Goal: Task Accomplishment & Management: Manage account settings

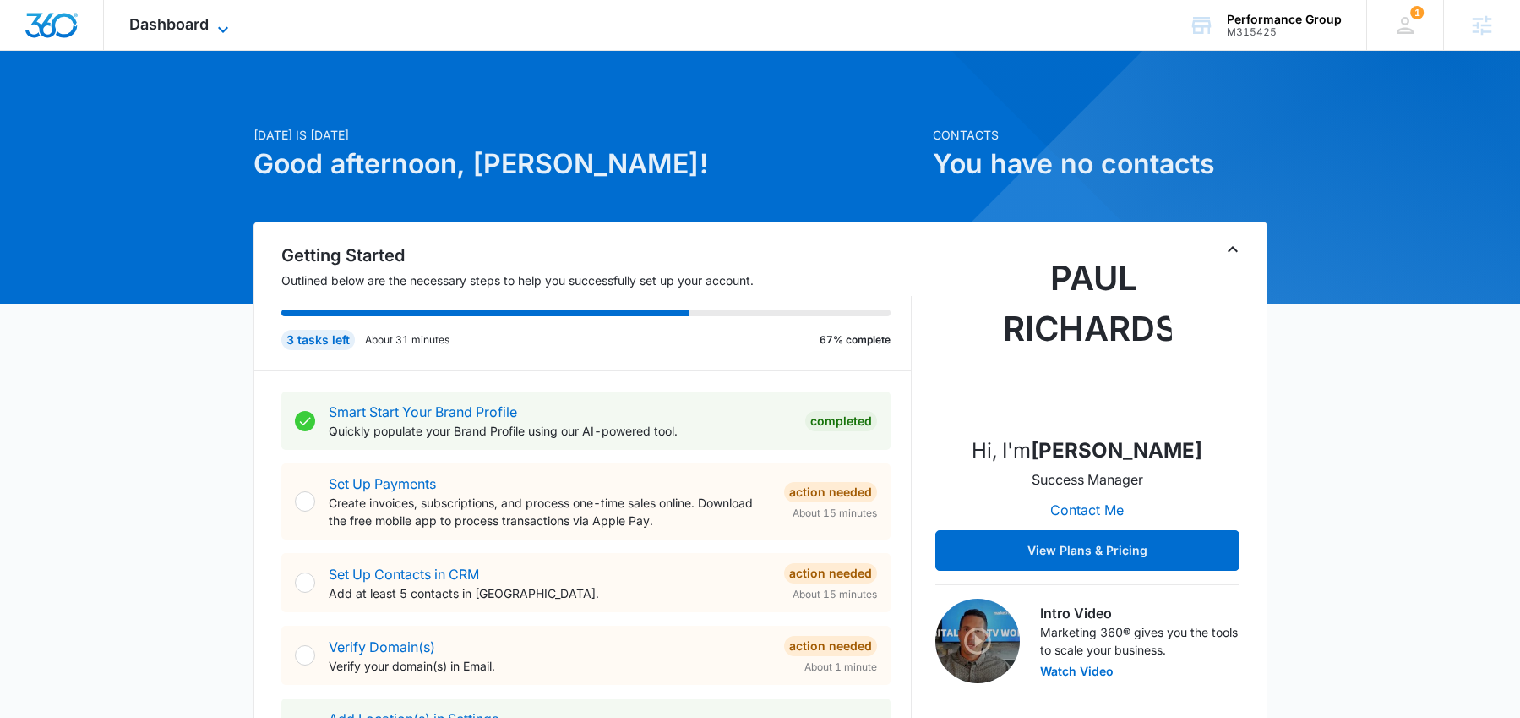
click at [178, 28] on span "Dashboard" at bounding box center [168, 24] width 79 height 18
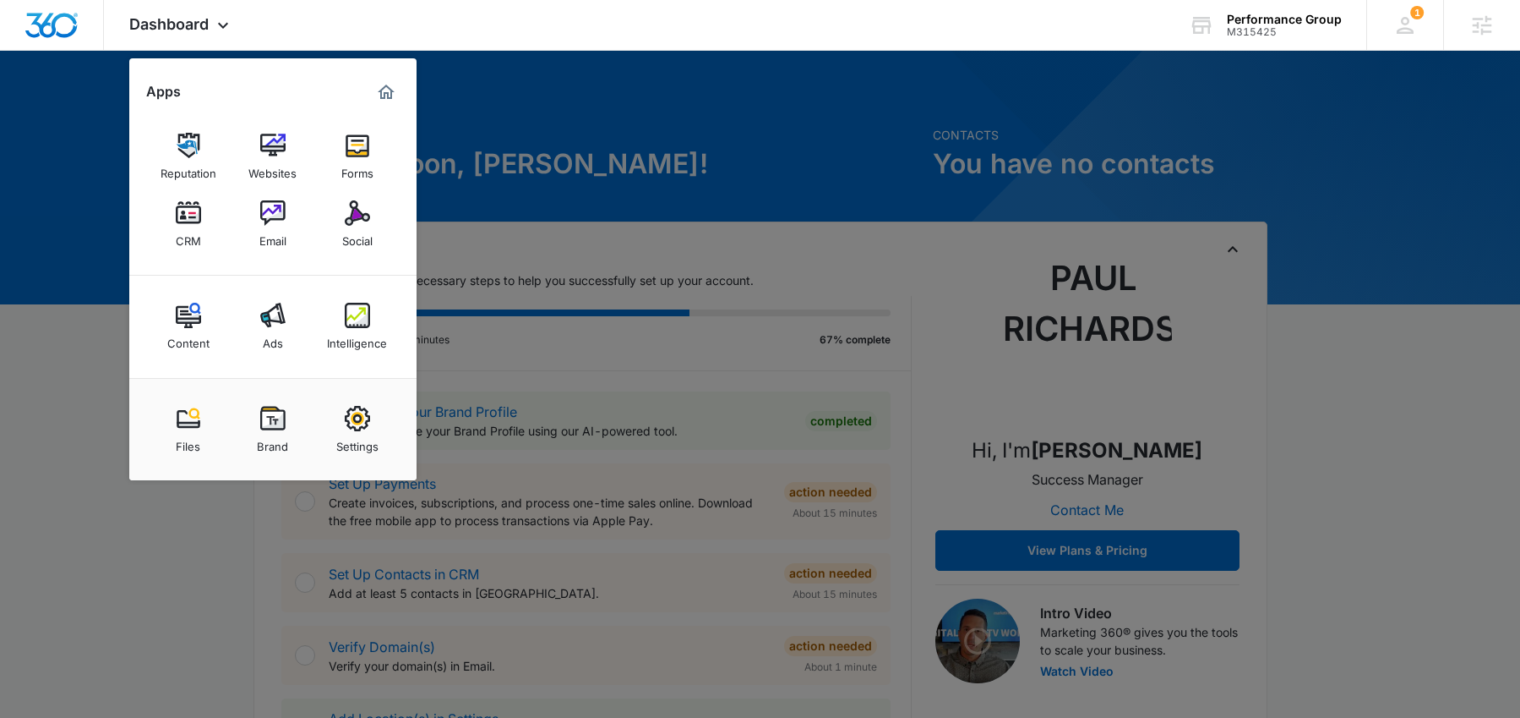
click at [648, 155] on div at bounding box center [760, 359] width 1520 height 718
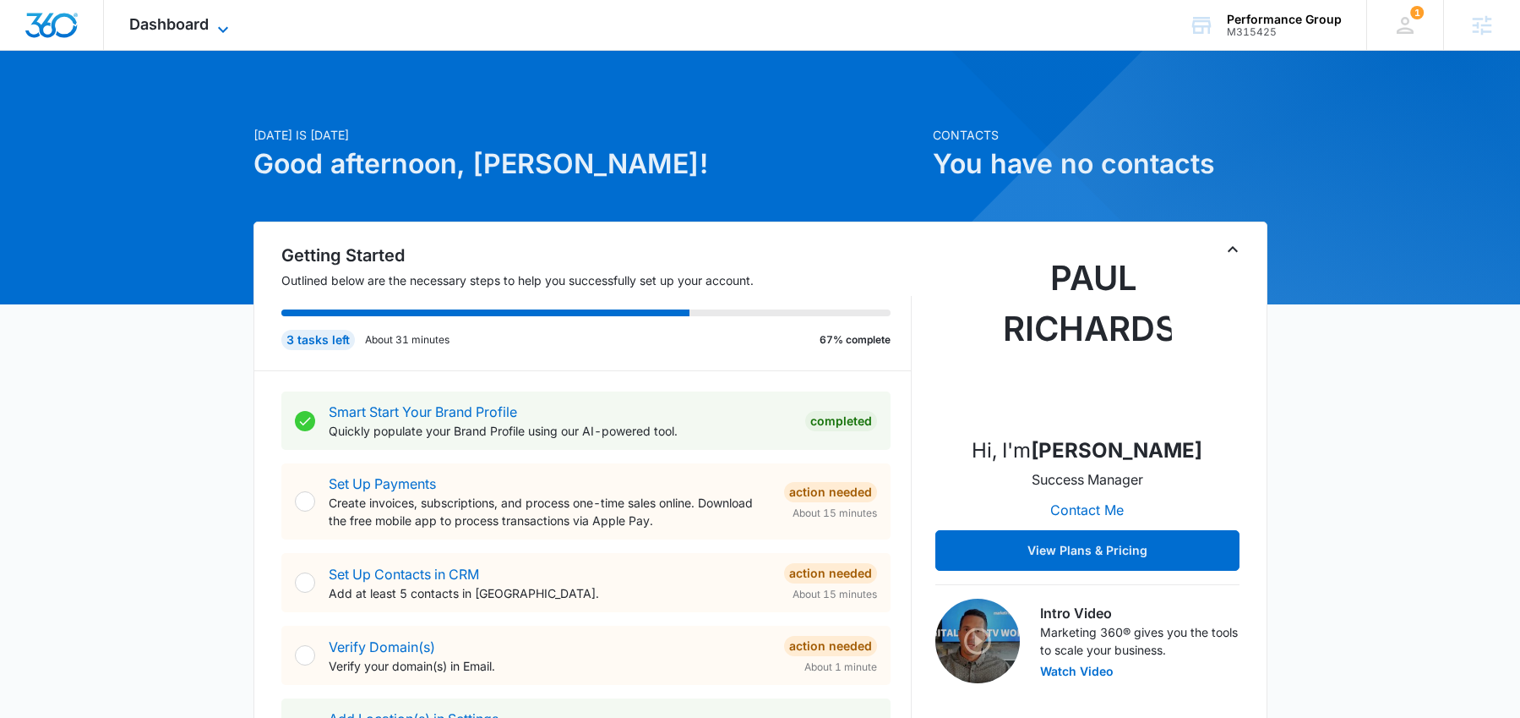
drag, startPoint x: 141, startPoint y: 26, endPoint x: 162, endPoint y: 33, distance: 22.2
click at [141, 26] on span "Dashboard" at bounding box center [168, 24] width 79 height 18
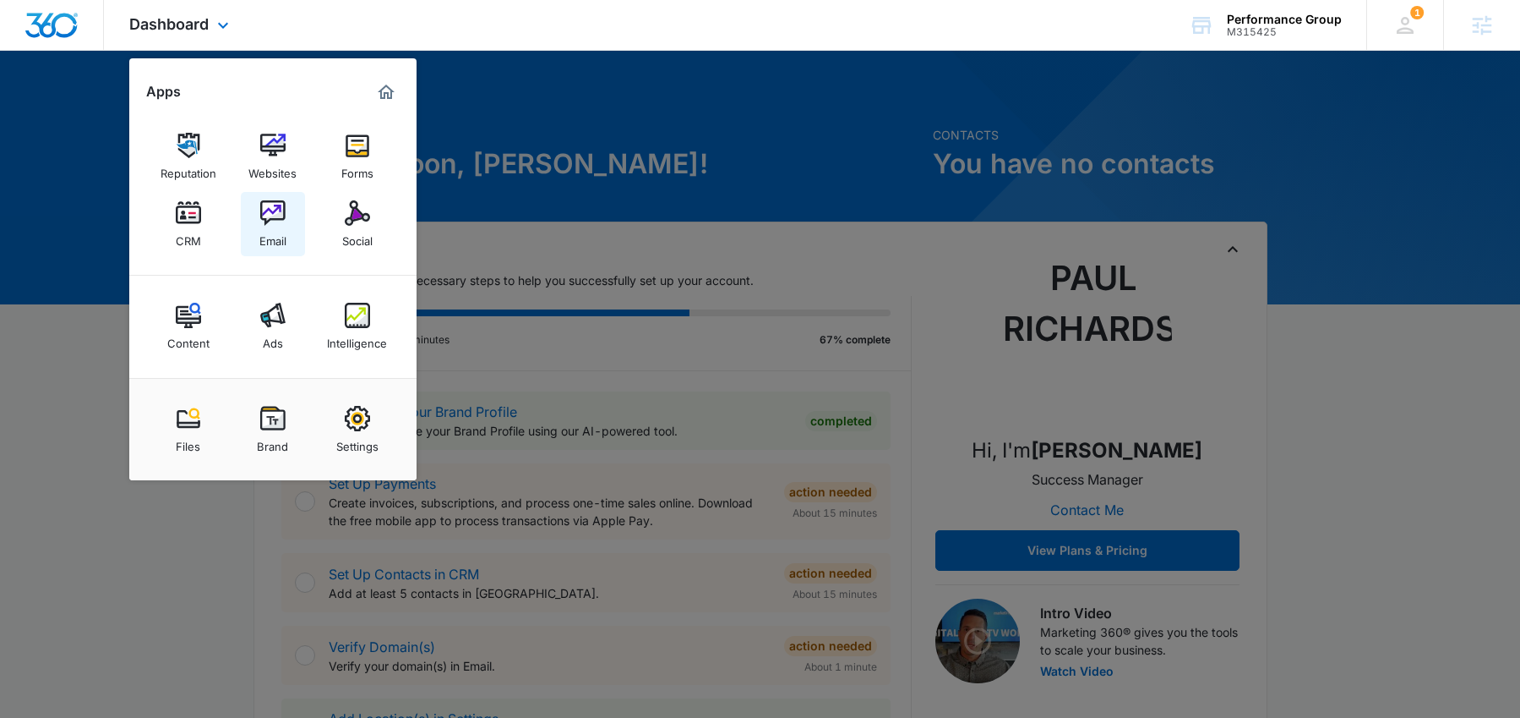
click at [265, 211] on img at bounding box center [272, 212] width 25 height 25
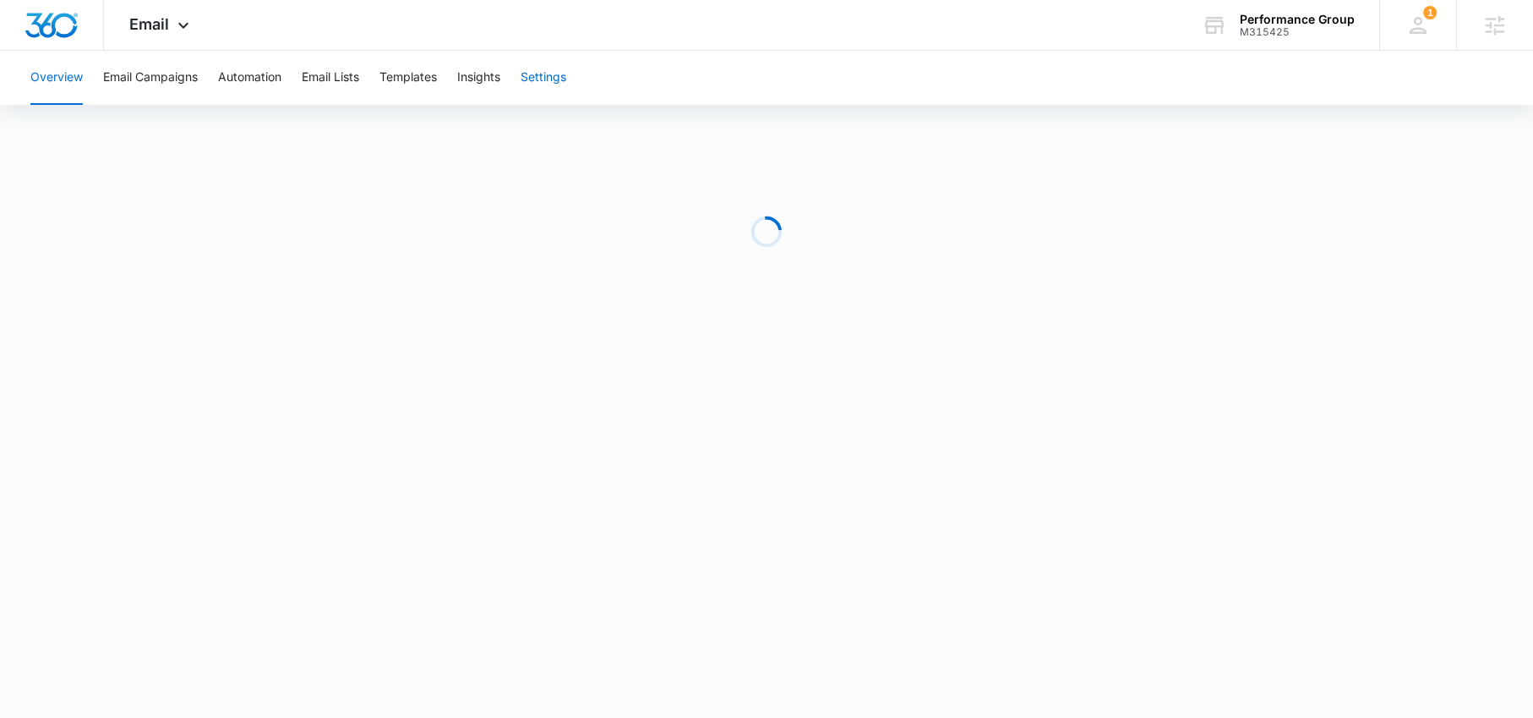
click at [559, 77] on button "Settings" at bounding box center [544, 78] width 46 height 54
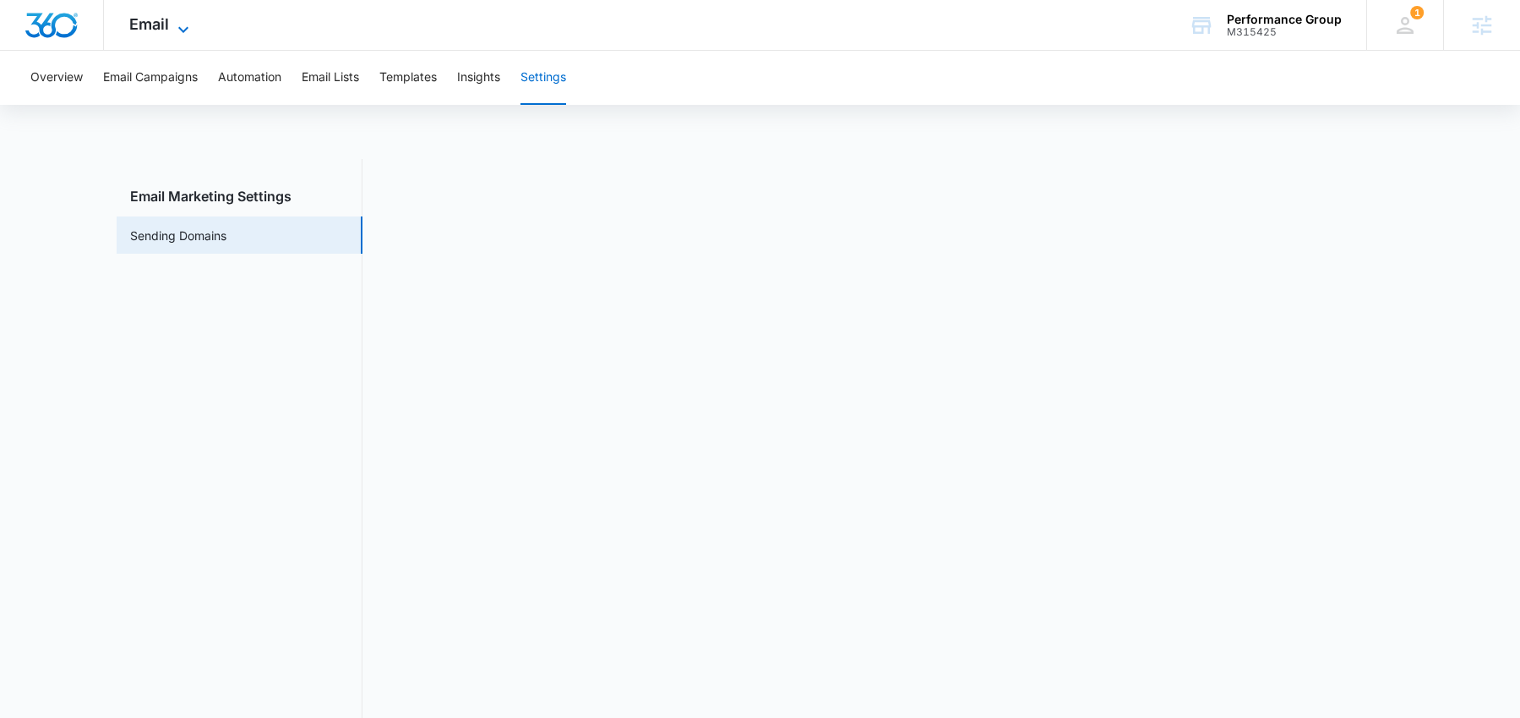
click at [173, 27] on icon at bounding box center [183, 29] width 20 height 20
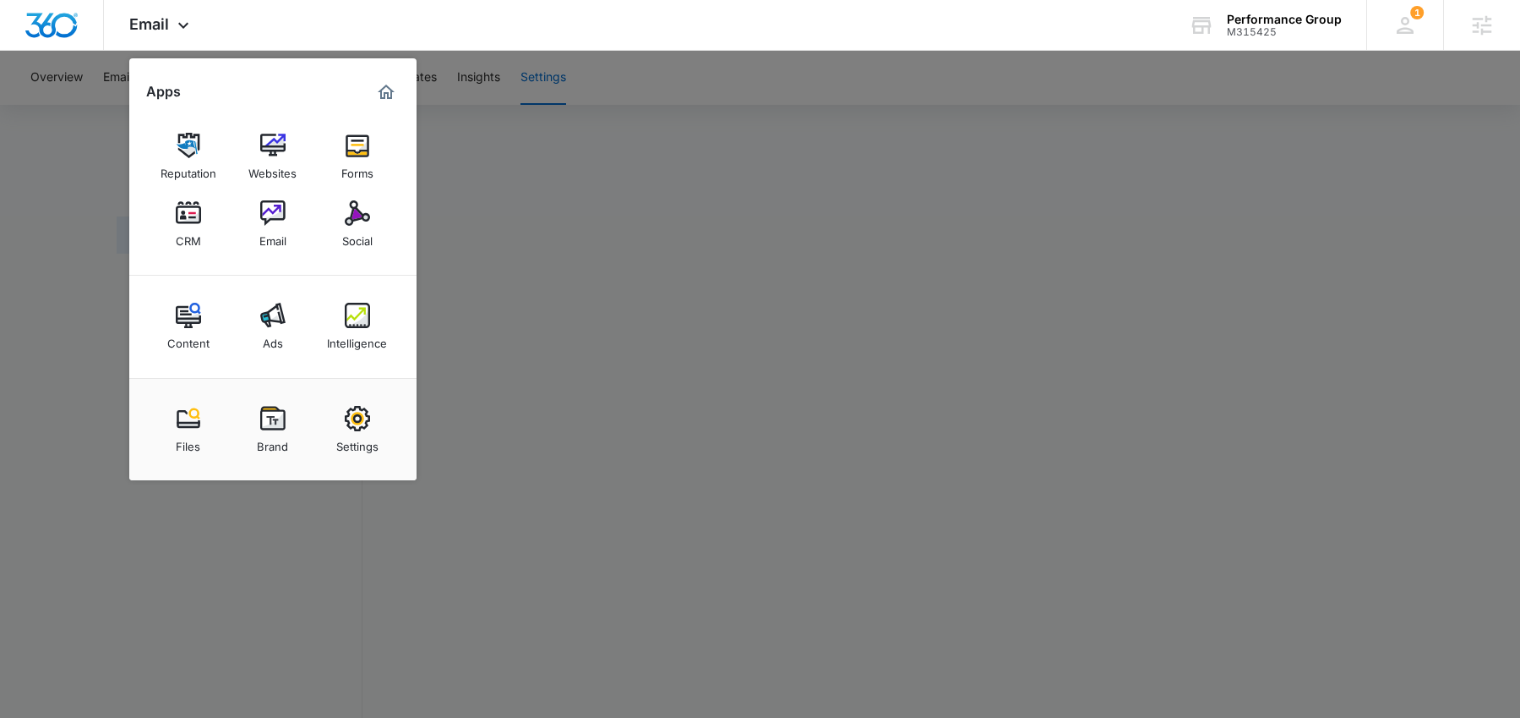
click at [277, 424] on img at bounding box center [272, 418] width 25 height 25
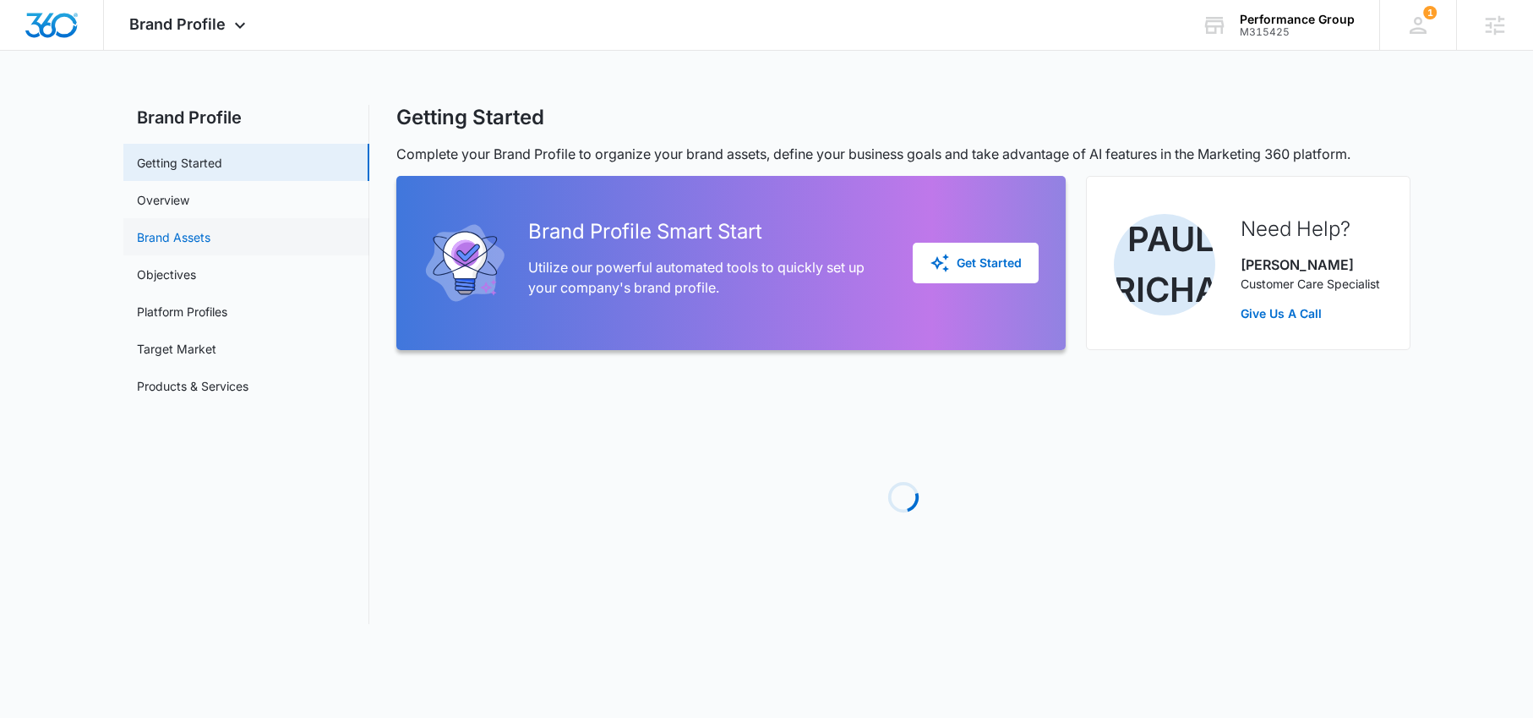
click at [177, 234] on link "Brand Assets" at bounding box center [174, 237] width 74 height 18
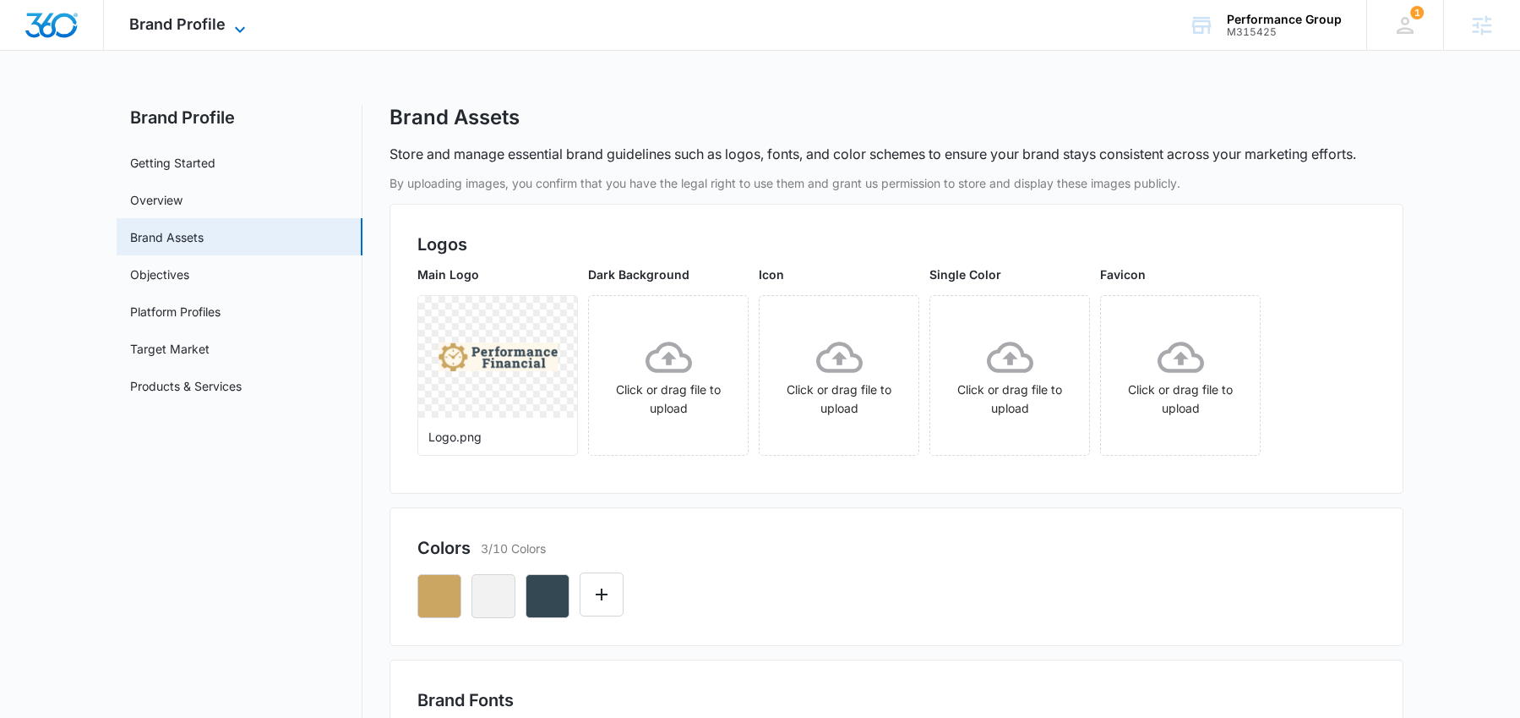
click at [210, 30] on span "Brand Profile" at bounding box center [177, 24] width 96 height 18
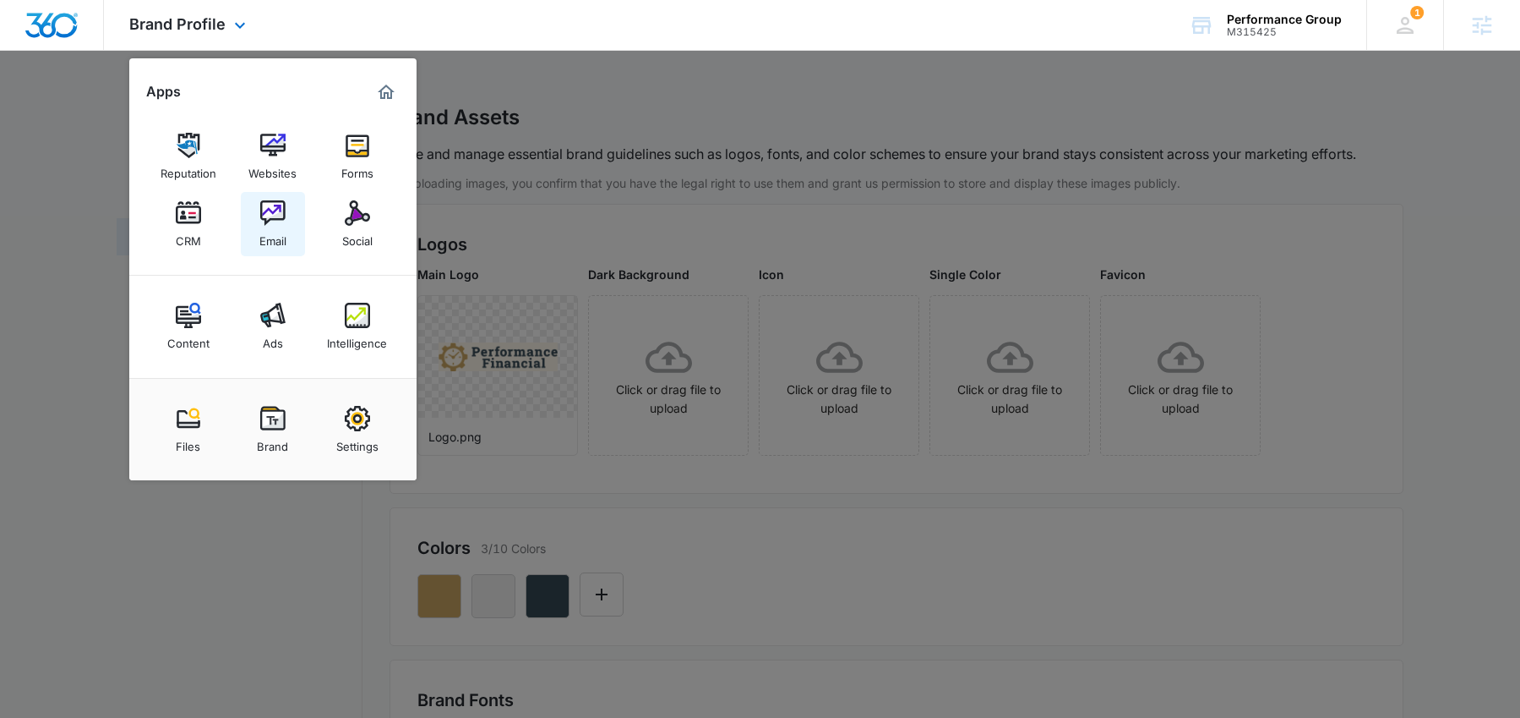
click at [264, 218] on img at bounding box center [272, 212] width 25 height 25
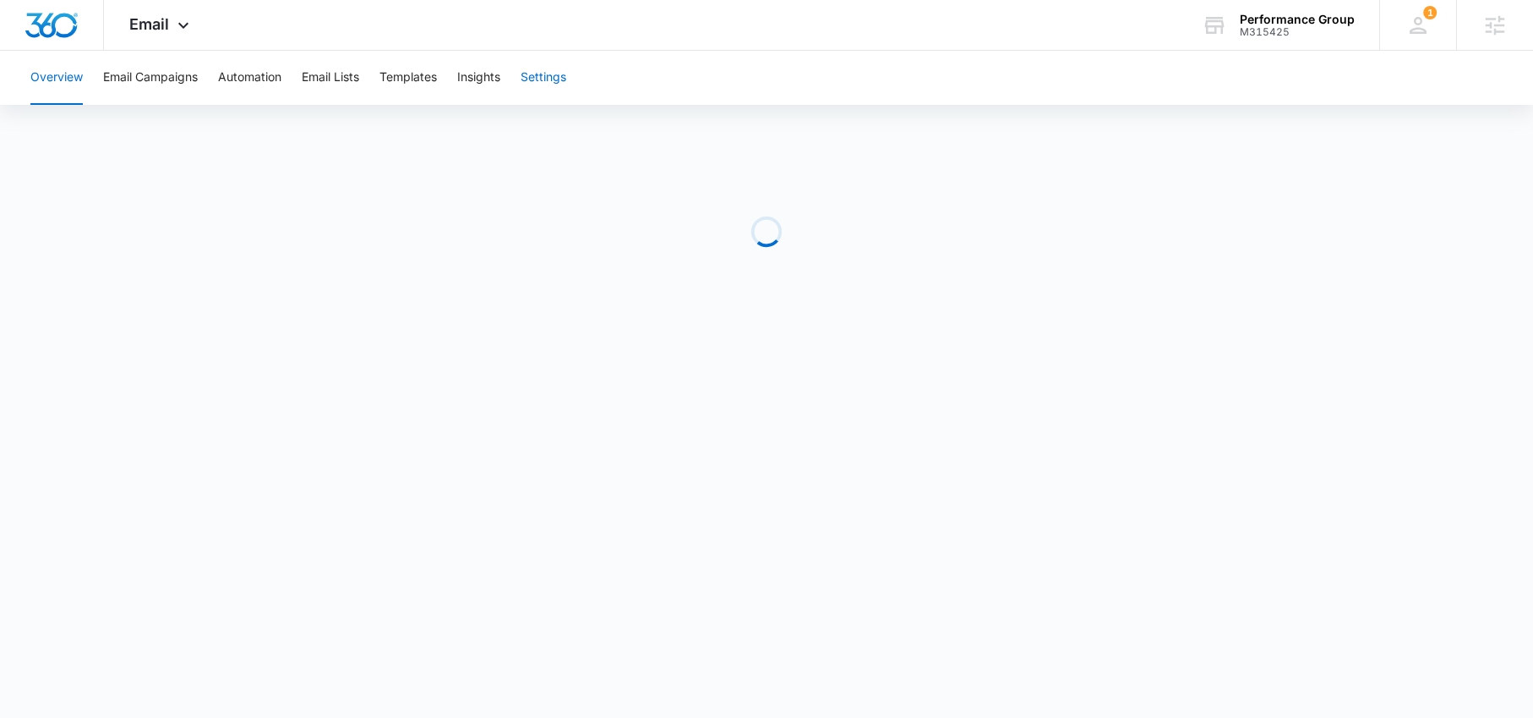
click at [539, 74] on button "Settings" at bounding box center [544, 78] width 46 height 54
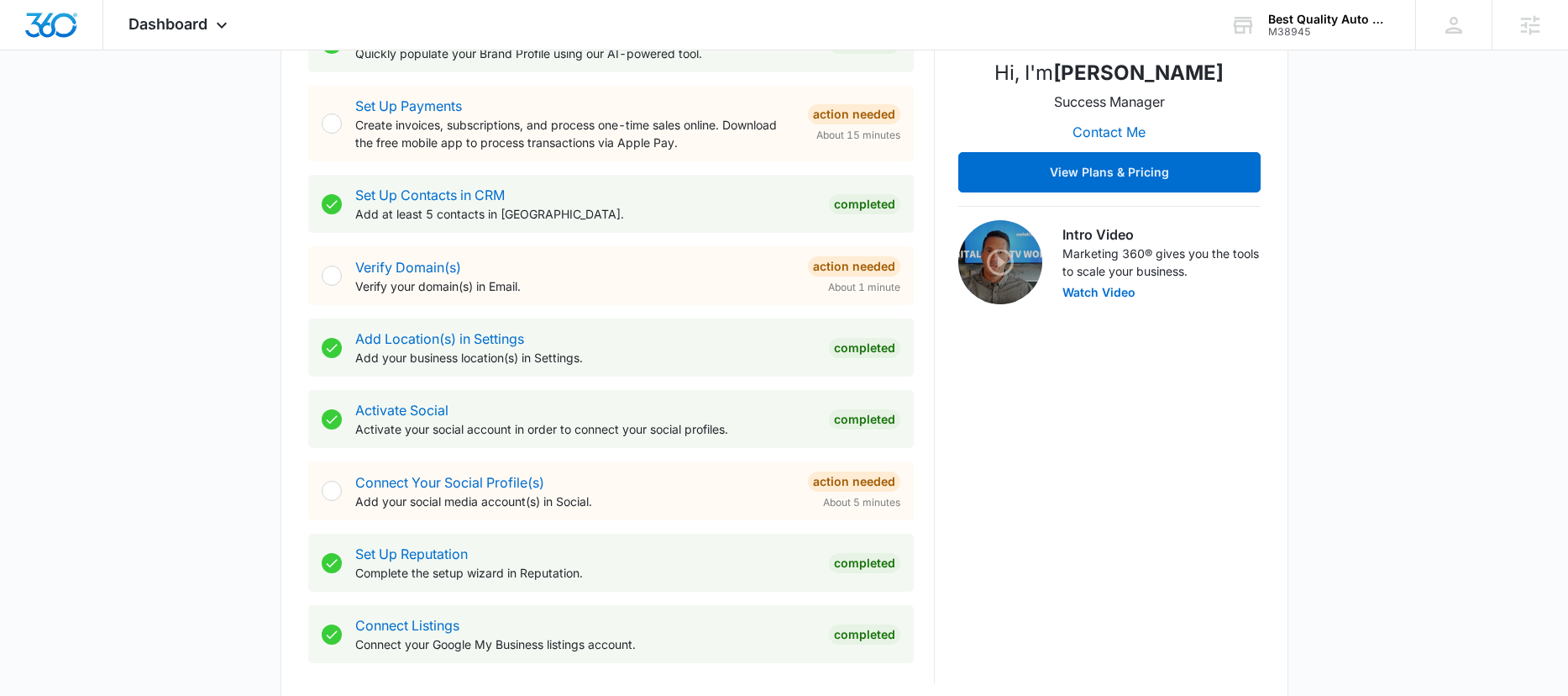
scroll to position [377, 0]
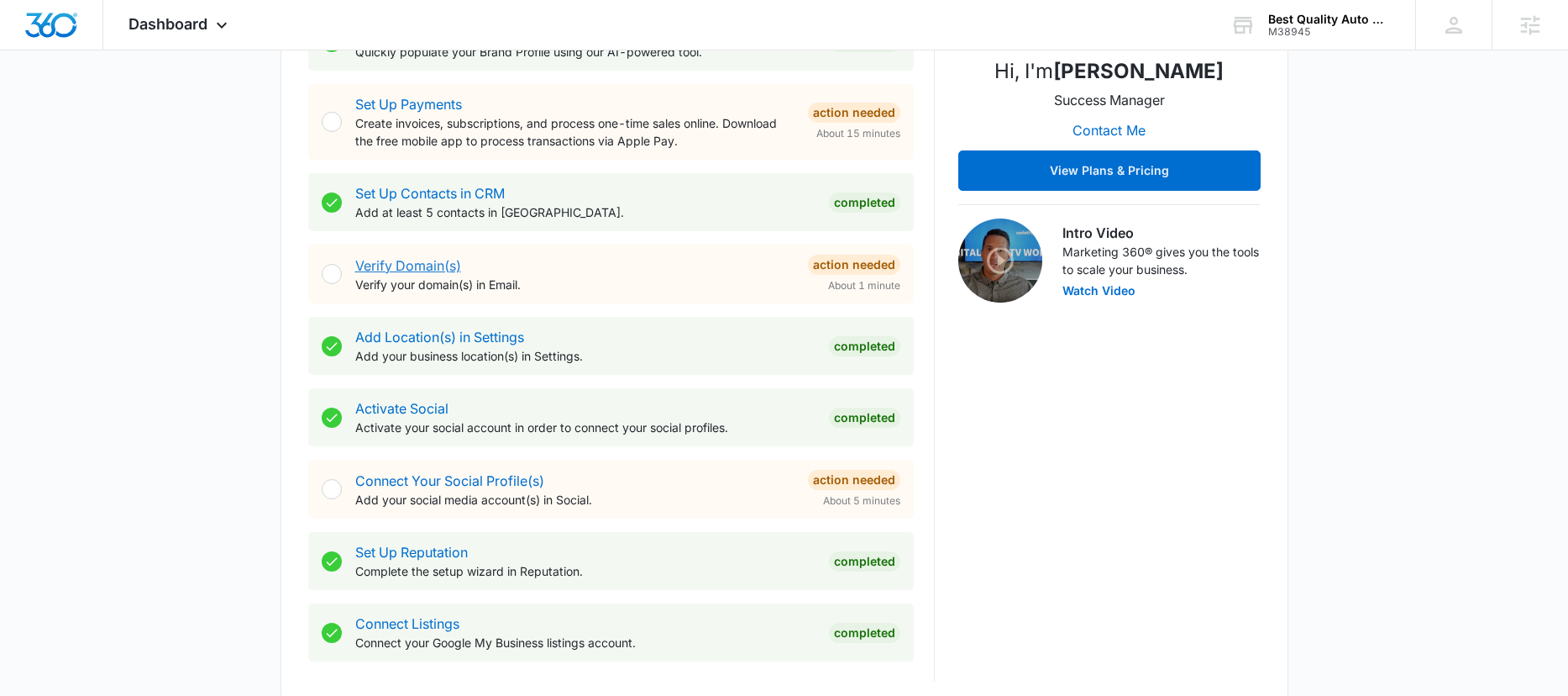
click at [424, 262] on link "Verify Domain(s)" at bounding box center [407, 265] width 105 height 17
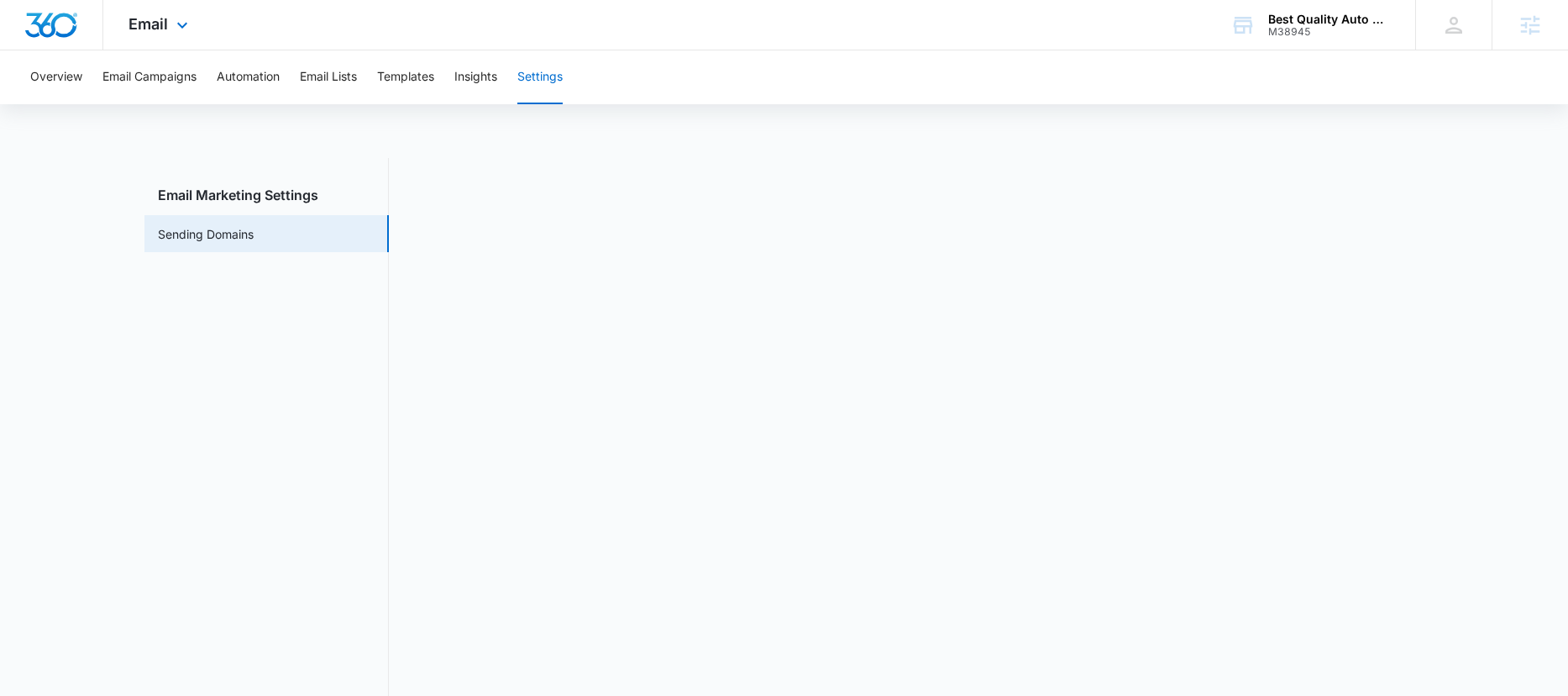
click at [38, 31] on img "Dashboard" at bounding box center [52, 25] width 54 height 25
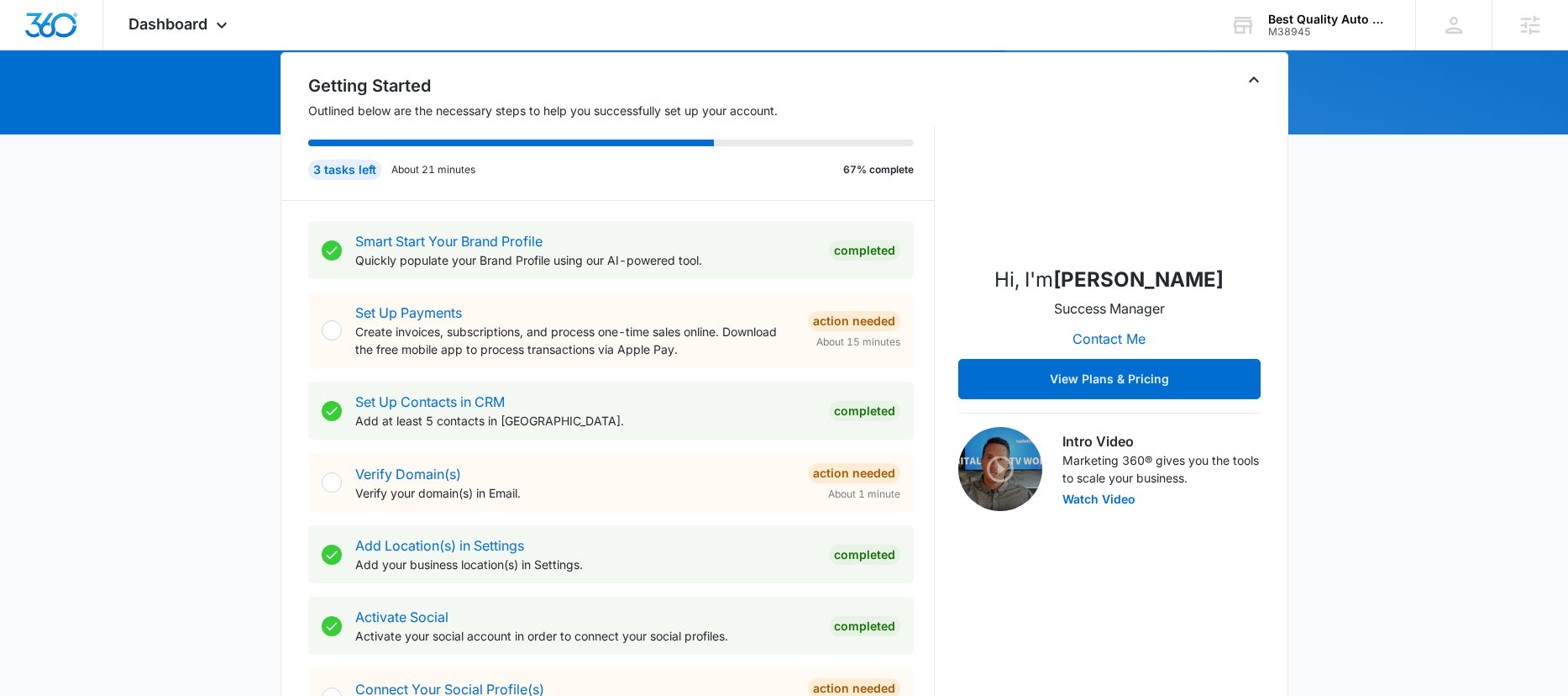
scroll to position [477, 0]
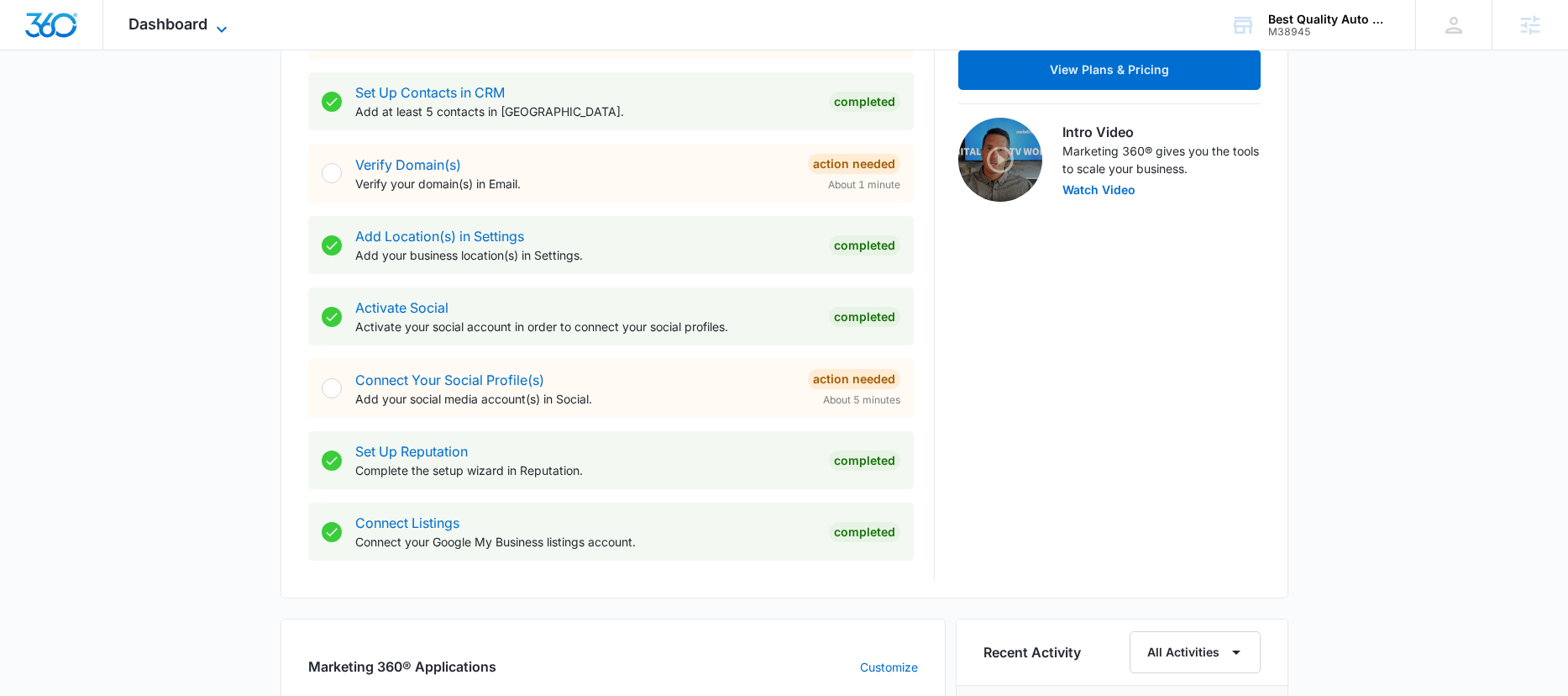
click at [174, 25] on span "Dashboard" at bounding box center [167, 24] width 78 height 18
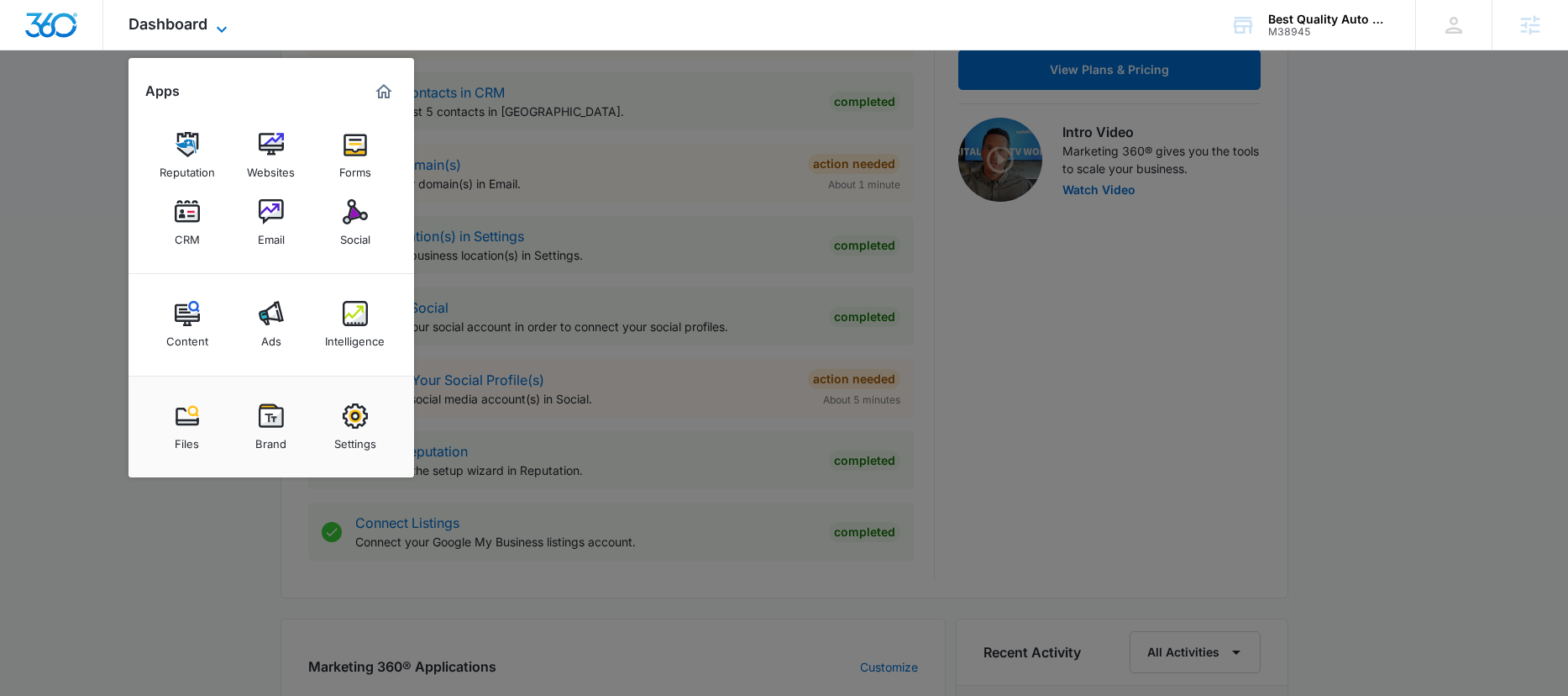
click at [174, 25] on span "Dashboard" at bounding box center [167, 24] width 78 height 18
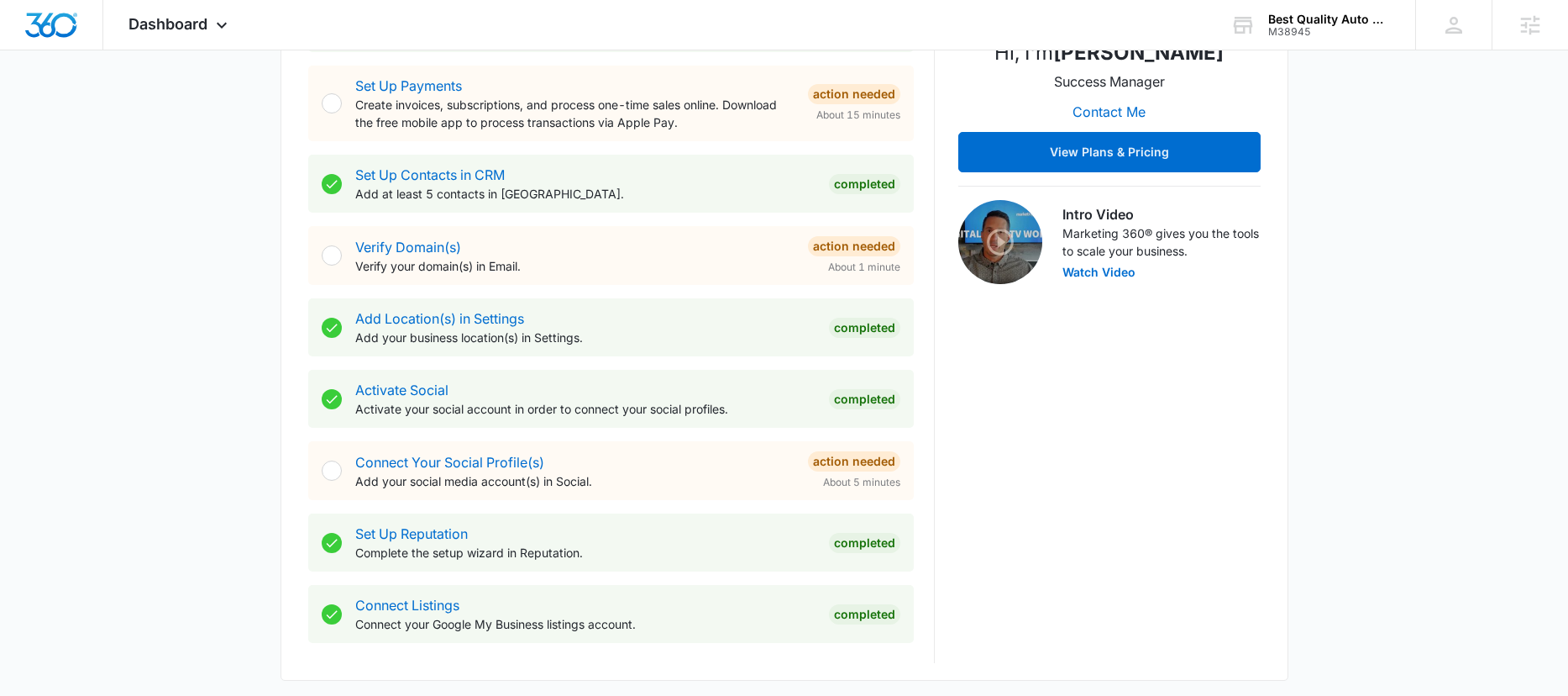
scroll to position [398, 0]
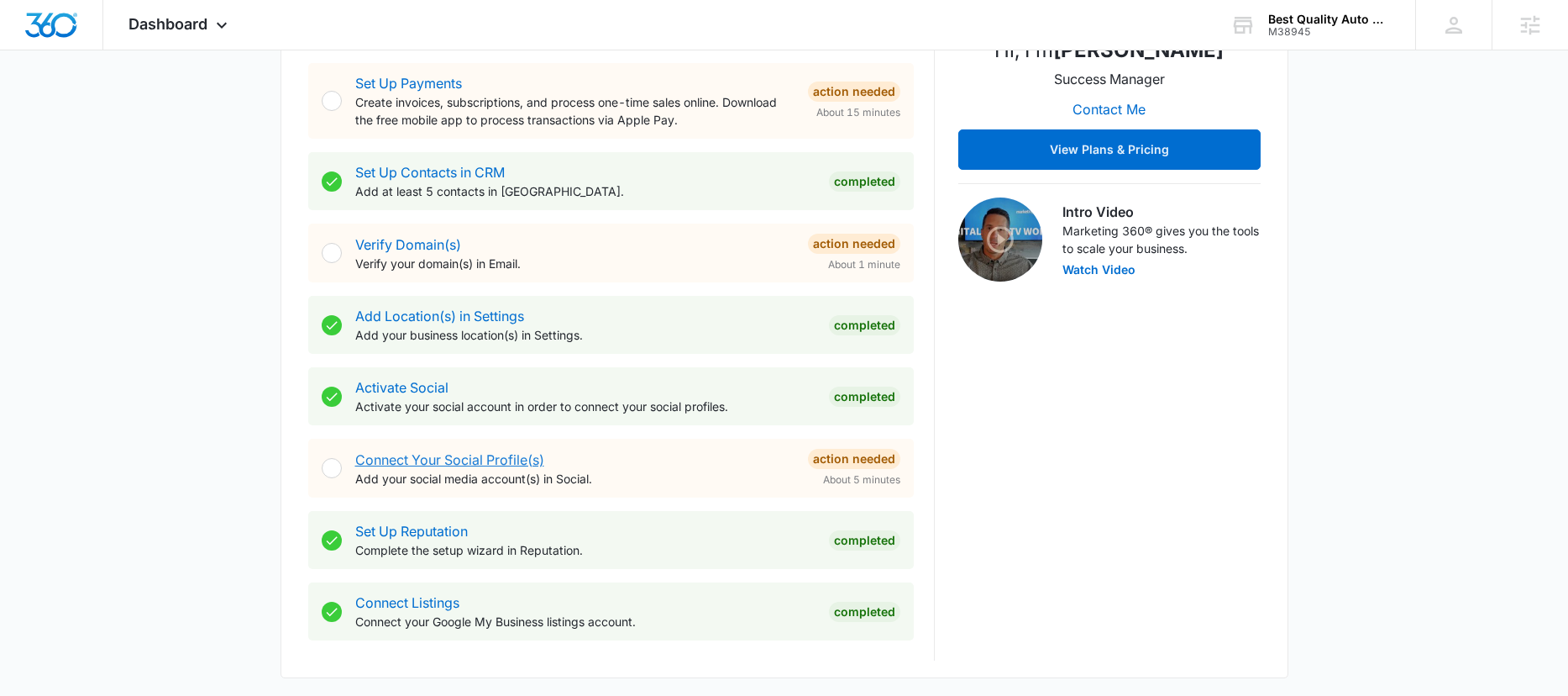
click at [492, 458] on link "Connect Your Social Profile(s)" at bounding box center [449, 459] width 189 height 17
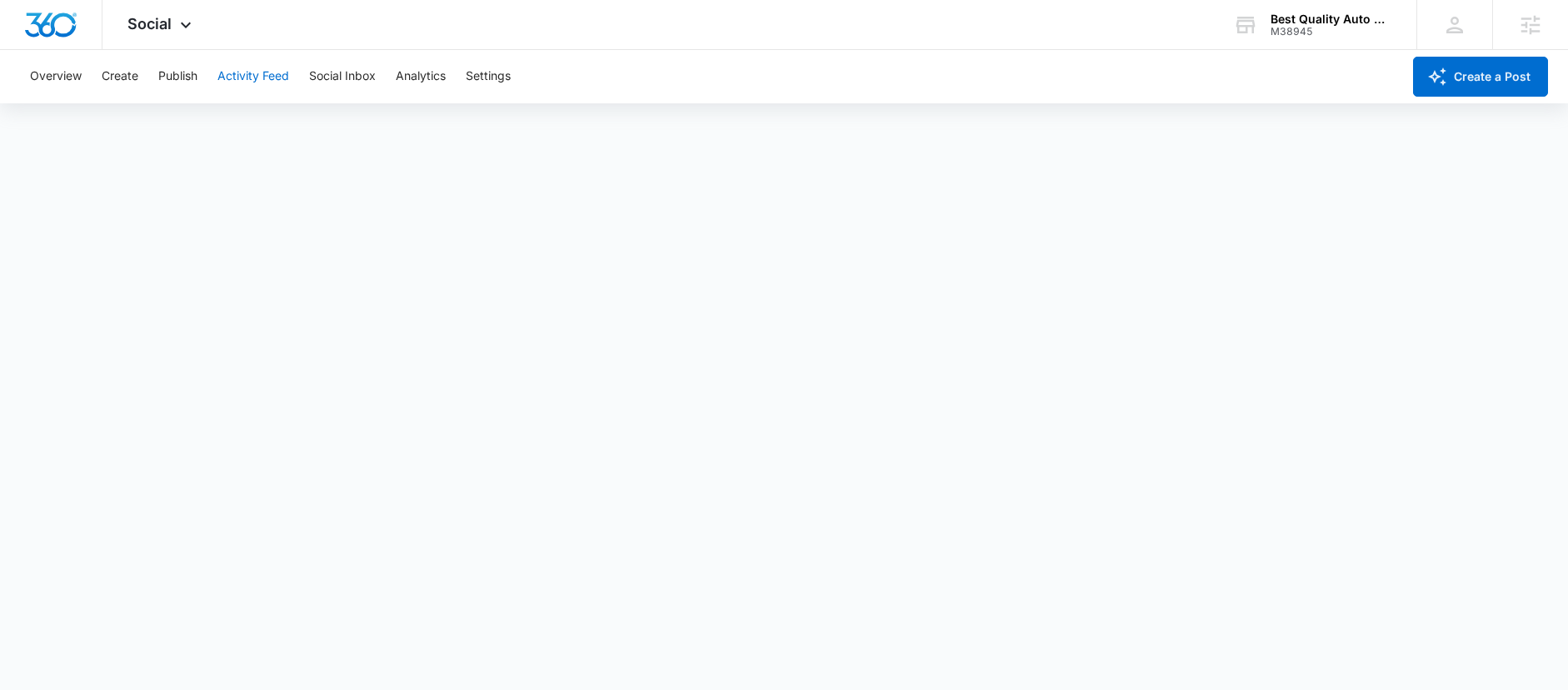
click at [258, 78] on button "Activity Feed" at bounding box center [253, 77] width 72 height 53
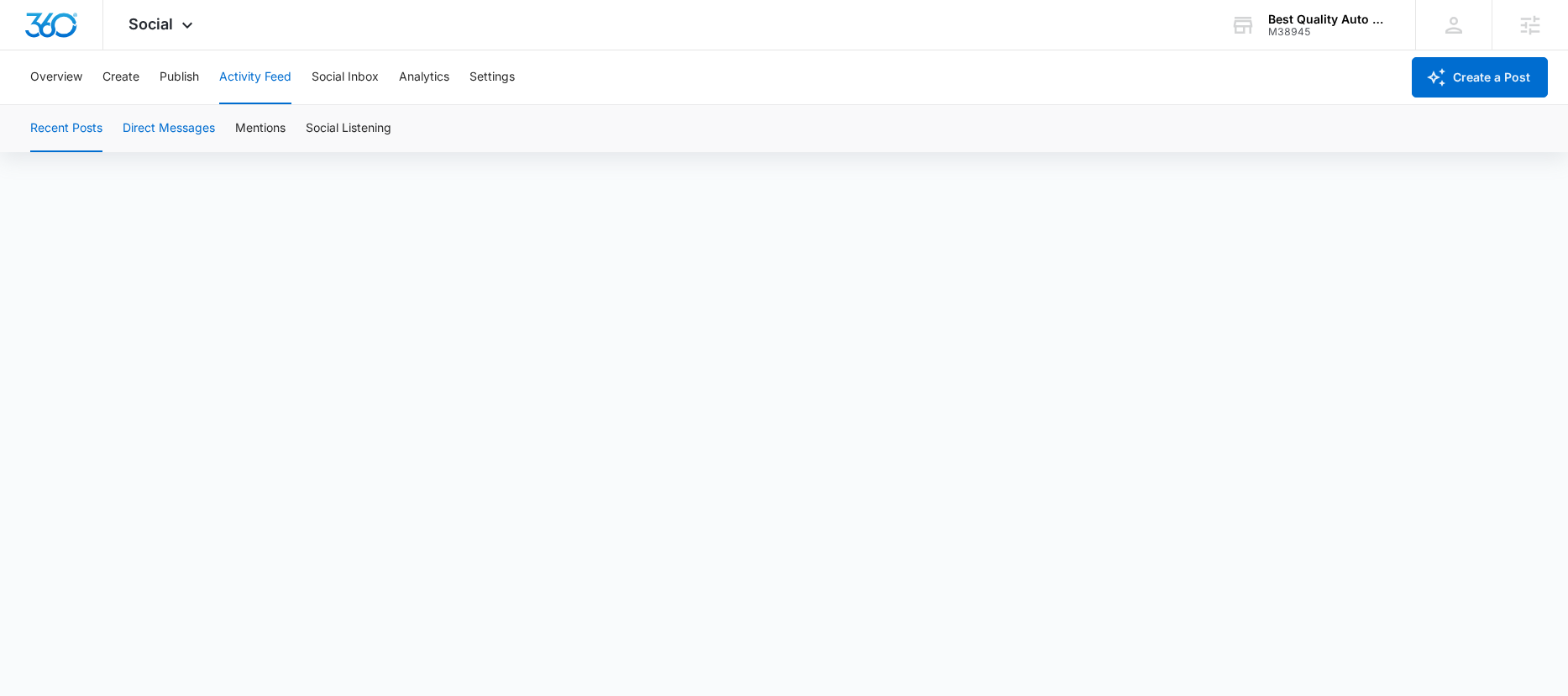
drag, startPoint x: 166, startPoint y: 134, endPoint x: 183, endPoint y: 134, distance: 17.0
click at [166, 134] on button "Direct Messages" at bounding box center [168, 128] width 92 height 47
click at [268, 132] on button "Mentions" at bounding box center [260, 128] width 51 height 47
click at [357, 74] on button "Social Inbox" at bounding box center [346, 78] width 68 height 54
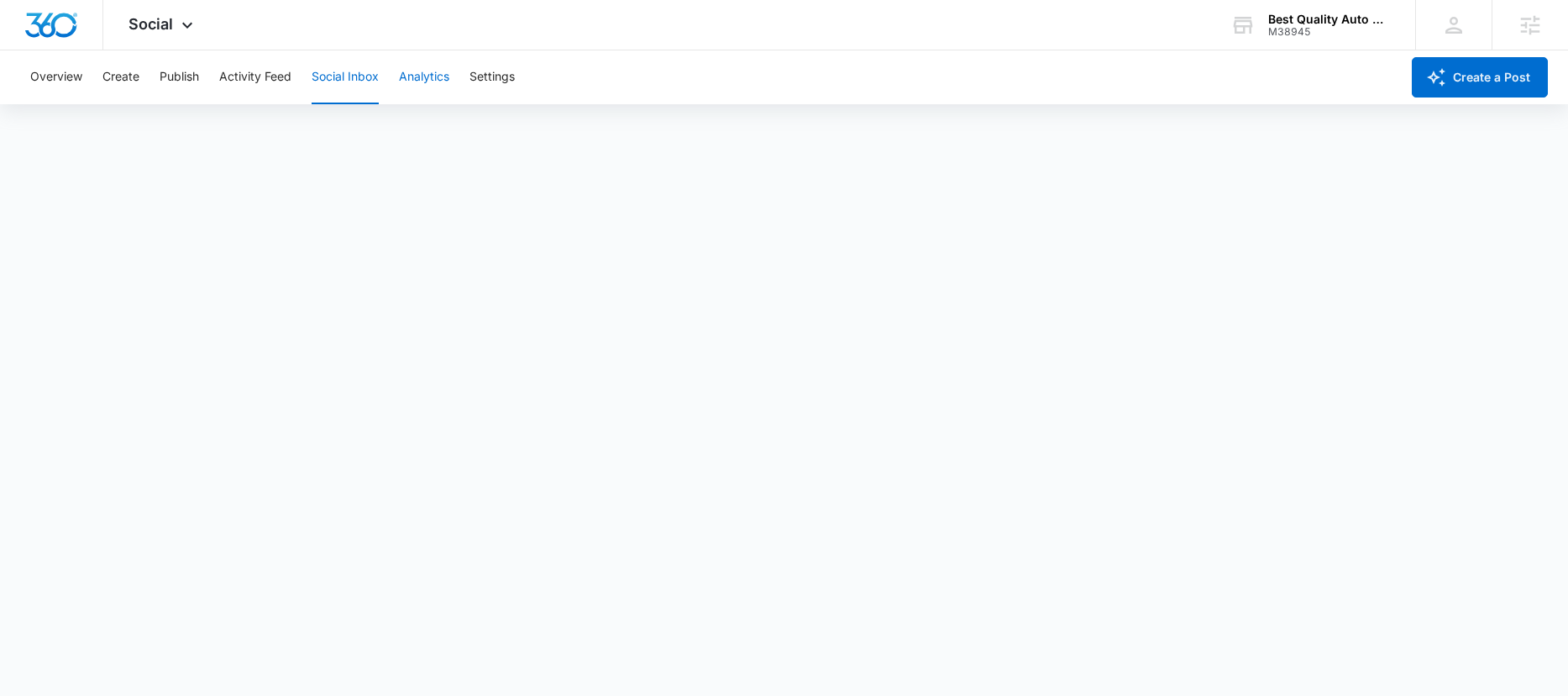
click at [417, 74] on button "Analytics" at bounding box center [423, 78] width 51 height 54
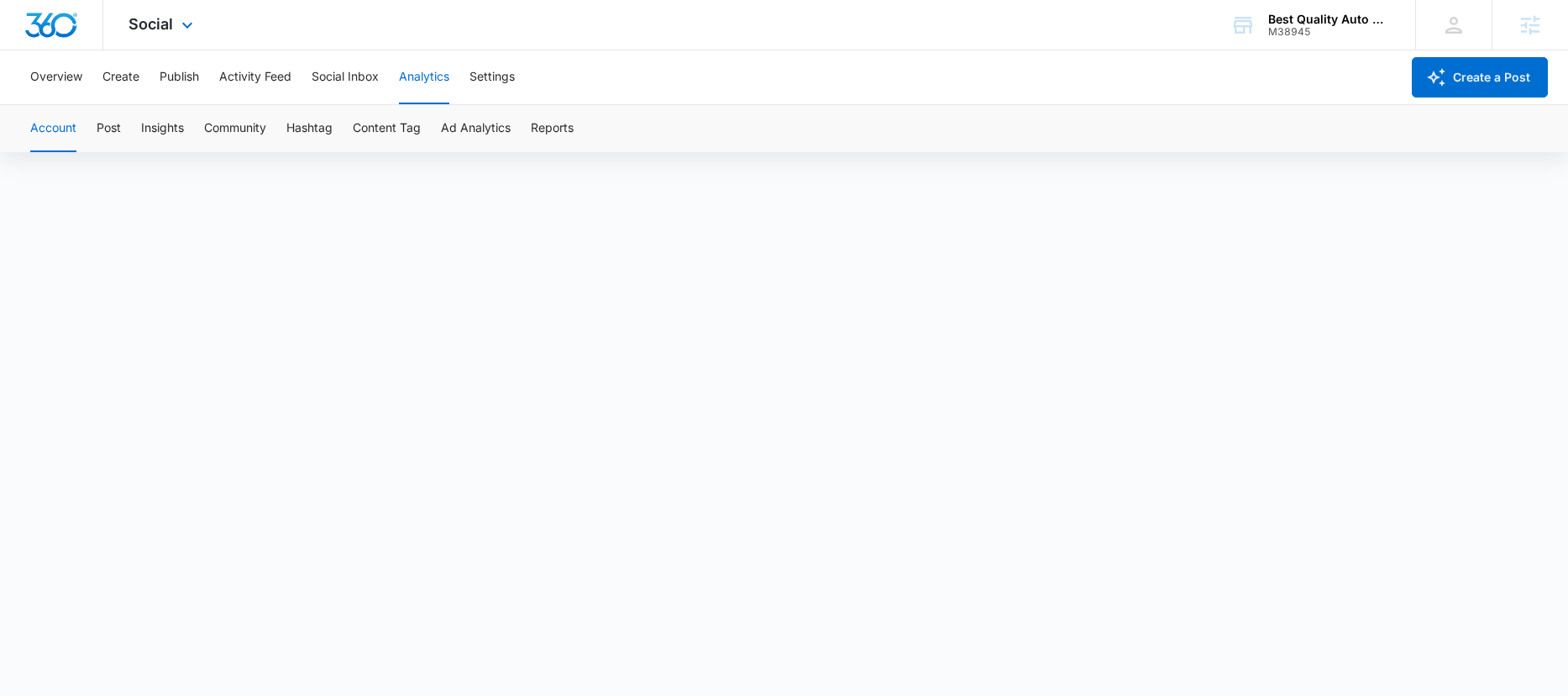
click at [48, 27] on img "Dashboard" at bounding box center [52, 25] width 54 height 25
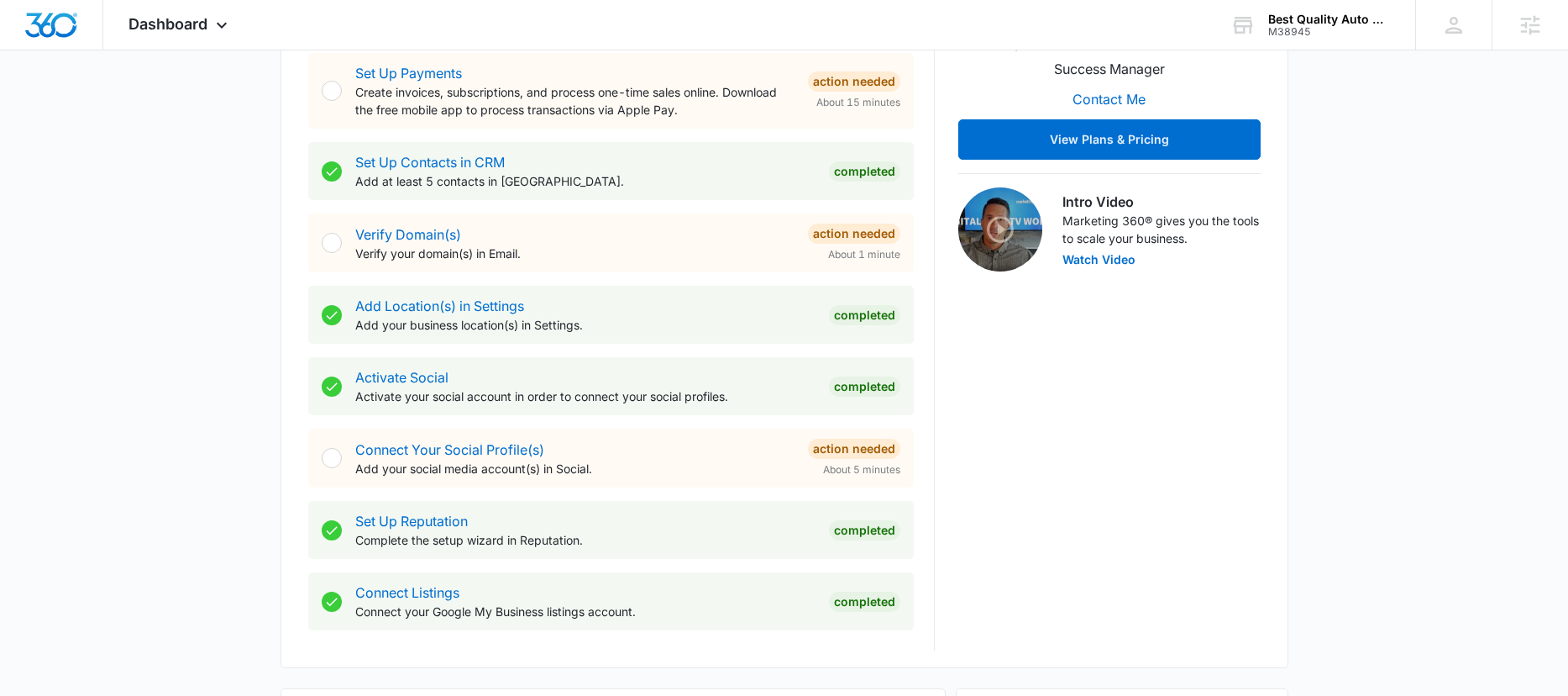
scroll to position [411, 0]
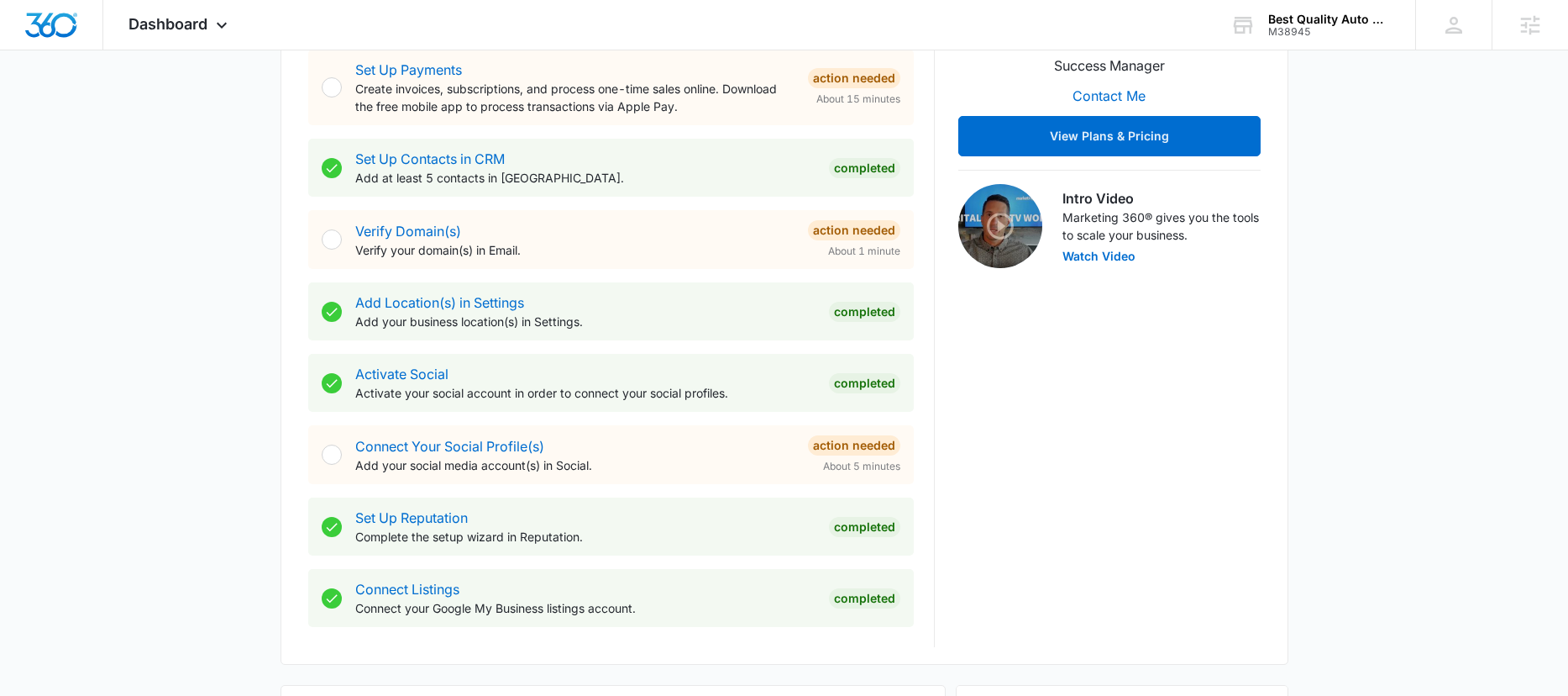
drag, startPoint x: 477, startPoint y: 260, endPoint x: 566, endPoint y: 254, distance: 89.2
click at [566, 254] on p "Verify your domain(s) in Email." at bounding box center [574, 251] width 439 height 18
click at [566, 255] on p "Verify your domain(s) in Email." at bounding box center [574, 251] width 439 height 18
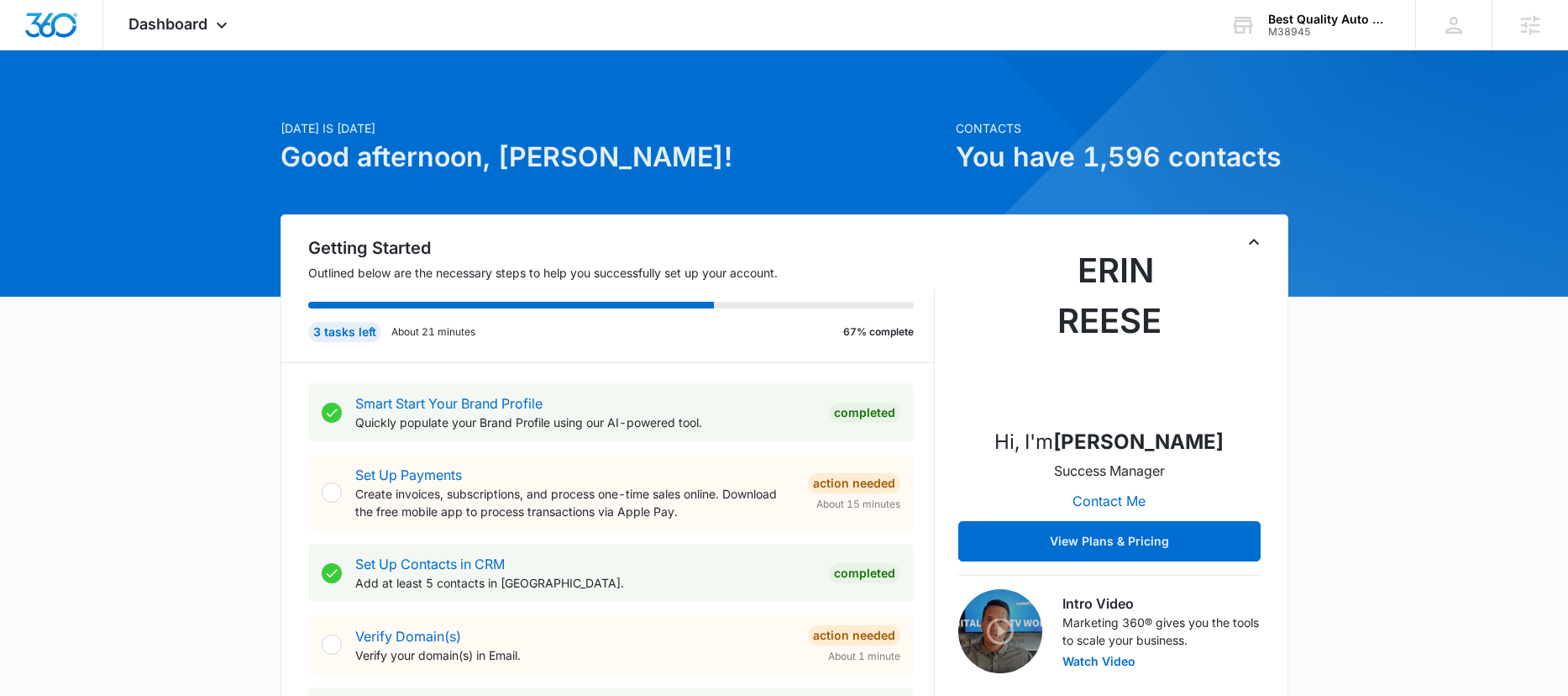
scroll to position [0, 0]
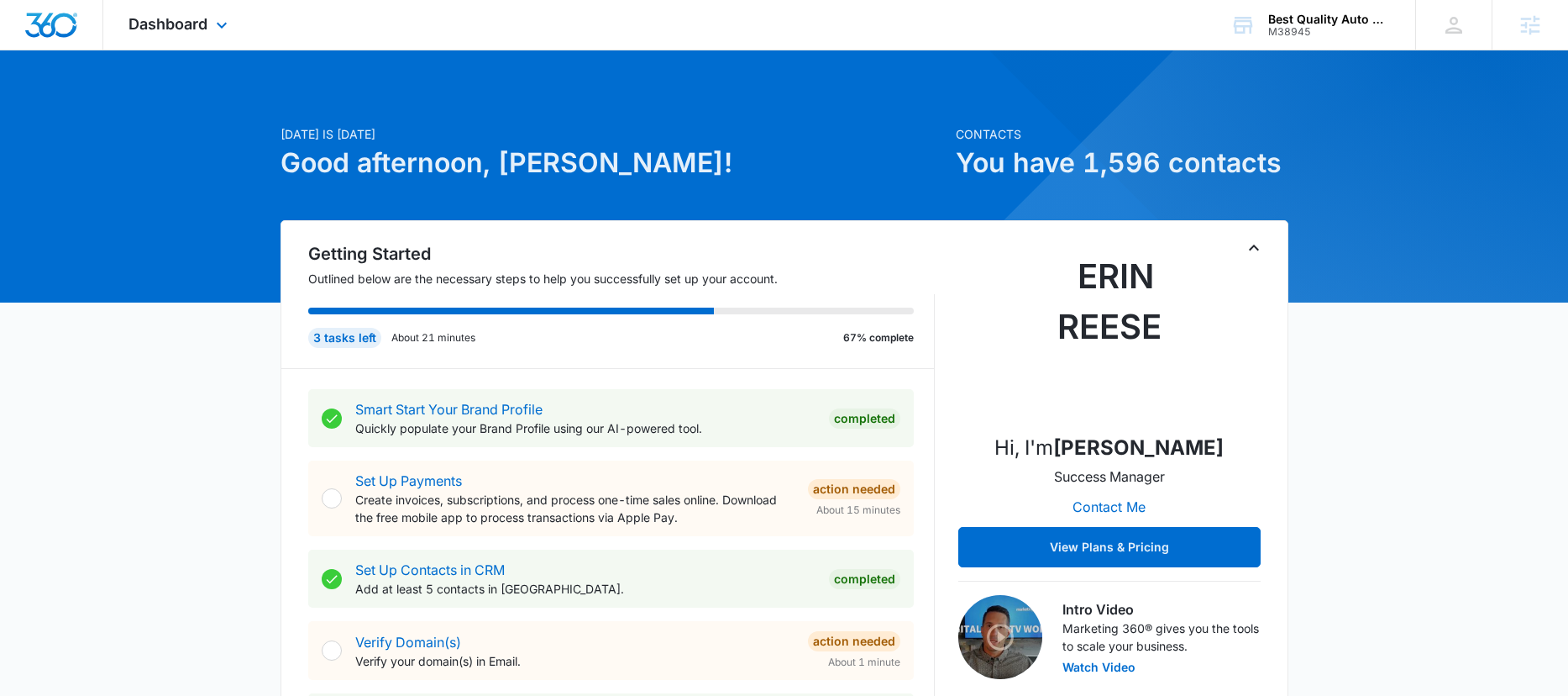
click at [209, 30] on div "Dashboard Apps Reputation Websites Forms CRM Email Social Content Ads Intellige…" at bounding box center [180, 25] width 154 height 50
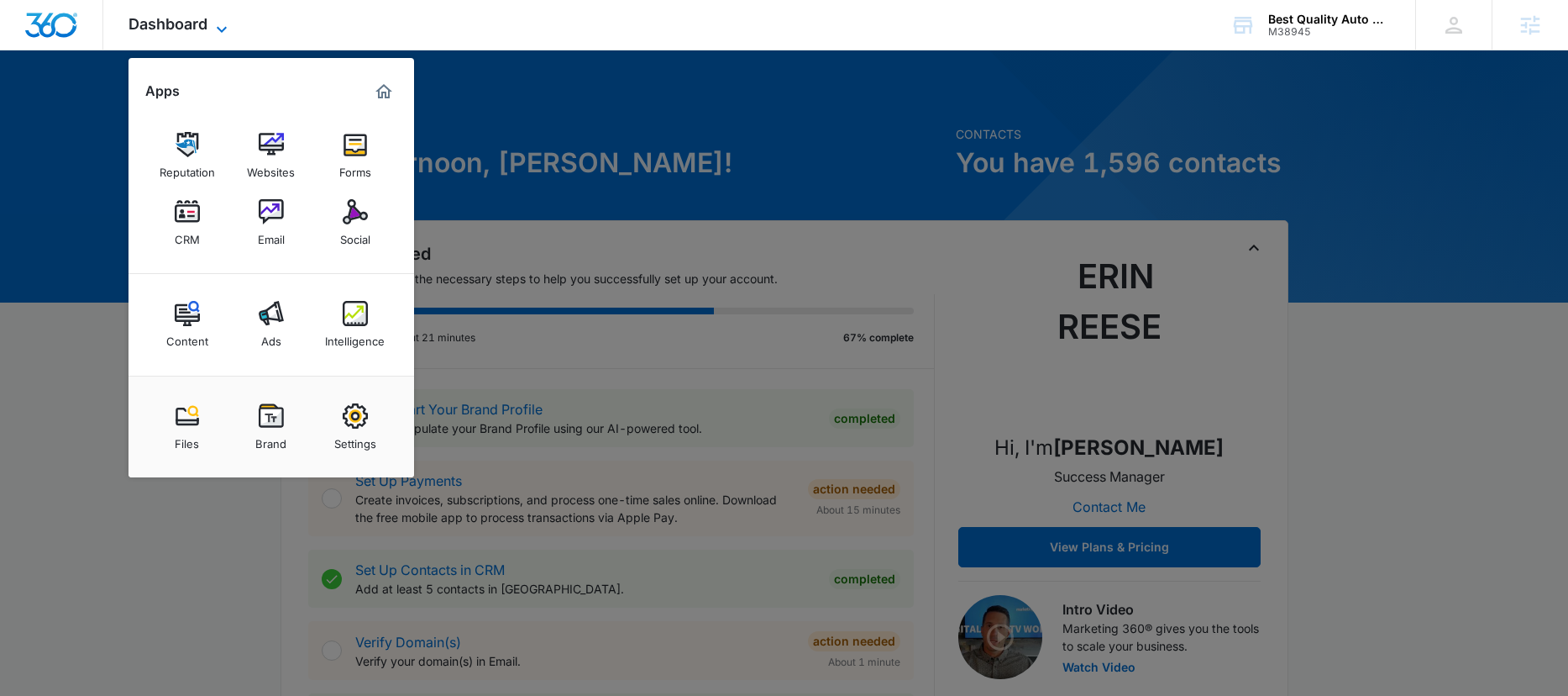
click at [217, 34] on icon at bounding box center [222, 29] width 20 height 20
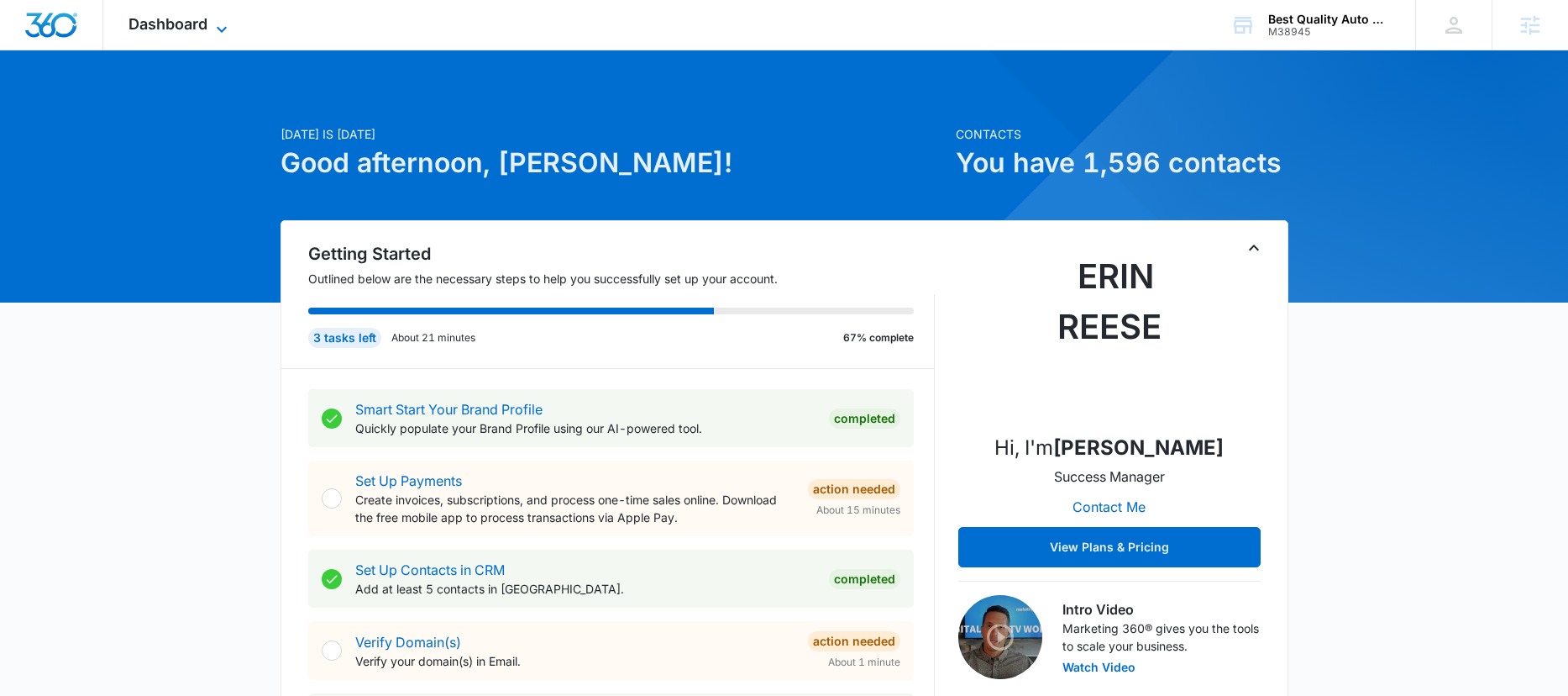
click at [220, 26] on icon at bounding box center [222, 29] width 20 height 20
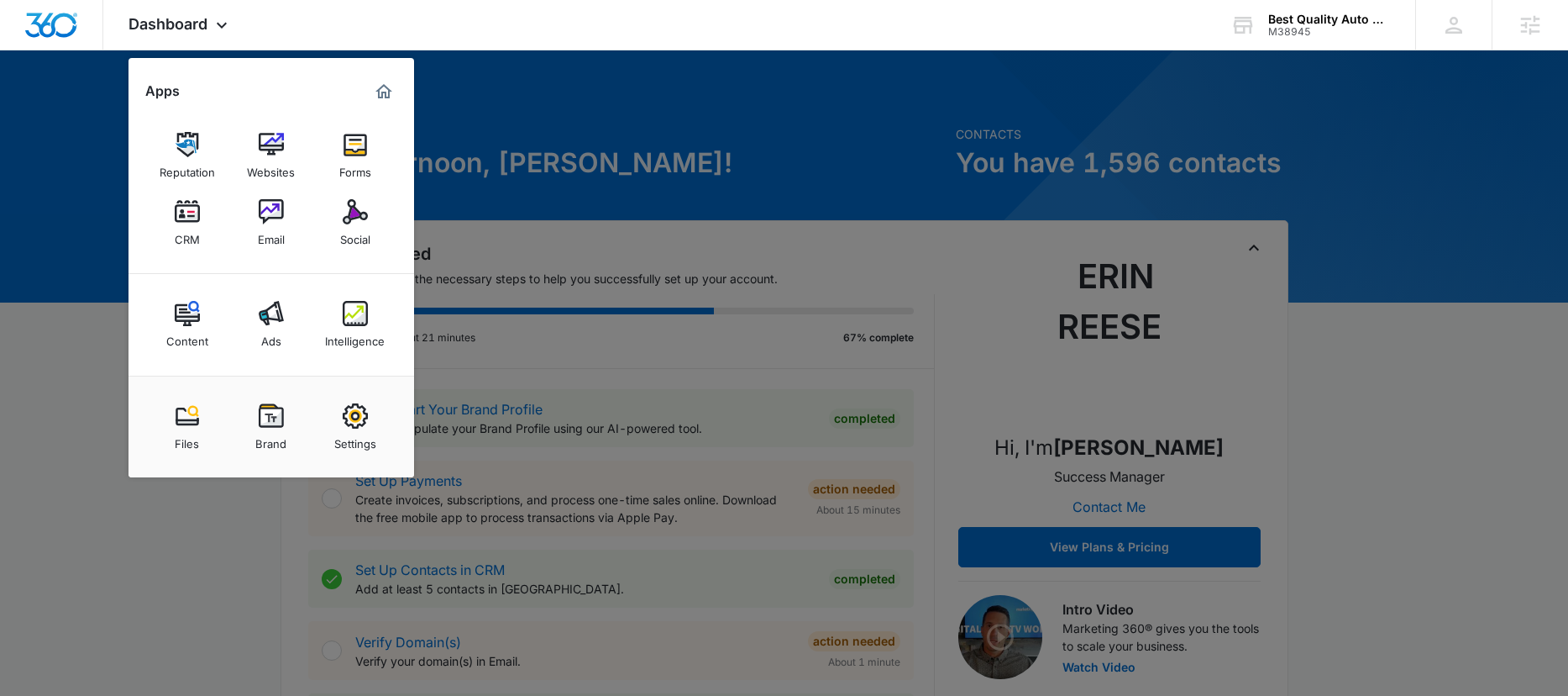
click at [574, 159] on div at bounding box center [784, 348] width 1568 height 696
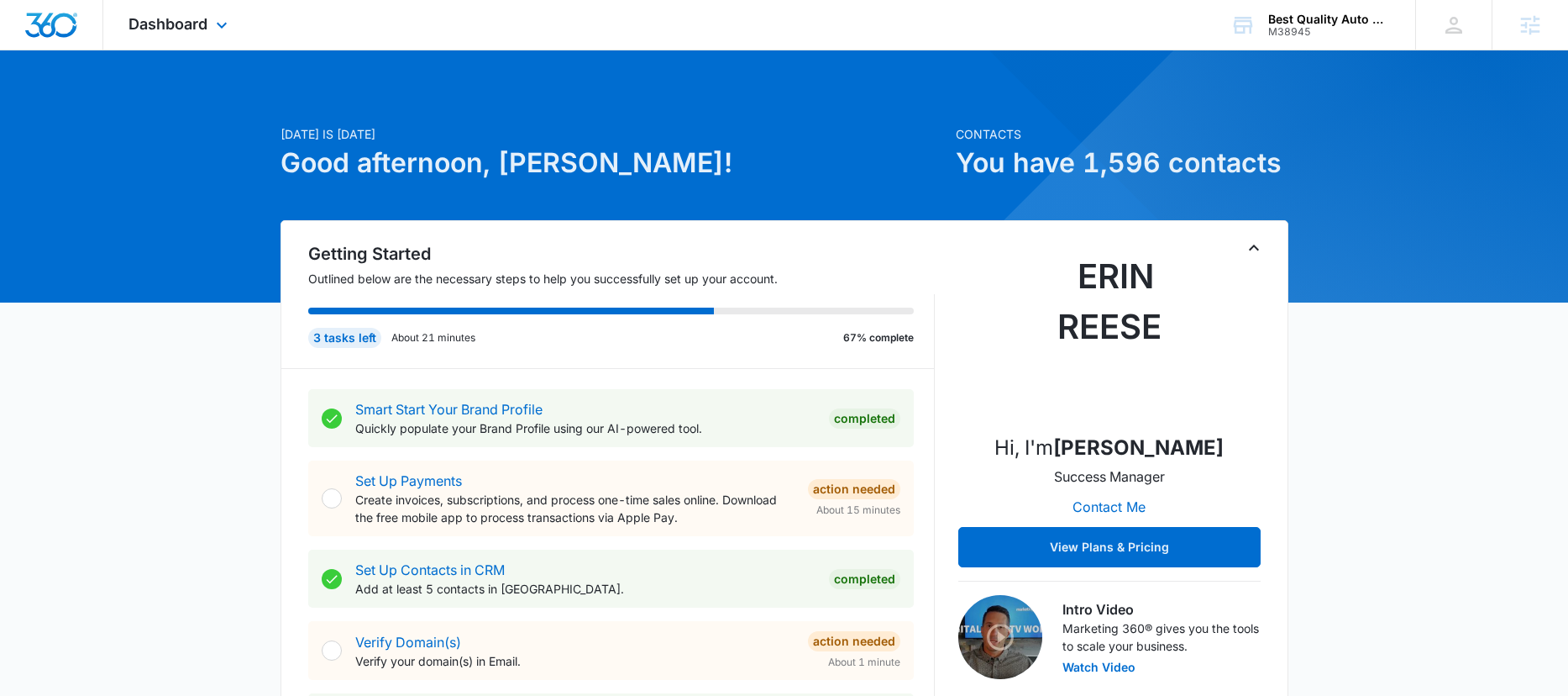
click at [231, 35] on div "Dashboard Apps Reputation Websites Forms CRM Email Social Content Ads Intellige…" at bounding box center [180, 25] width 154 height 50
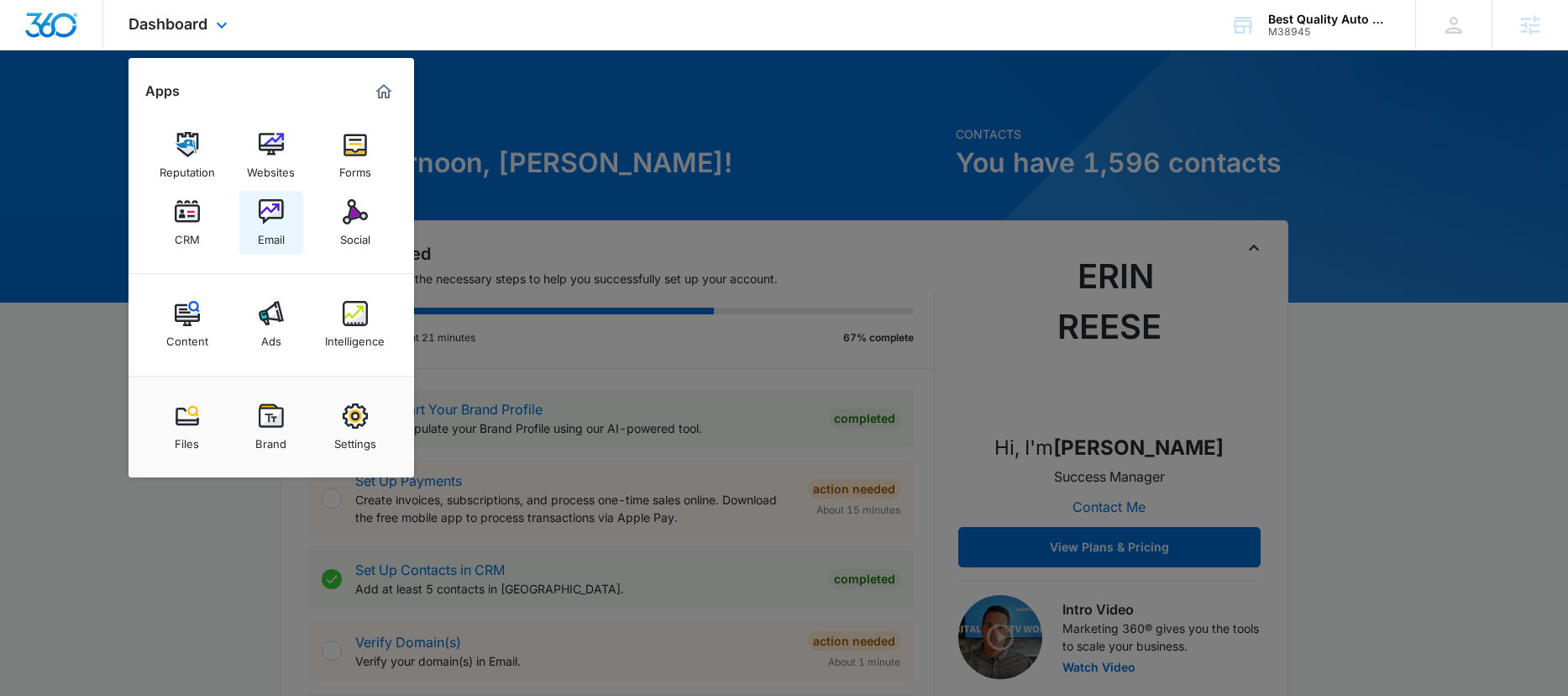
click at [276, 215] on img at bounding box center [270, 211] width 25 height 25
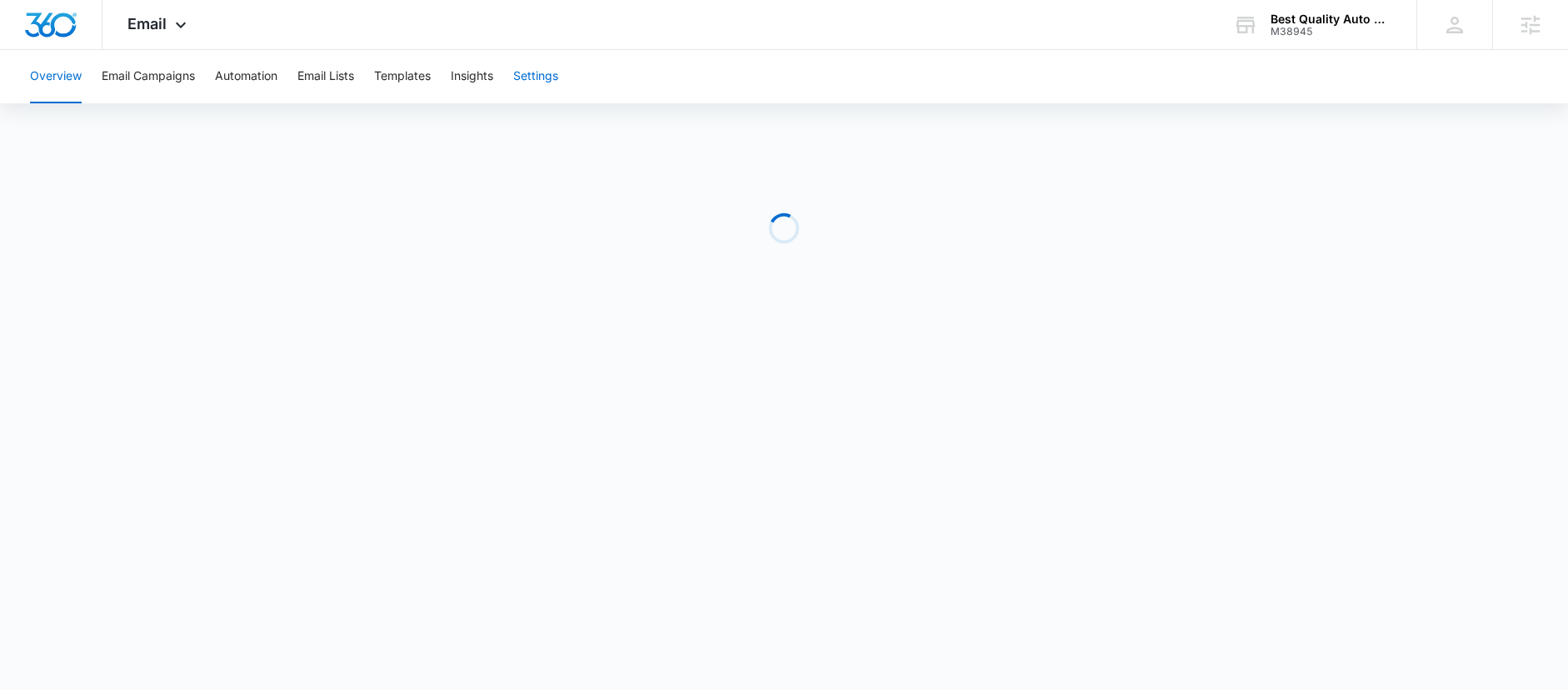
click at [535, 72] on button "Settings" at bounding box center [536, 77] width 45 height 53
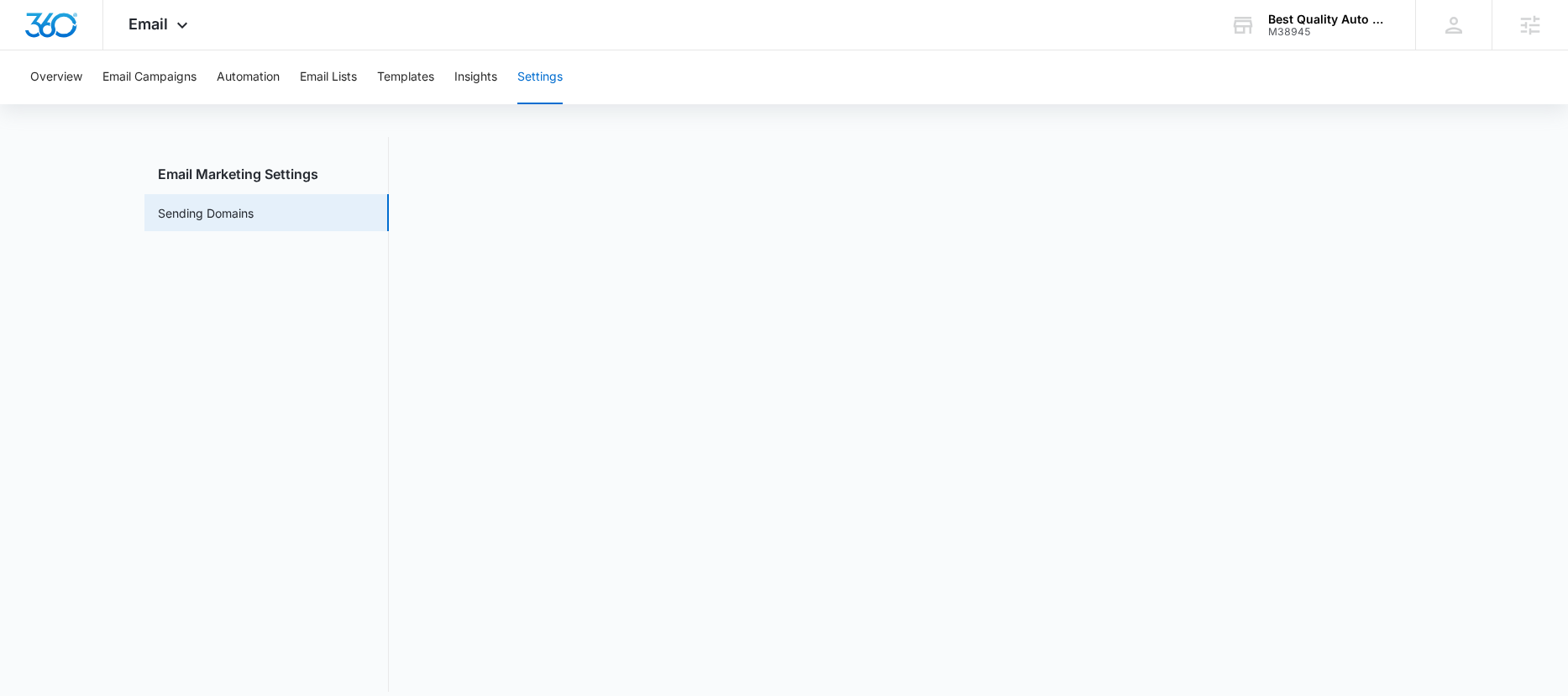
scroll to position [22, 0]
click at [65, 30] on img "Dashboard" at bounding box center [52, 25] width 54 height 25
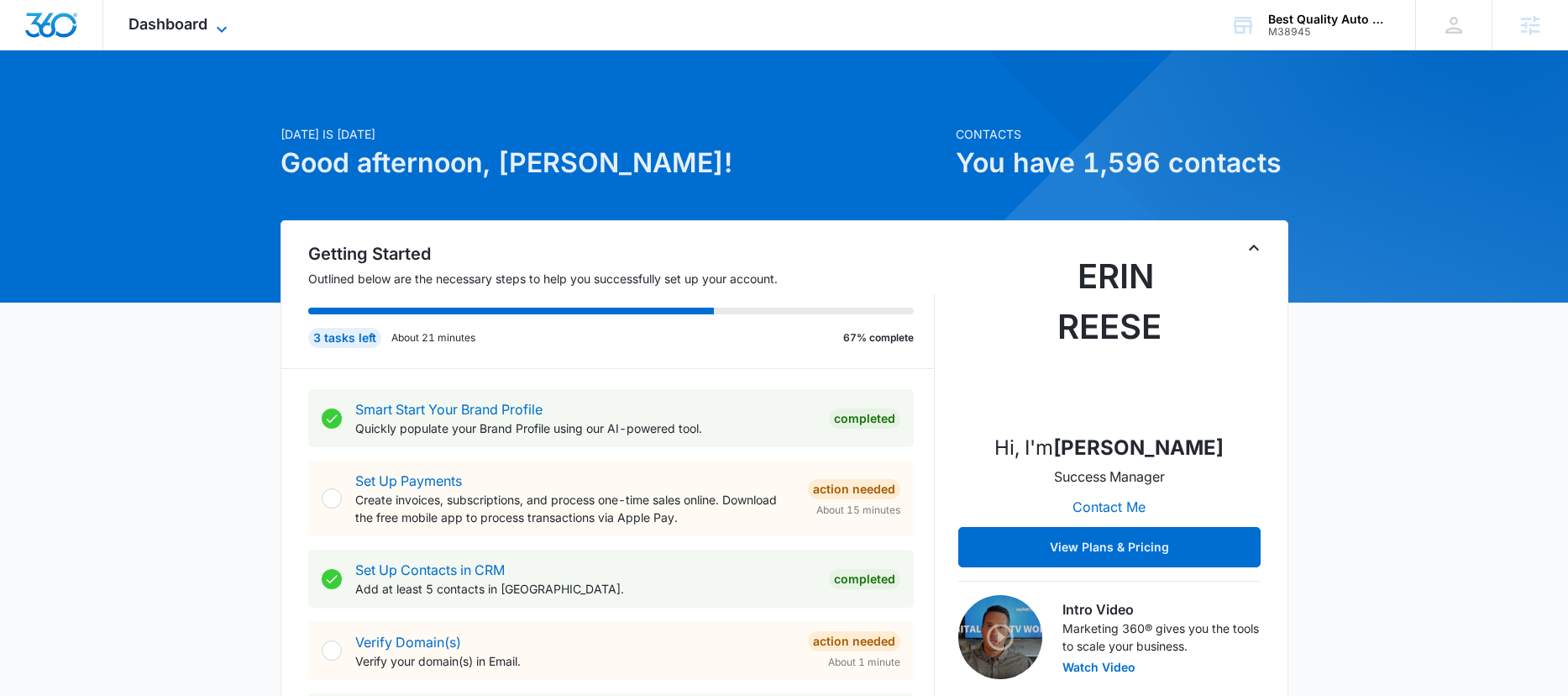
click at [191, 32] on span "Dashboard" at bounding box center [167, 24] width 78 height 18
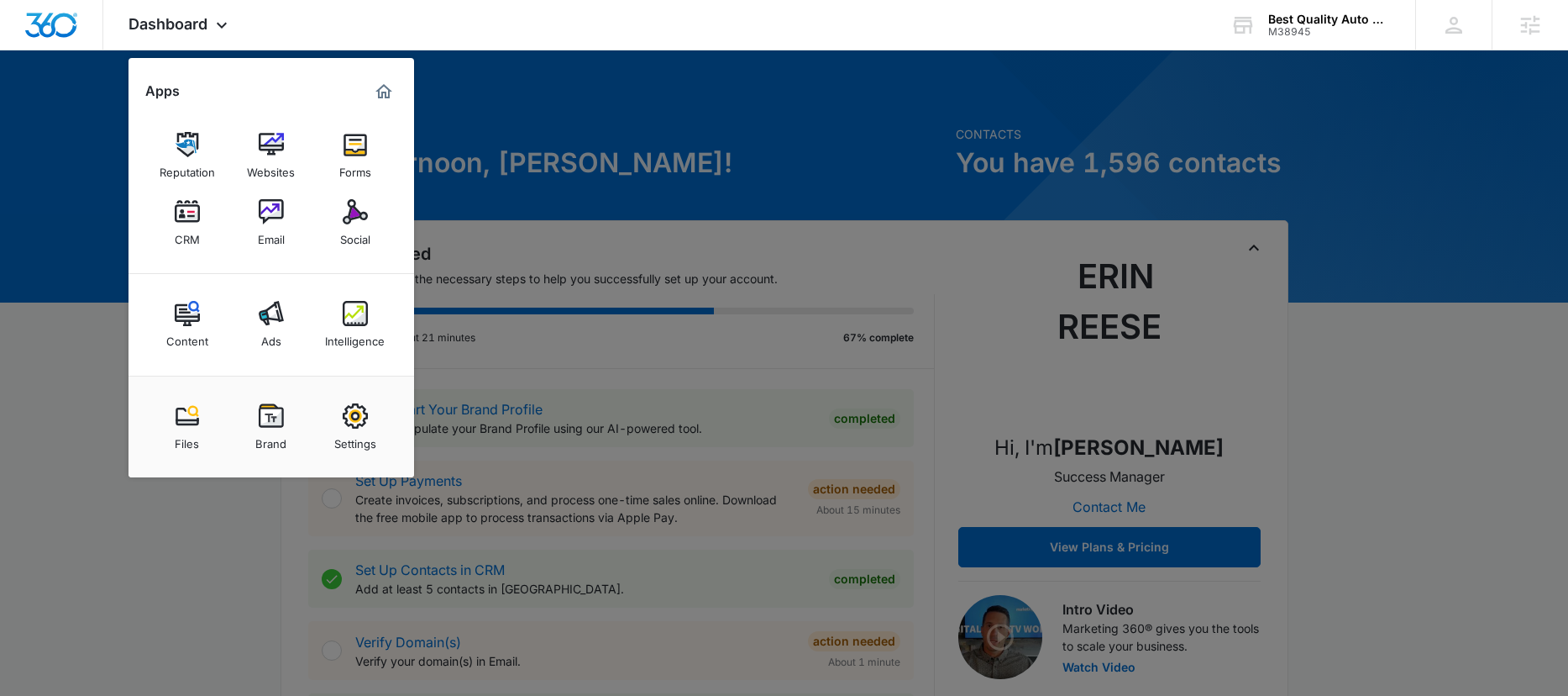
click at [583, 131] on div at bounding box center [784, 348] width 1568 height 696
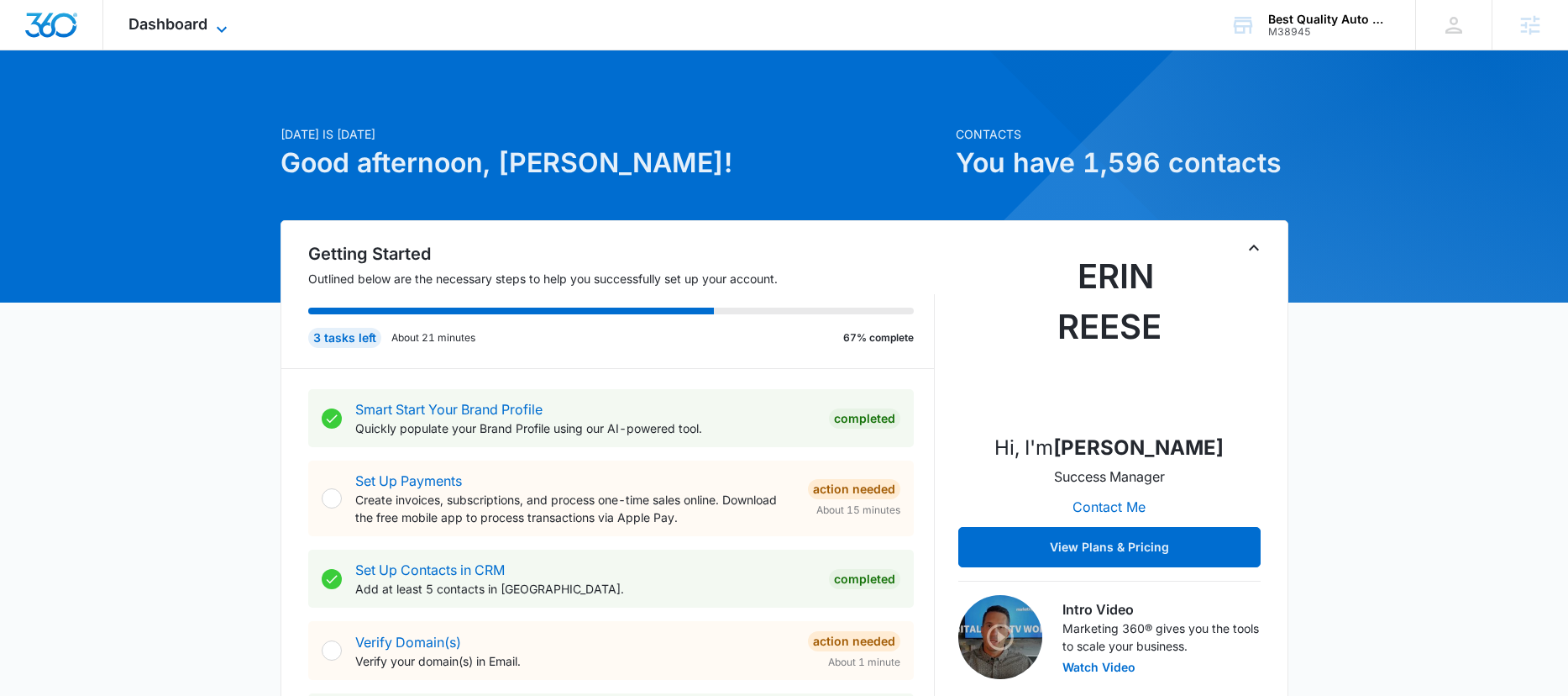
click at [166, 28] on span "Dashboard" at bounding box center [167, 24] width 78 height 18
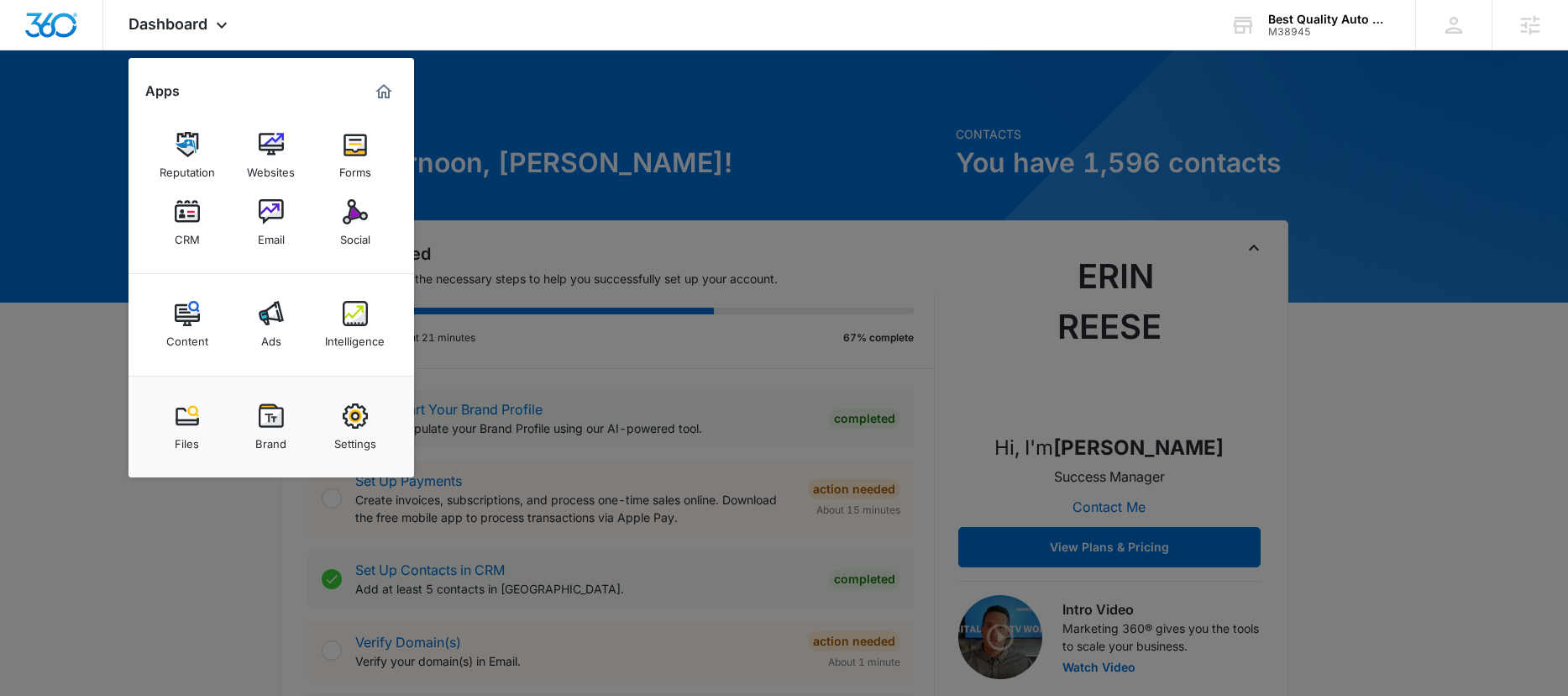
drag, startPoint x: 585, startPoint y: 85, endPoint x: 550, endPoint y: 85, distance: 35.0
click at [586, 85] on div at bounding box center [784, 348] width 1568 height 696
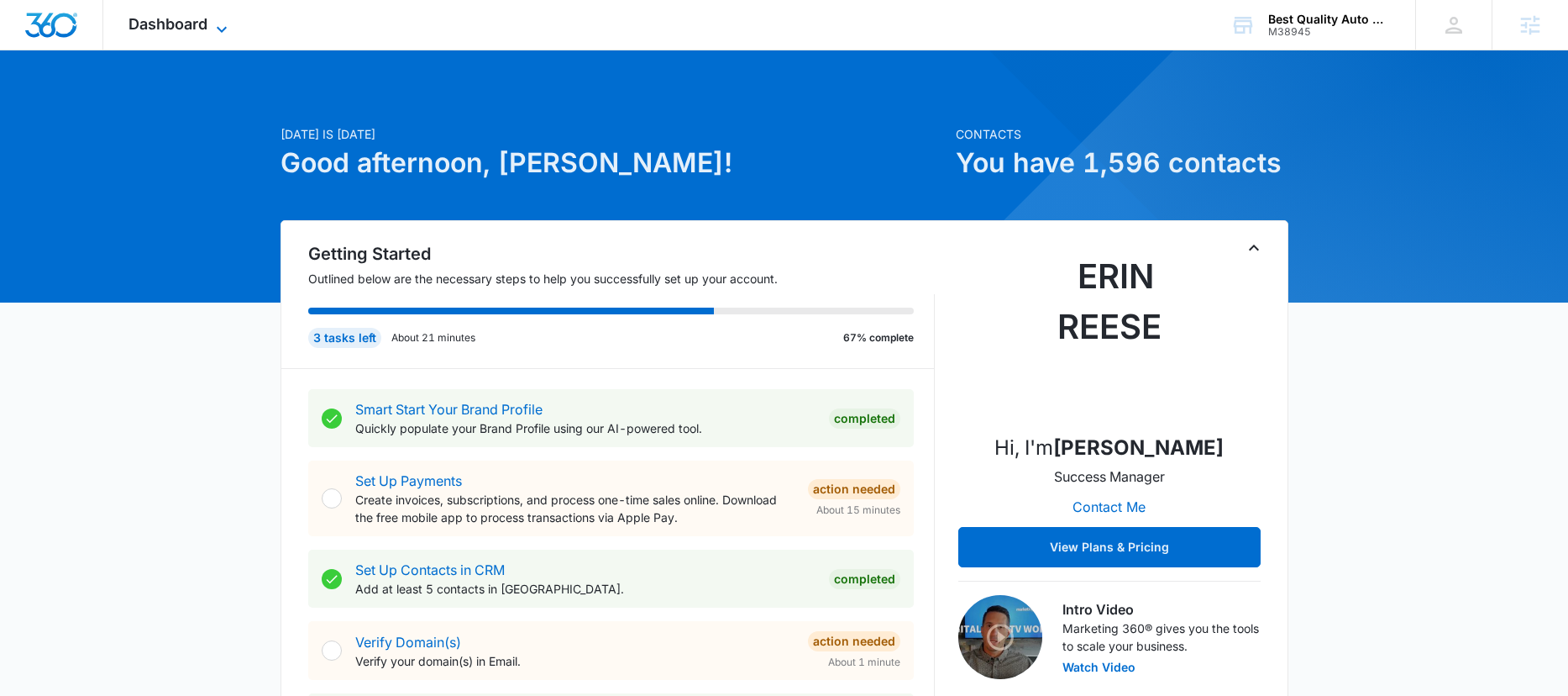
click at [182, 25] on span "Dashboard" at bounding box center [167, 24] width 78 height 18
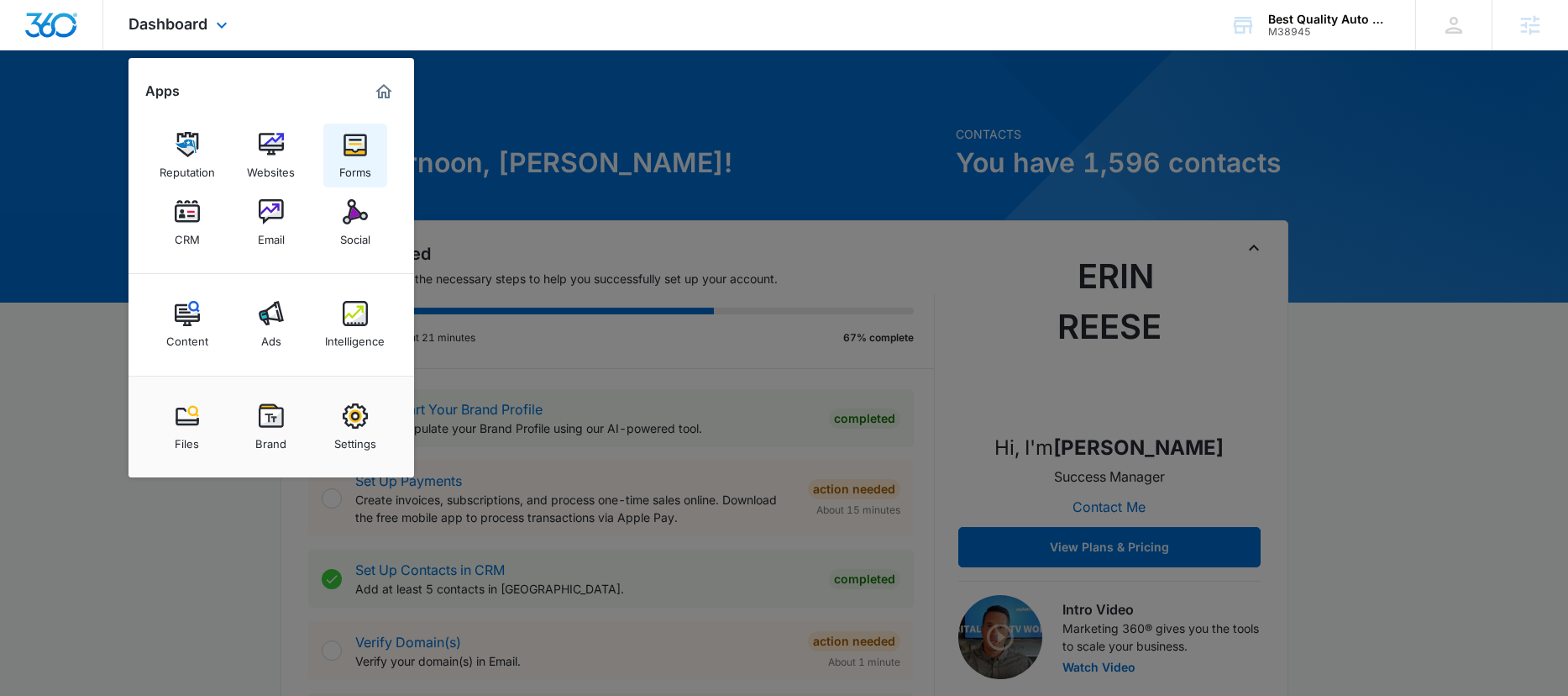
click at [348, 155] on img at bounding box center [355, 144] width 25 height 25
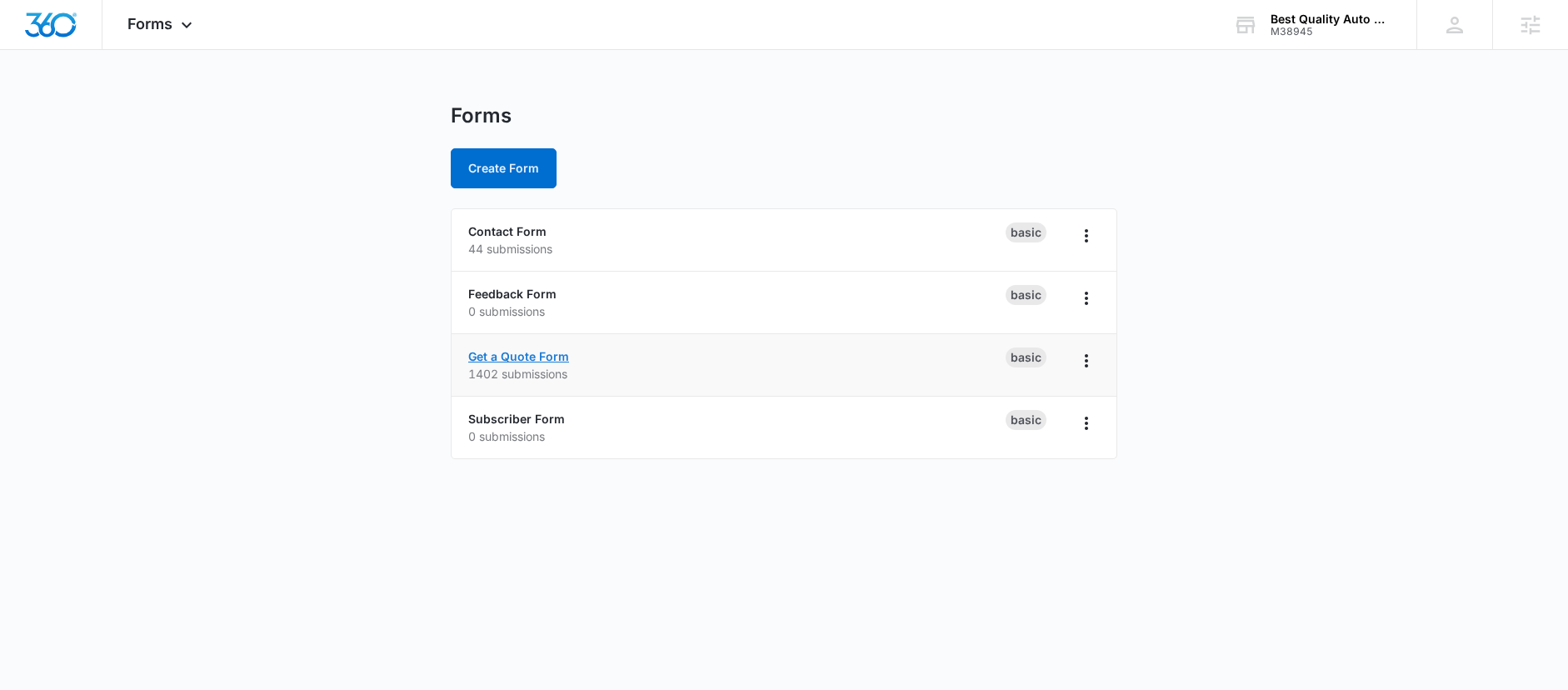
click at [542, 358] on link "Get a Quote Form" at bounding box center [518, 356] width 101 height 14
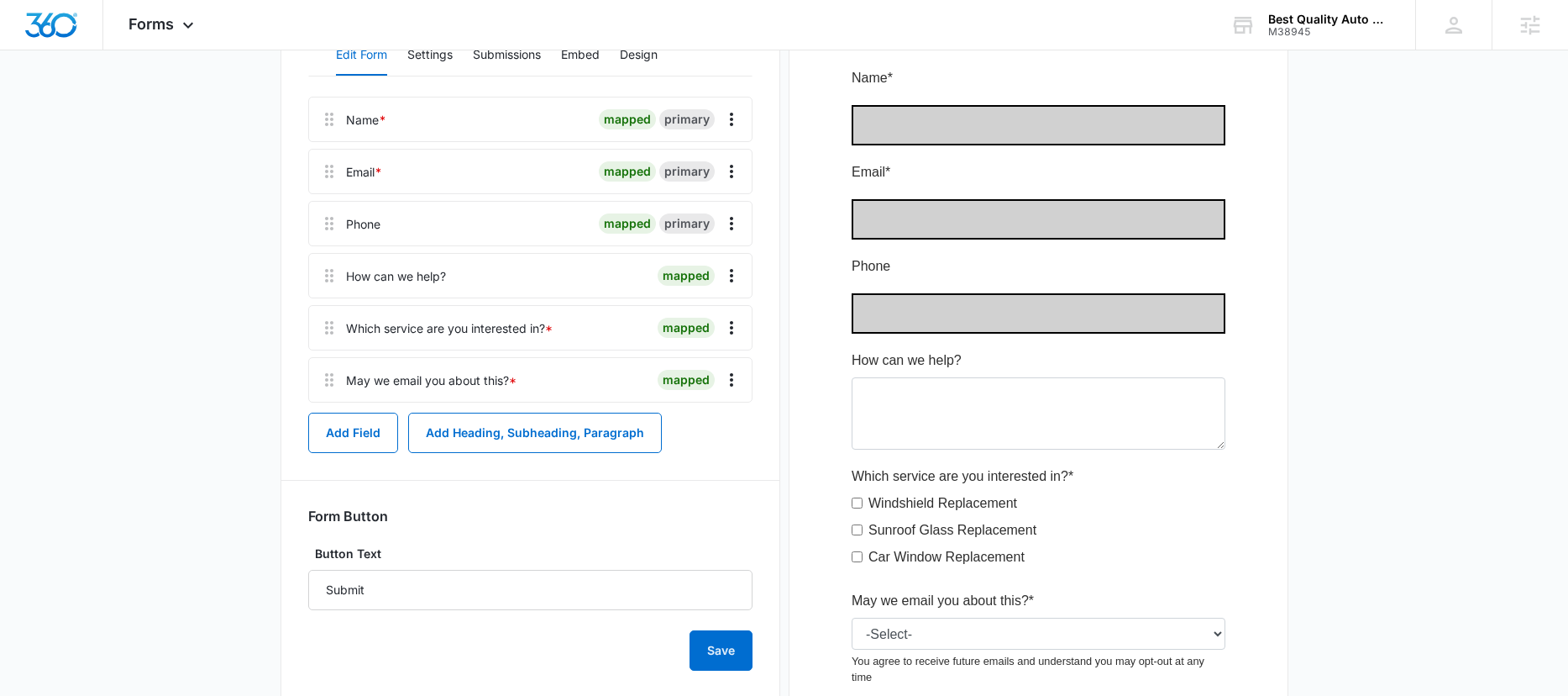
scroll to position [248, 0]
click at [732, 330] on icon "Overflow Menu" at bounding box center [731, 328] width 20 height 20
click at [685, 373] on div "Edit" at bounding box center [686, 376] width 35 height 12
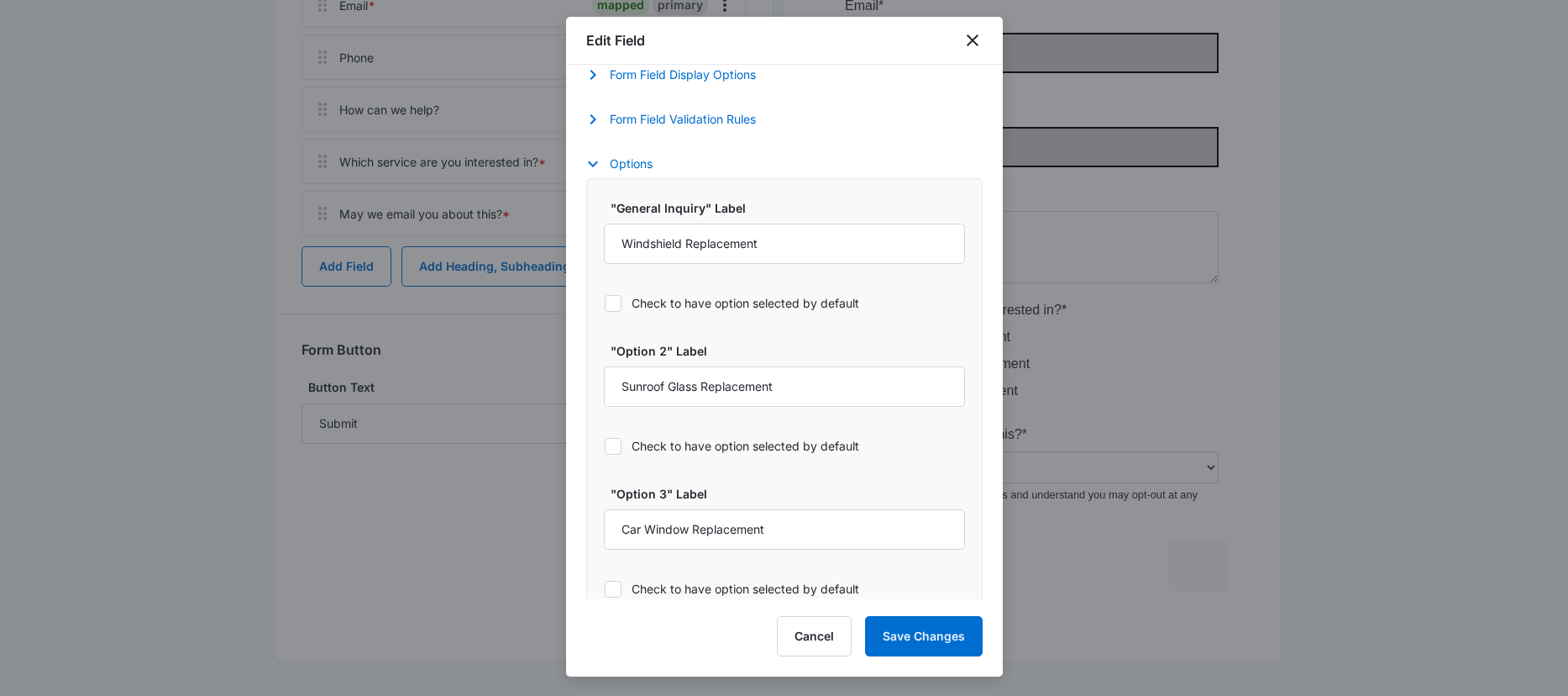
scroll to position [751, 0]
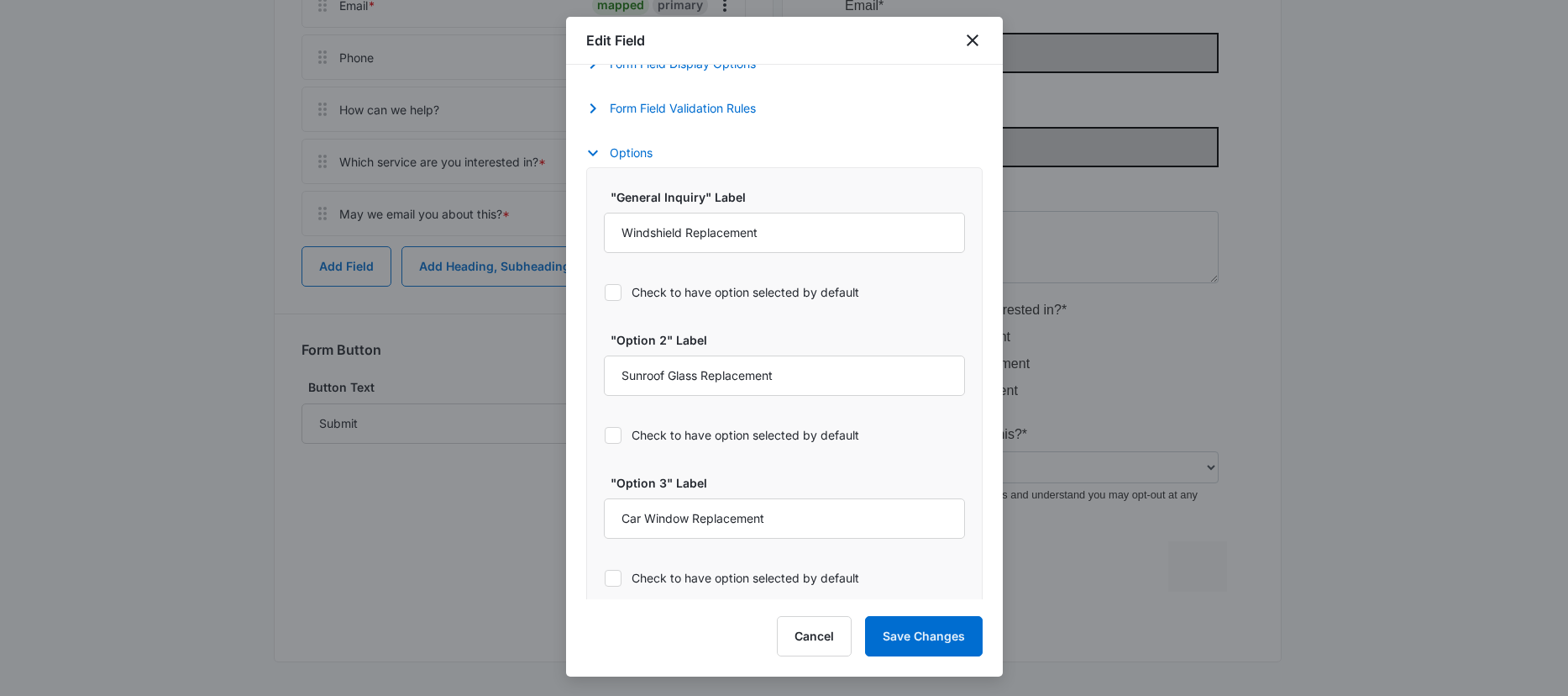
select select "350"
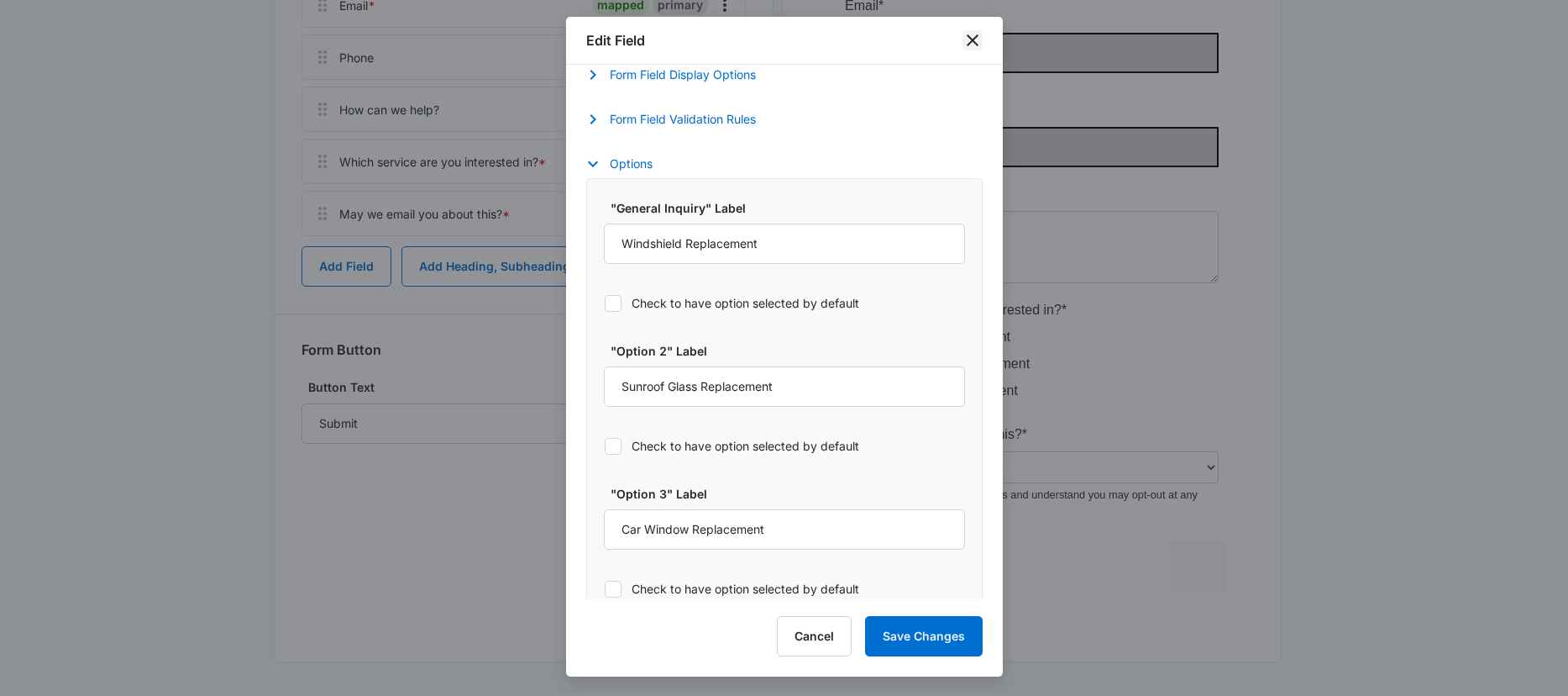
click at [972, 35] on icon "close" at bounding box center [973, 40] width 20 height 20
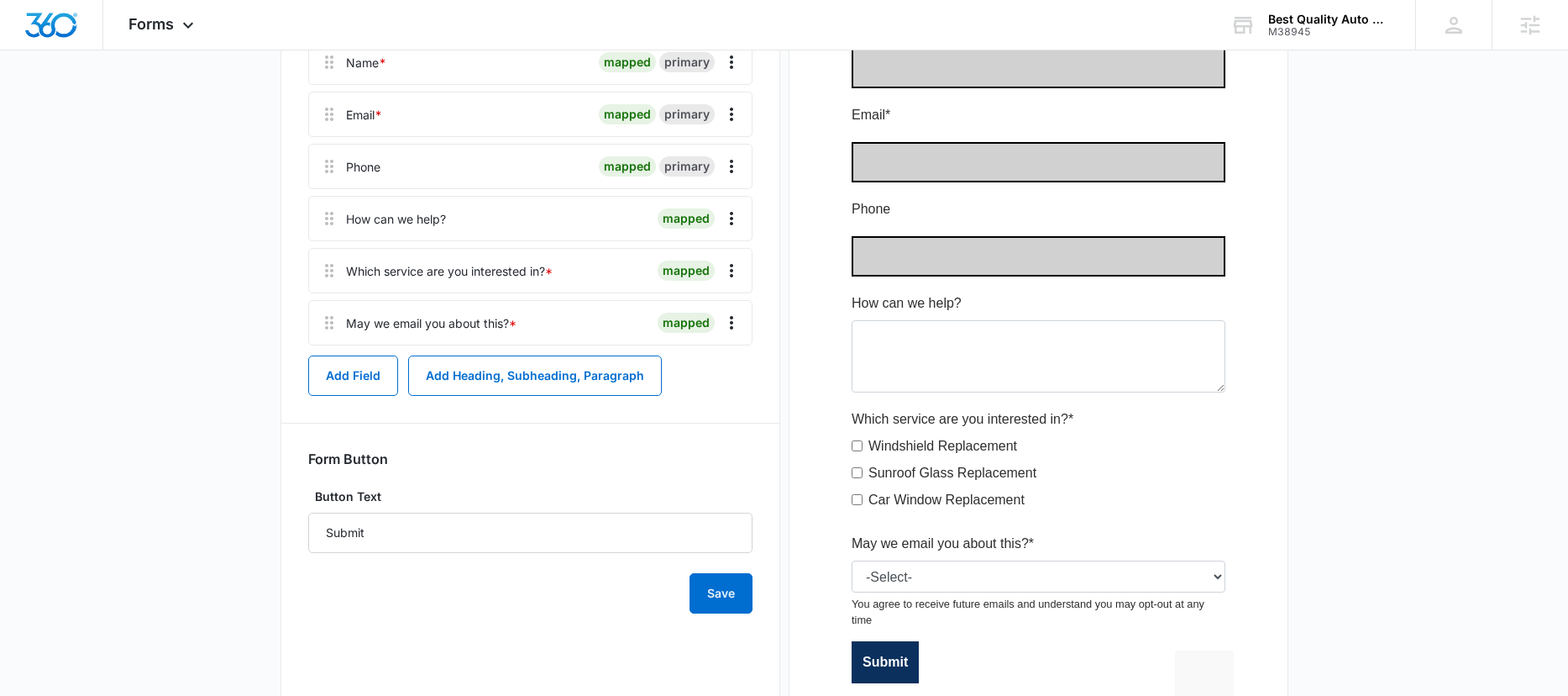
scroll to position [105, 0]
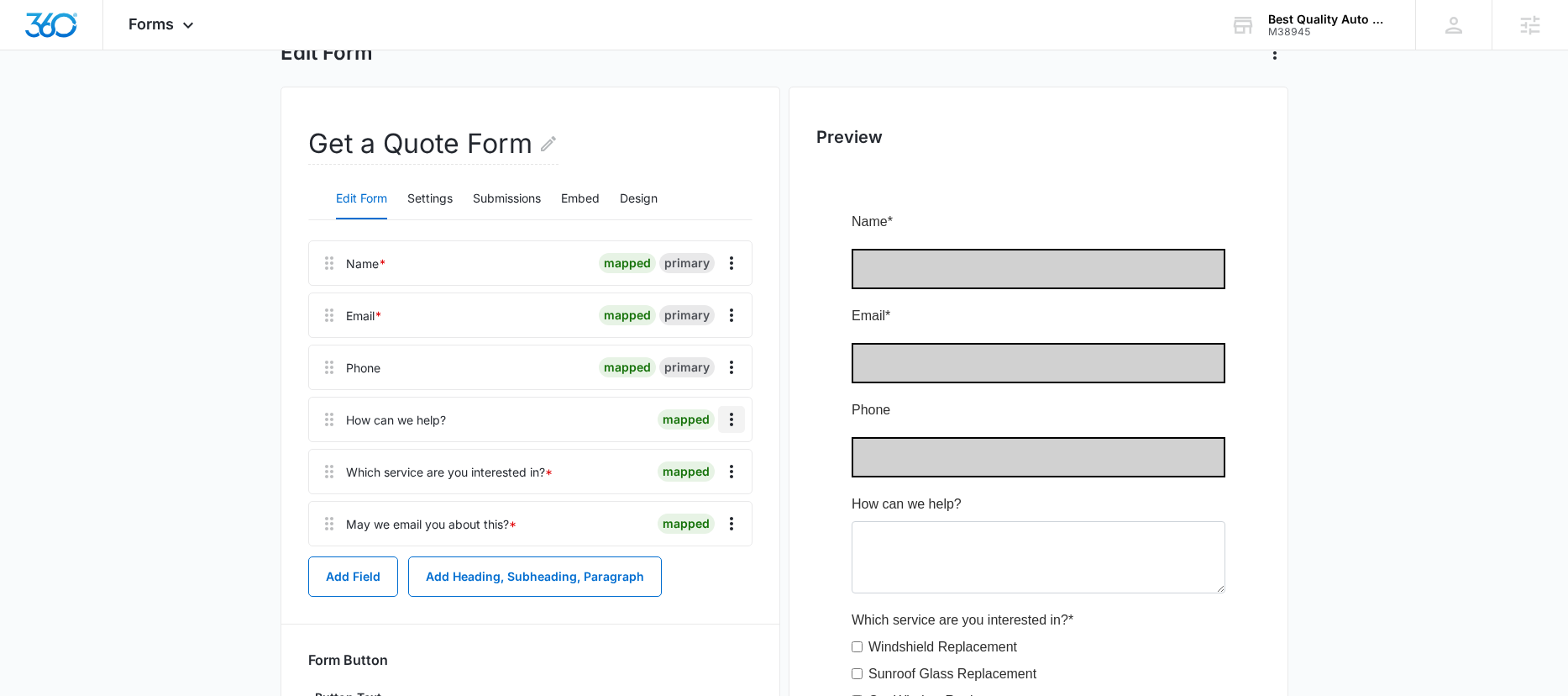
click at [733, 418] on icon "Overflow Menu" at bounding box center [731, 420] width 20 height 20
click at [692, 463] on div "Edit" at bounding box center [686, 466] width 35 height 12
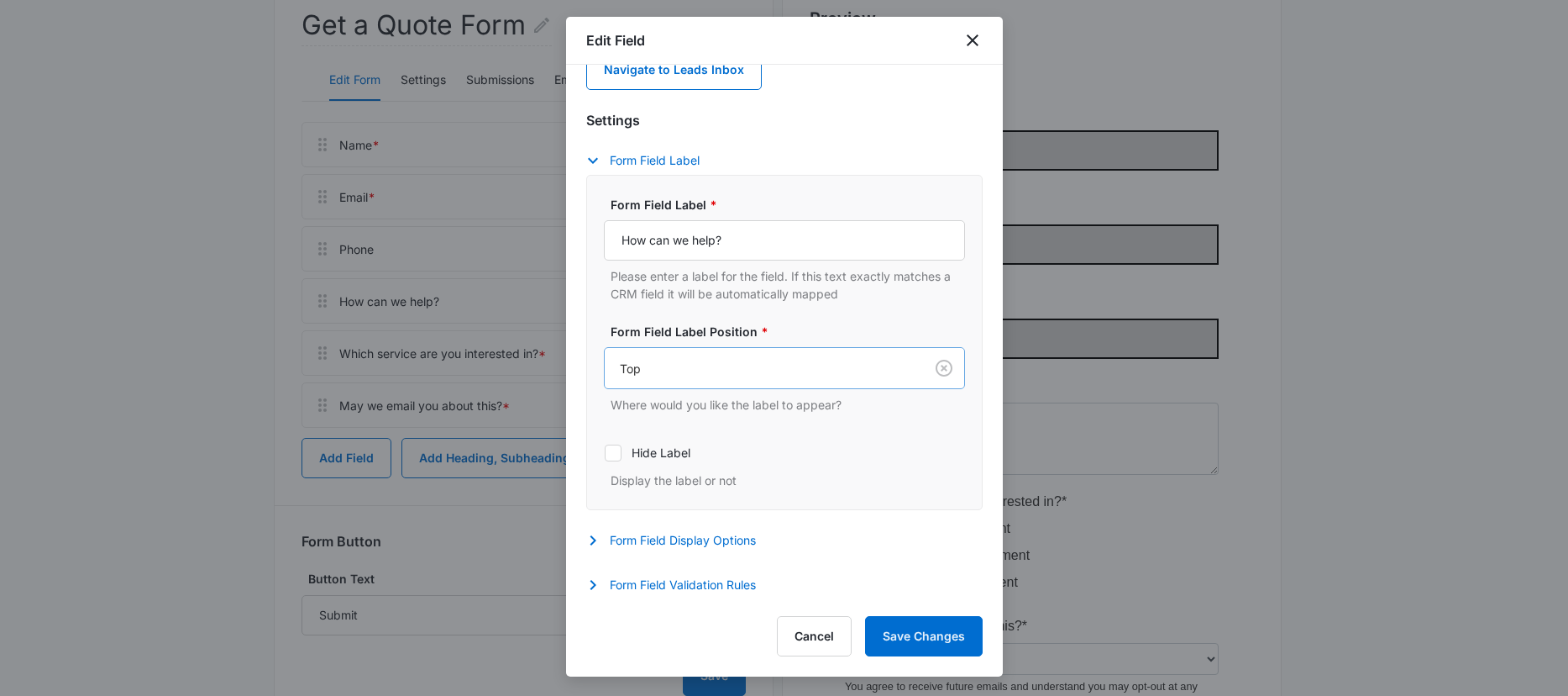
scroll to position [416, 0]
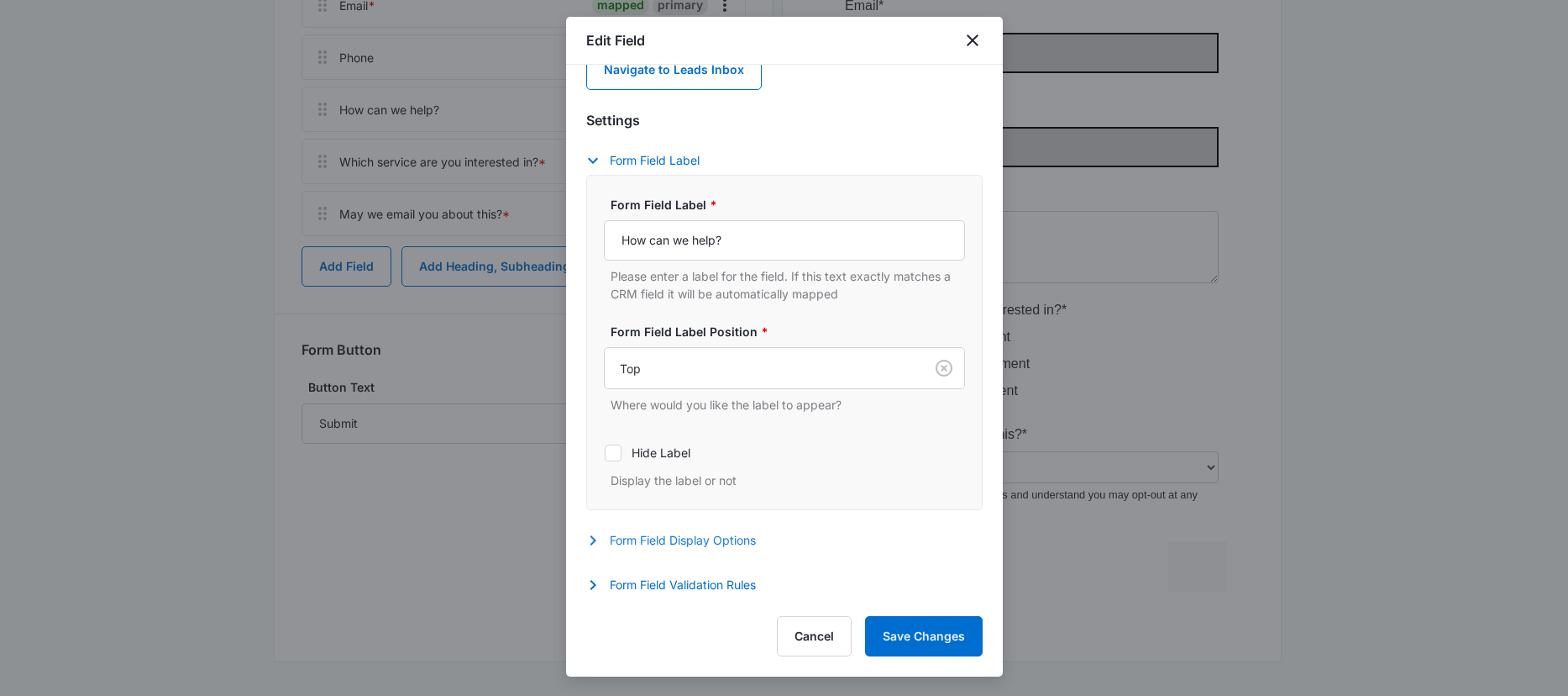
click at [729, 543] on button "Form Field Display Options" at bounding box center [680, 540] width 187 height 20
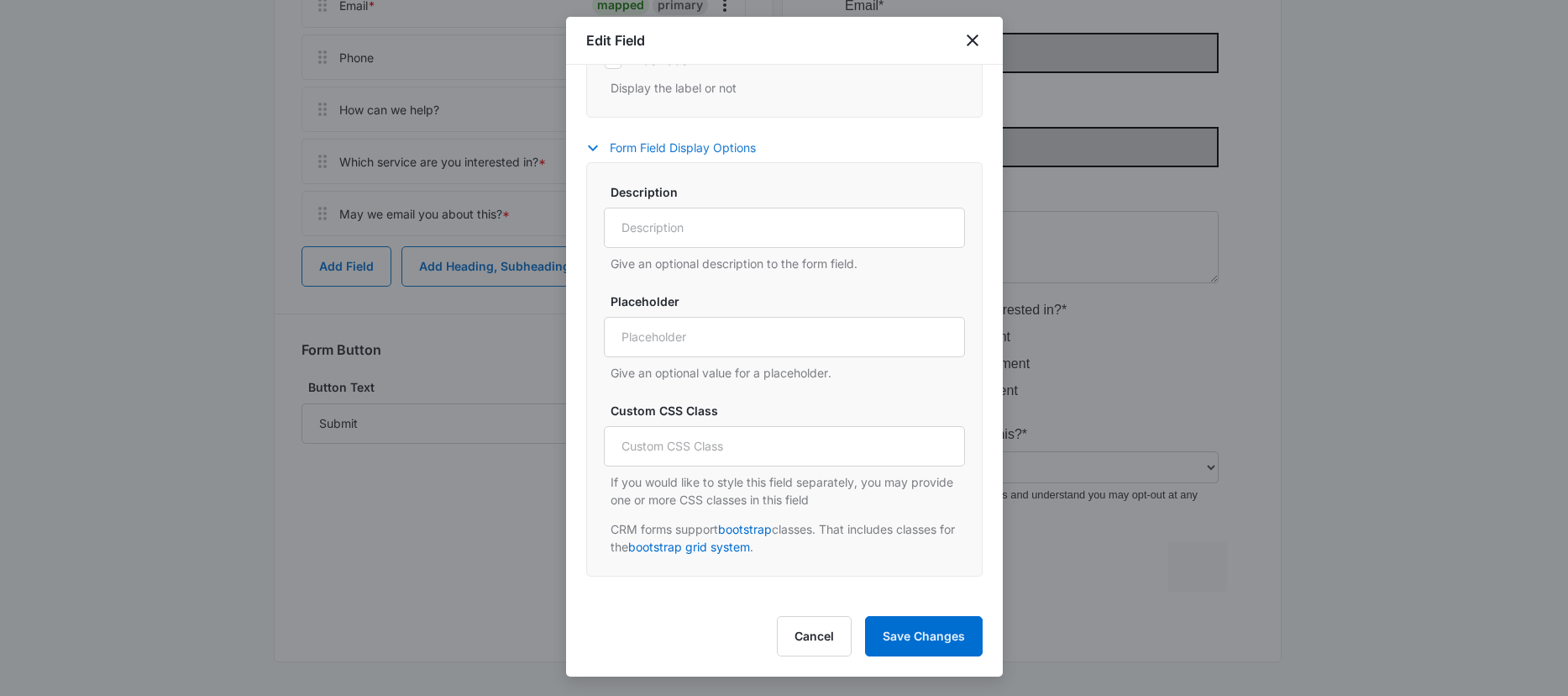
scroll to position [506, 0]
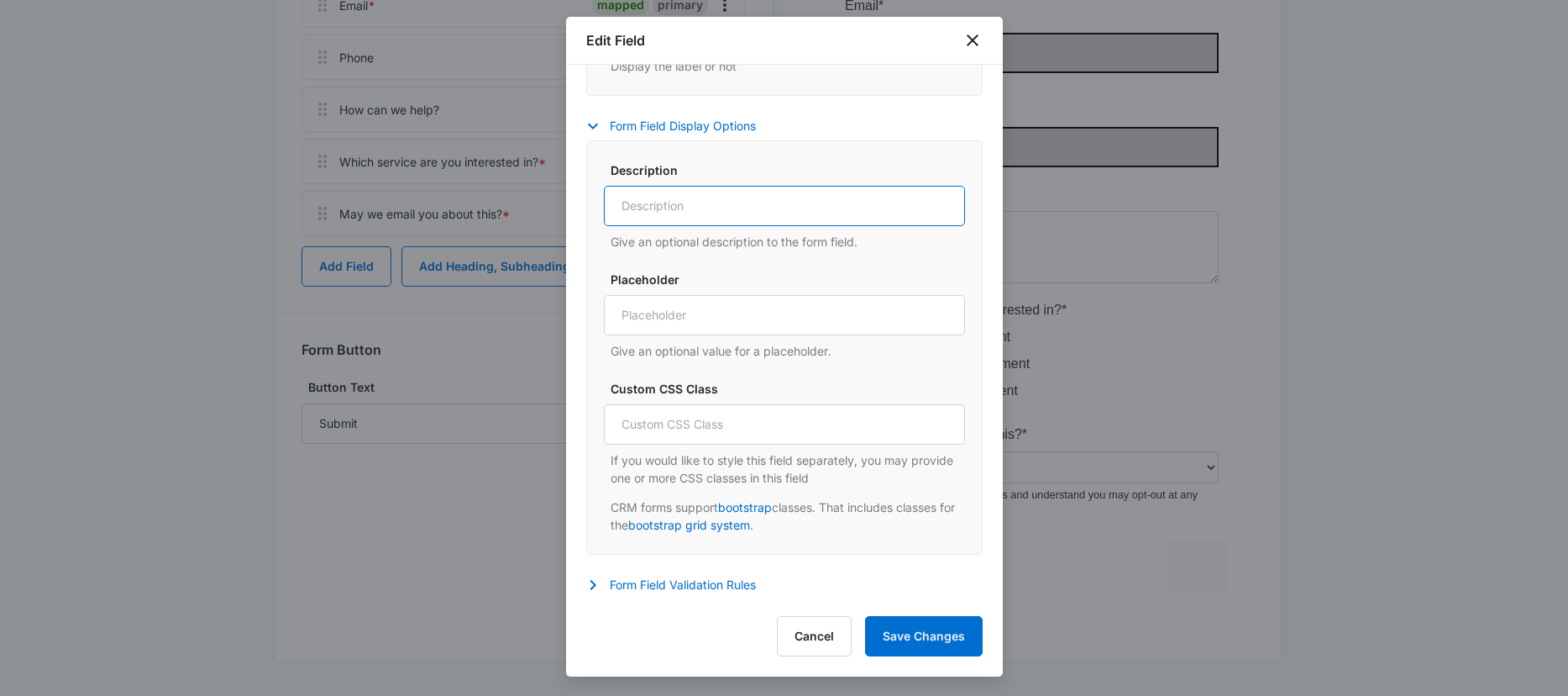
click at [666, 212] on input "Description" at bounding box center [784, 206] width 361 height 41
type input "i"
type input "For Example: Year, Make, Model"
click at [916, 636] on button "Save Changes" at bounding box center [924, 635] width 117 height 41
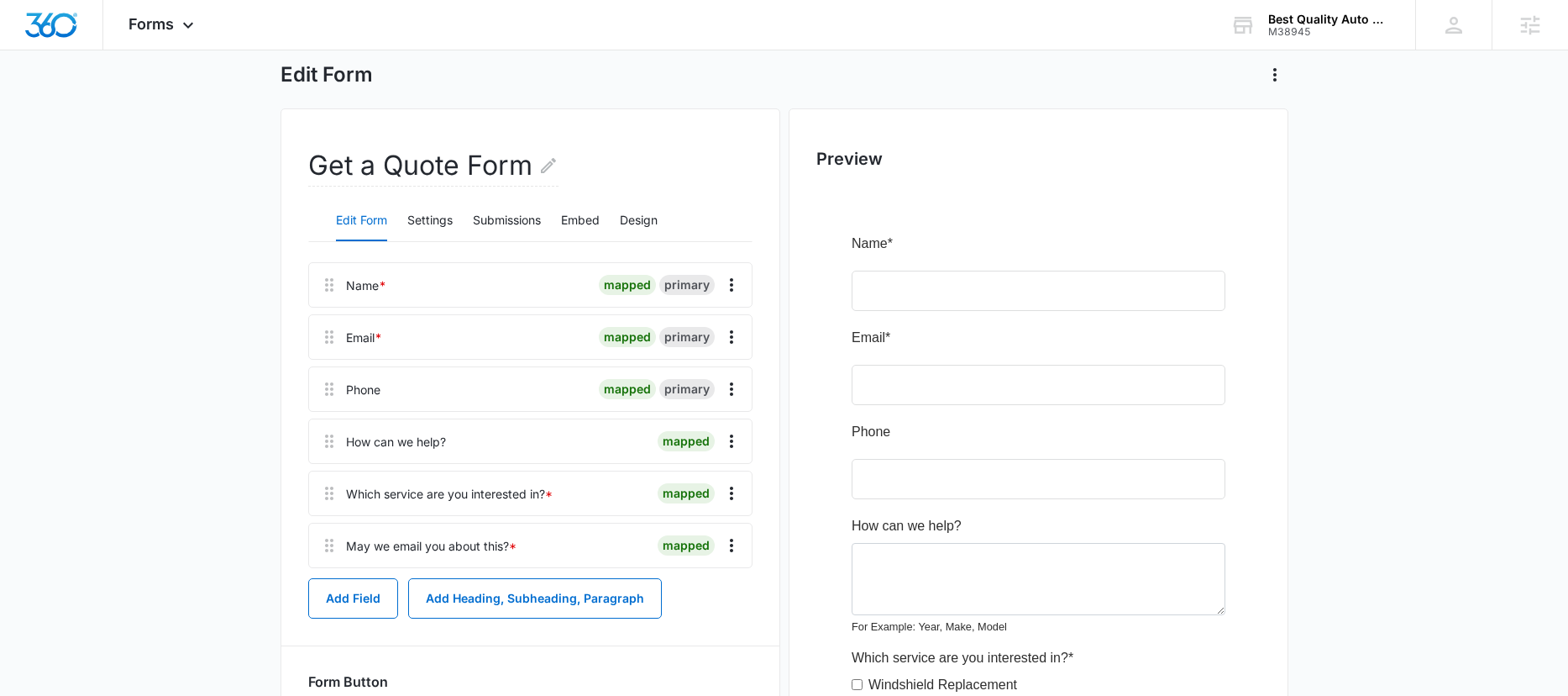
scroll to position [0, 0]
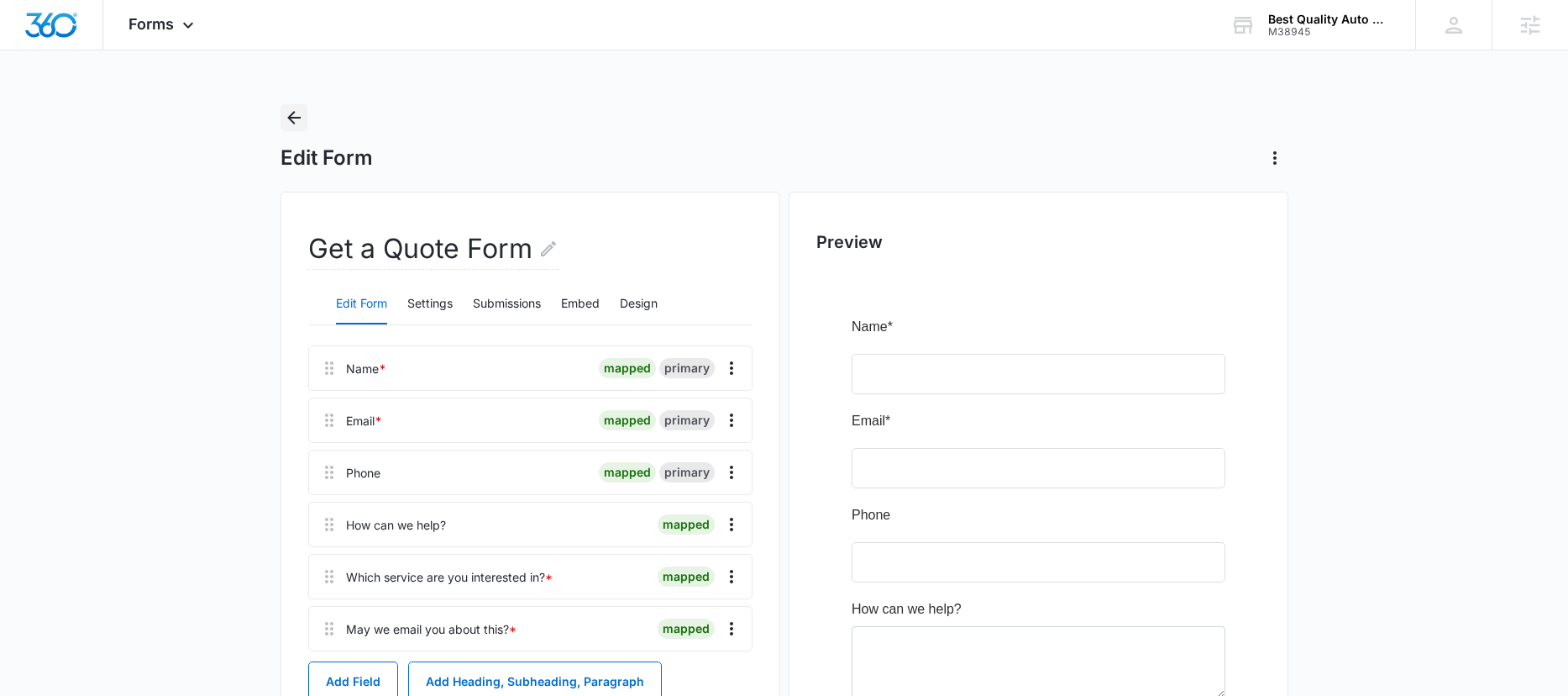
click at [290, 110] on icon "Back" at bounding box center [294, 117] width 20 height 20
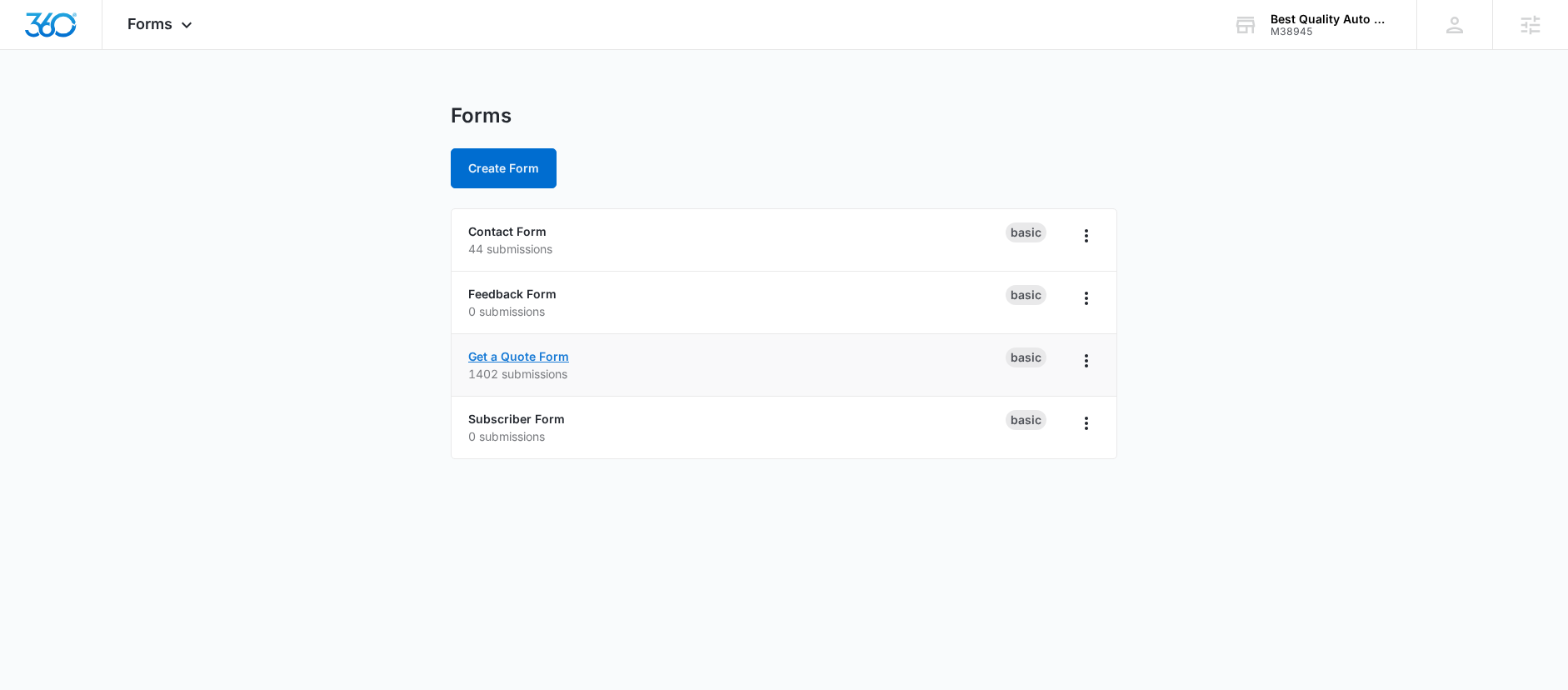
click at [532, 357] on link "Get a Quote Form" at bounding box center [518, 356] width 101 height 14
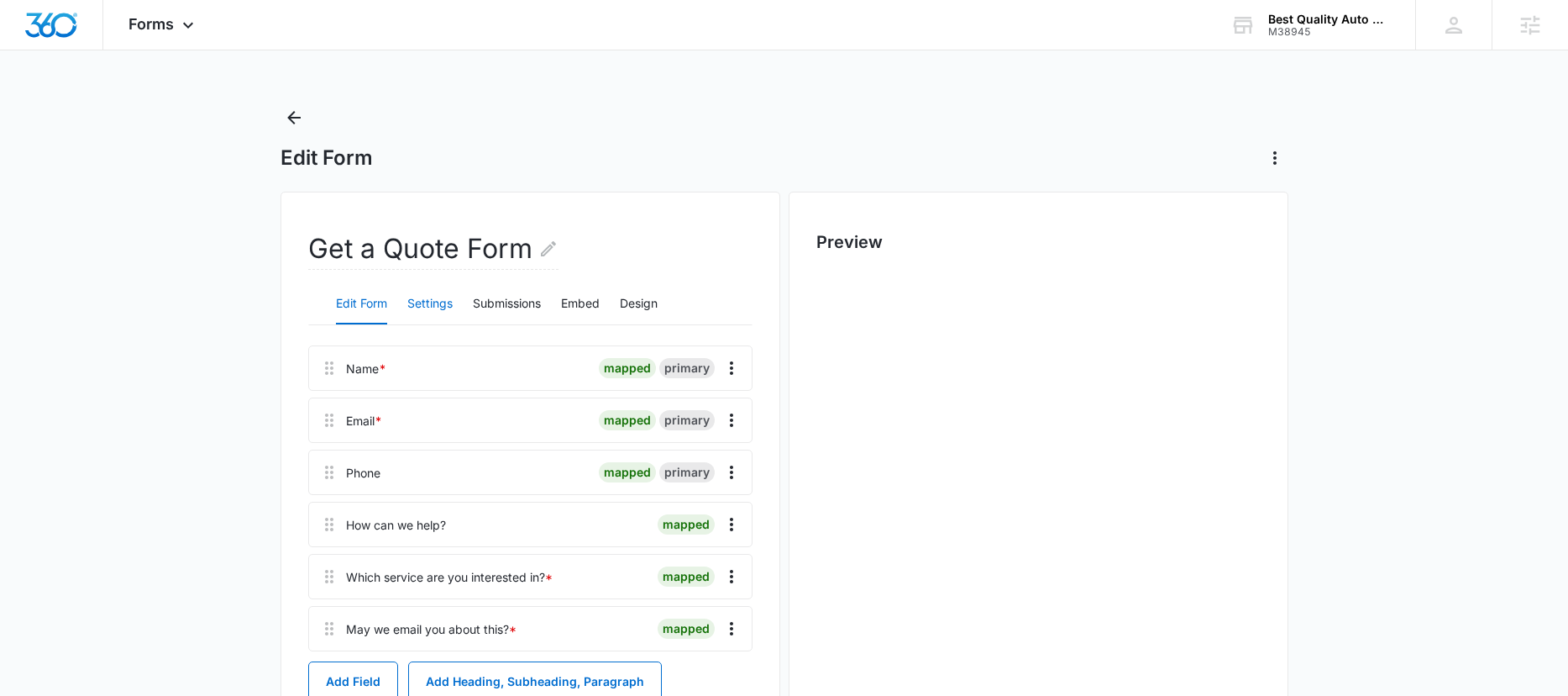
click at [416, 305] on button "Settings" at bounding box center [430, 304] width 46 height 41
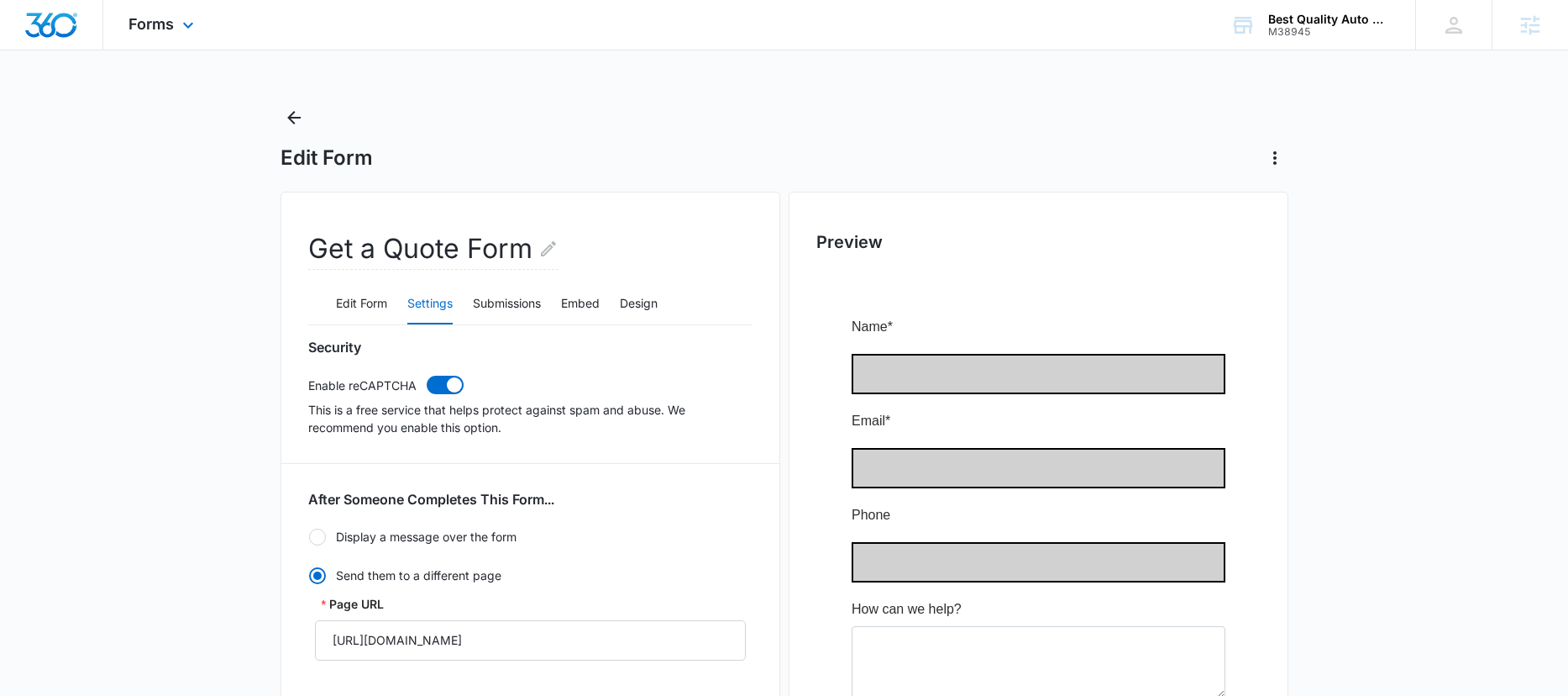
click at [155, 14] on div "Forms Apps Reputation Websites Forms CRM Email Social Content Ads Intelligence …" at bounding box center [163, 25] width 120 height 50
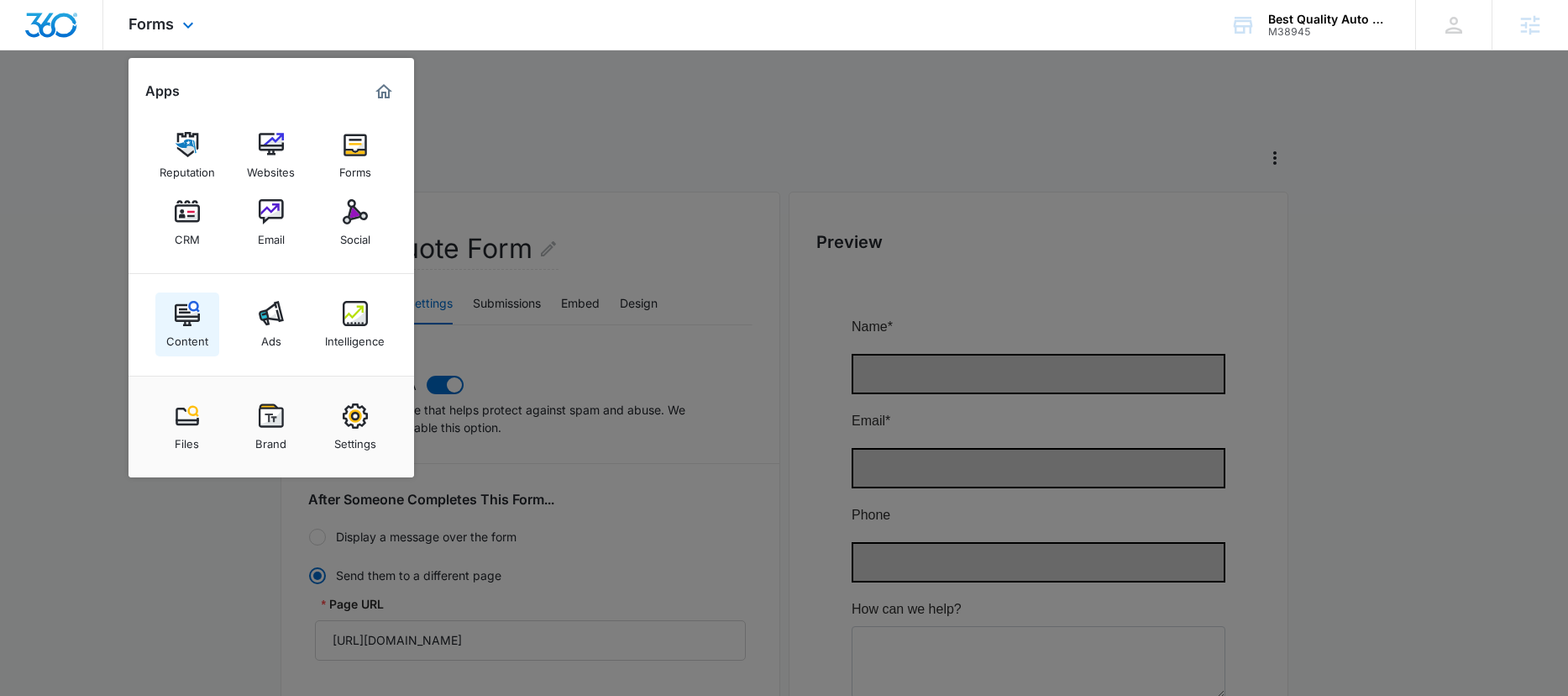
click at [193, 322] on img at bounding box center [187, 313] width 25 height 25
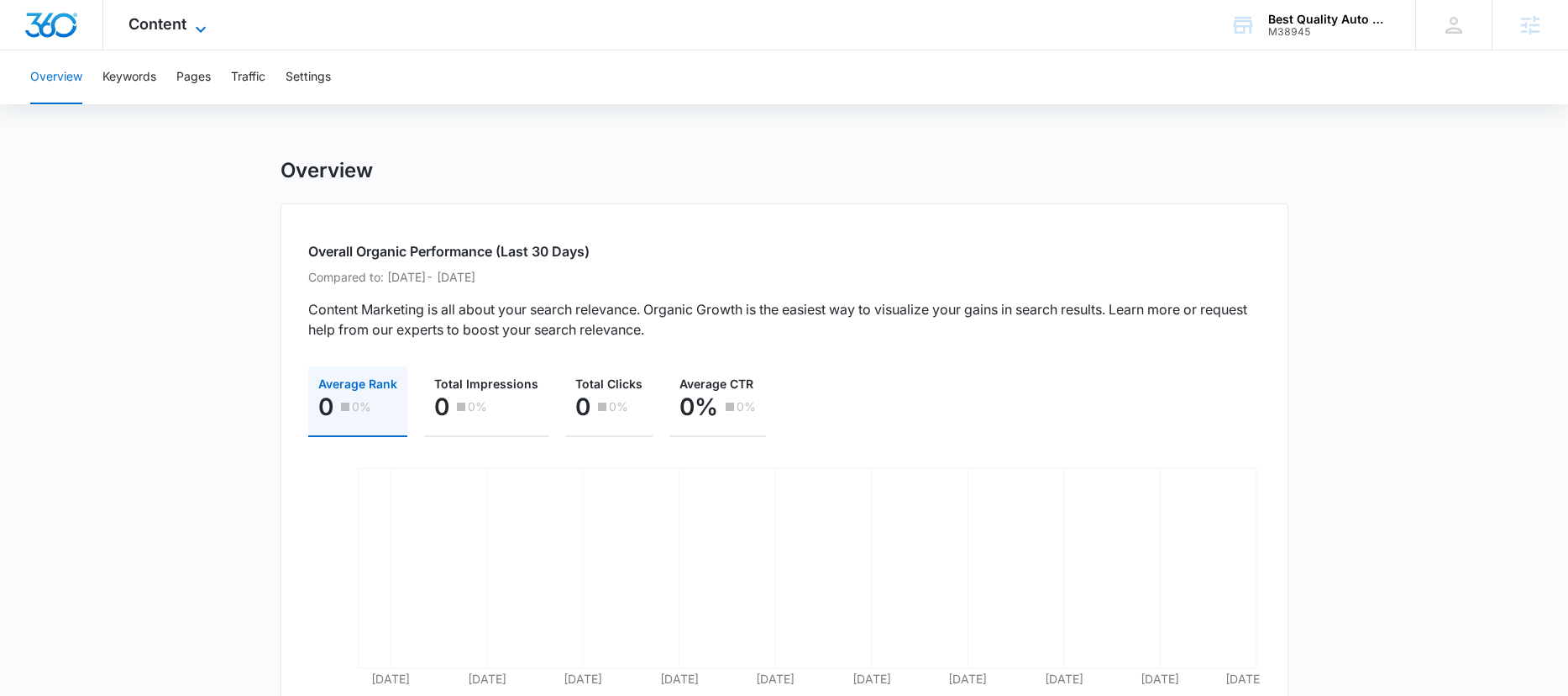
click at [136, 24] on span "Content" at bounding box center [157, 24] width 58 height 18
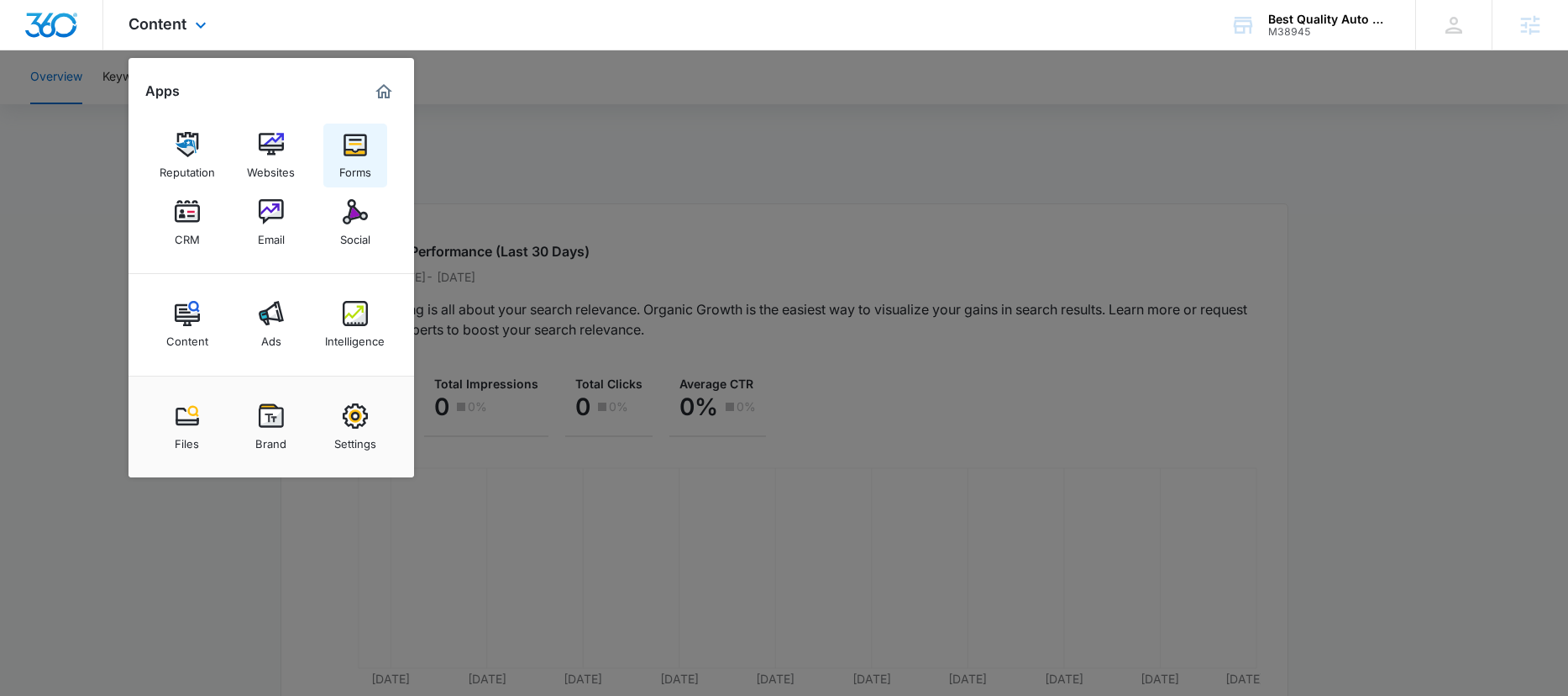
click at [346, 149] on img at bounding box center [355, 144] width 25 height 25
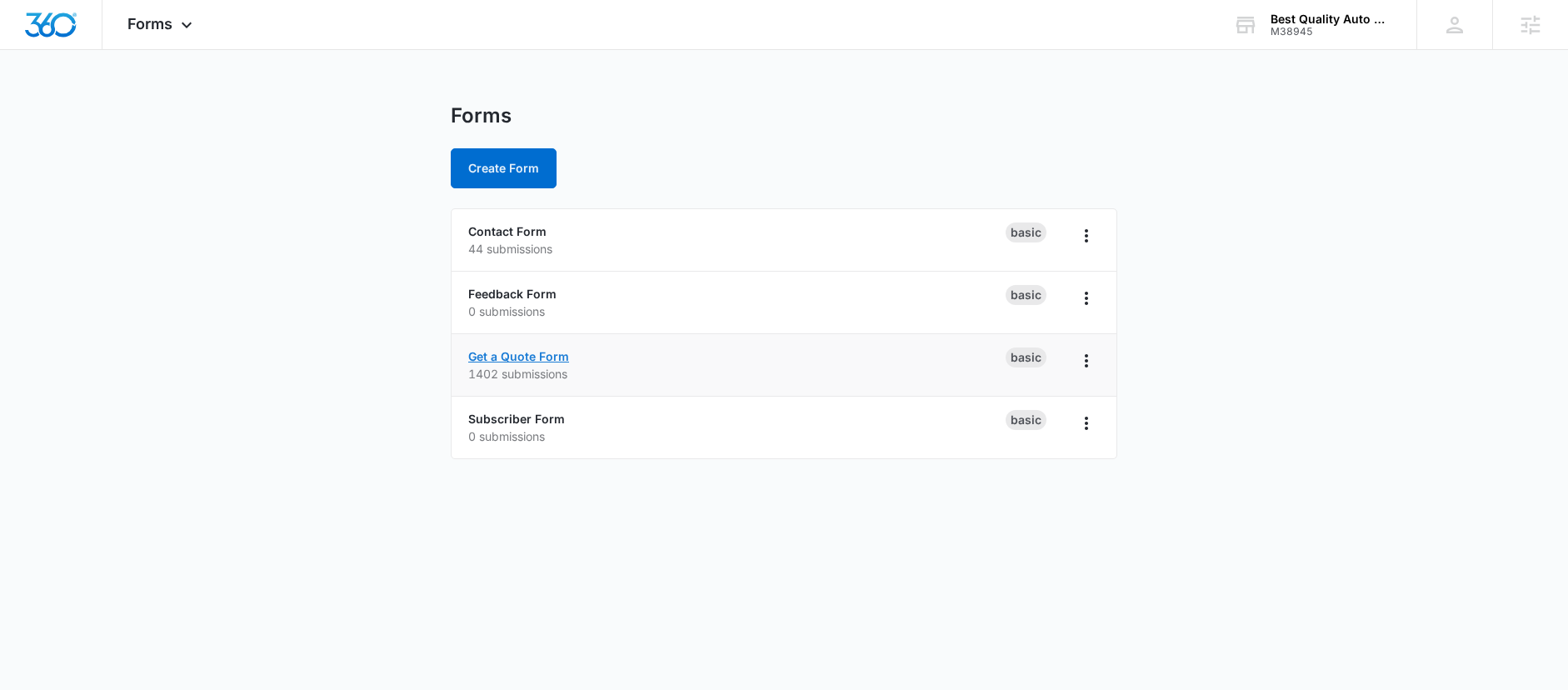
click at [529, 353] on link "Get a Quote Form" at bounding box center [518, 356] width 101 height 14
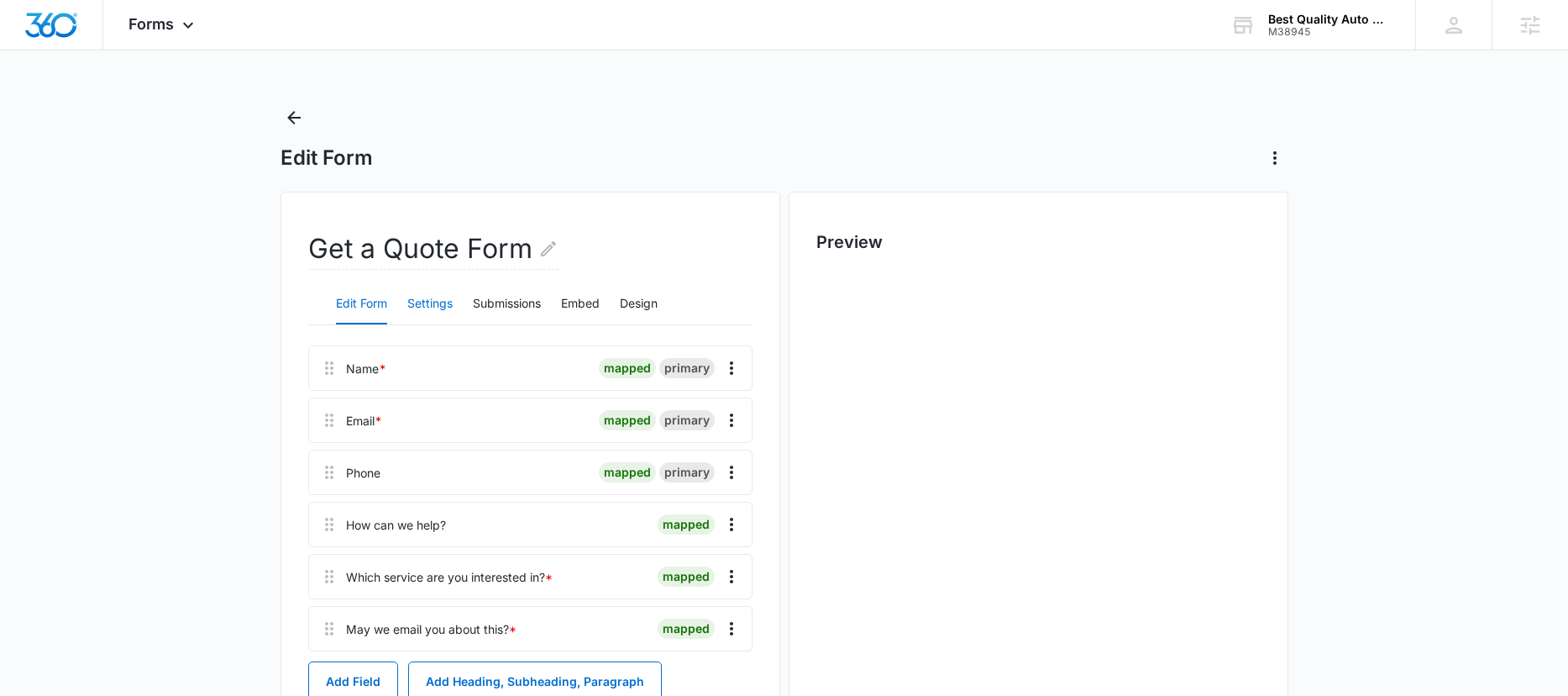
click at [424, 313] on button "Settings" at bounding box center [430, 304] width 46 height 41
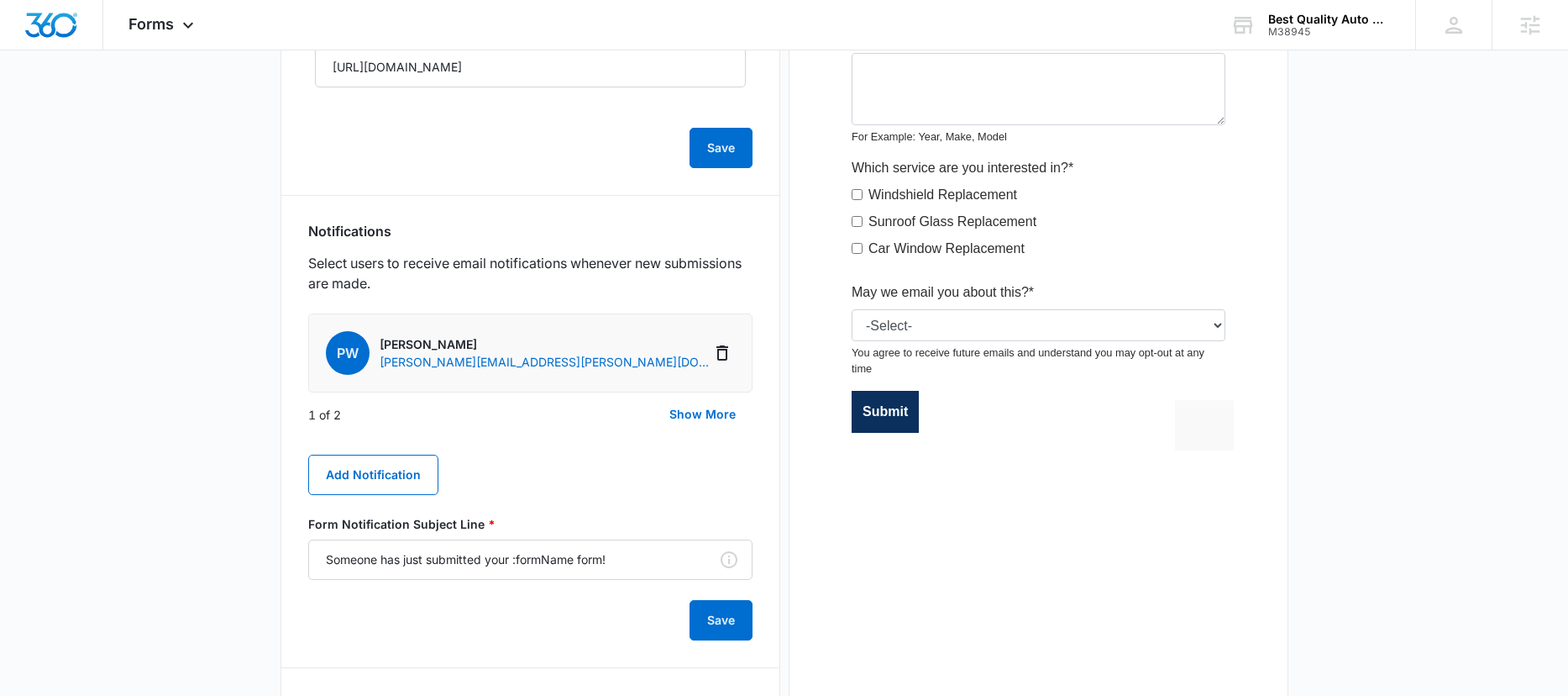
scroll to position [601, 0]
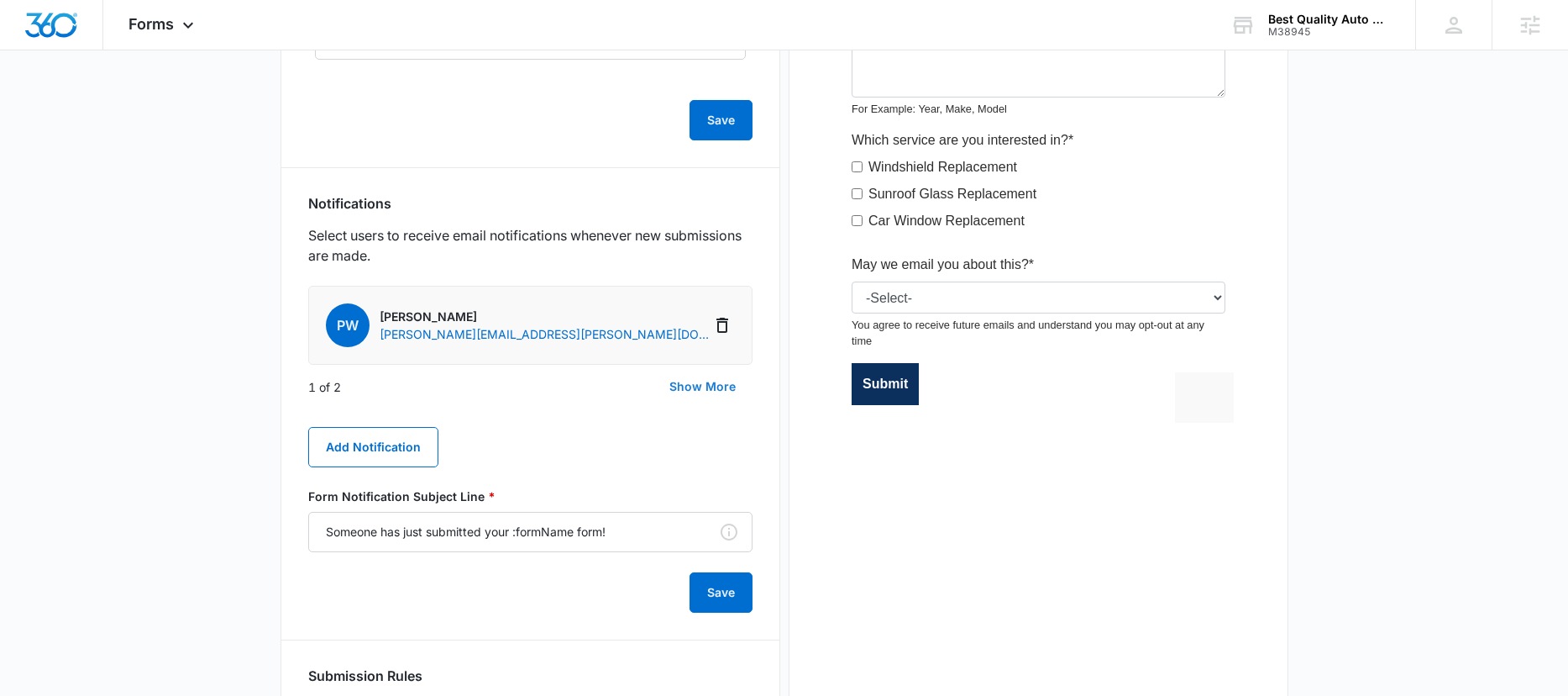
click at [706, 380] on button "Show More" at bounding box center [703, 386] width 100 height 41
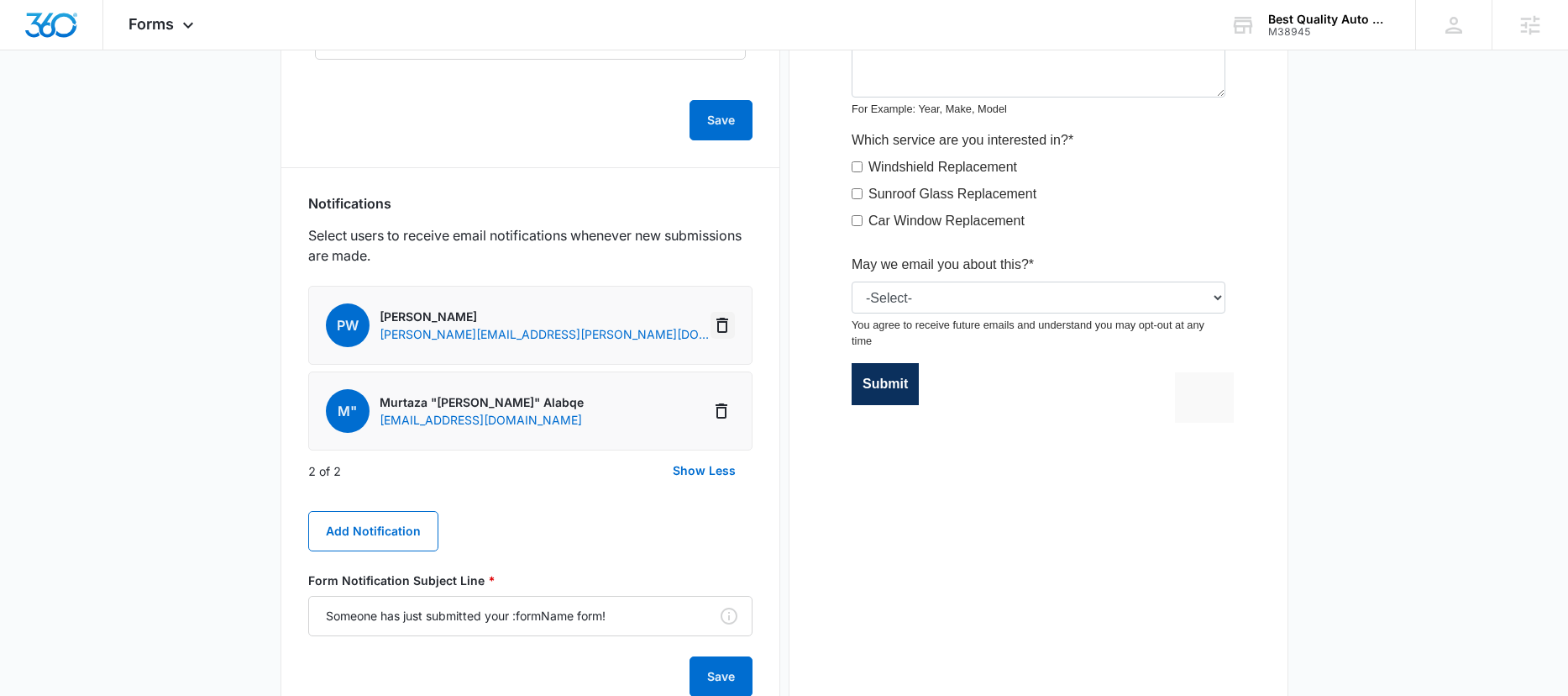
click at [721, 328] on icon "Delete Notification" at bounding box center [722, 325] width 20 height 20
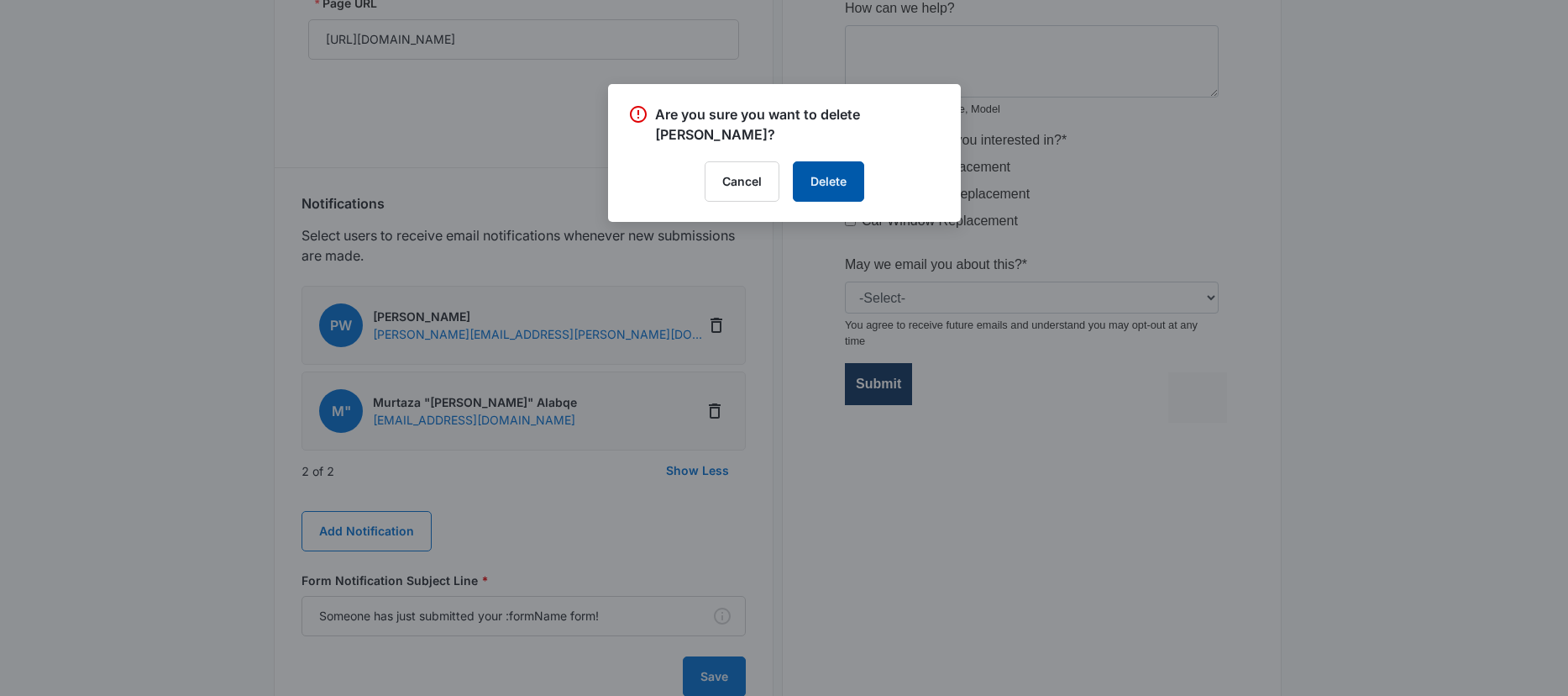
click at [824, 194] on button "Delete" at bounding box center [829, 181] width 72 height 41
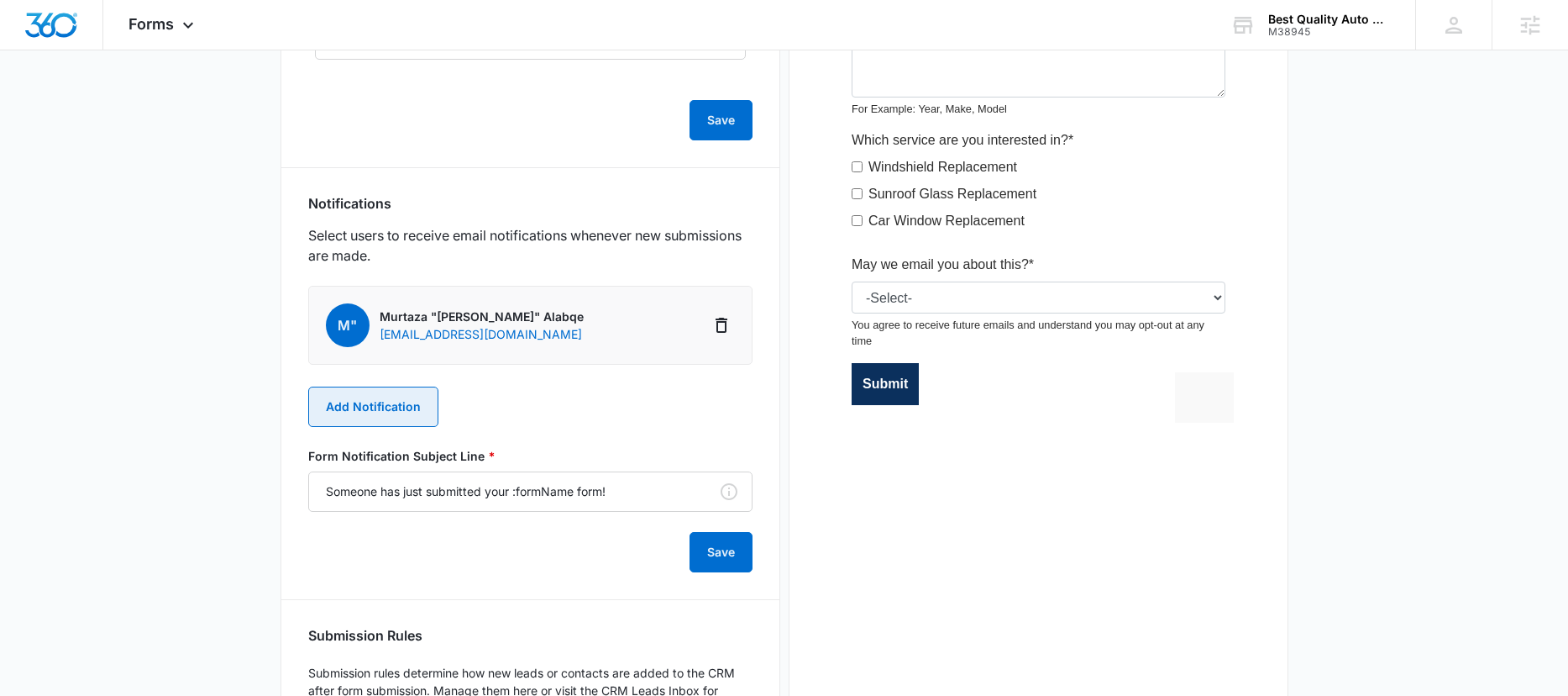
click at [389, 416] on button "Add Notification" at bounding box center [373, 407] width 130 height 41
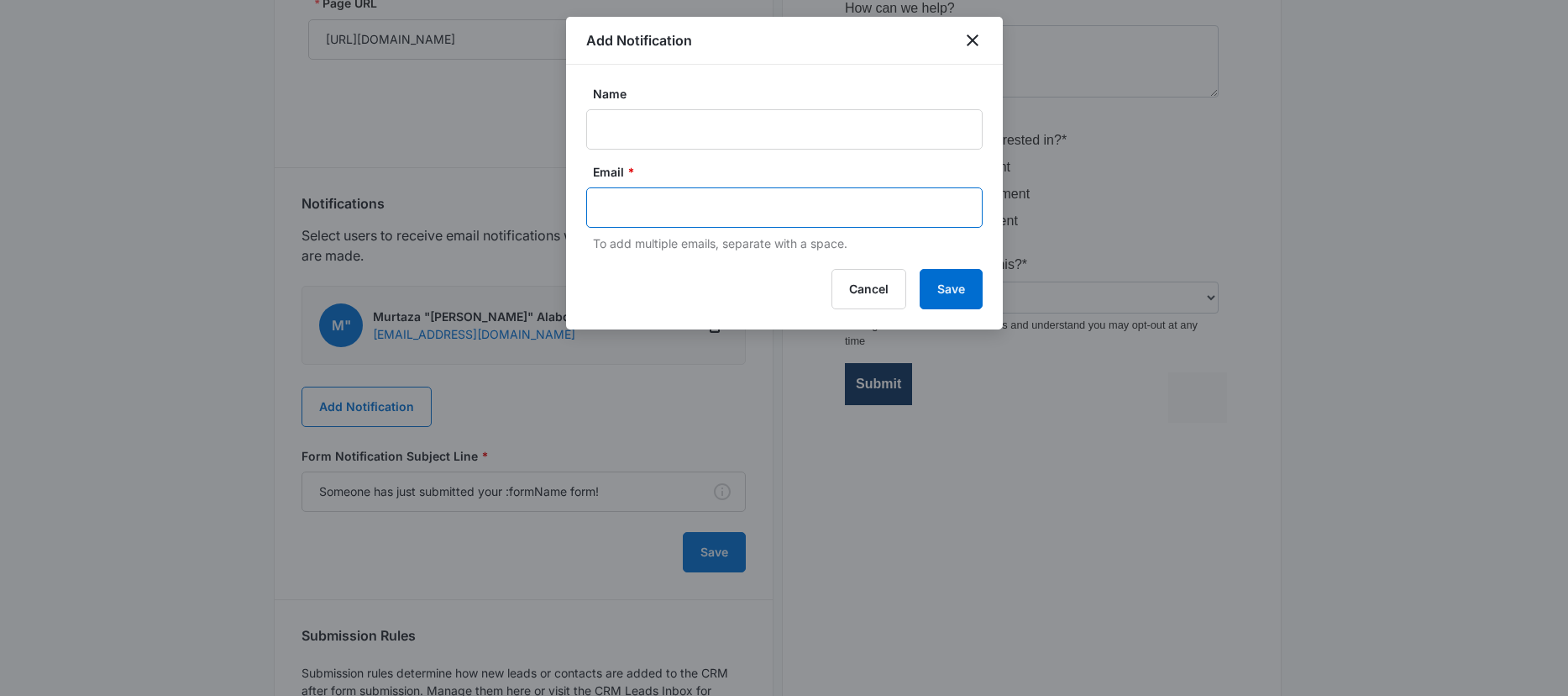
click at [725, 204] on input "text" at bounding box center [786, 207] width 365 height 25
paste input "erin@madwire.com"
type input "erin@madwire.com"
click at [676, 116] on input "Name" at bounding box center [784, 129] width 396 height 41
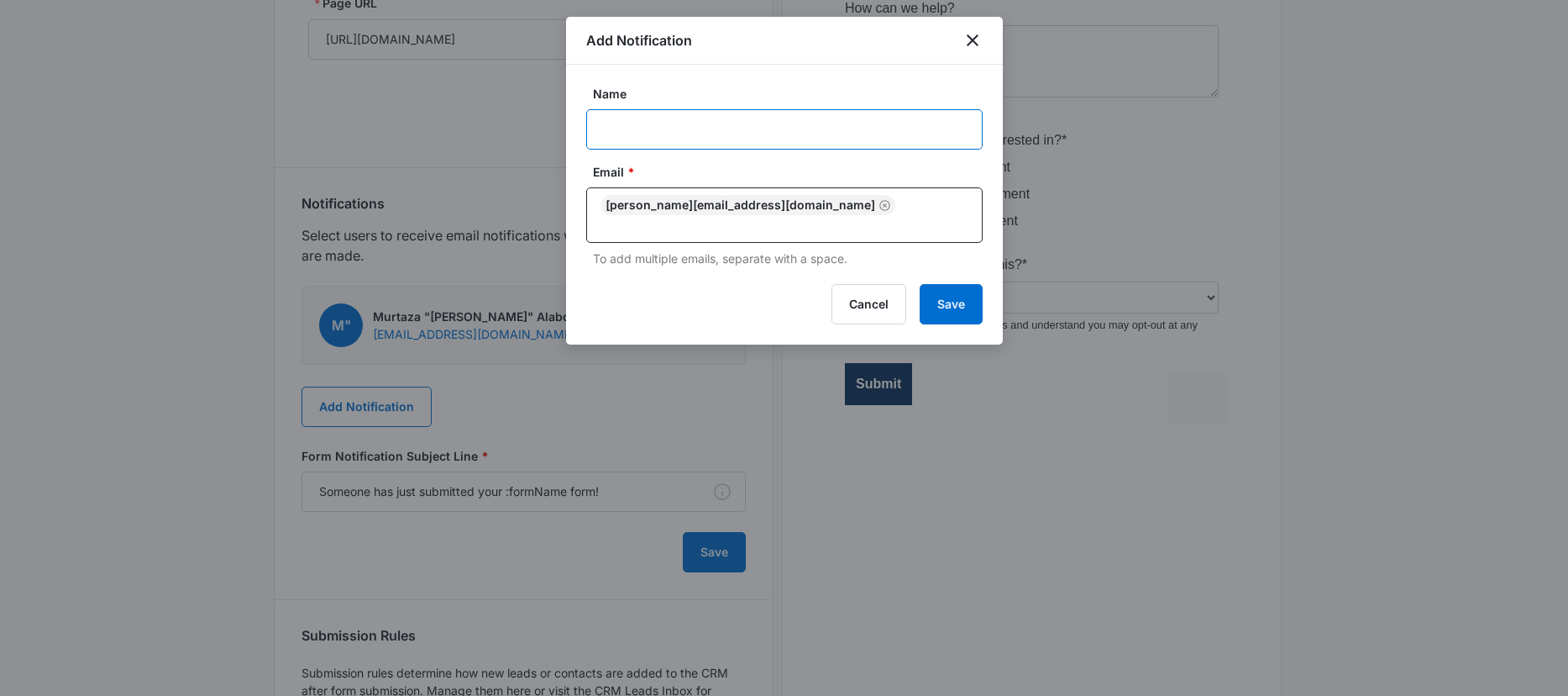
click at [813, 126] on input "Name" at bounding box center [784, 129] width 396 height 41
paste input "M38945"
click at [767, 117] on input "M38945" at bounding box center [784, 129] width 396 height 41
paste input "Quality"
paste input "Best Quality Auto Glass"
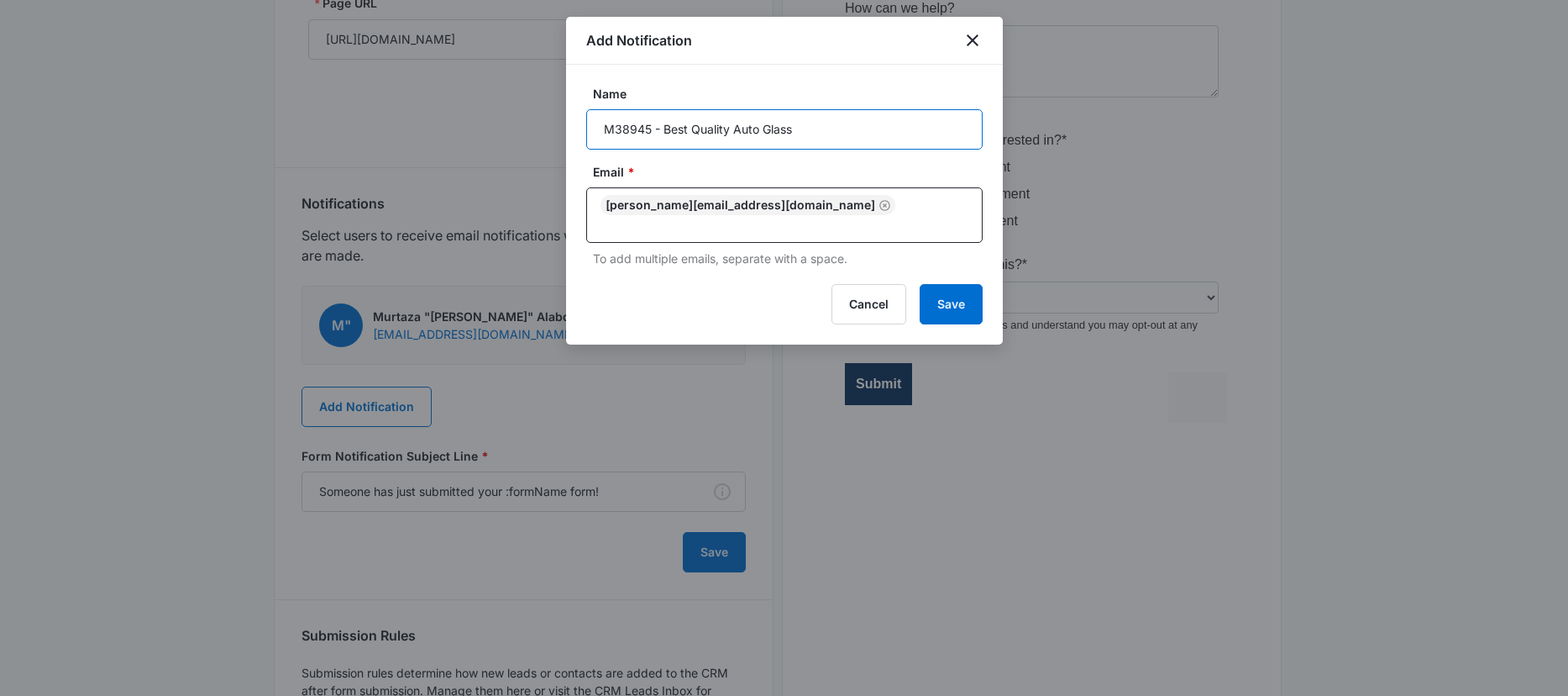
type input "M38945 - Best Quality Auto Glass"
click at [958, 289] on button "Save" at bounding box center [950, 304] width 63 height 41
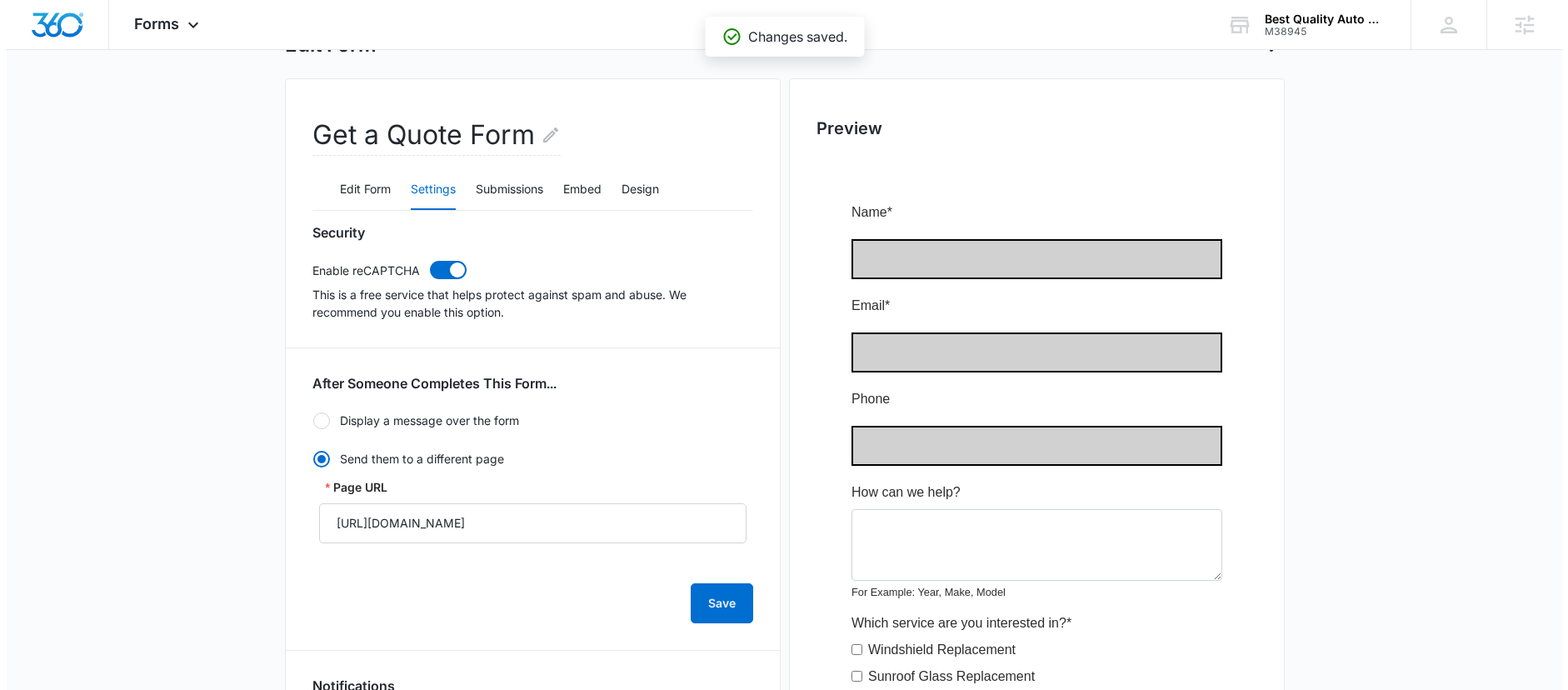
scroll to position [0, 0]
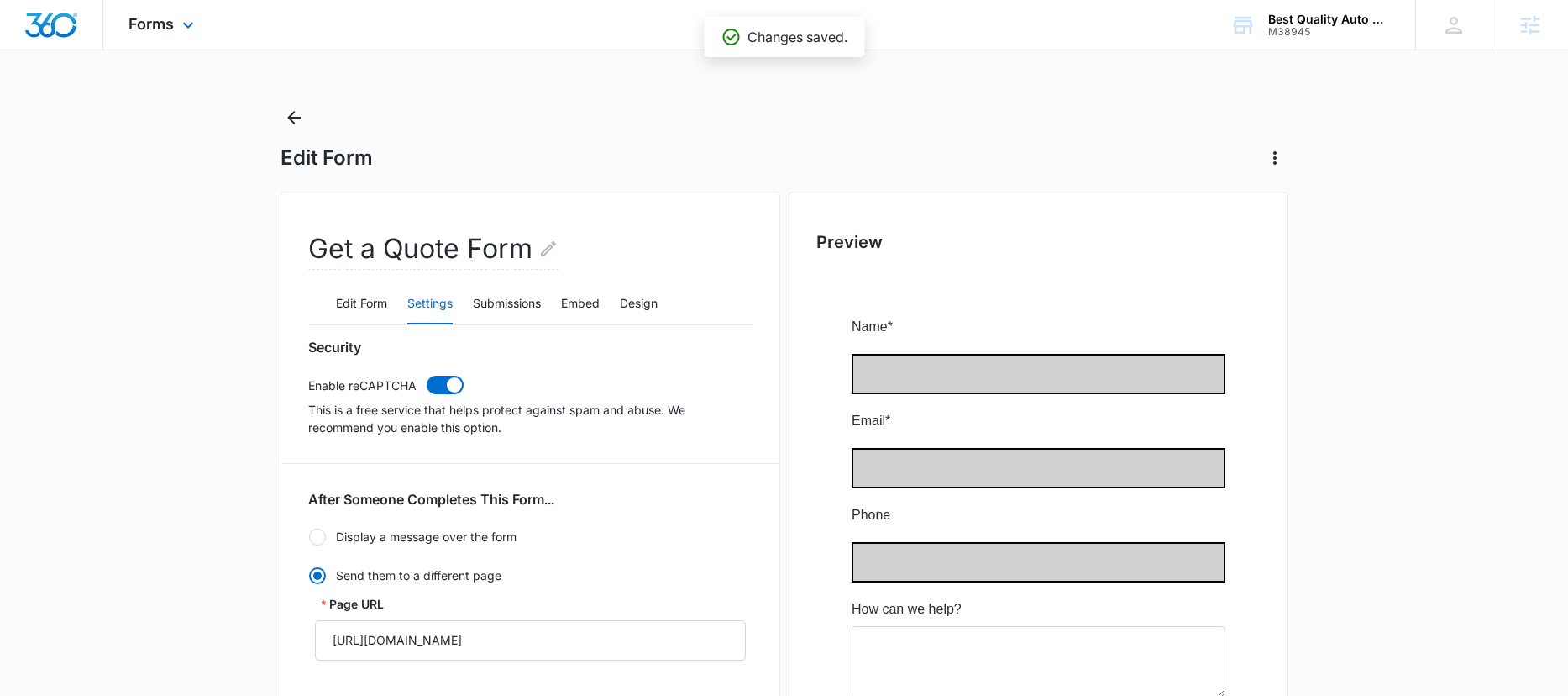
click at [164, 46] on div "Forms Apps Reputation Websites Forms CRM Email Social Content Ads Intelligence …" at bounding box center [163, 25] width 120 height 50
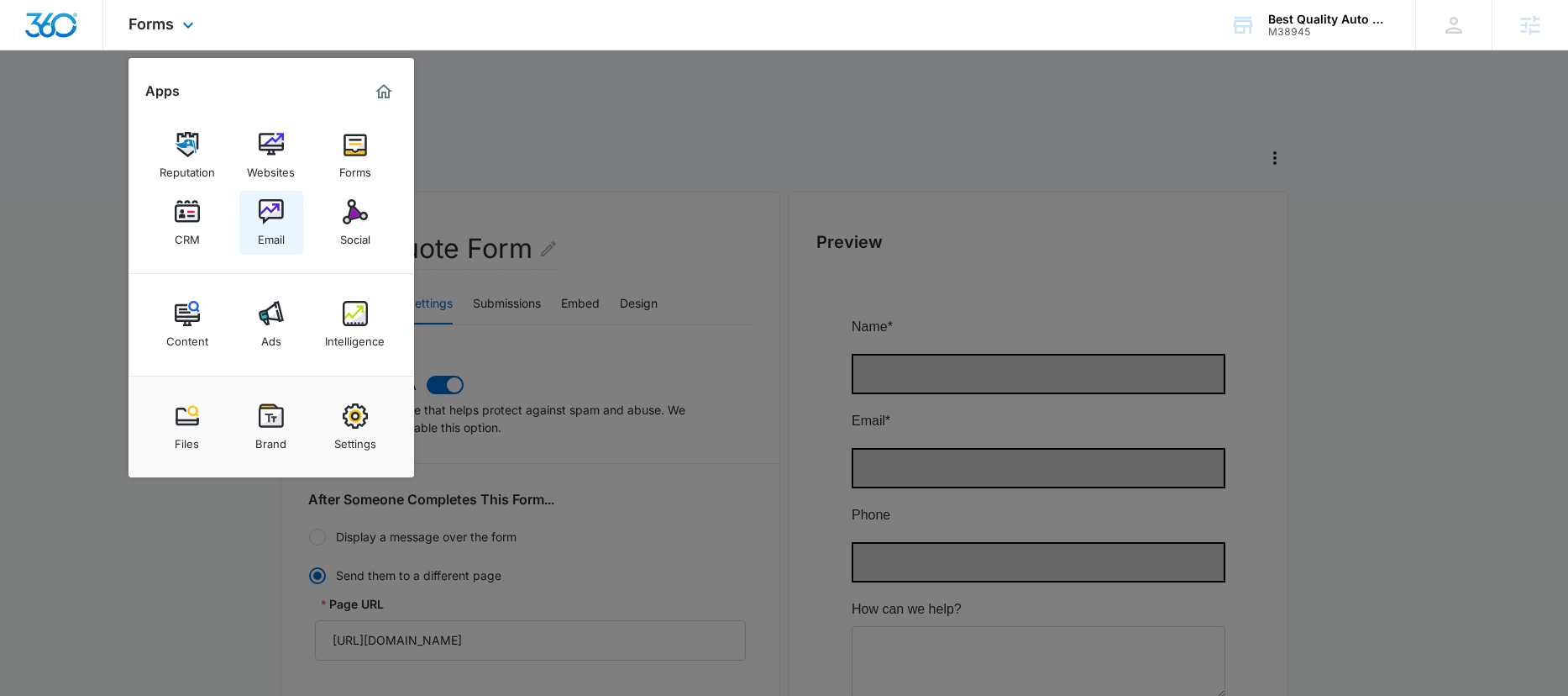
click at [280, 220] on img at bounding box center [270, 211] width 25 height 25
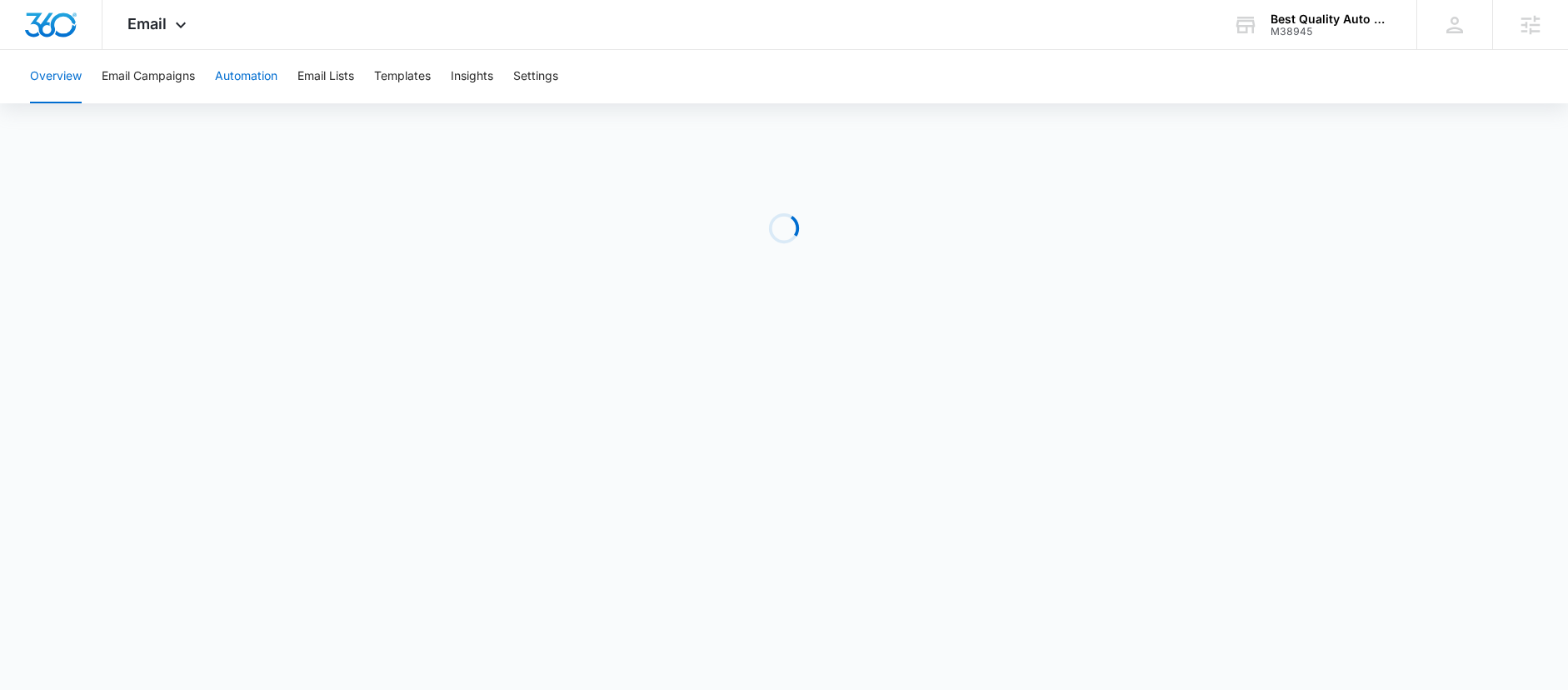
click at [264, 80] on button "Automation" at bounding box center [245, 77] width 62 height 53
click at [403, 75] on button "Templates" at bounding box center [401, 77] width 56 height 53
click at [158, 29] on span "Email" at bounding box center [147, 24] width 39 height 18
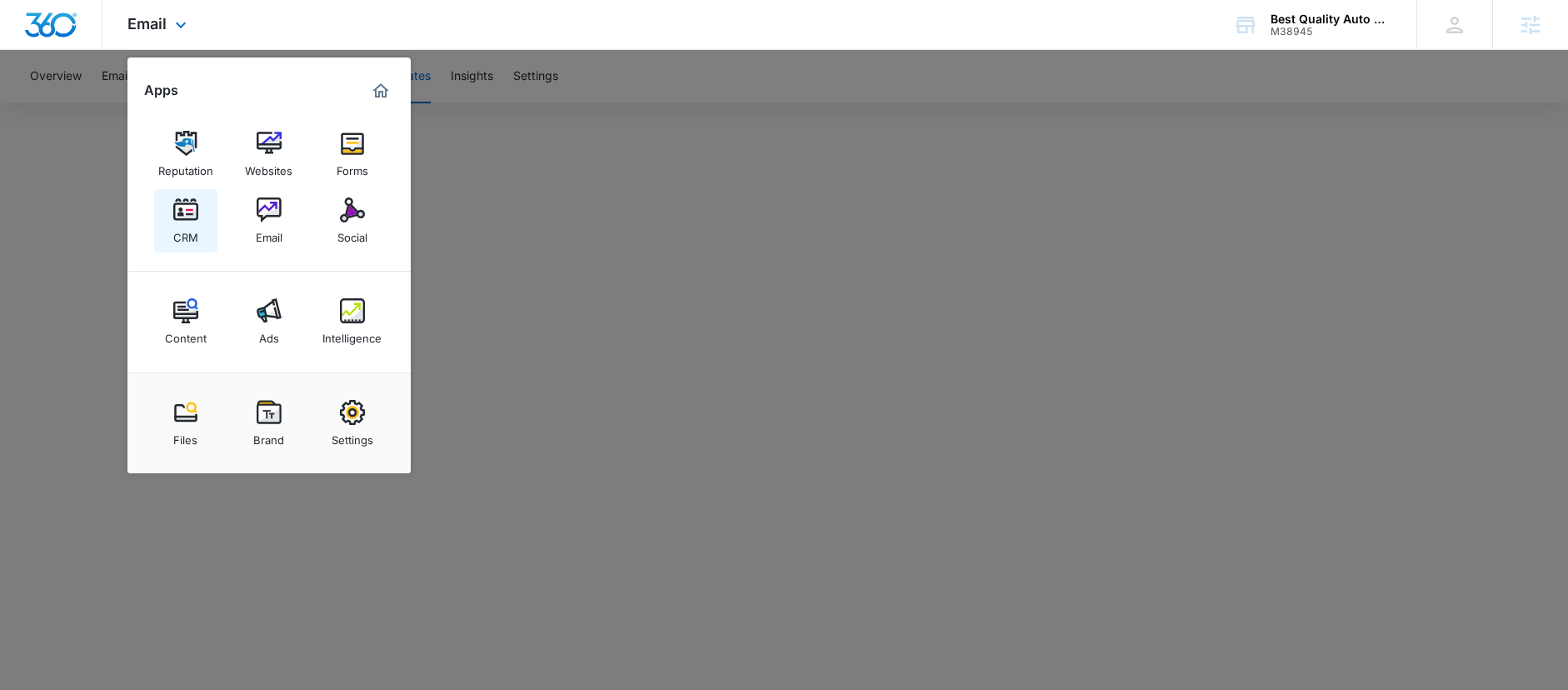
click at [185, 224] on div "CRM" at bounding box center [185, 234] width 25 height 22
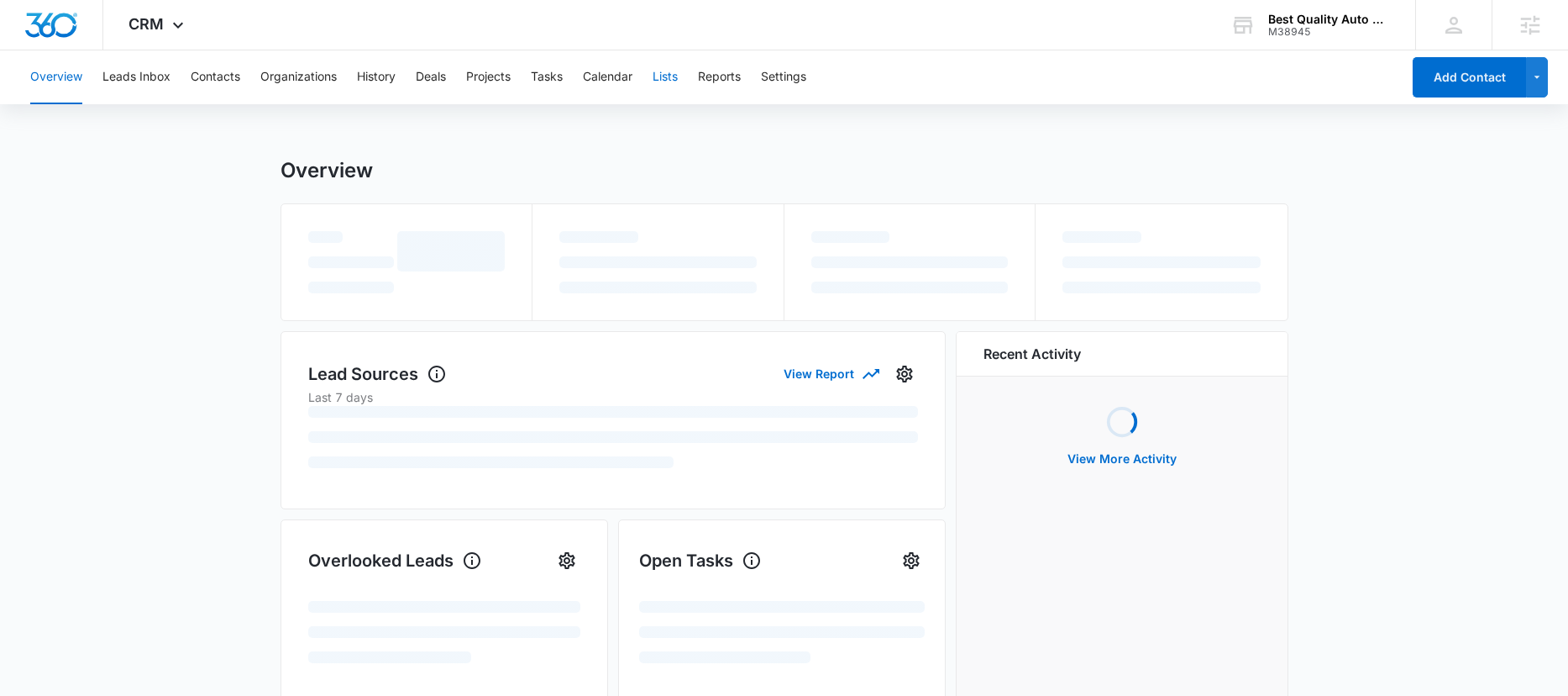
click at [669, 78] on button "Lists" at bounding box center [665, 78] width 25 height 54
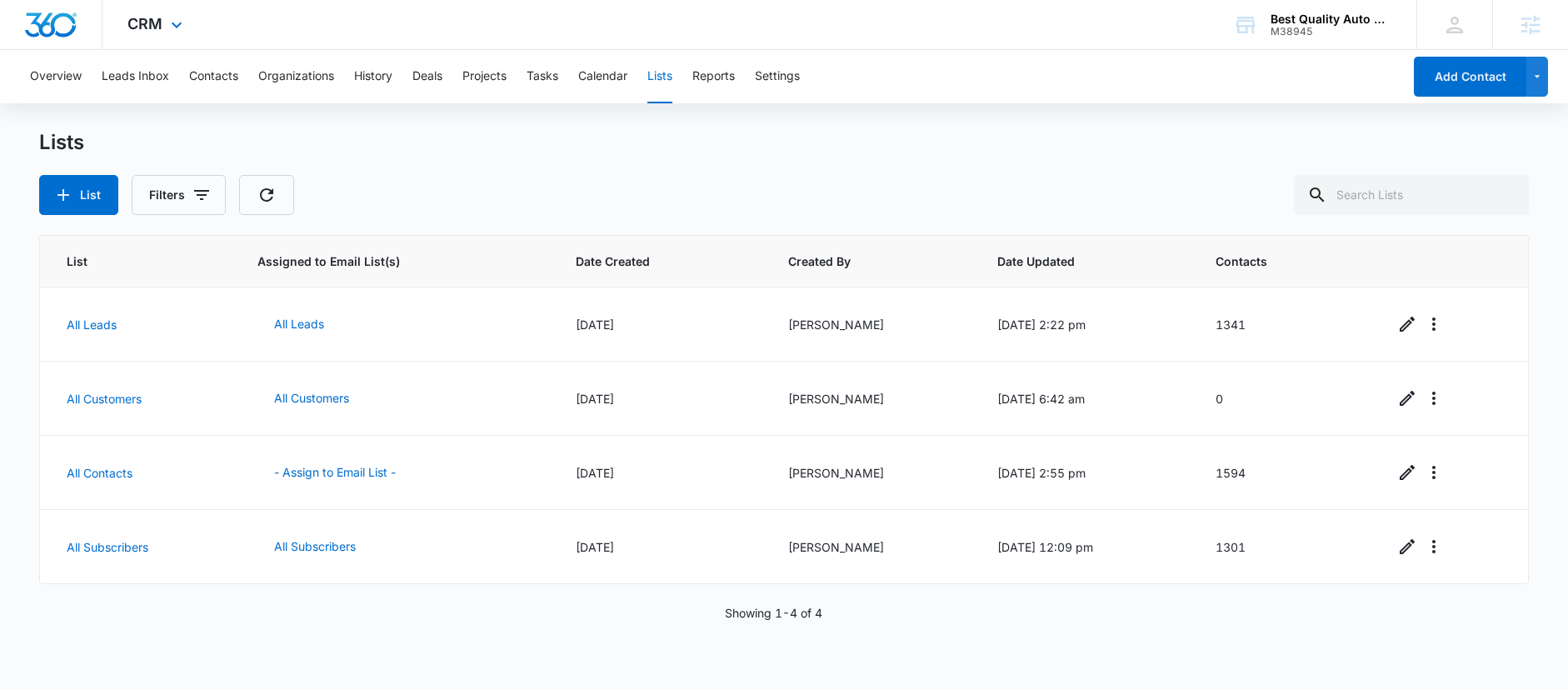
click at [164, 29] on div "CRM Apps Reputation Websites Forms CRM Email Social Content Ads Intelligence Fi…" at bounding box center [157, 25] width 109 height 49
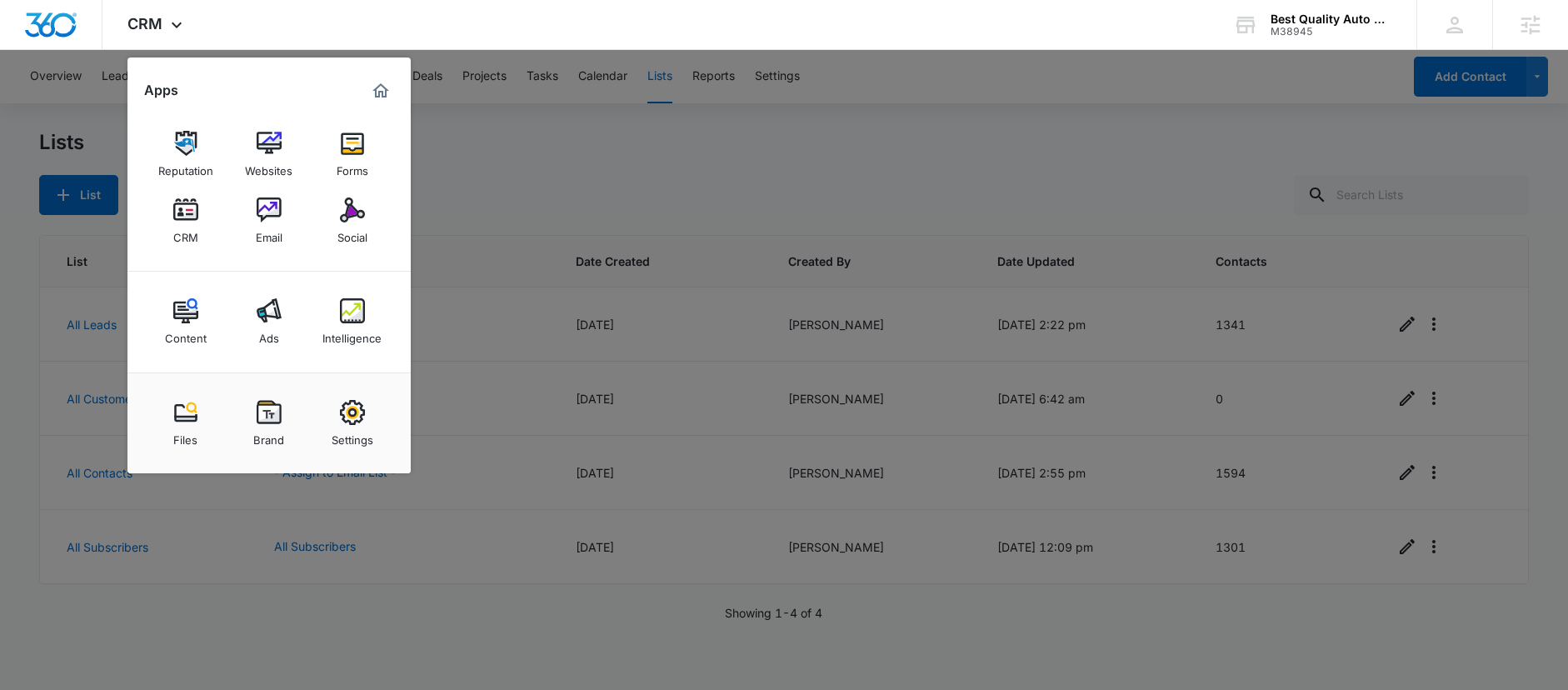
click at [630, 186] on div at bounding box center [784, 345] width 1568 height 690
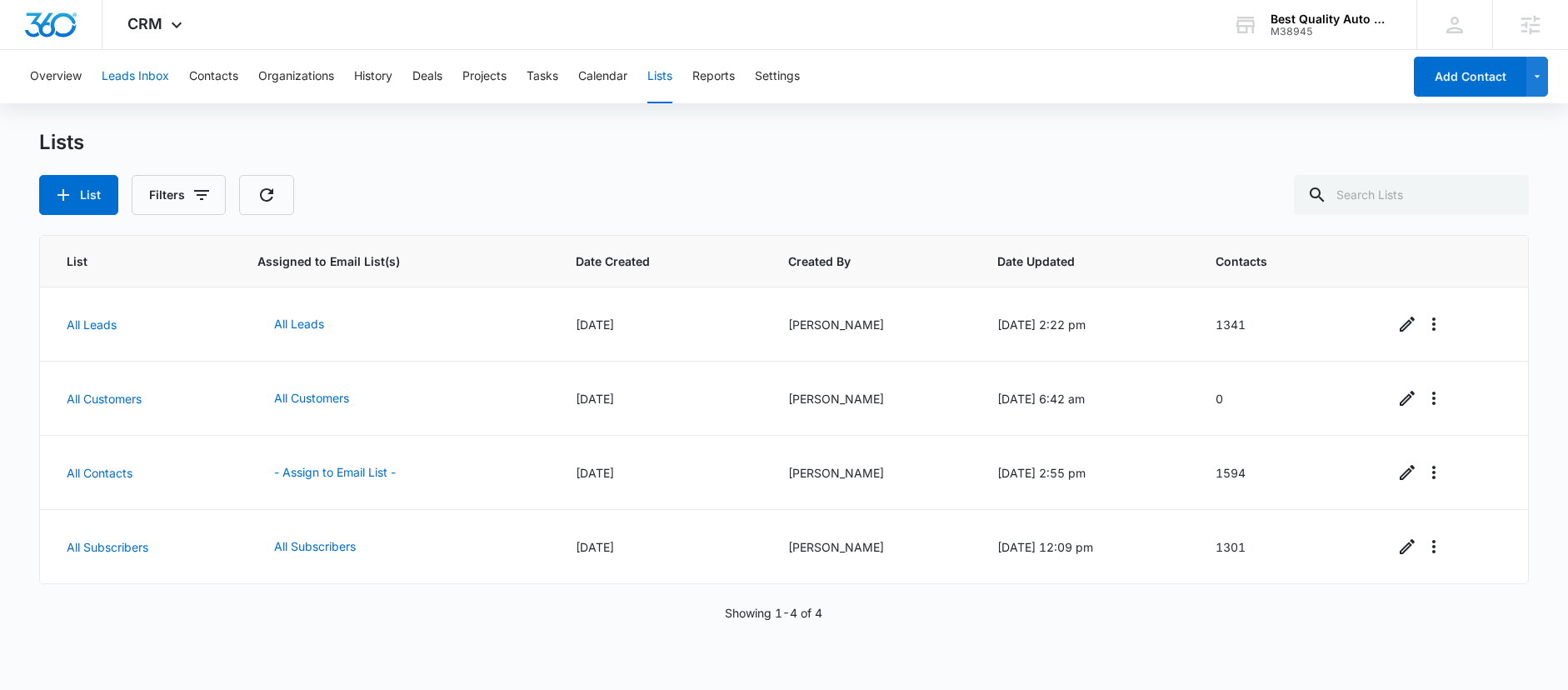
click at [126, 76] on button "Leads Inbox" at bounding box center [135, 77] width 67 height 53
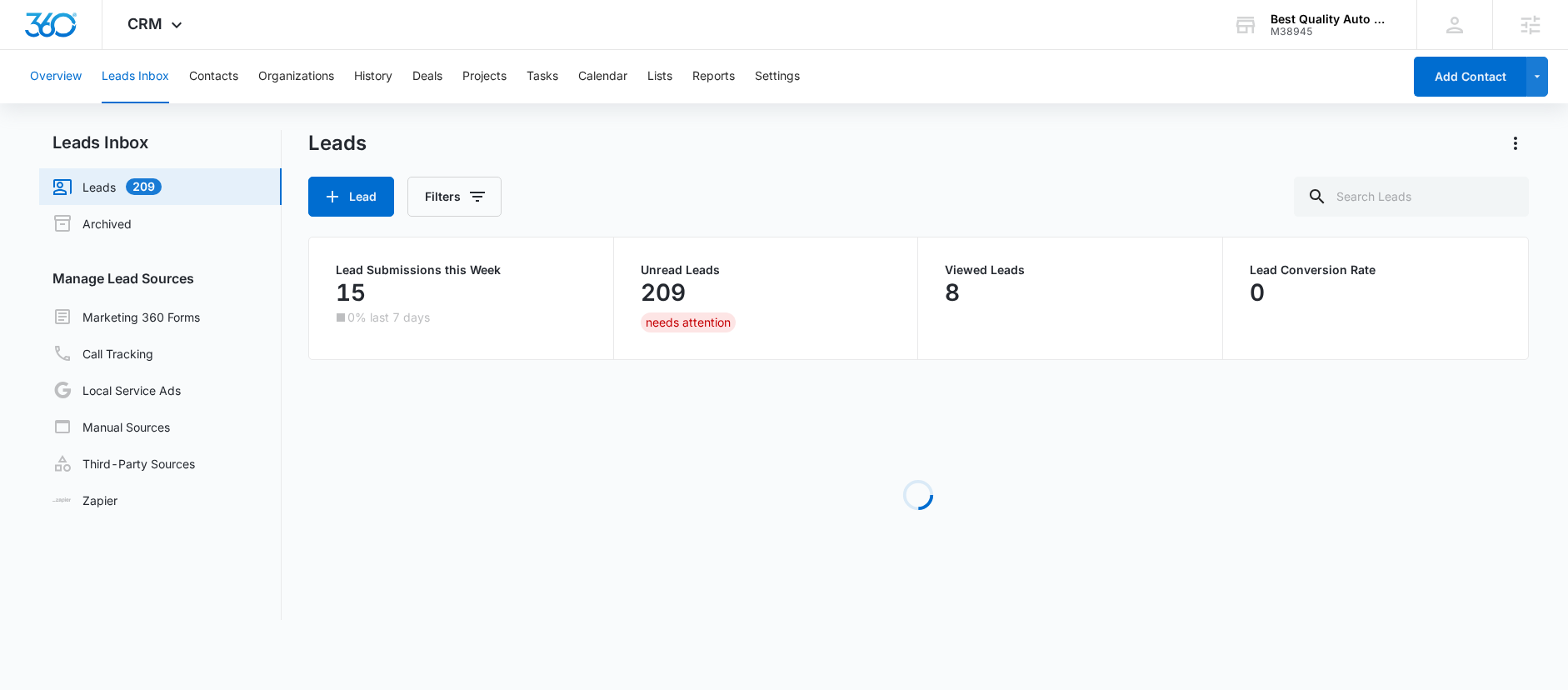
click at [51, 80] on button "Overview" at bounding box center [55, 77] width 51 height 53
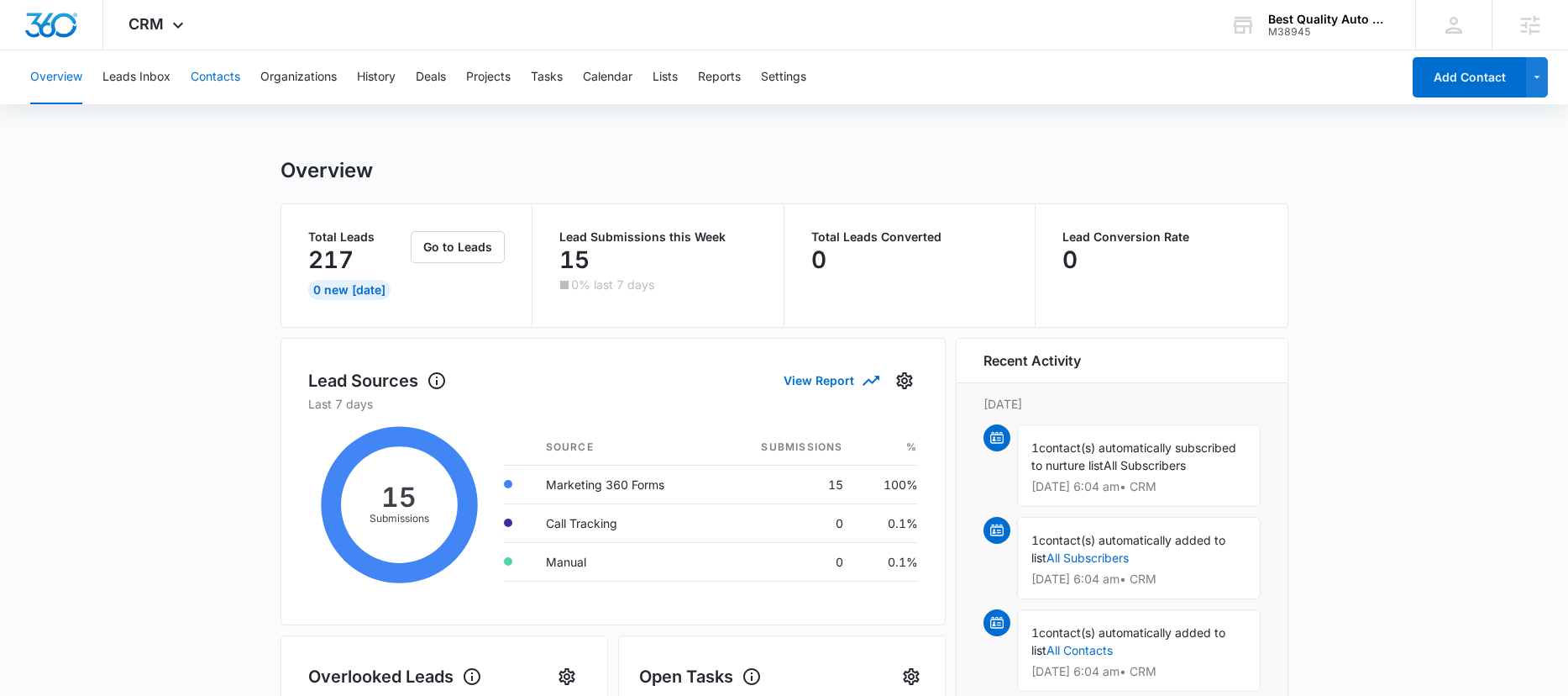
click at [227, 70] on button "Contacts" at bounding box center [216, 78] width 50 height 54
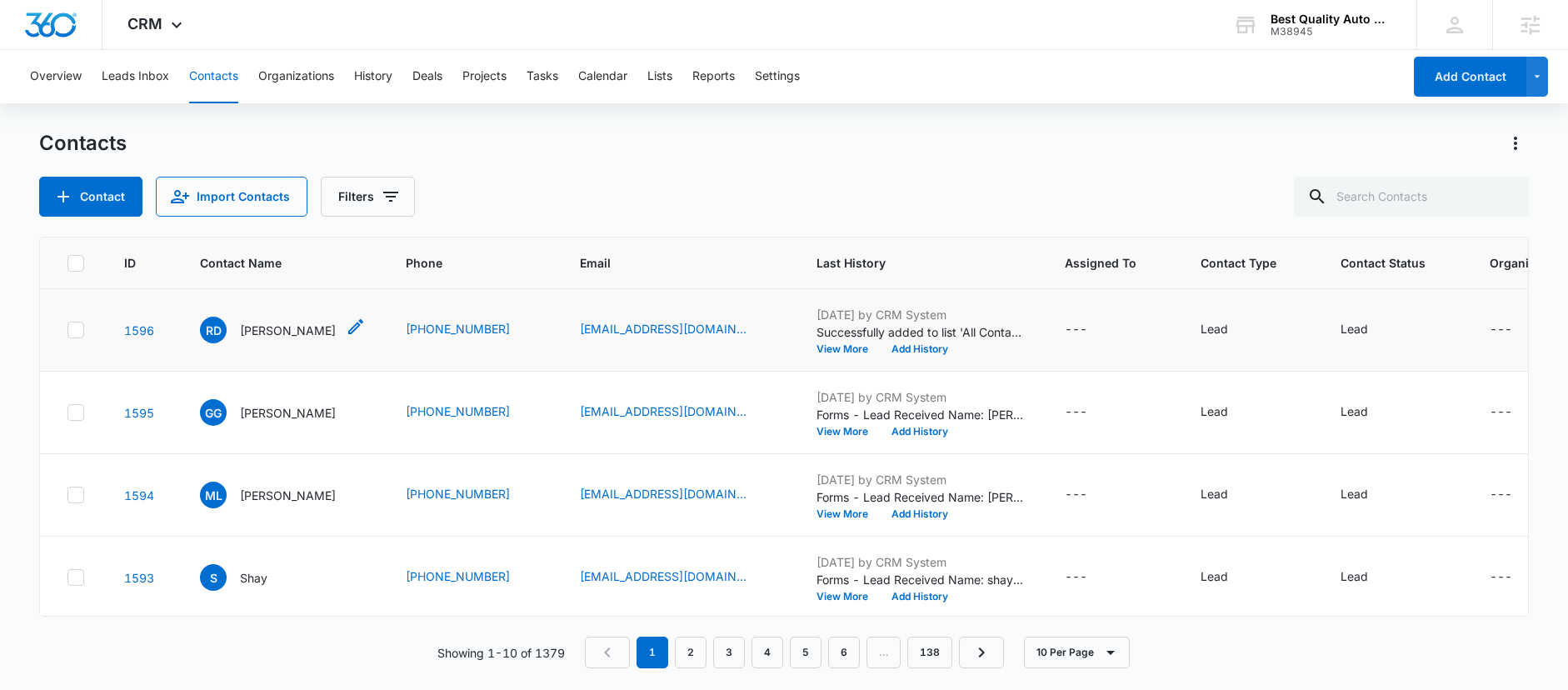
click at [276, 331] on p "Richard Dickson" at bounding box center [287, 330] width 96 height 18
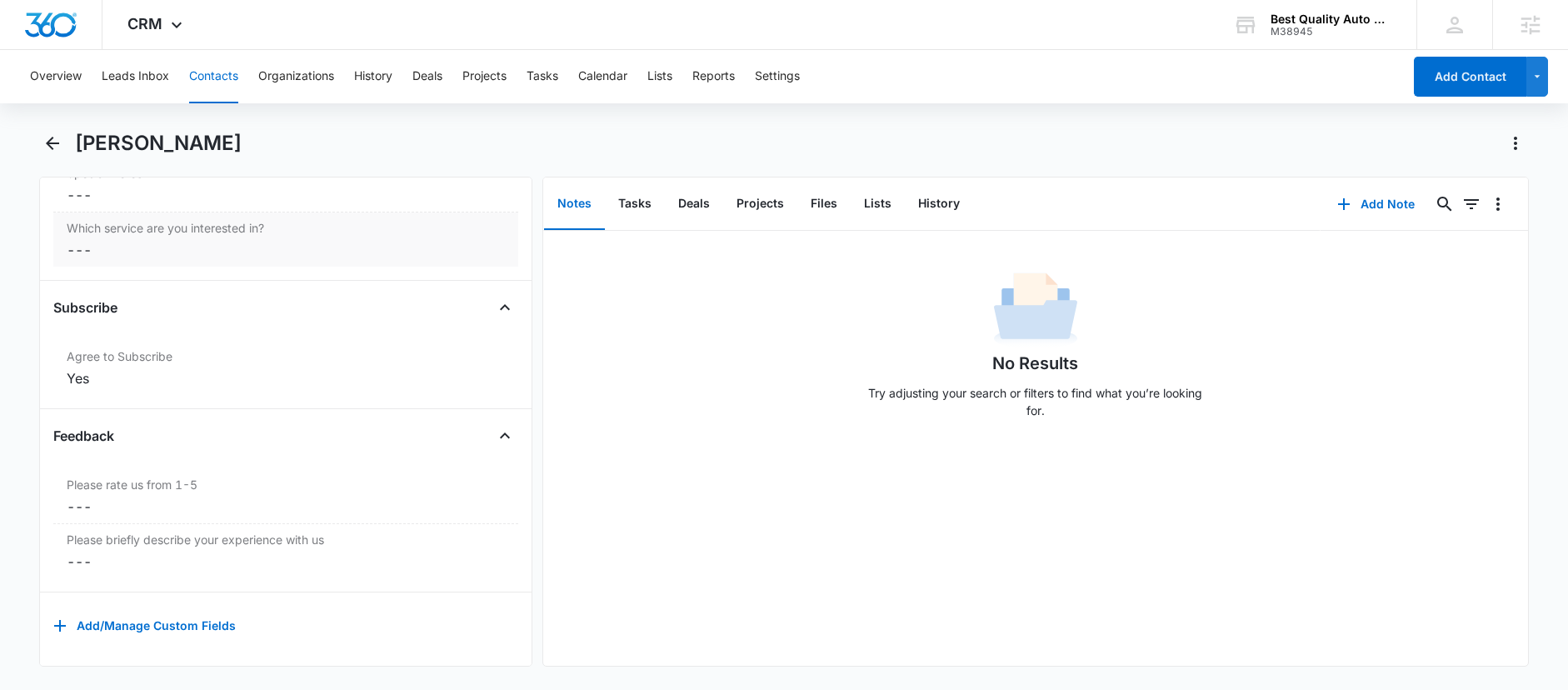
scroll to position [1612, 0]
drag, startPoint x: 237, startPoint y: 131, endPoint x: 319, endPoint y: 126, distance: 82.2
click at [319, 126] on div "Overview Leads Inbox Contacts Organizations History Deals Projects Tasks Calend…" at bounding box center [784, 369] width 1568 height 637
click at [300, 136] on div "Richard Dickson" at bounding box center [801, 143] width 1453 height 27
click at [170, 30] on icon at bounding box center [176, 29] width 20 height 20
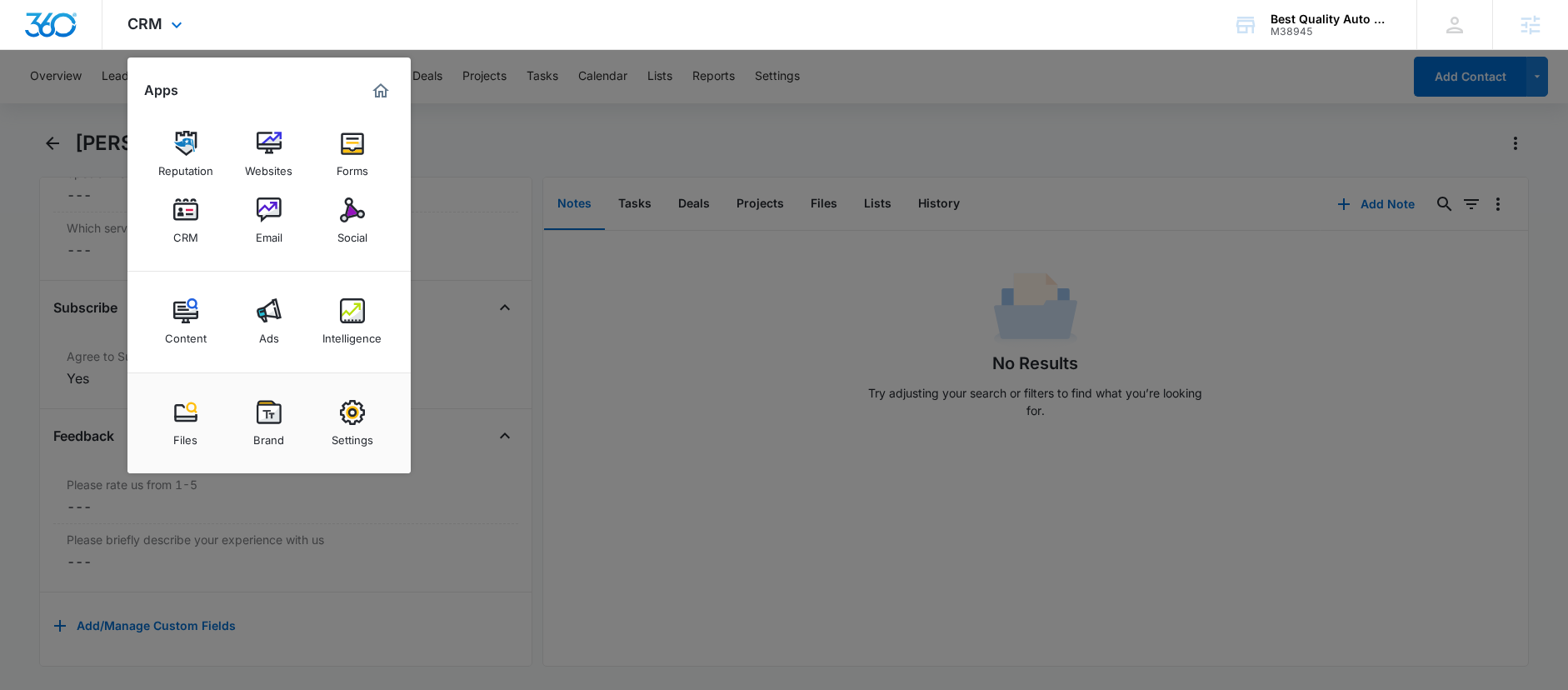
click at [193, 27] on div "CRM Apps Reputation Websites Forms CRM Email Social Content Ads Intelligence Fi…" at bounding box center [157, 25] width 109 height 49
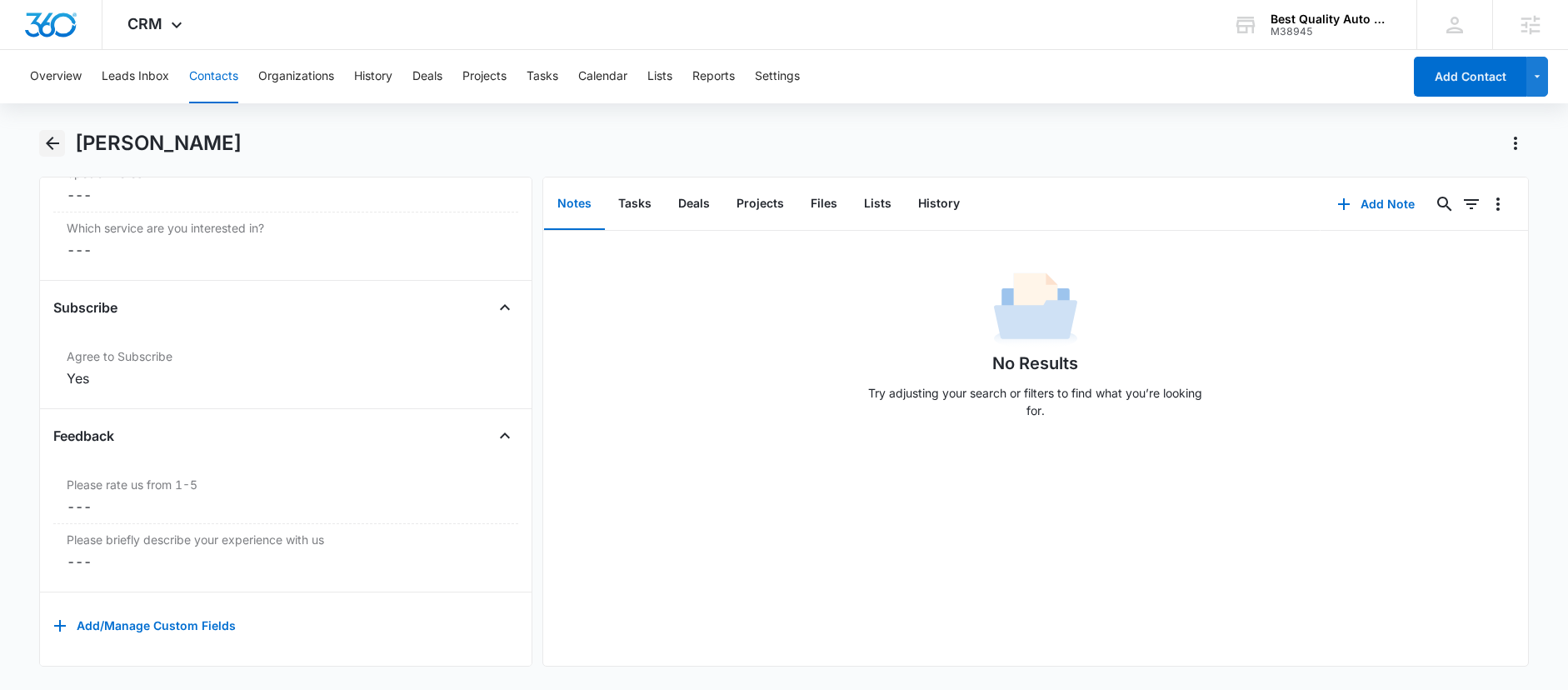
click at [51, 142] on icon "Back" at bounding box center [52, 143] width 20 height 20
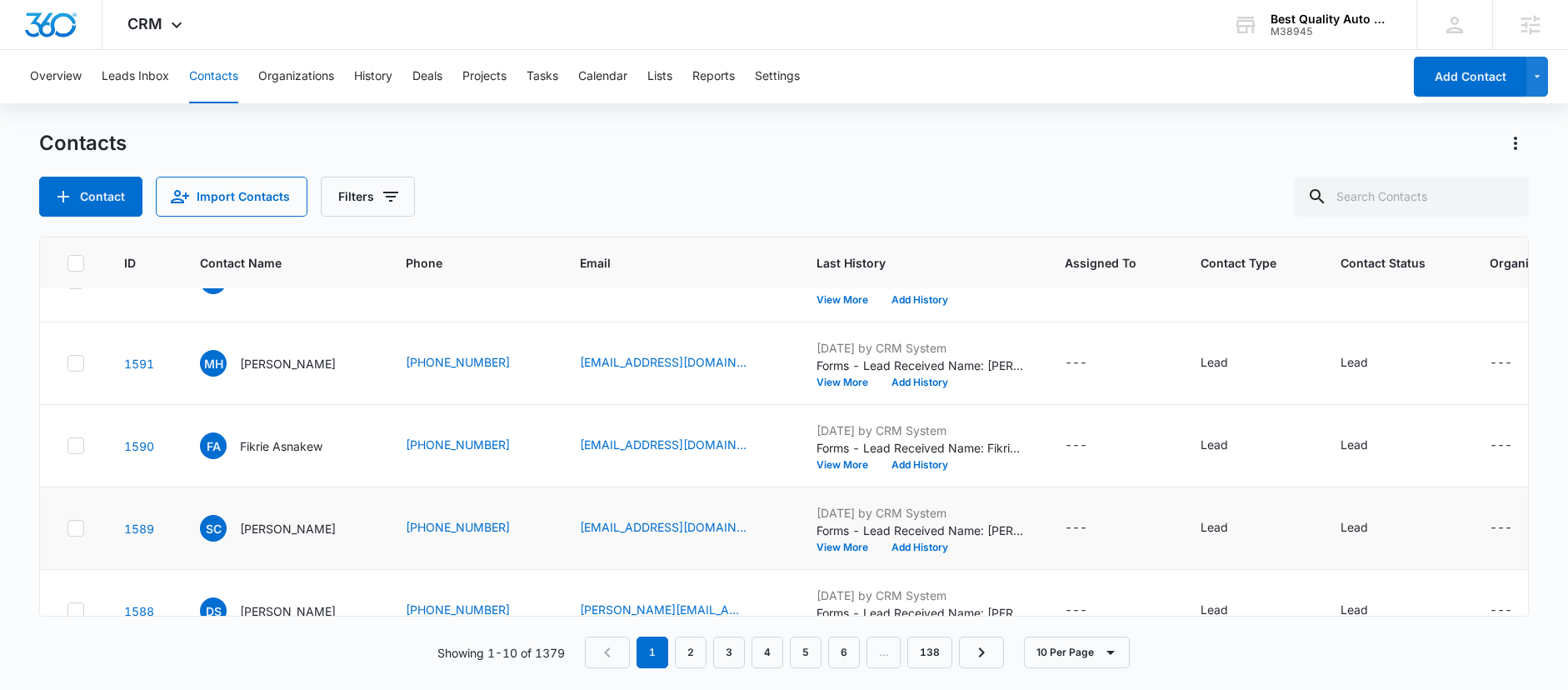
scroll to position [510, 0]
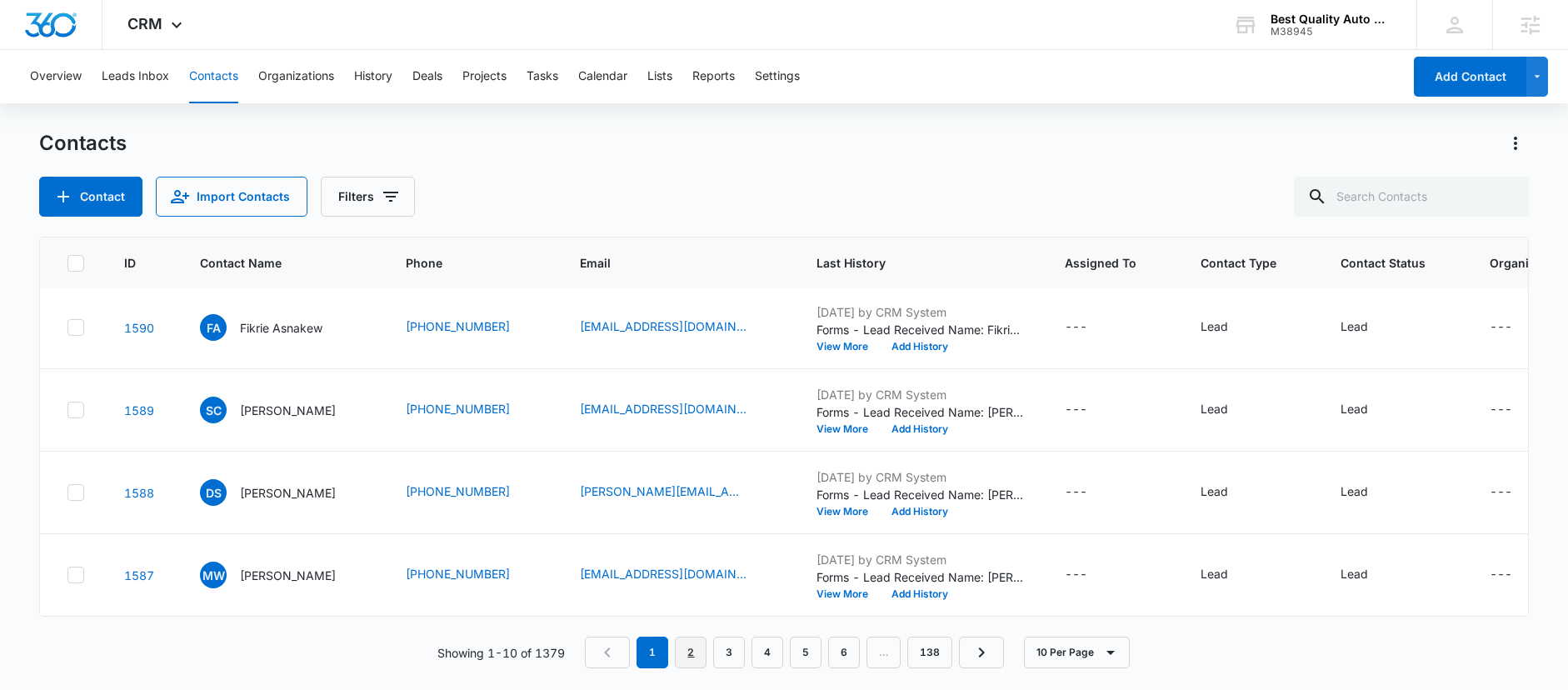
click at [702, 654] on link "2" at bounding box center [691, 653] width 32 height 32
click at [730, 651] on link "3" at bounding box center [733, 653] width 32 height 32
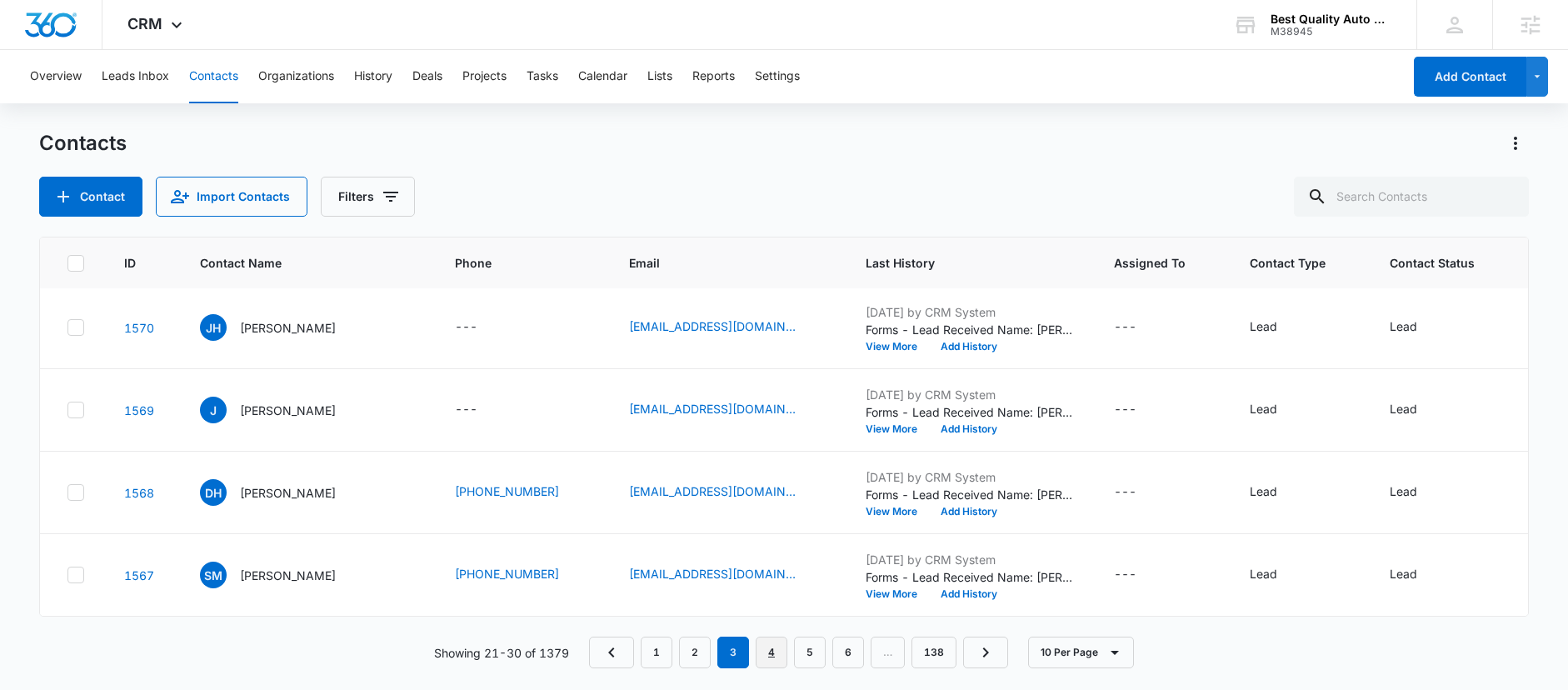
click at [776, 647] on link "4" at bounding box center [772, 653] width 32 height 32
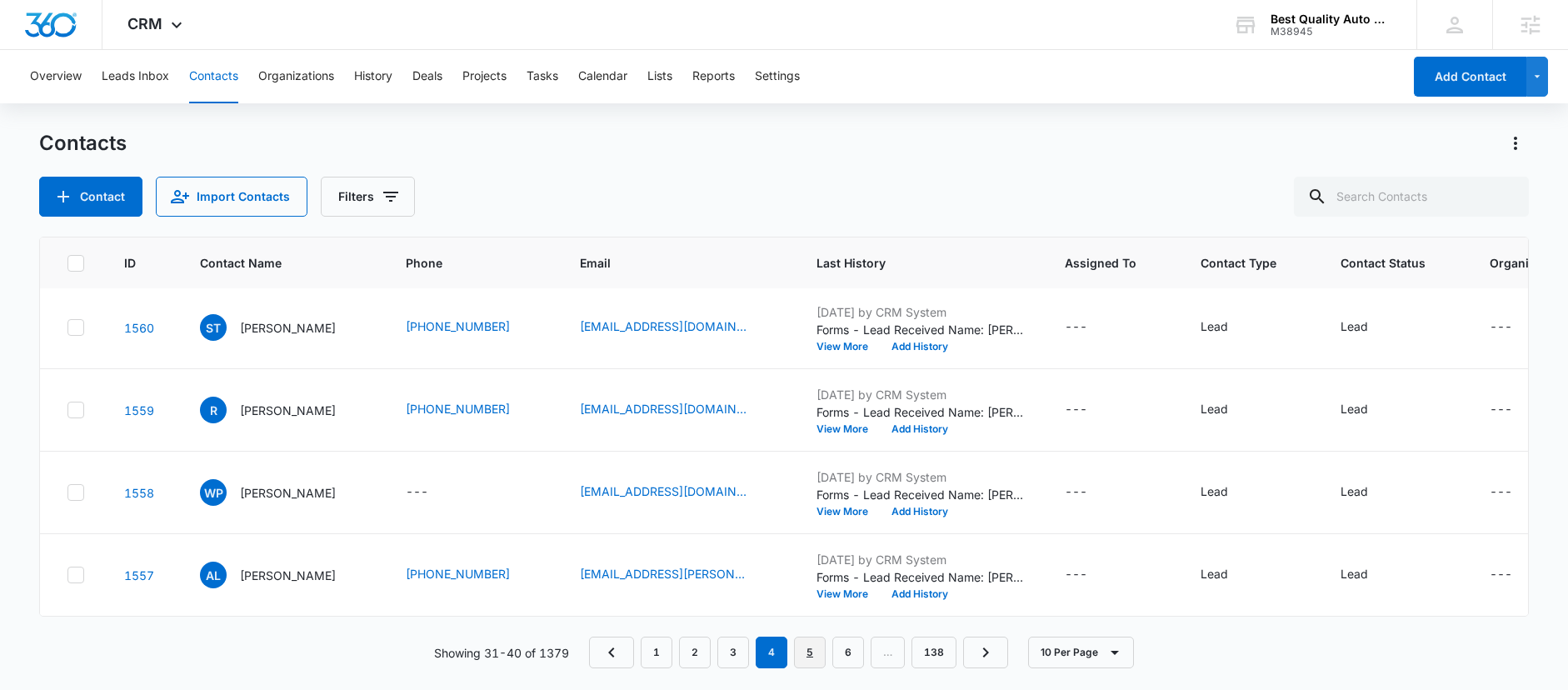
click at [814, 652] on link "5" at bounding box center [809, 653] width 32 height 32
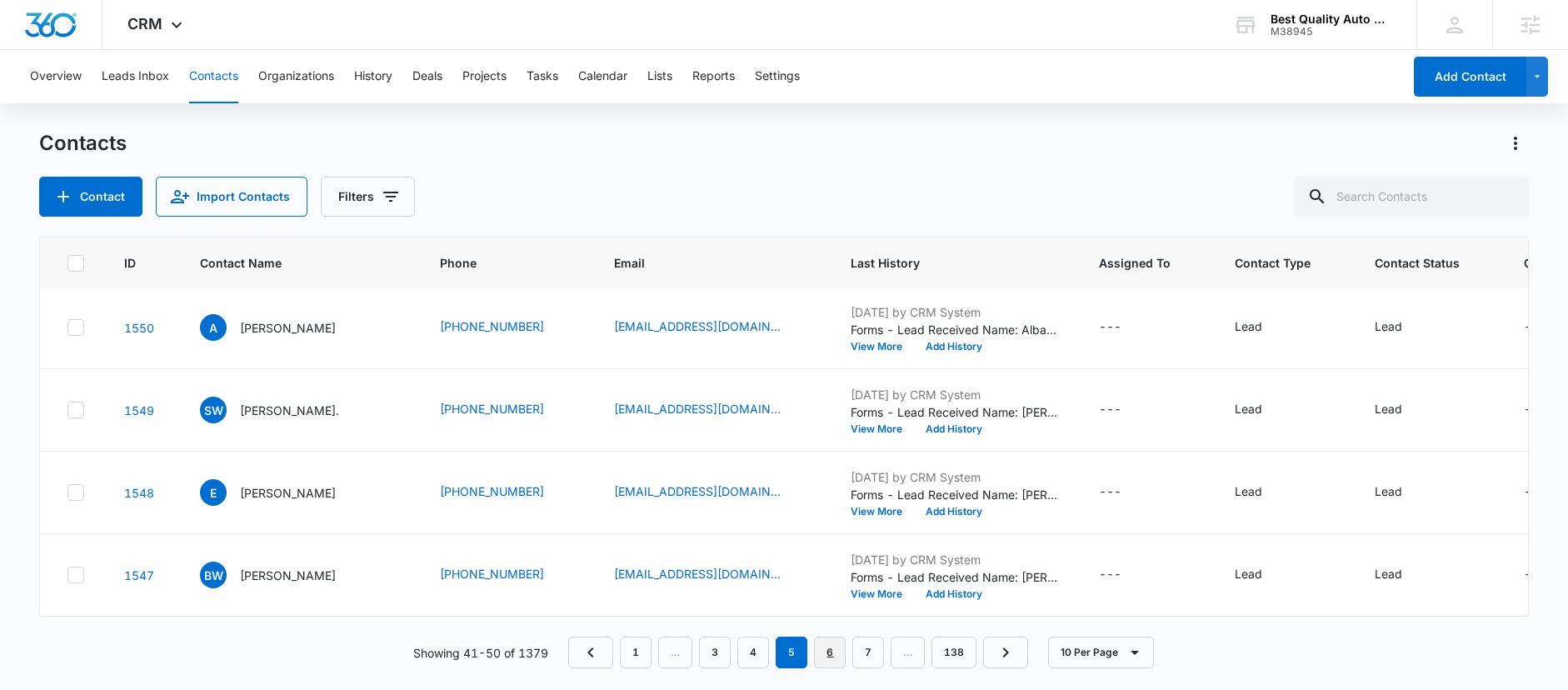
click at [826, 656] on link "6" at bounding box center [830, 653] width 32 height 32
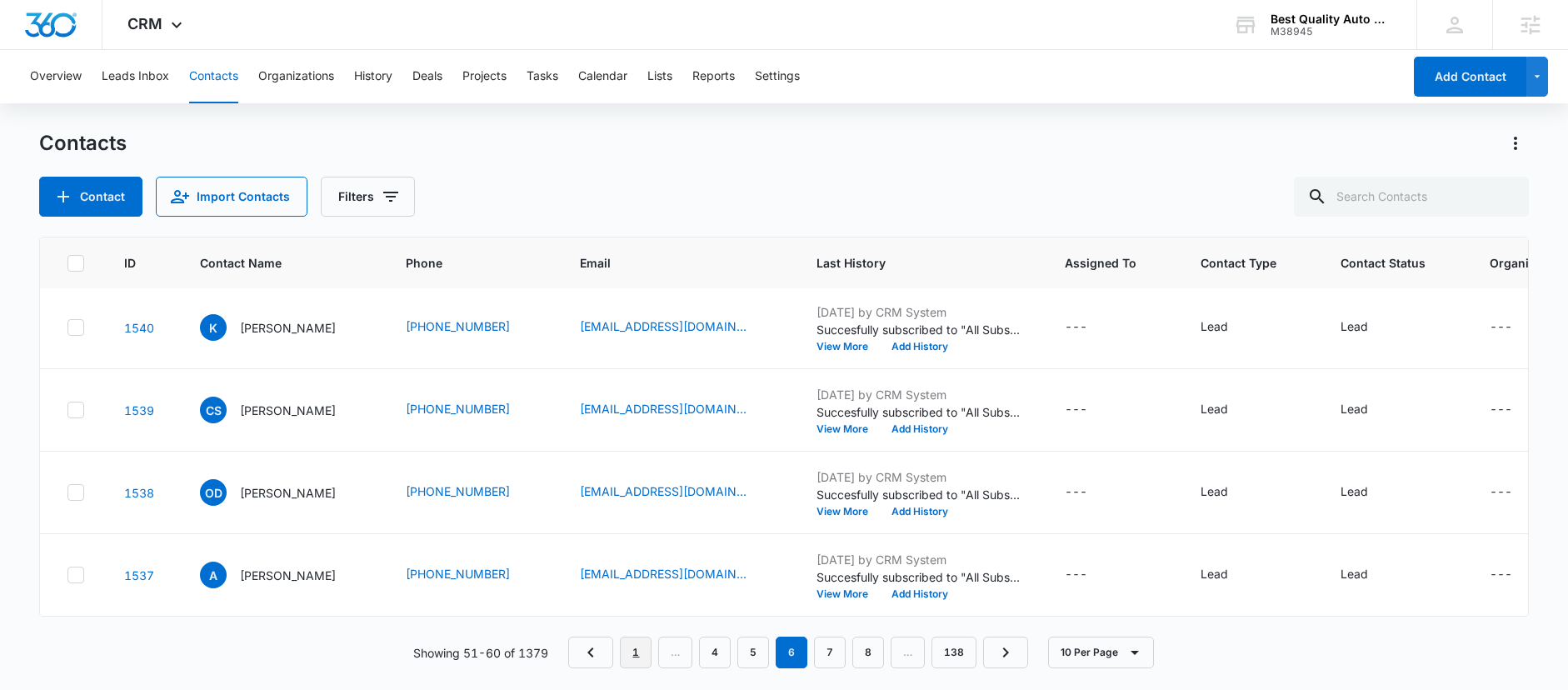
click at [637, 650] on link "1" at bounding box center [636, 653] width 32 height 32
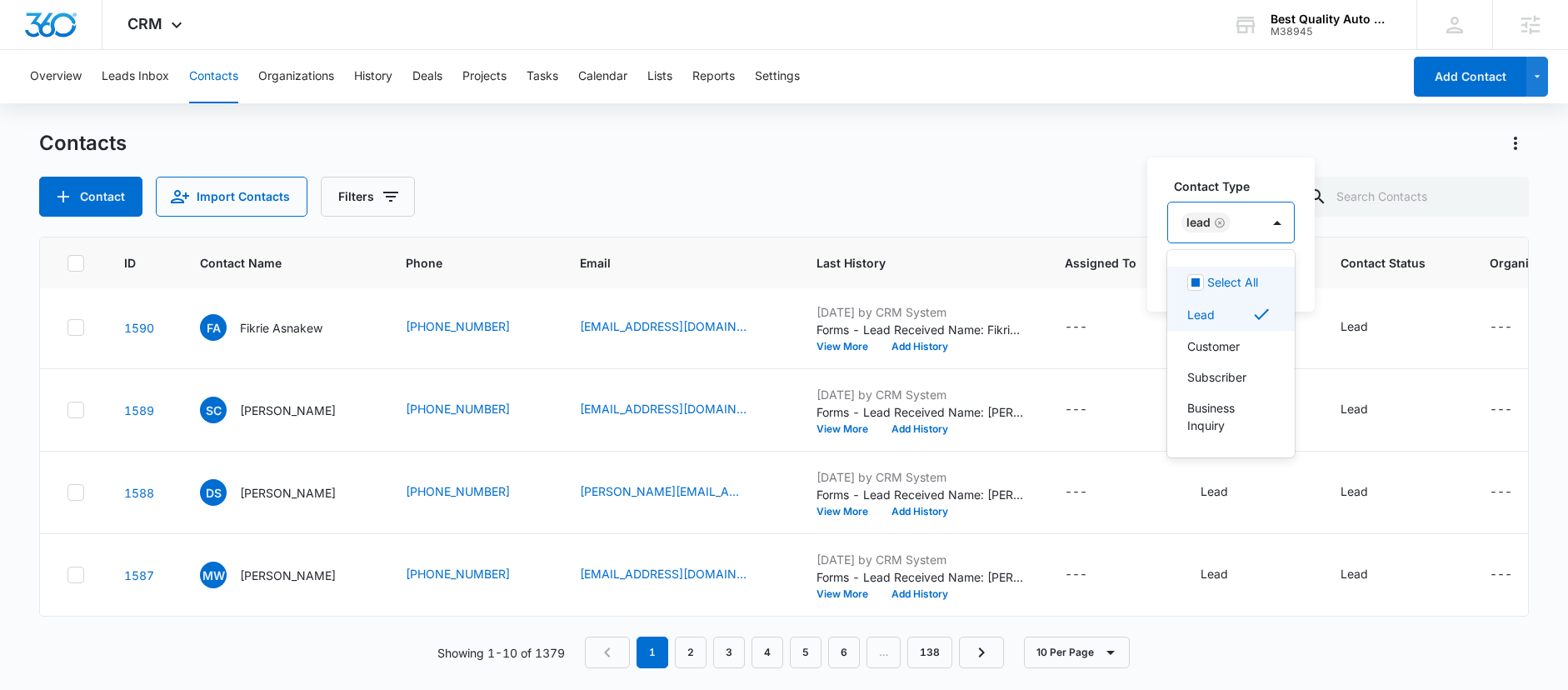
click at [1192, 210] on div "Lead" at bounding box center [1214, 222] width 93 height 40
click at [1205, 342] on p "Customer" at bounding box center [1212, 346] width 52 height 18
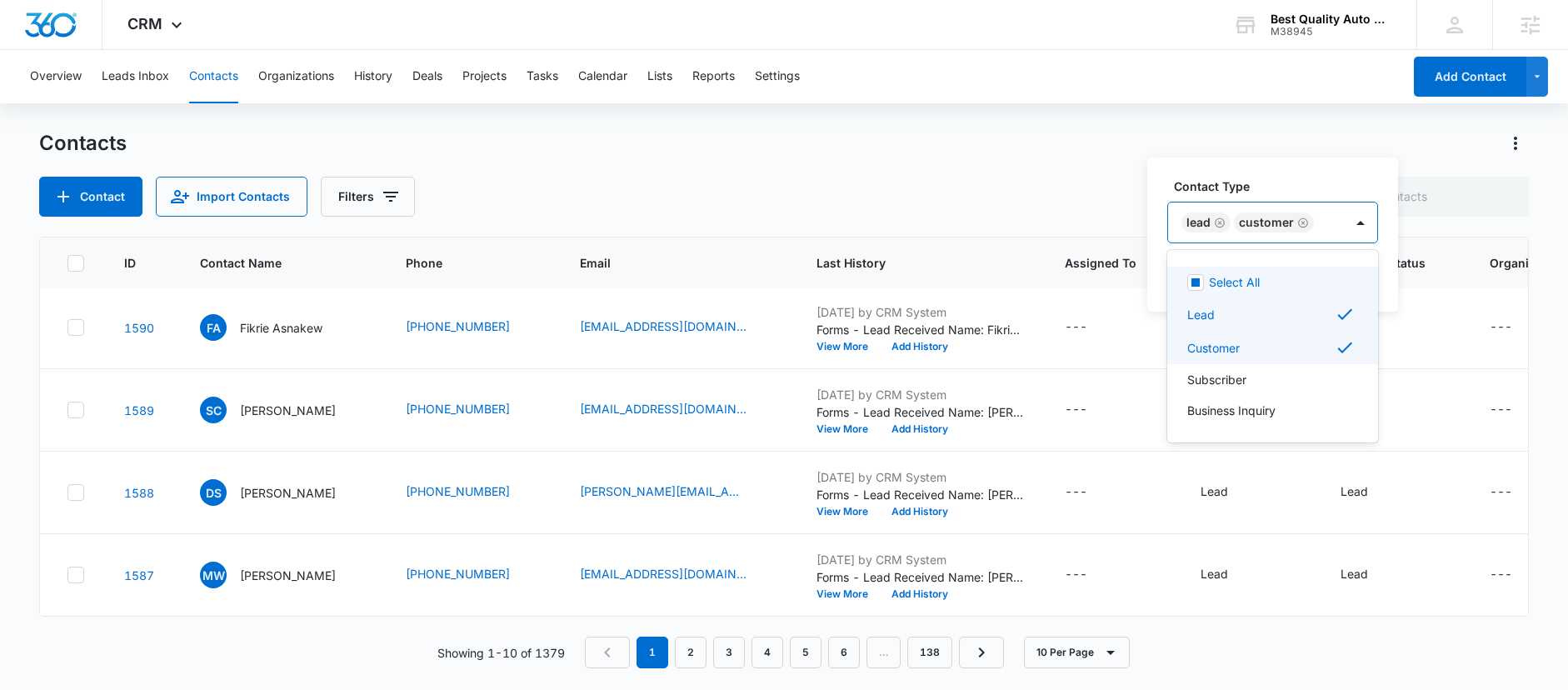
click at [1216, 222] on icon "Remove Lead" at bounding box center [1219, 223] width 12 height 13
click at [1330, 244] on div "Contact Type option Lead, deselected. Select All, 1 of 5. 5 results available. …" at bounding box center [1246, 235] width 198 height 154
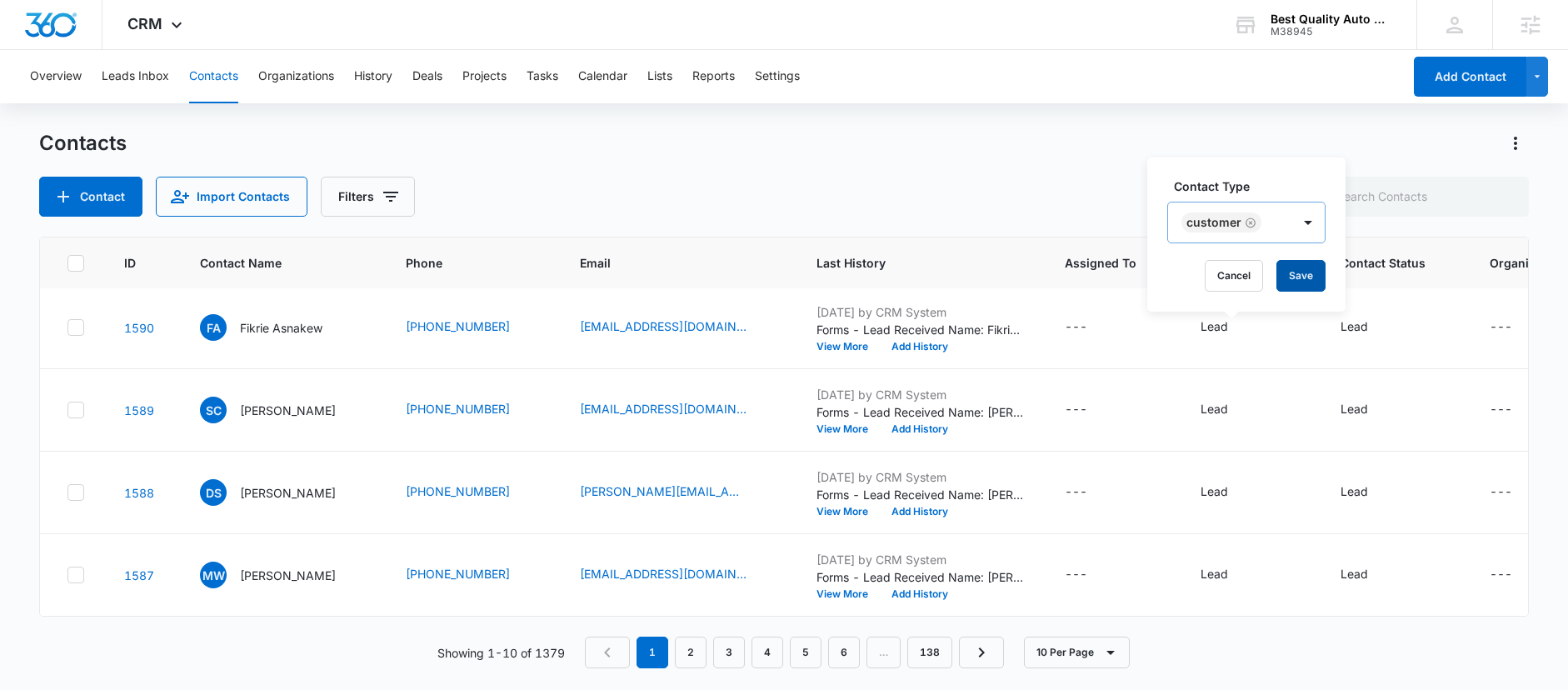
click at [1299, 272] on button "Save" at bounding box center [1301, 276] width 49 height 32
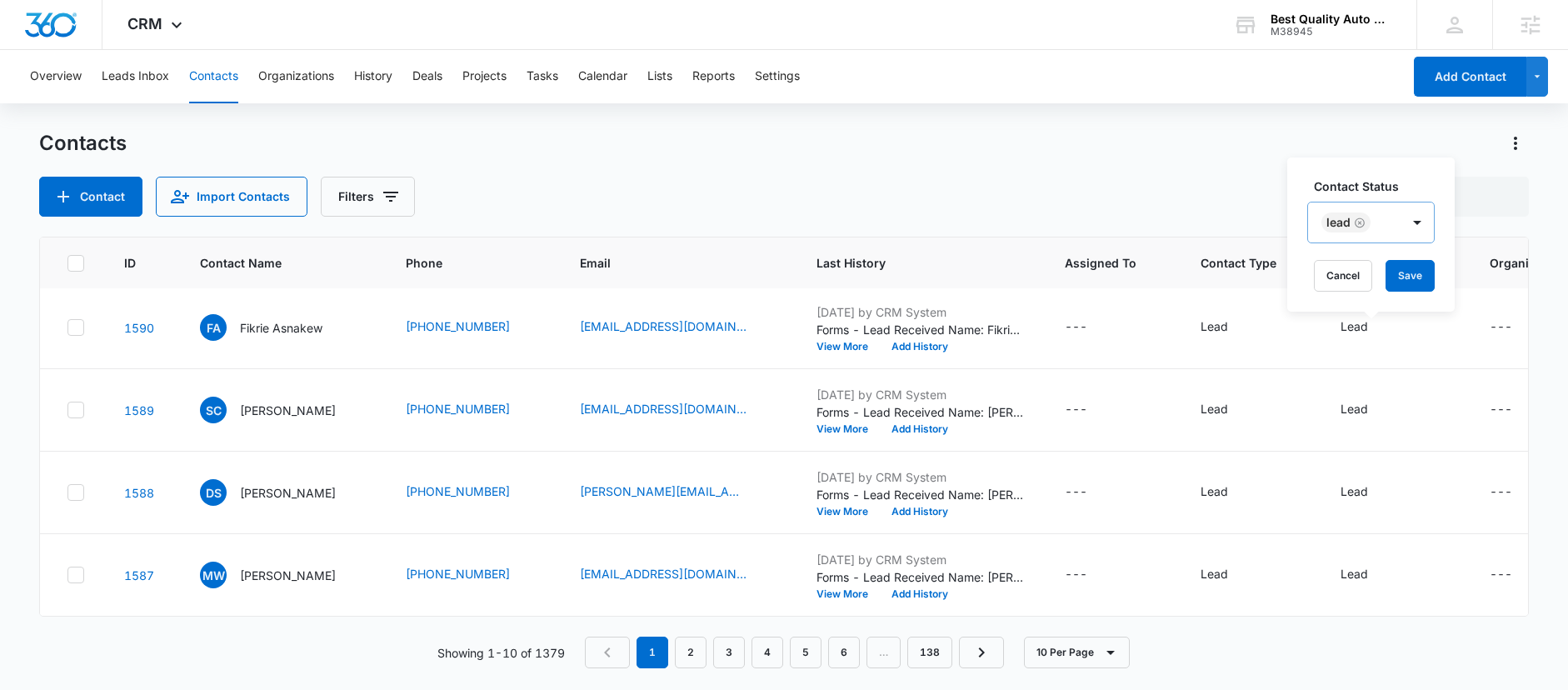
click at [1359, 221] on icon "Remove Lead" at bounding box center [1359, 223] width 10 height 10
click at [1434, 221] on div at bounding box center [1442, 223] width 27 height 27
click at [1342, 399] on p "Customer" at bounding box center [1352, 405] width 52 height 18
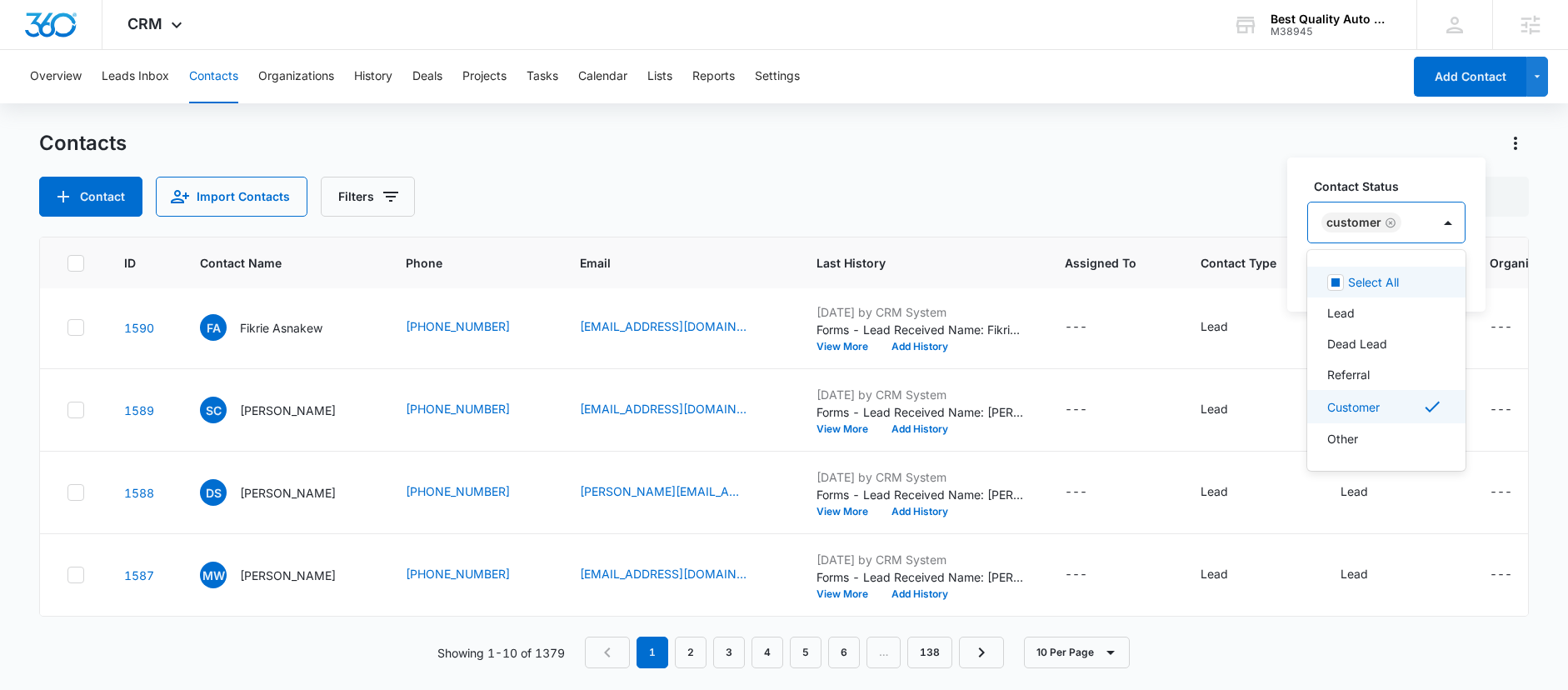
click at [1401, 177] on label "Contact Status" at bounding box center [1393, 186] width 159 height 18
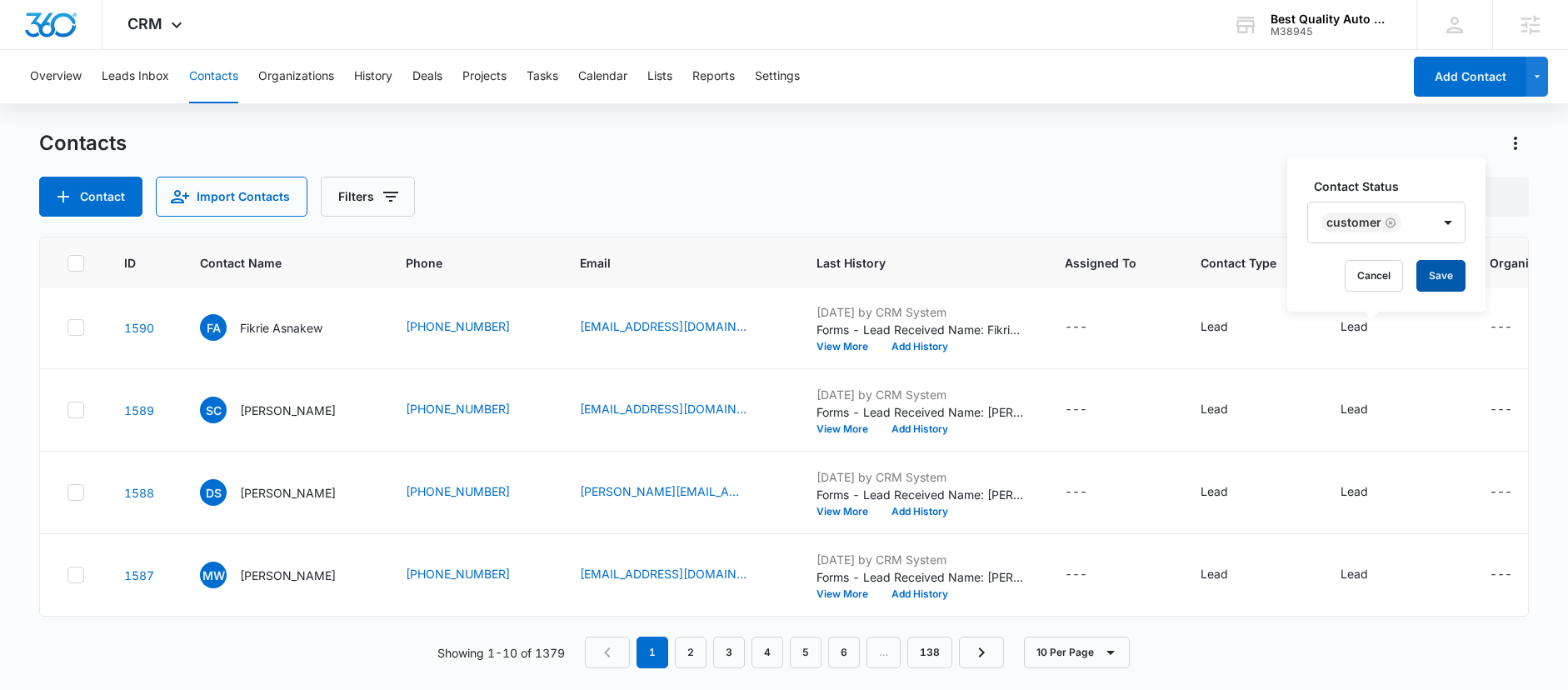
click at [1439, 286] on button "Save" at bounding box center [1441, 276] width 49 height 32
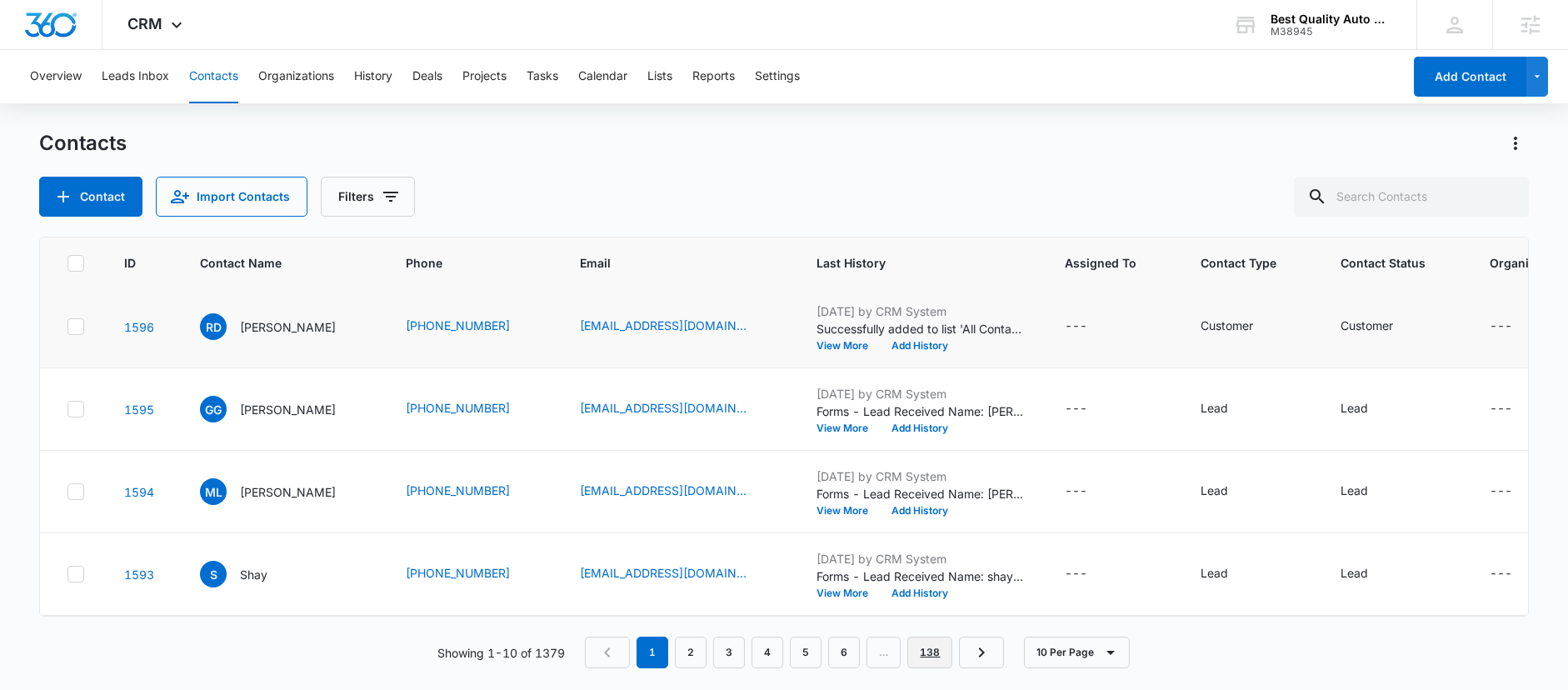
click at [934, 652] on link "138" at bounding box center [929, 653] width 45 height 32
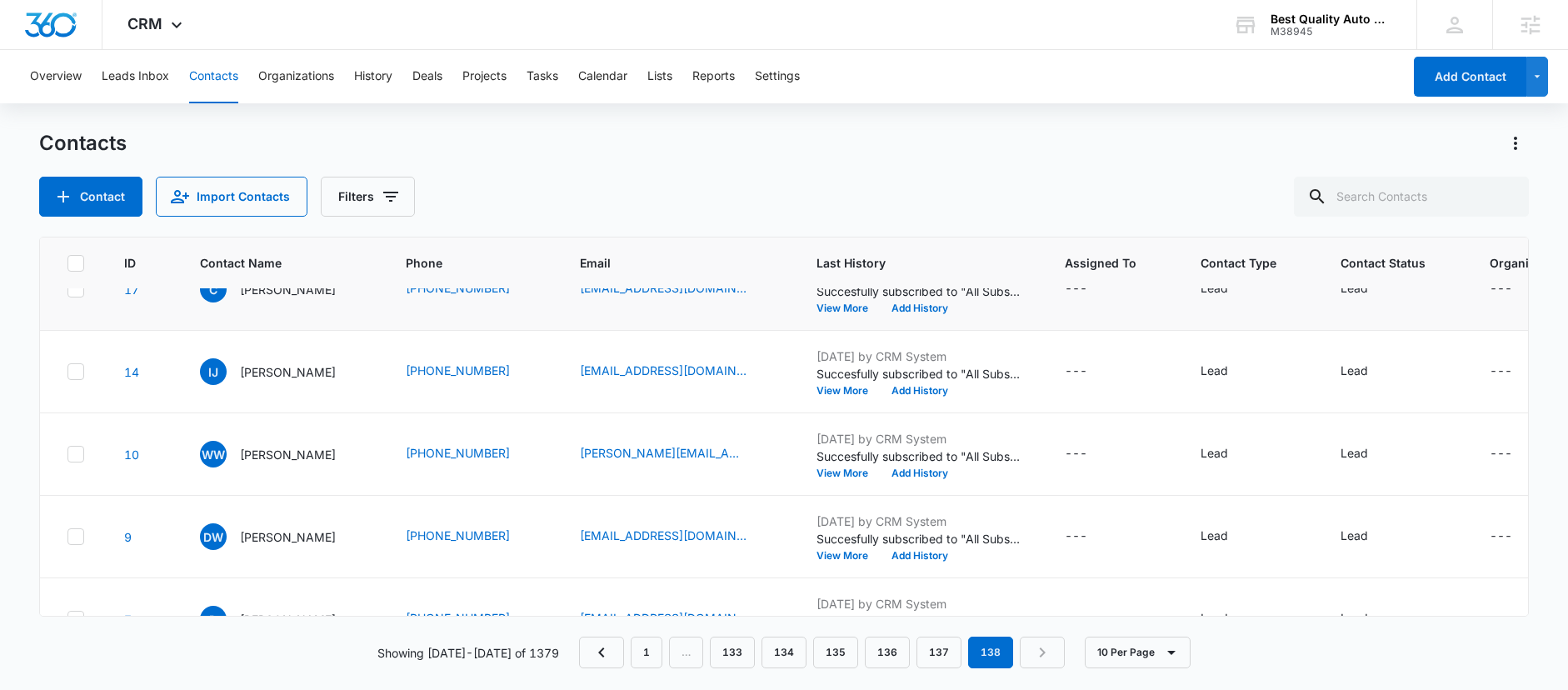
scroll to position [0, 0]
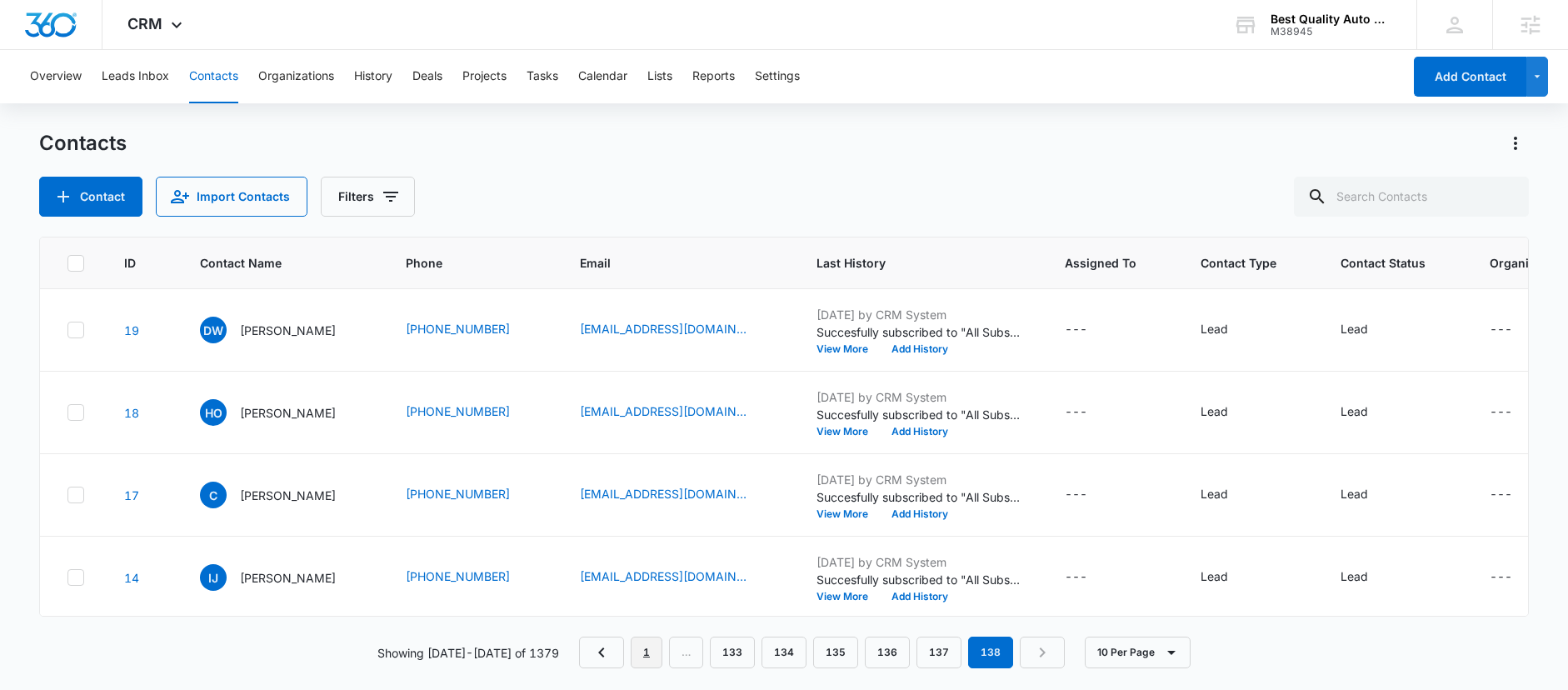
click at [633, 653] on link "1" at bounding box center [647, 653] width 32 height 32
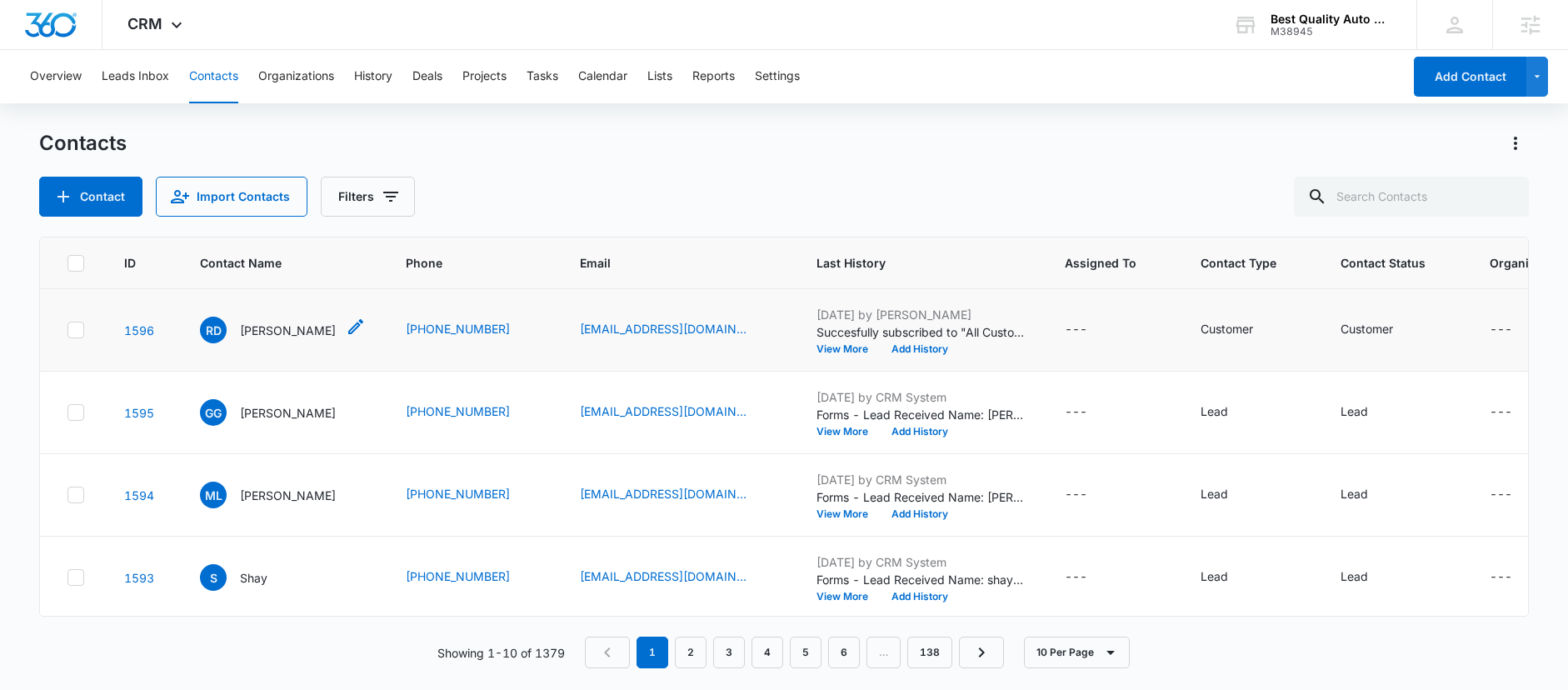
click at [264, 331] on p "Richard Dickson" at bounding box center [287, 330] width 96 height 18
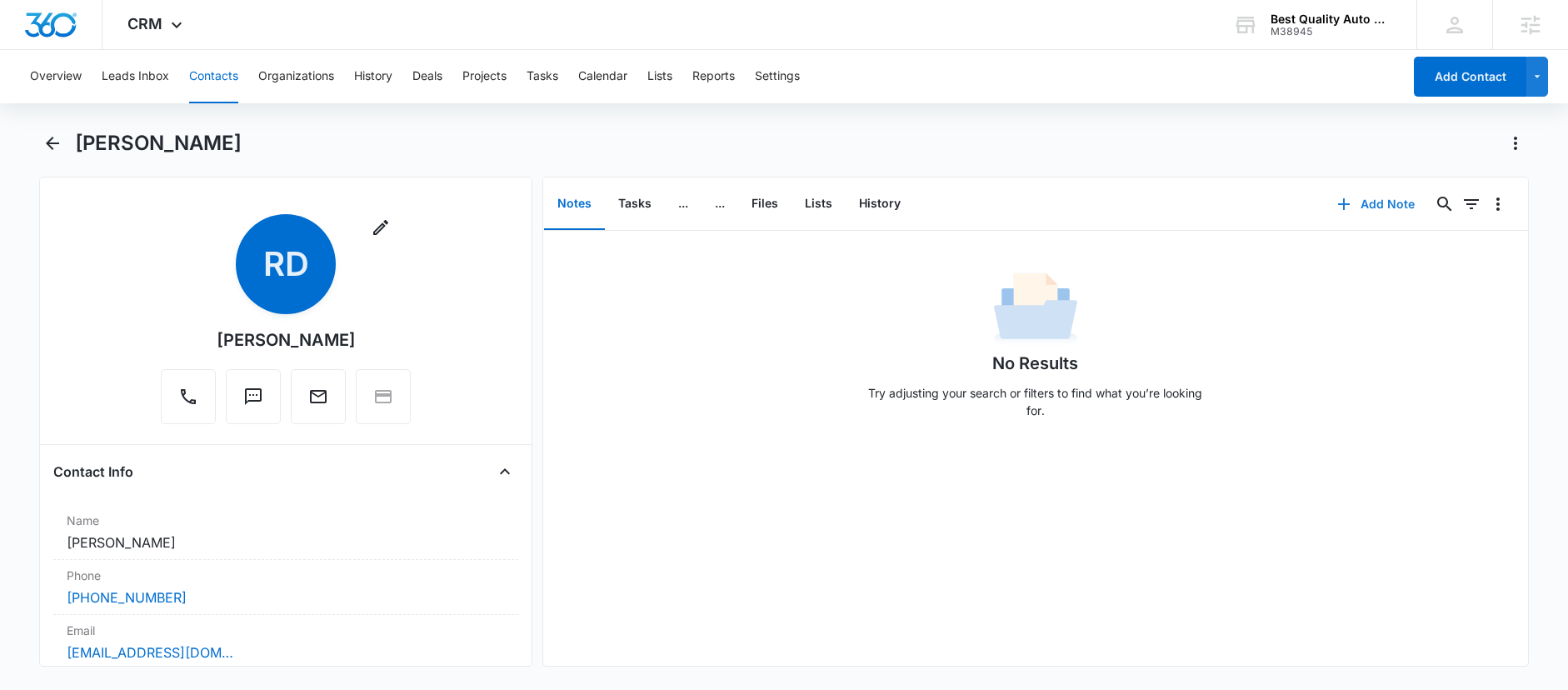
click at [1333, 202] on icon "button" at bounding box center [1343, 204] width 20 height 20
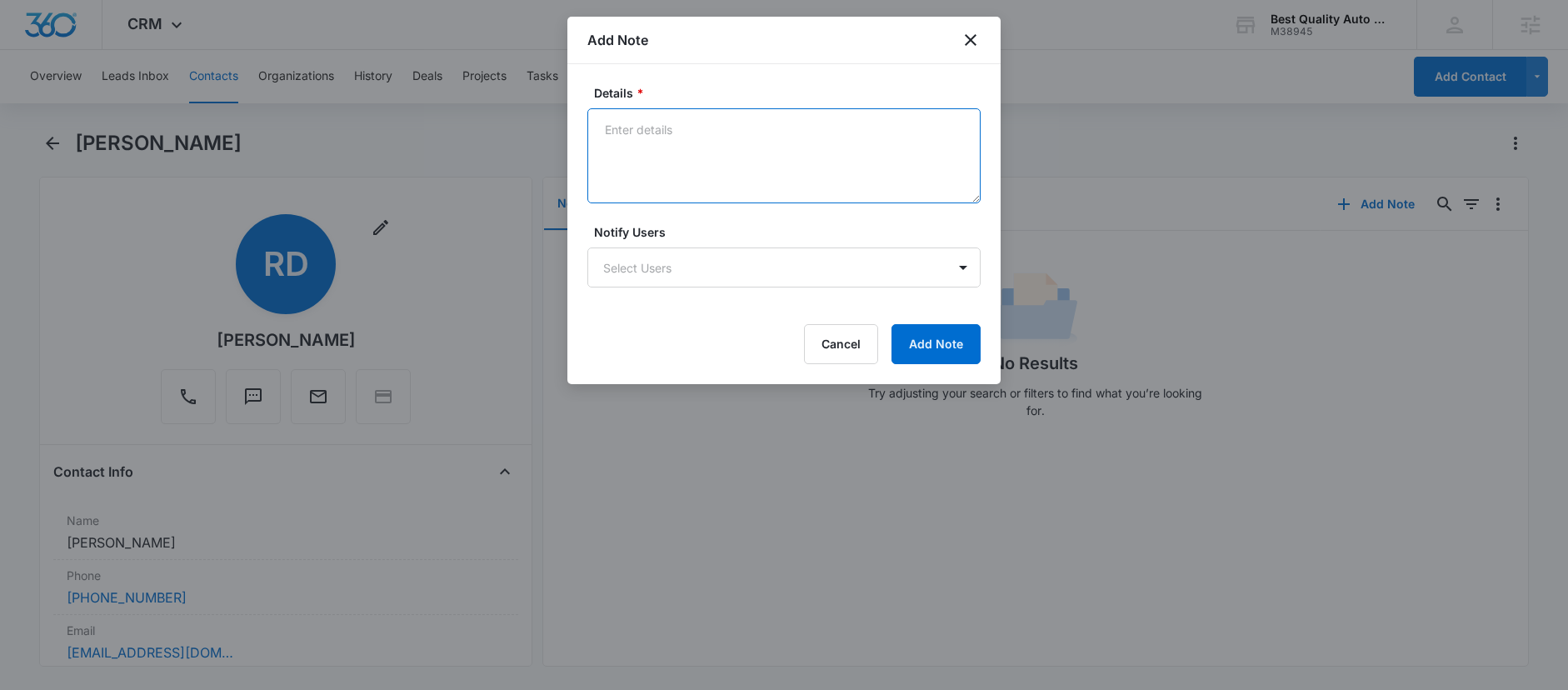
click at [688, 160] on textarea "Details *" at bounding box center [784, 156] width 393 height 95
type textarea "Windshield Replacement Completed 9/9"
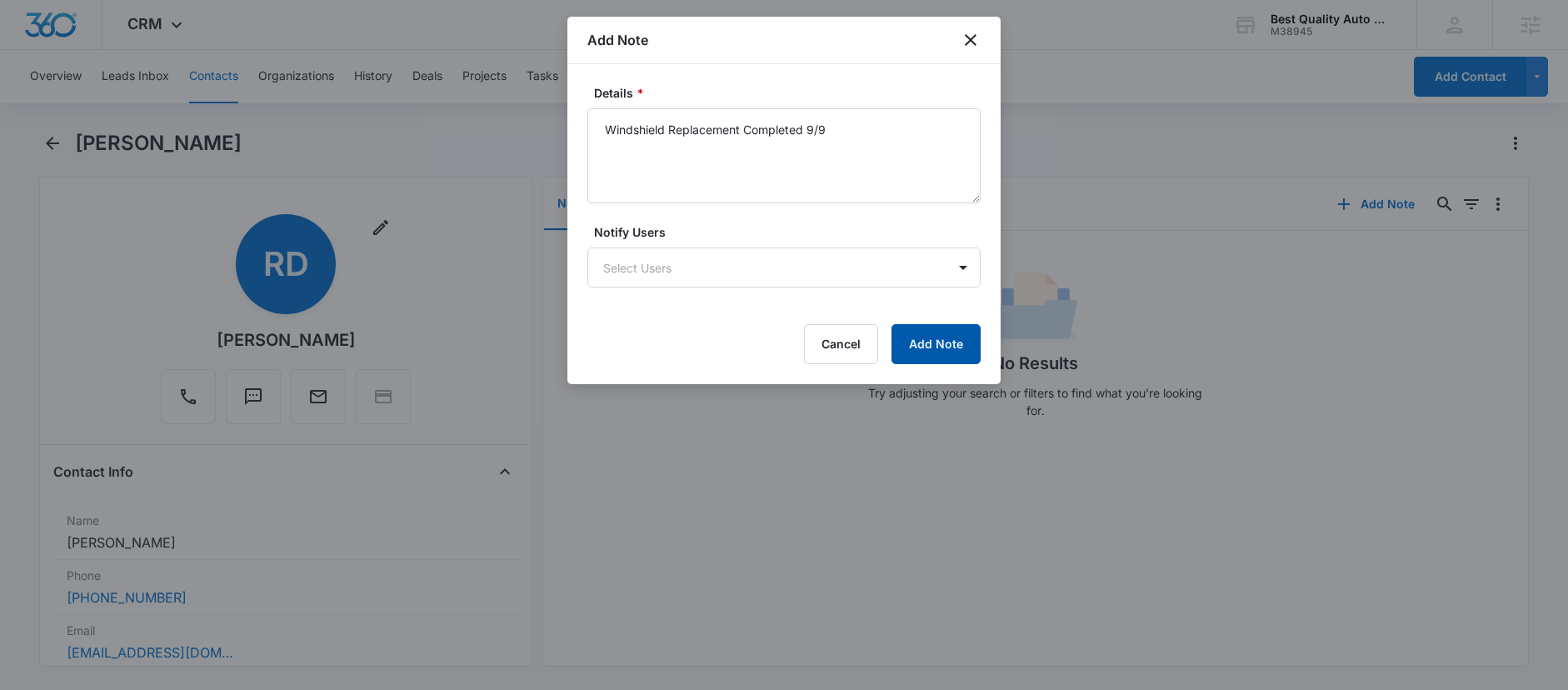
click at [937, 327] on button "Add Note" at bounding box center [935, 344] width 89 height 40
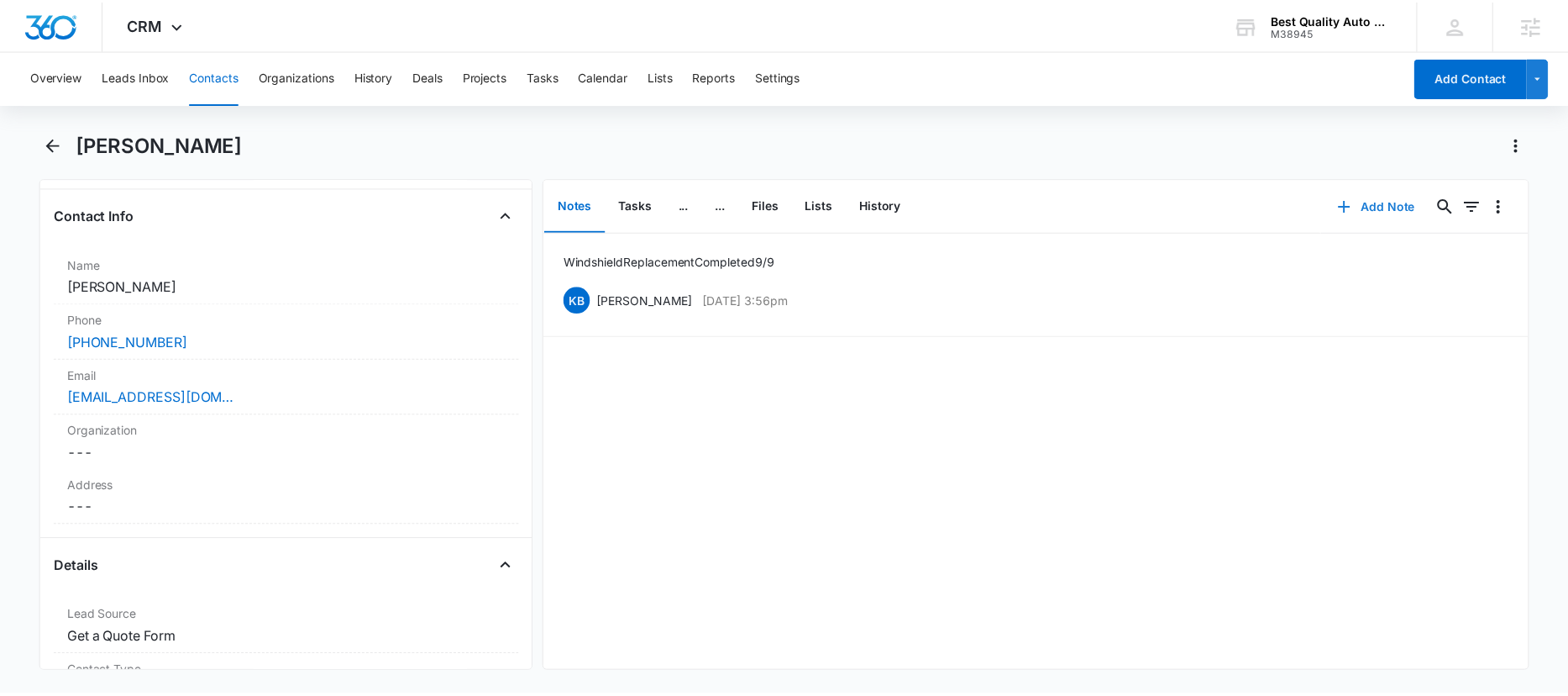
scroll to position [260, 0]
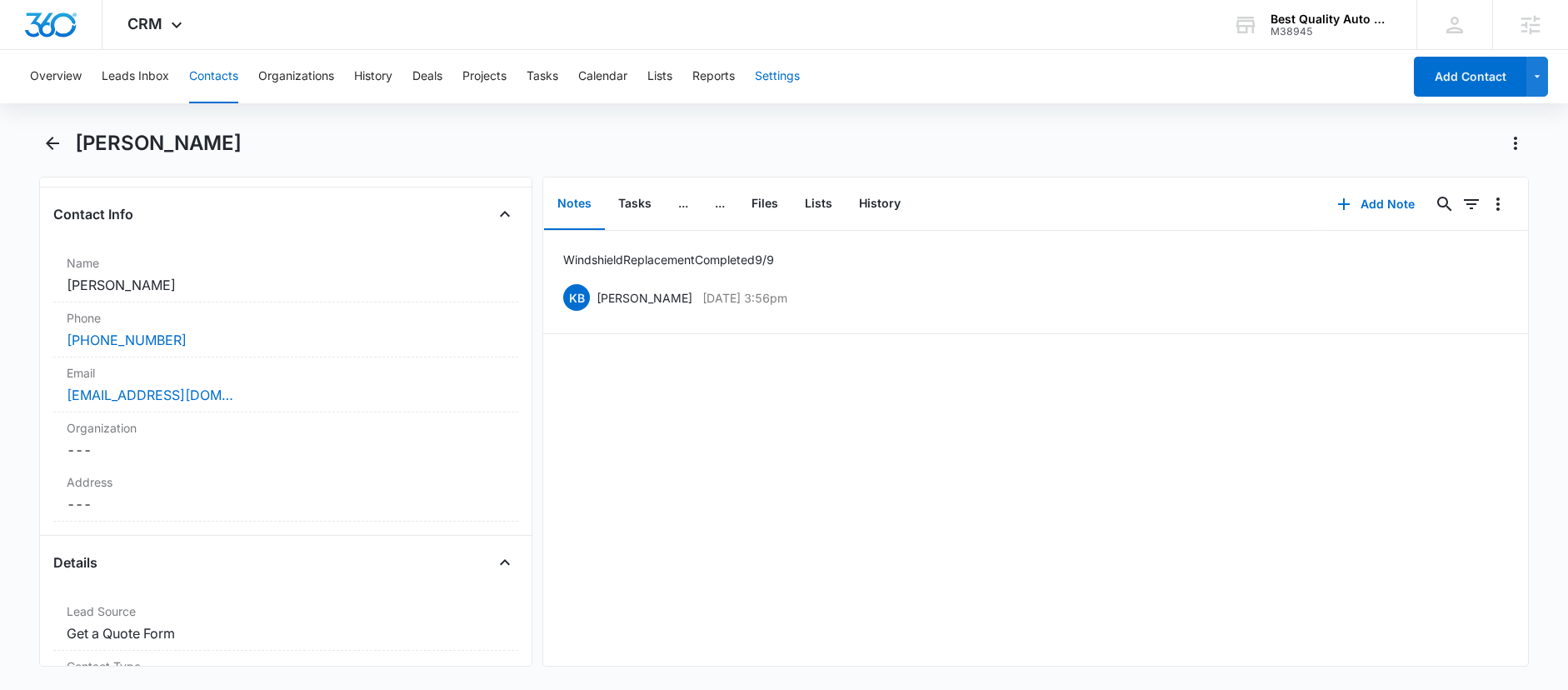
click at [771, 77] on button "Settings" at bounding box center [778, 77] width 45 height 53
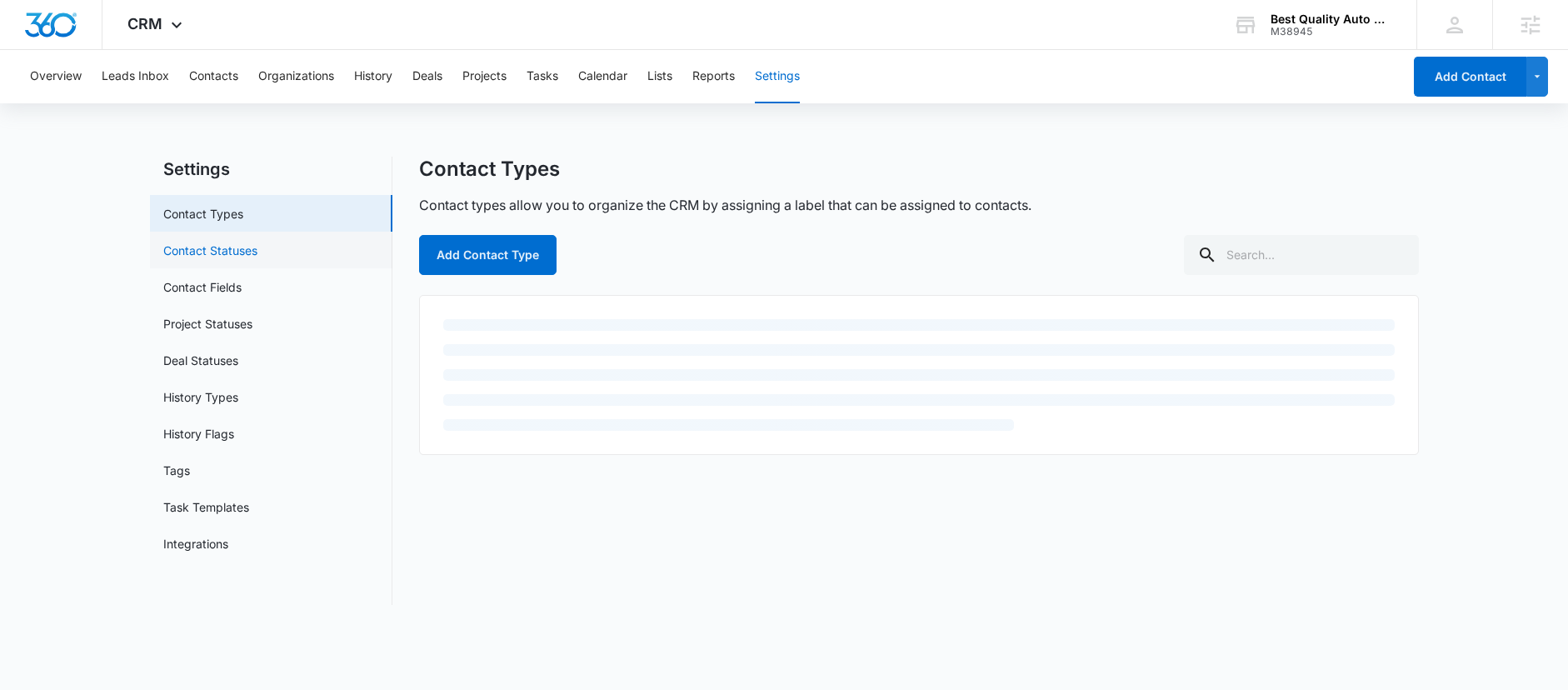
click at [234, 250] on link "Contact Statuses" at bounding box center [211, 250] width 95 height 18
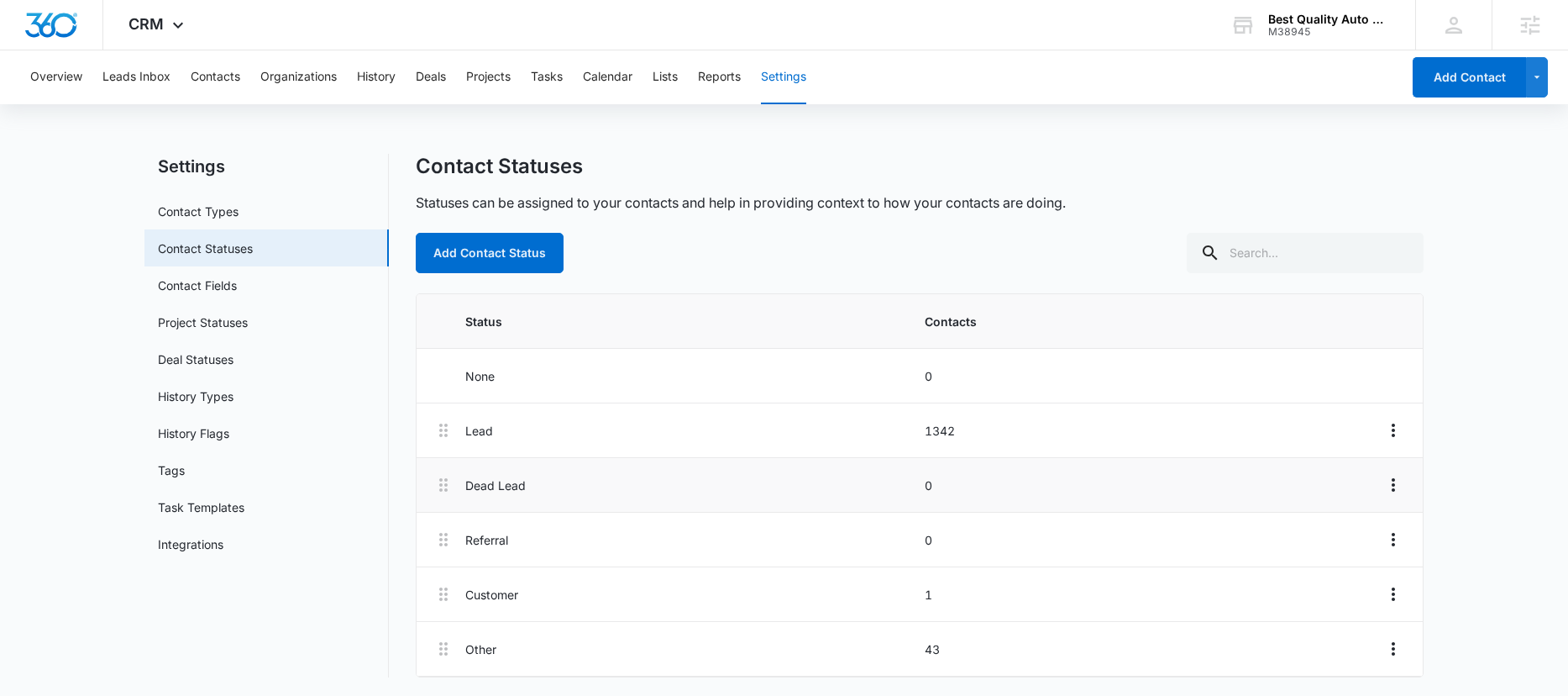
scroll to position [6, 0]
click at [238, 211] on link "Contact Types" at bounding box center [198, 210] width 80 height 18
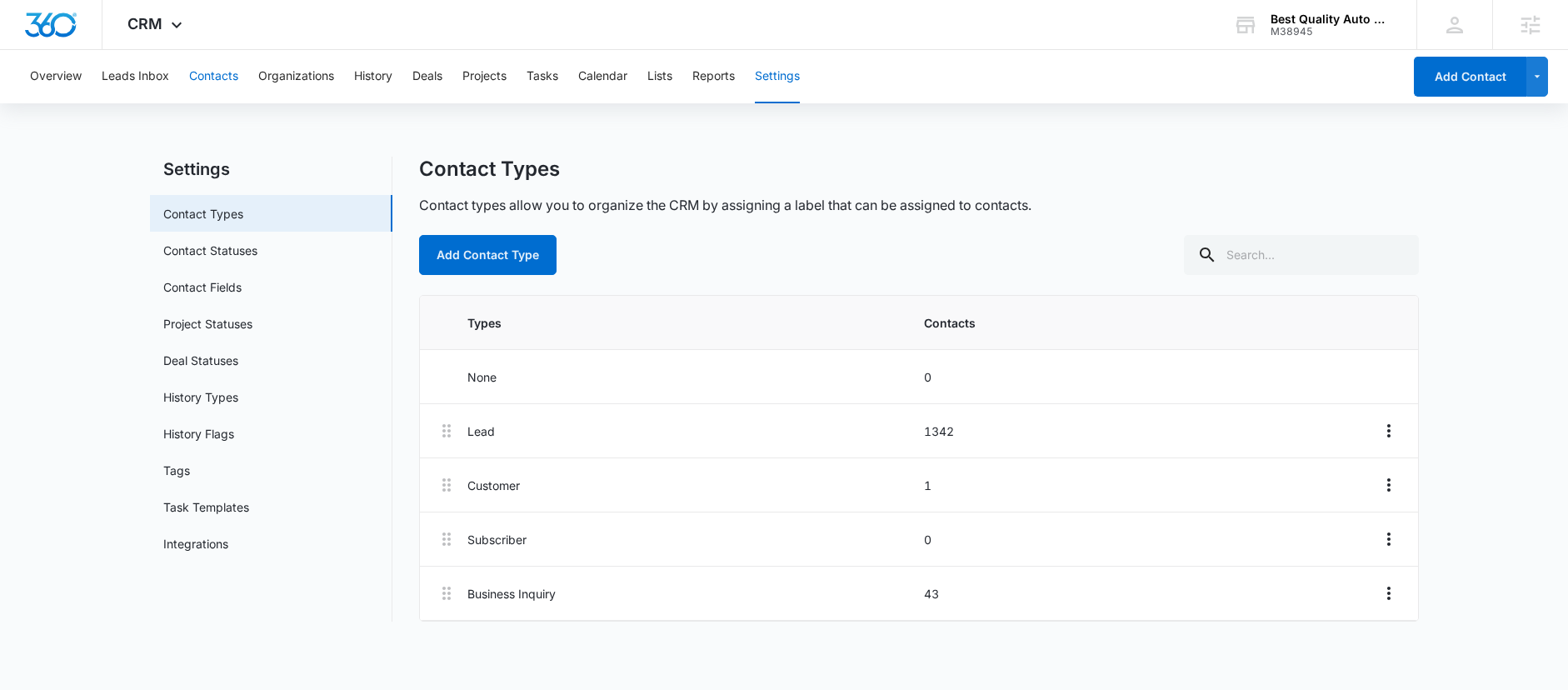
click at [218, 84] on button "Contacts" at bounding box center [214, 77] width 49 height 53
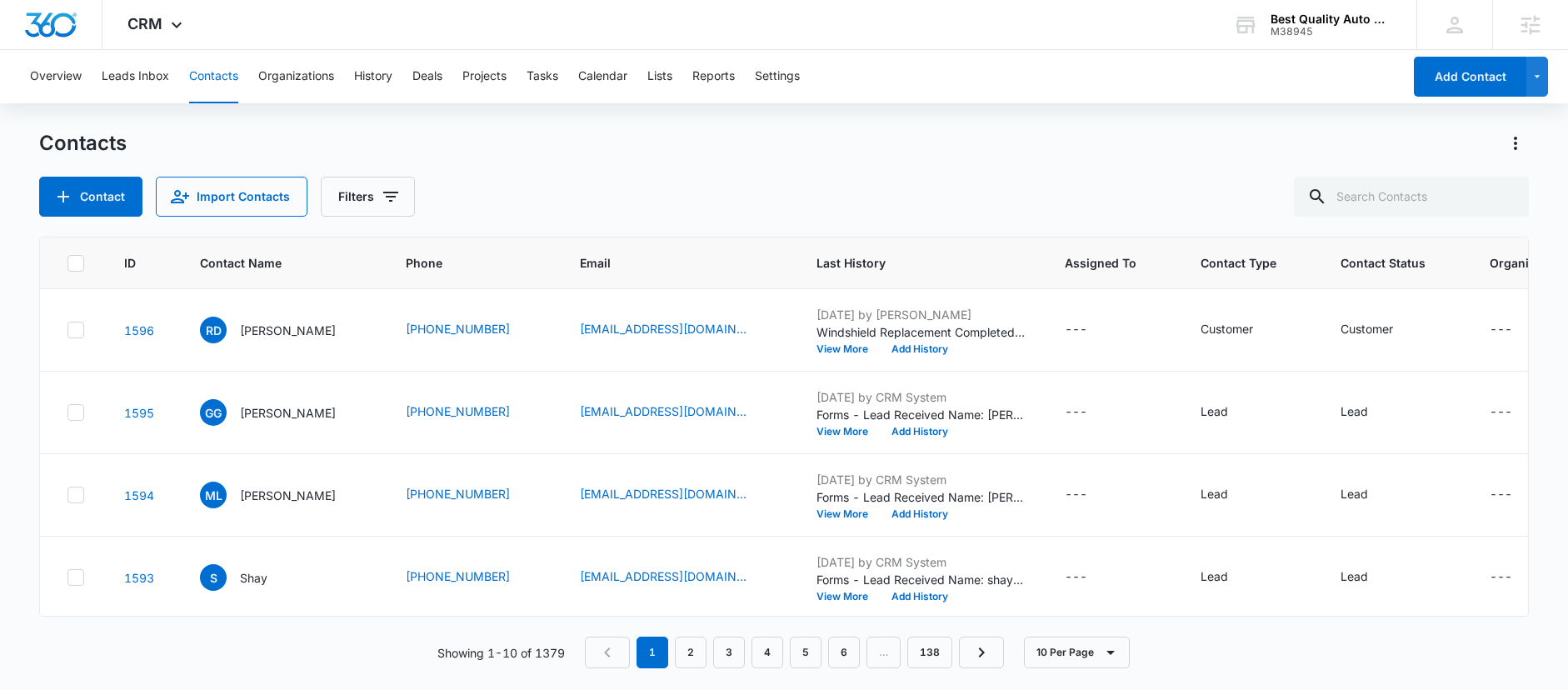
click at [557, 161] on div "Contacts Contact Import Contacts Filters" at bounding box center [784, 173] width 1489 height 87
click at [481, 156] on div "Contacts" at bounding box center [784, 143] width 1489 height 27
click at [36, 25] on img "Dashboard" at bounding box center [51, 25] width 53 height 25
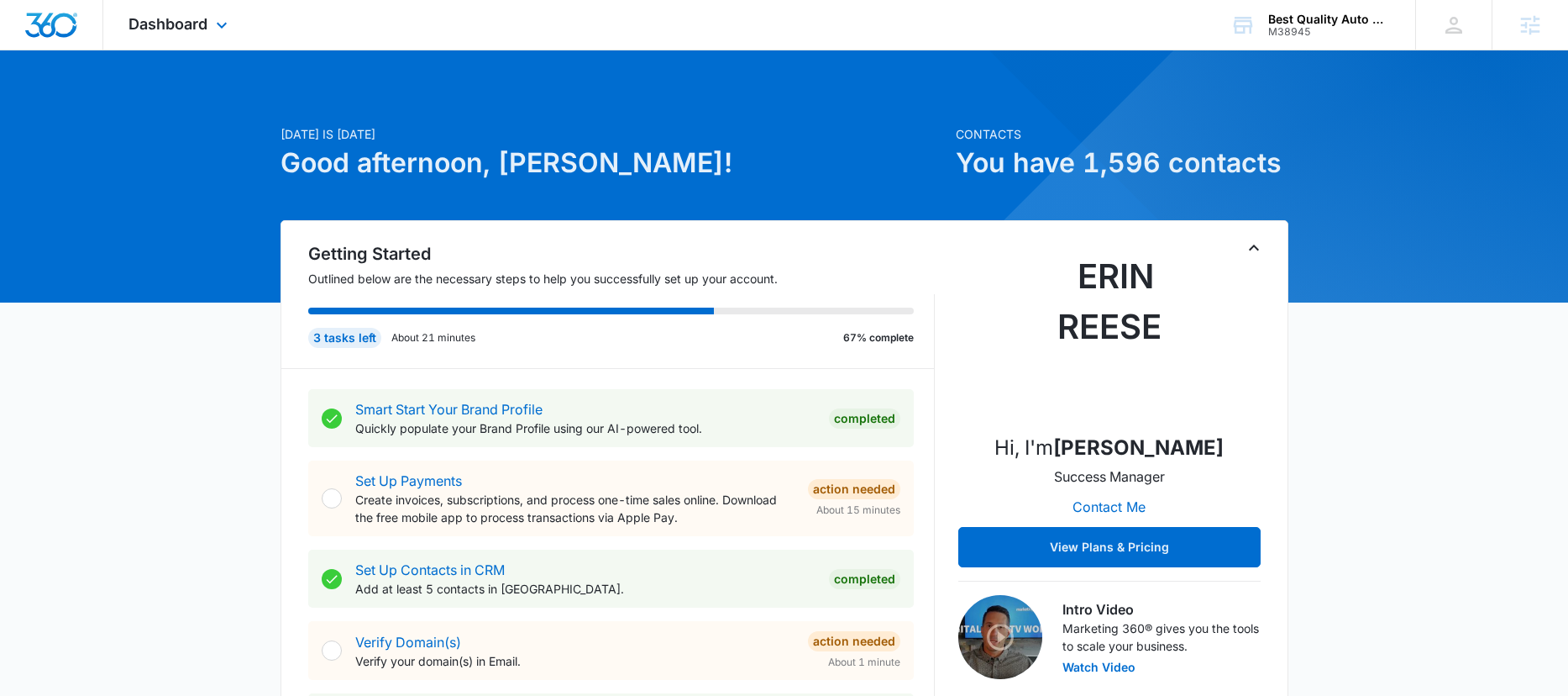
click at [226, 35] on div "Dashboard Apps Reputation Websites Forms CRM Email Social Content Ads Intellige…" at bounding box center [180, 25] width 154 height 50
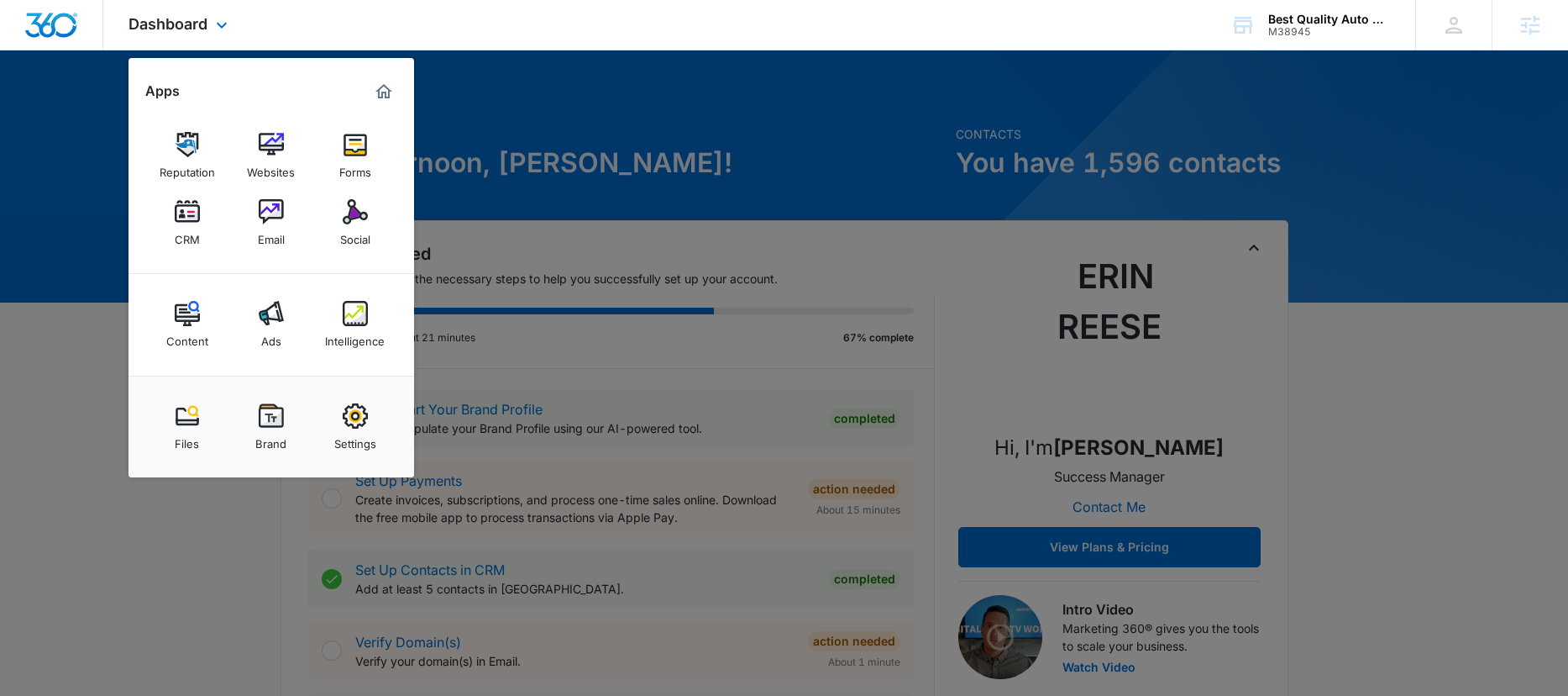
click at [226, 35] on div "Dashboard Apps Reputation Websites Forms CRM Email Social Content Ads Intellige…" at bounding box center [180, 25] width 154 height 50
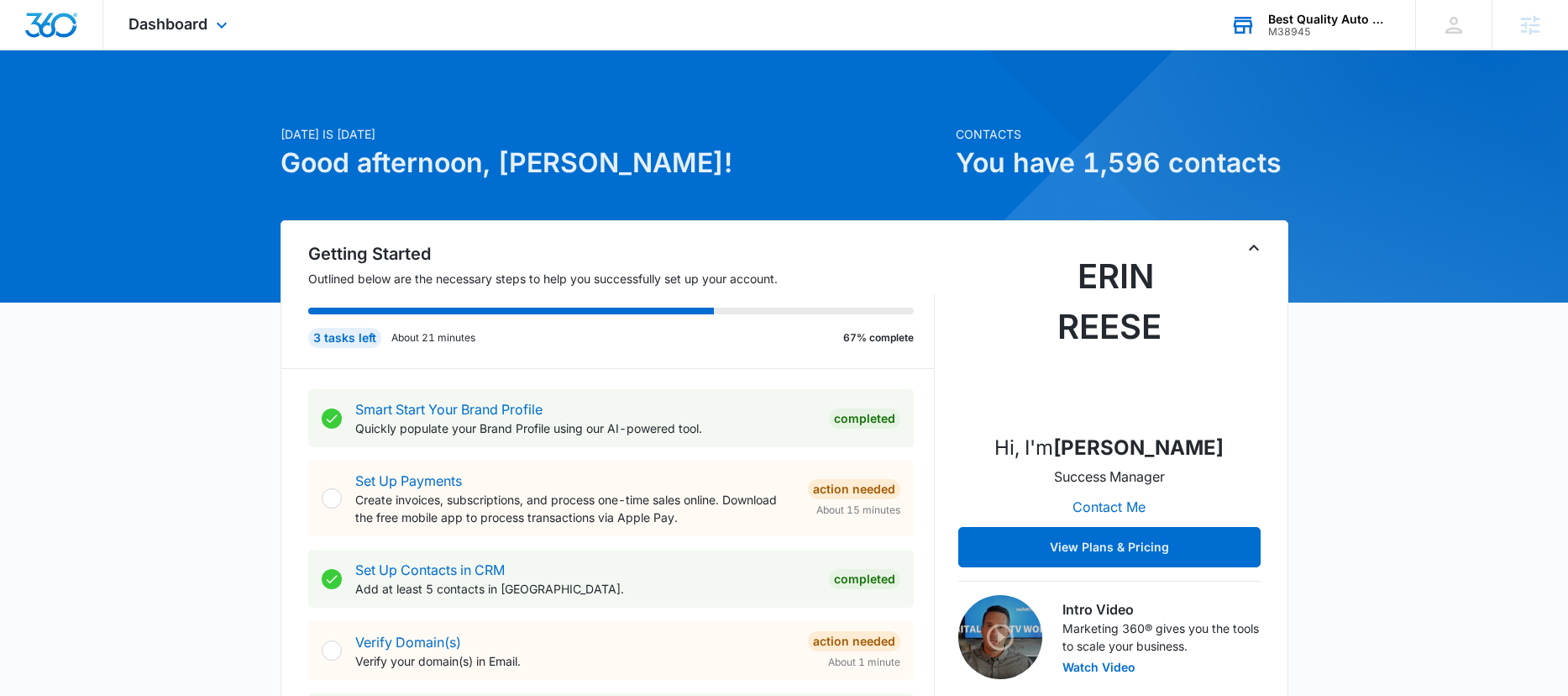
click at [1332, 30] on div "M38945" at bounding box center [1329, 32] width 122 height 12
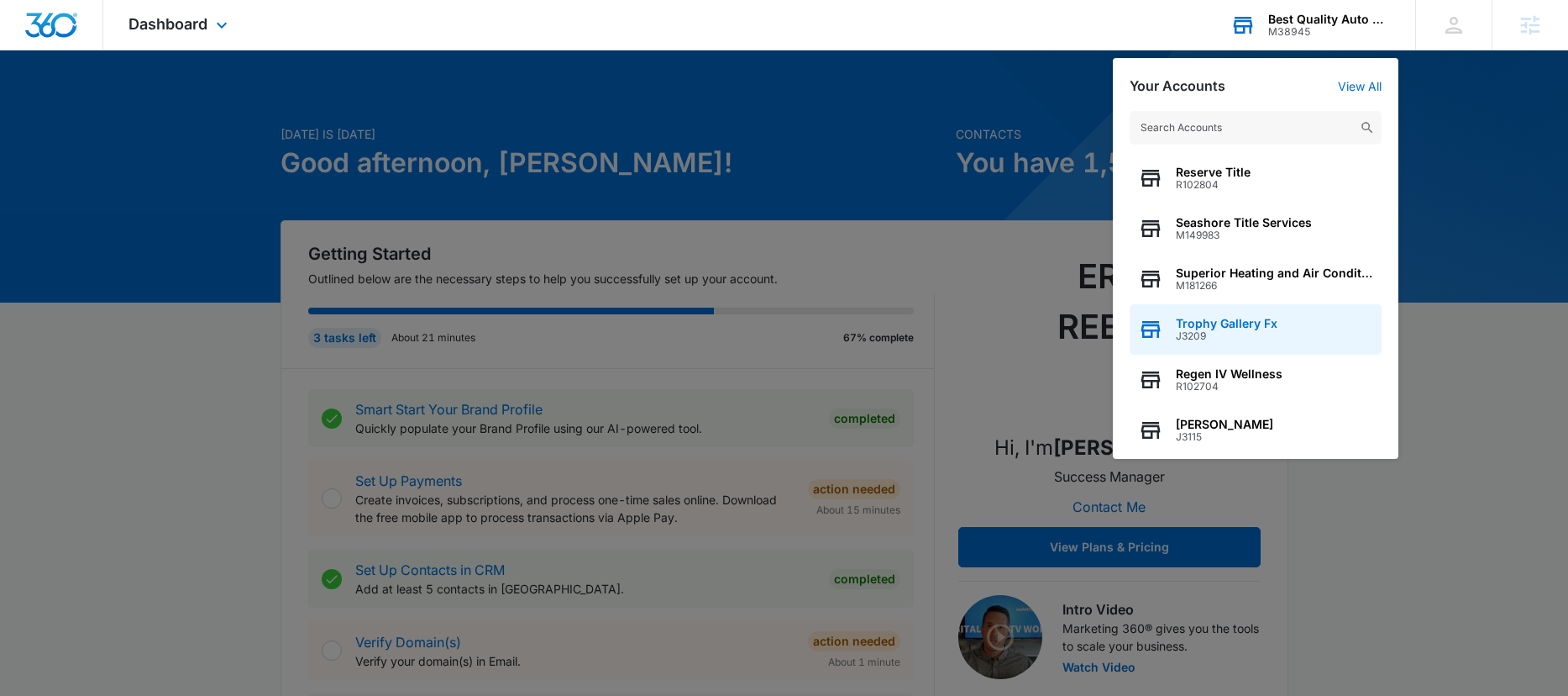
click at [1230, 336] on span "J3209" at bounding box center [1226, 336] width 101 height 12
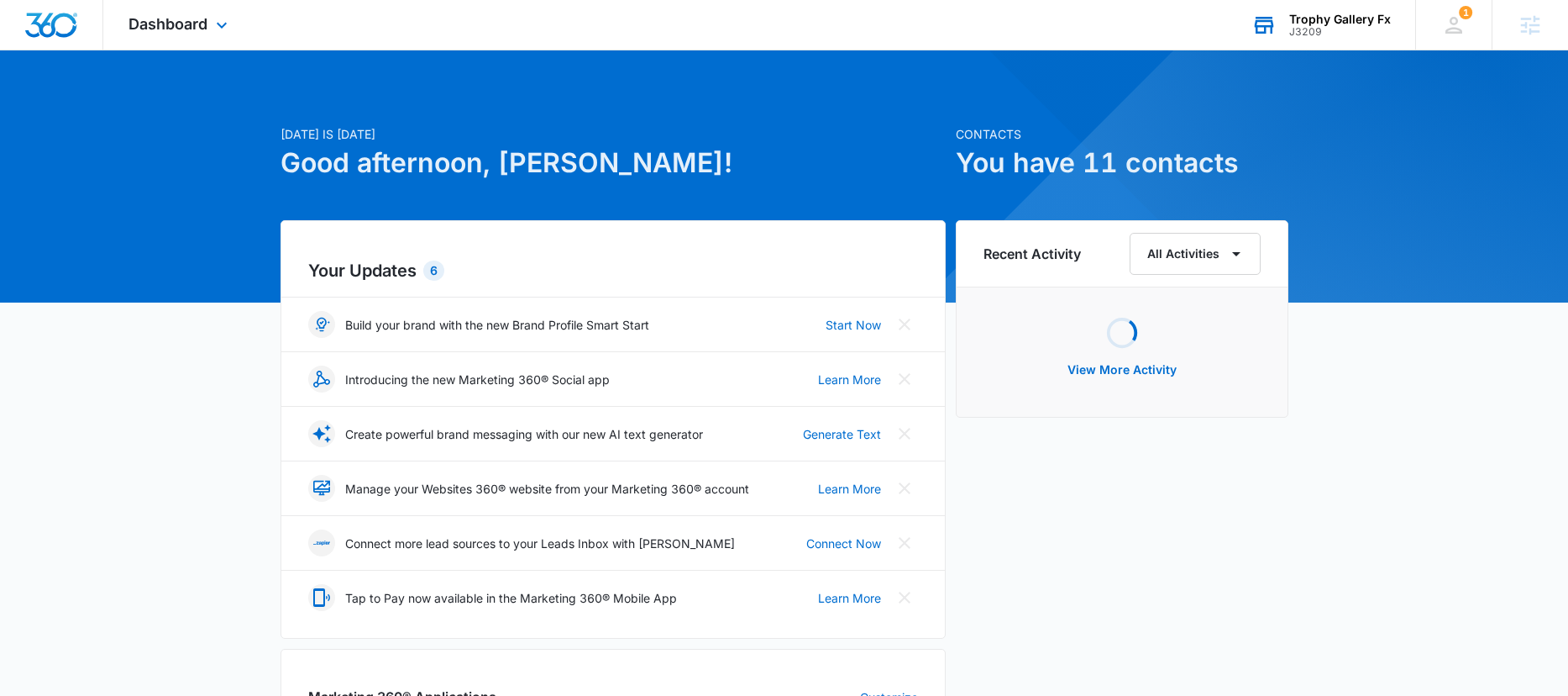
click at [204, 38] on div "Dashboard Apps Reputation Websites Forms CRM Email Social Scheduling Payments P…" at bounding box center [180, 25] width 154 height 50
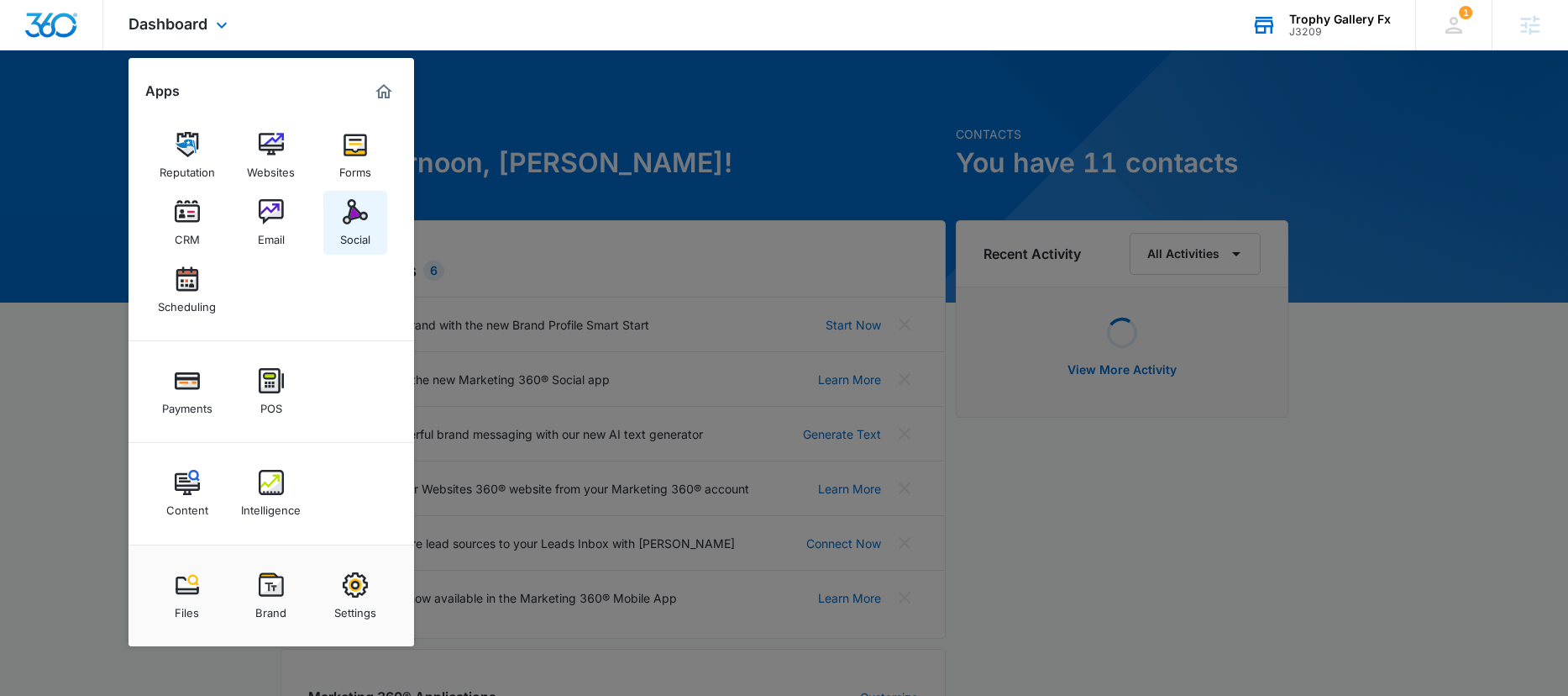
click at [355, 213] on img at bounding box center [355, 211] width 25 height 25
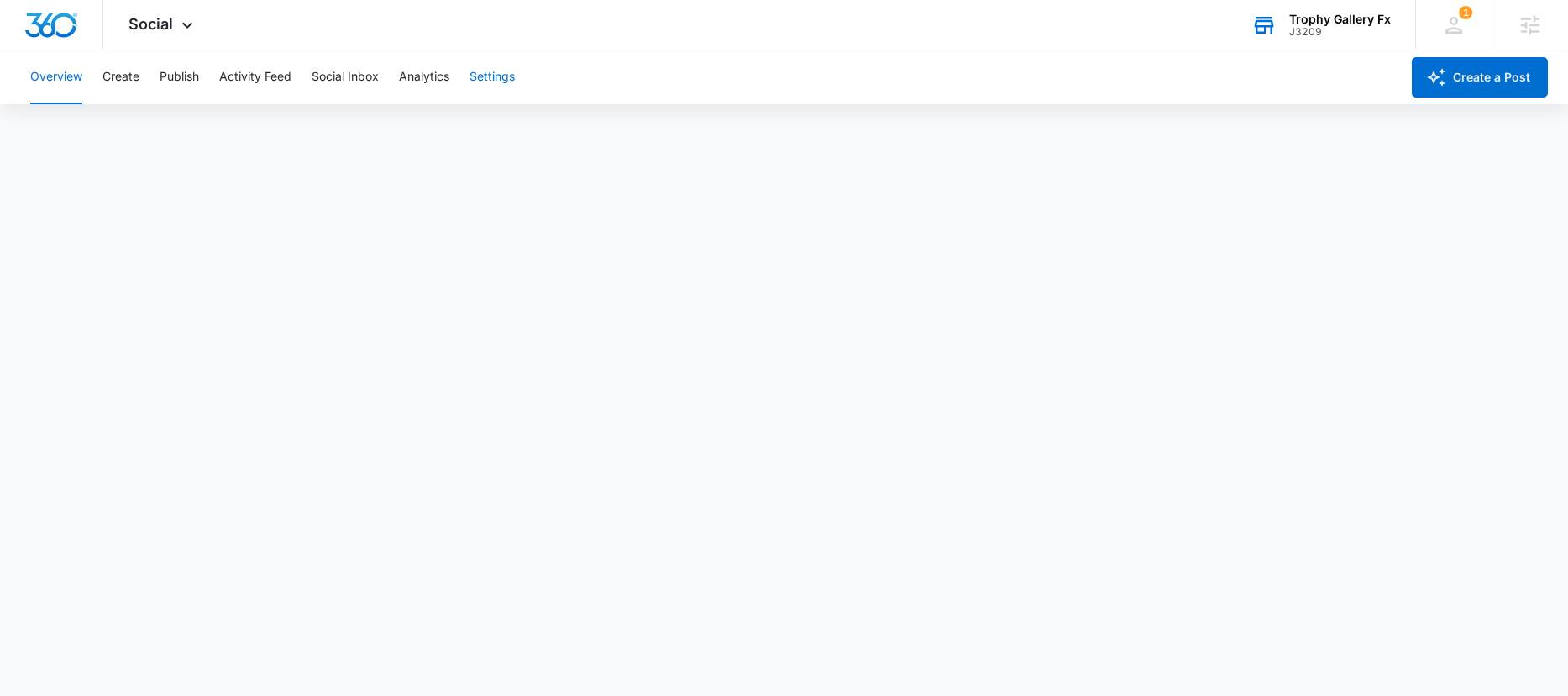
click at [502, 83] on button "Settings" at bounding box center [492, 78] width 46 height 54
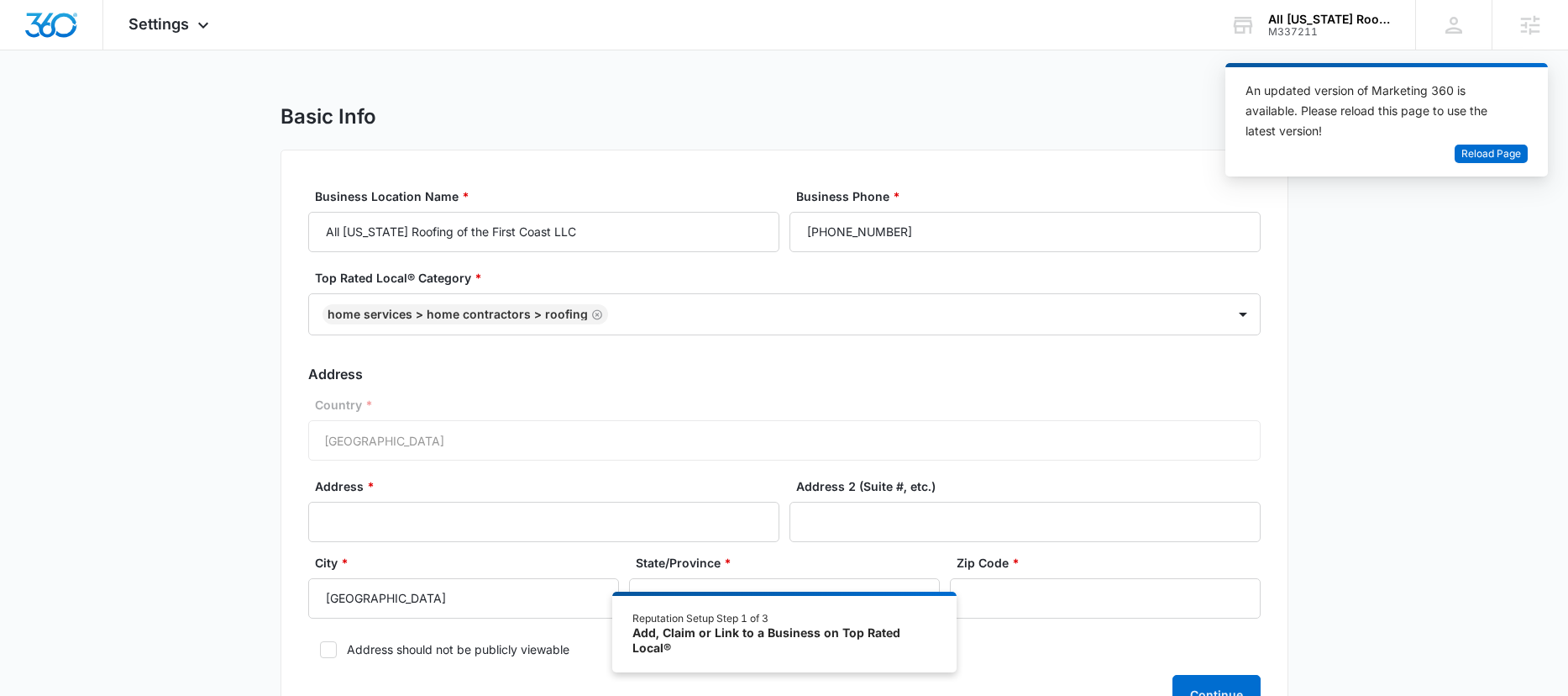
select select "Florida"
click at [30, 24] on img "Dashboard" at bounding box center [52, 25] width 54 height 25
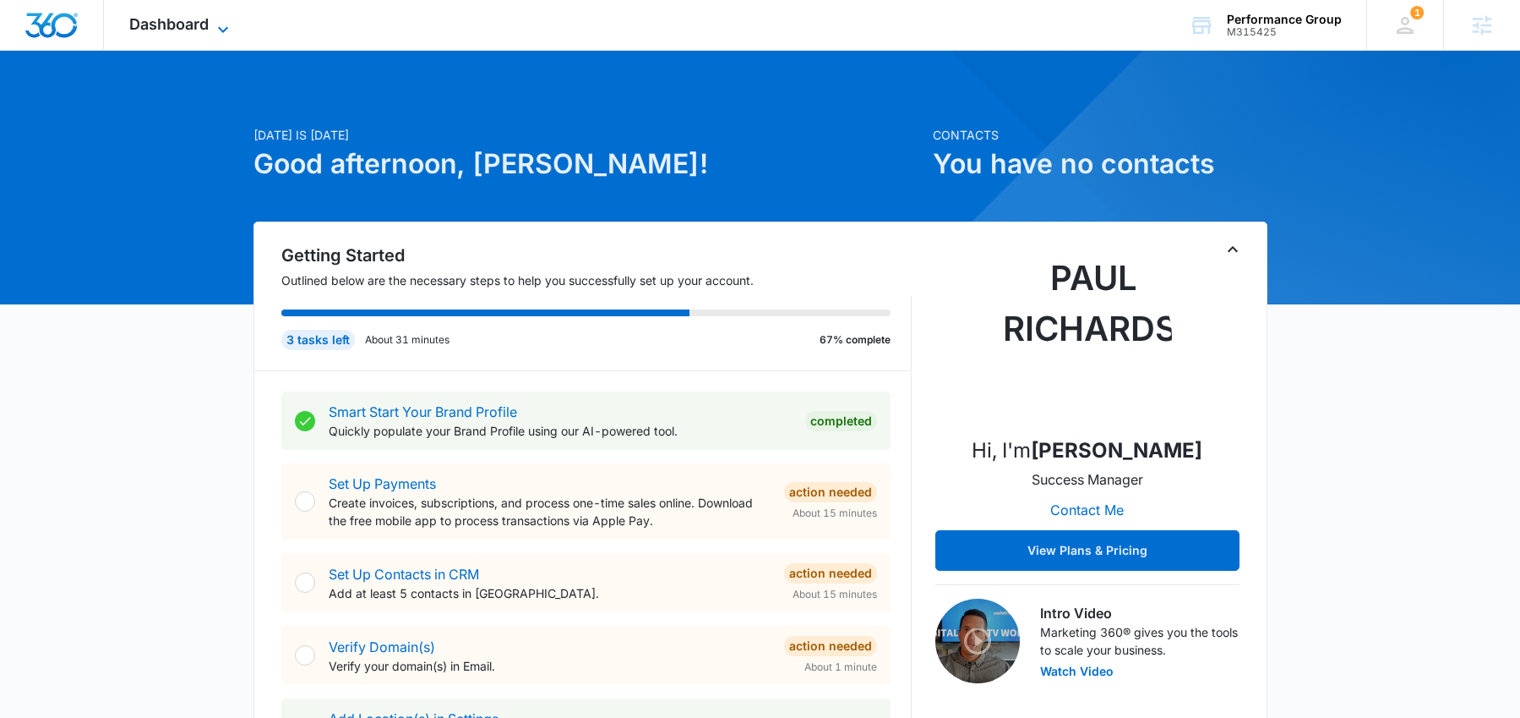
click at [145, 18] on span "Dashboard" at bounding box center [168, 24] width 79 height 18
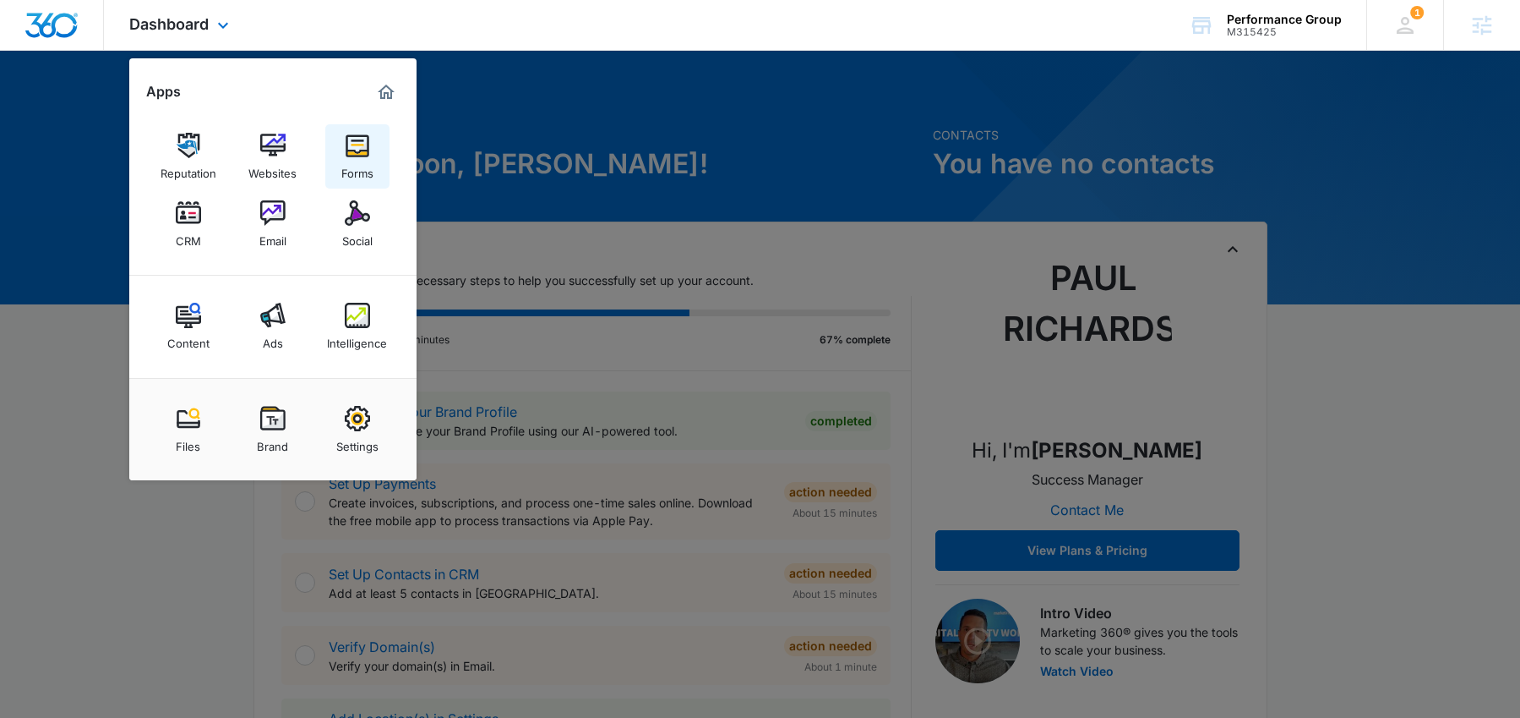
click at [367, 154] on img at bounding box center [357, 145] width 25 height 25
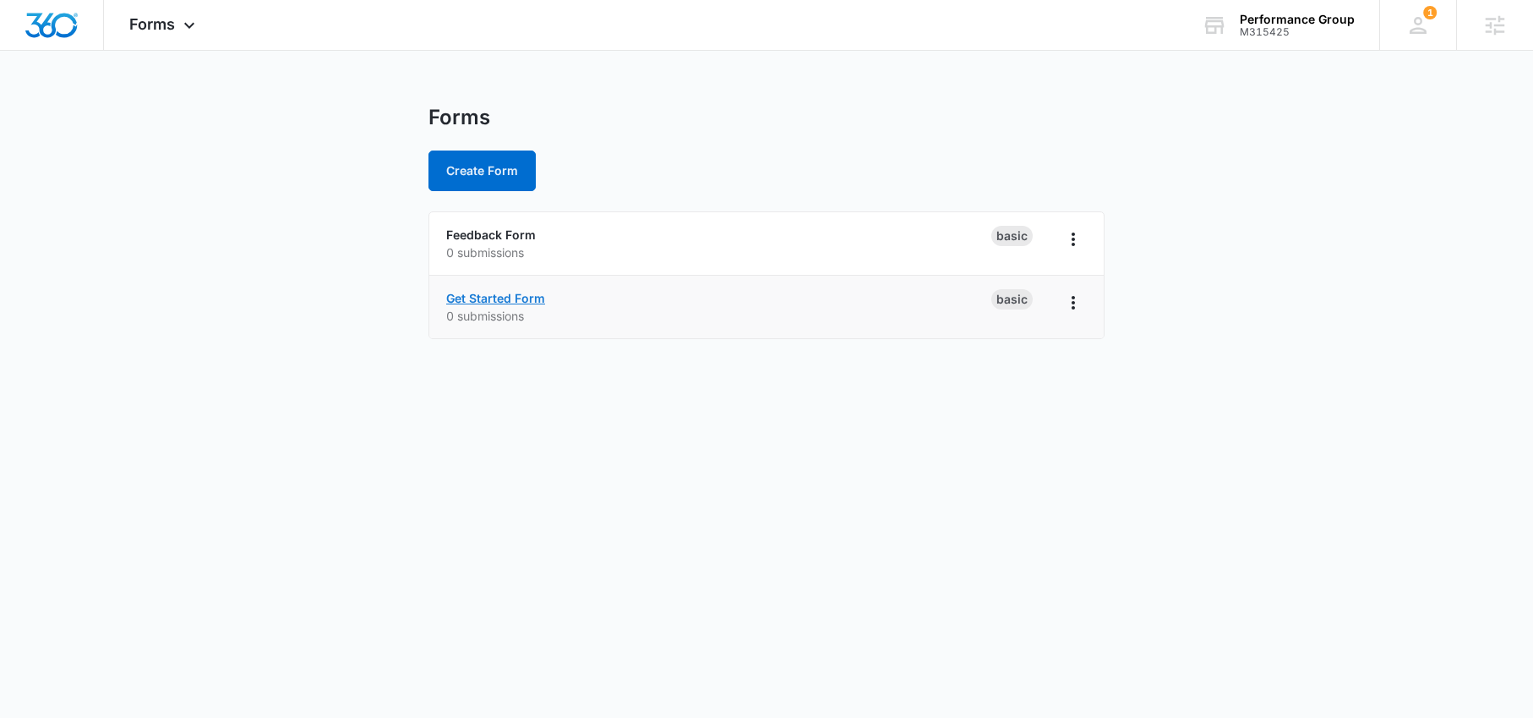
click at [520, 302] on link "Get Started Form" at bounding box center [495, 298] width 99 height 14
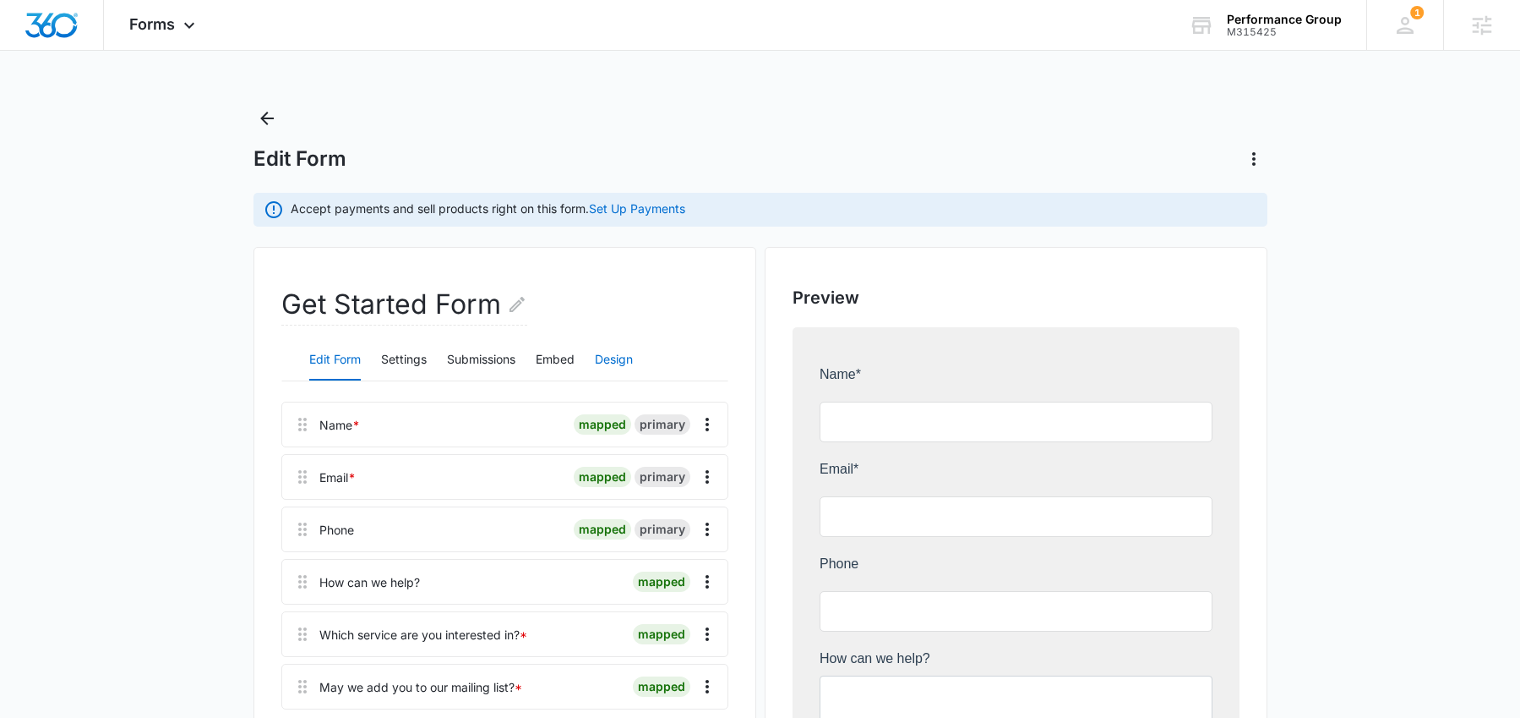
click at [614, 366] on button "Design" at bounding box center [614, 360] width 38 height 41
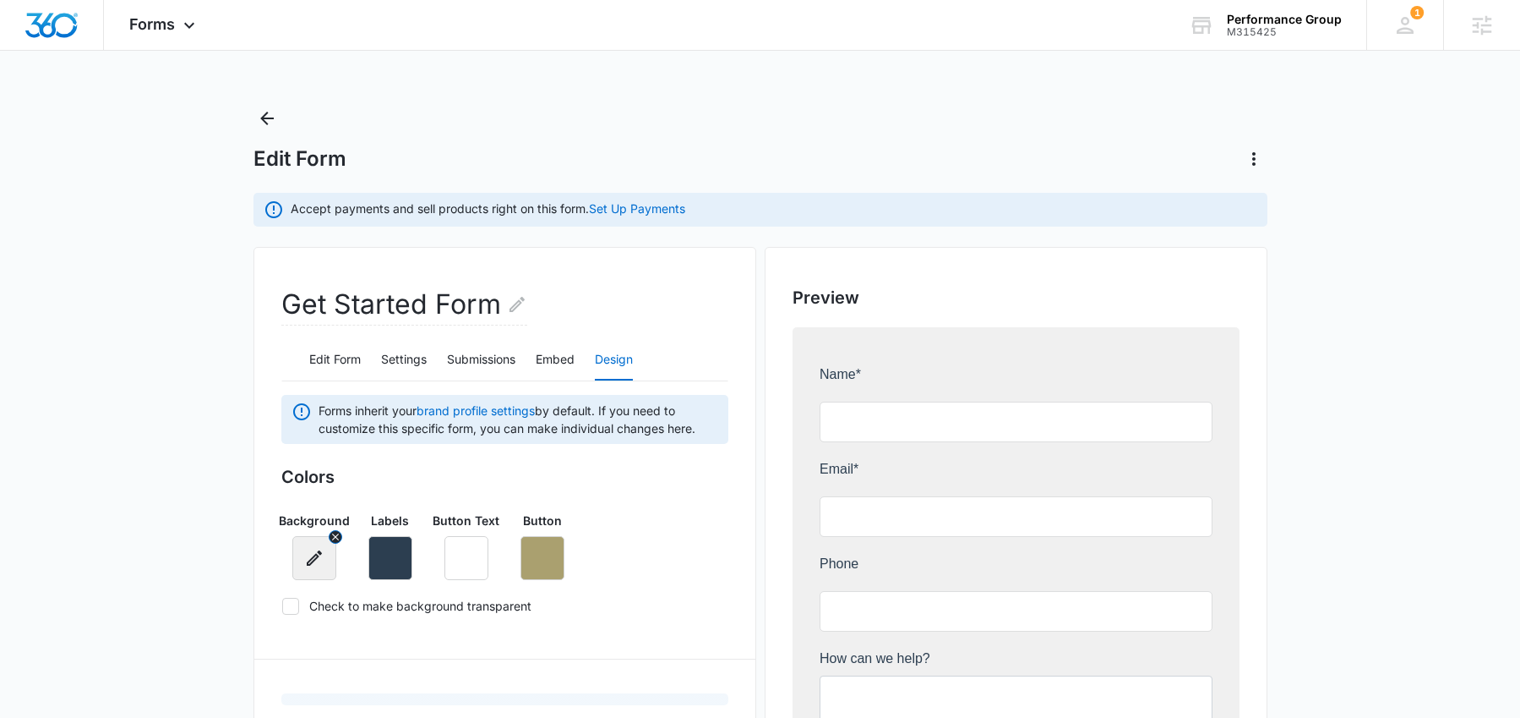
scroll to position [25, 0]
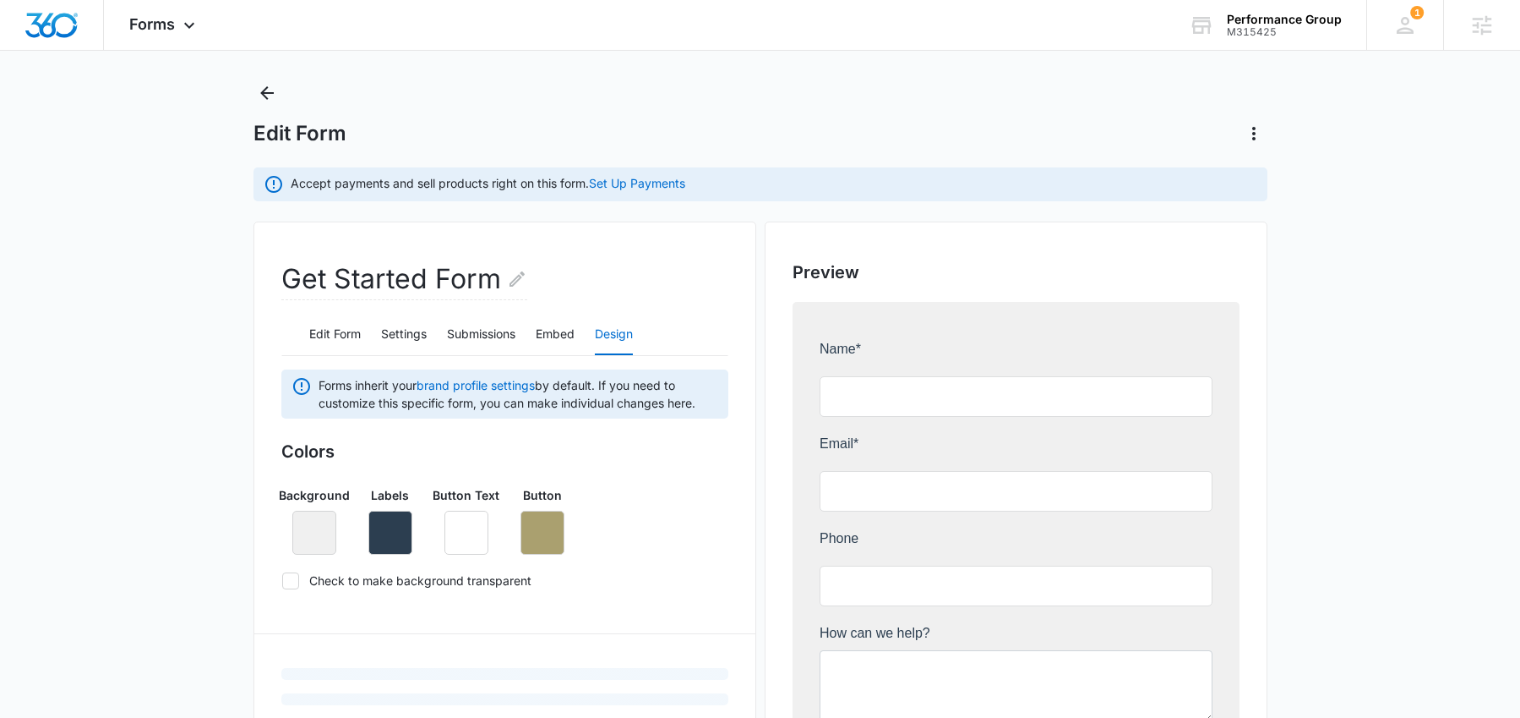
click at [293, 576] on icon at bounding box center [290, 580] width 15 height 15
click at [282, 580] on input "Check to make background transparent" at bounding box center [281, 580] width 1 height 1
checkbox input "true"
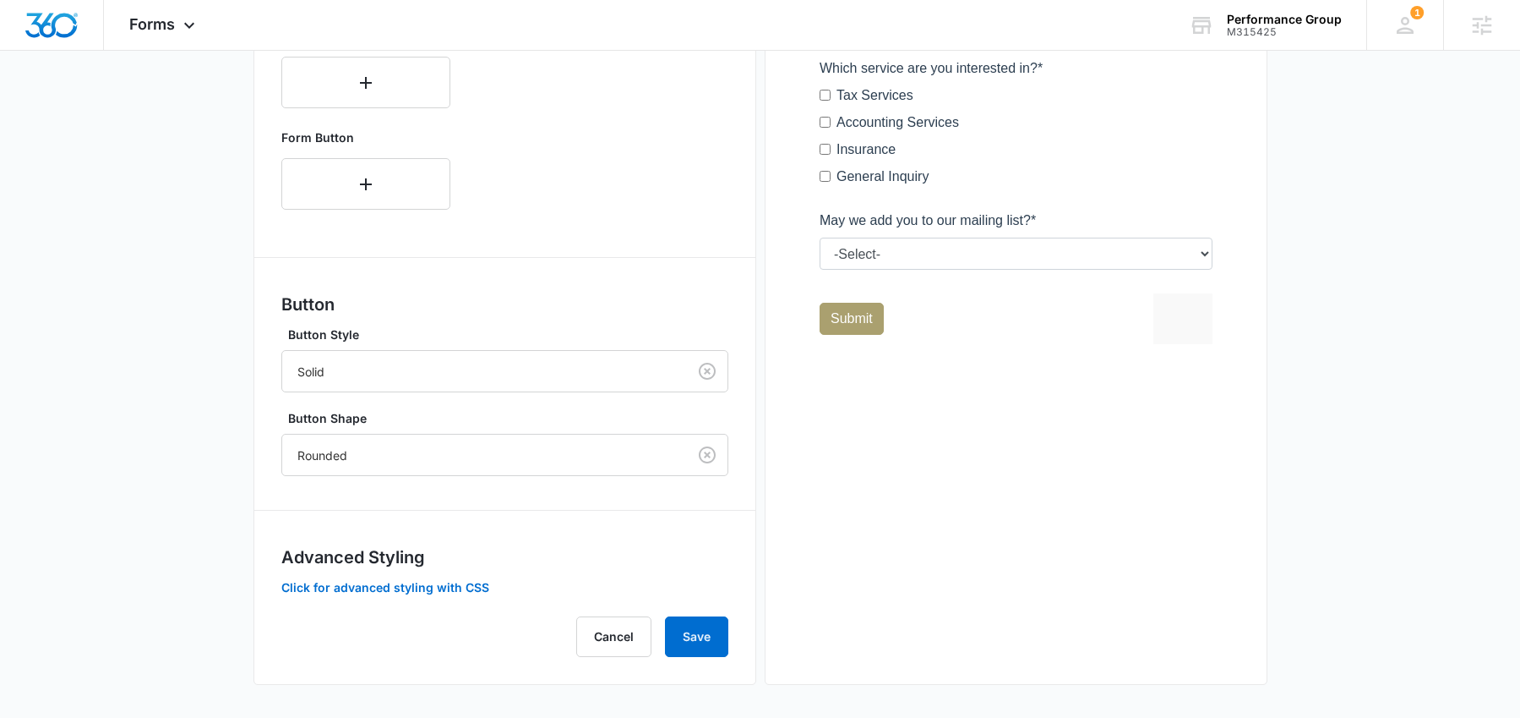
scroll to position [707, 0]
click at [698, 644] on button "Save" at bounding box center [696, 635] width 63 height 41
click at [714, 641] on button "Save" at bounding box center [696, 635] width 63 height 41
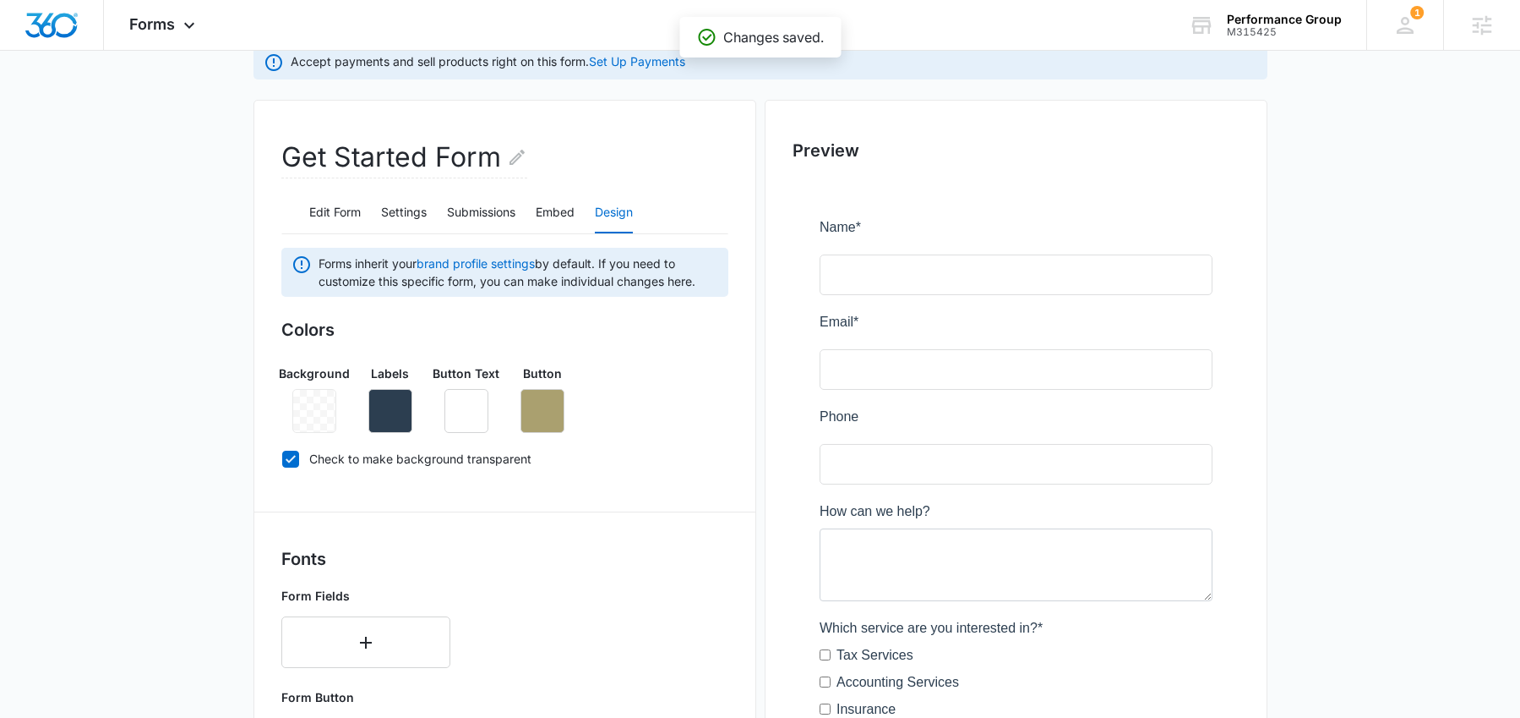
scroll to position [0, 0]
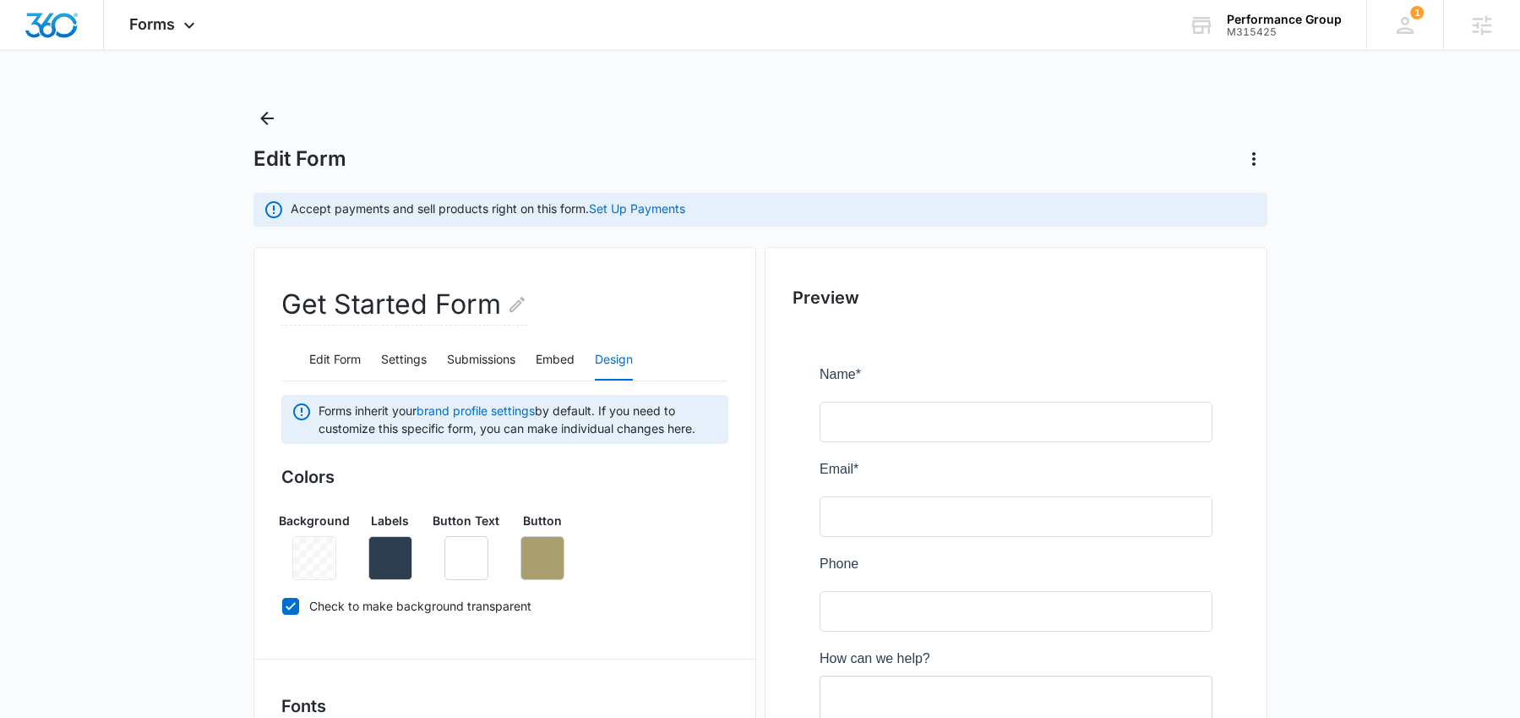
click at [310, 563] on div at bounding box center [314, 558] width 44 height 44
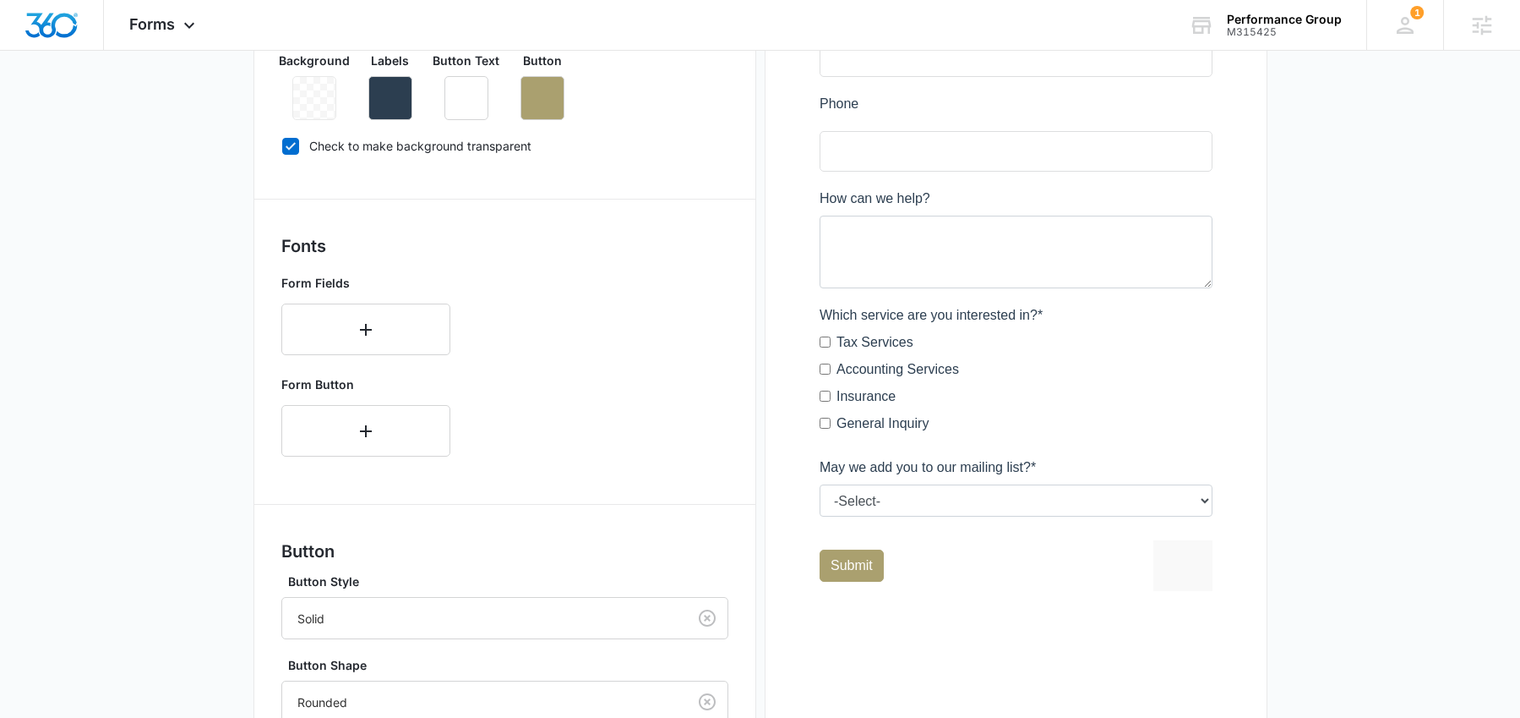
scroll to position [707, 0]
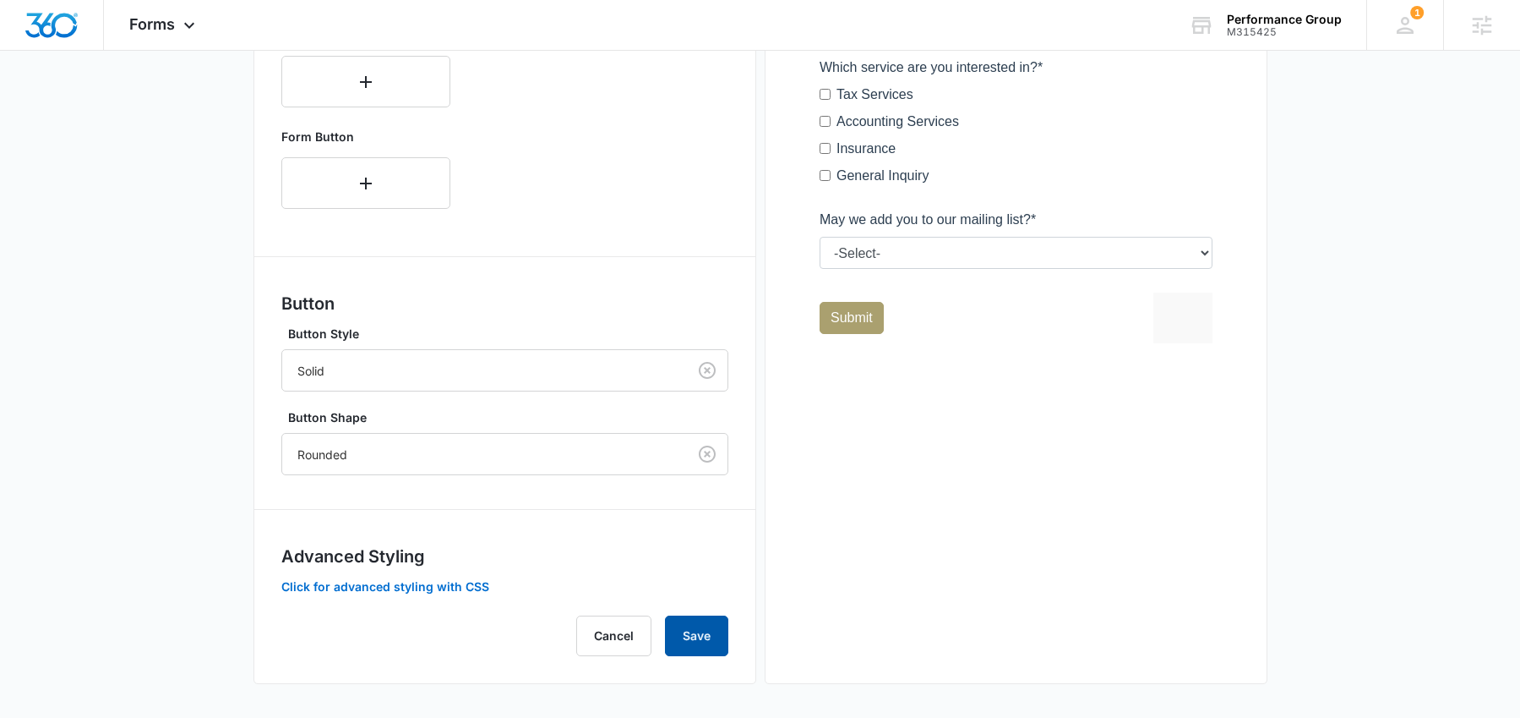
click at [700, 634] on button "Save" at bounding box center [696, 635] width 63 height 41
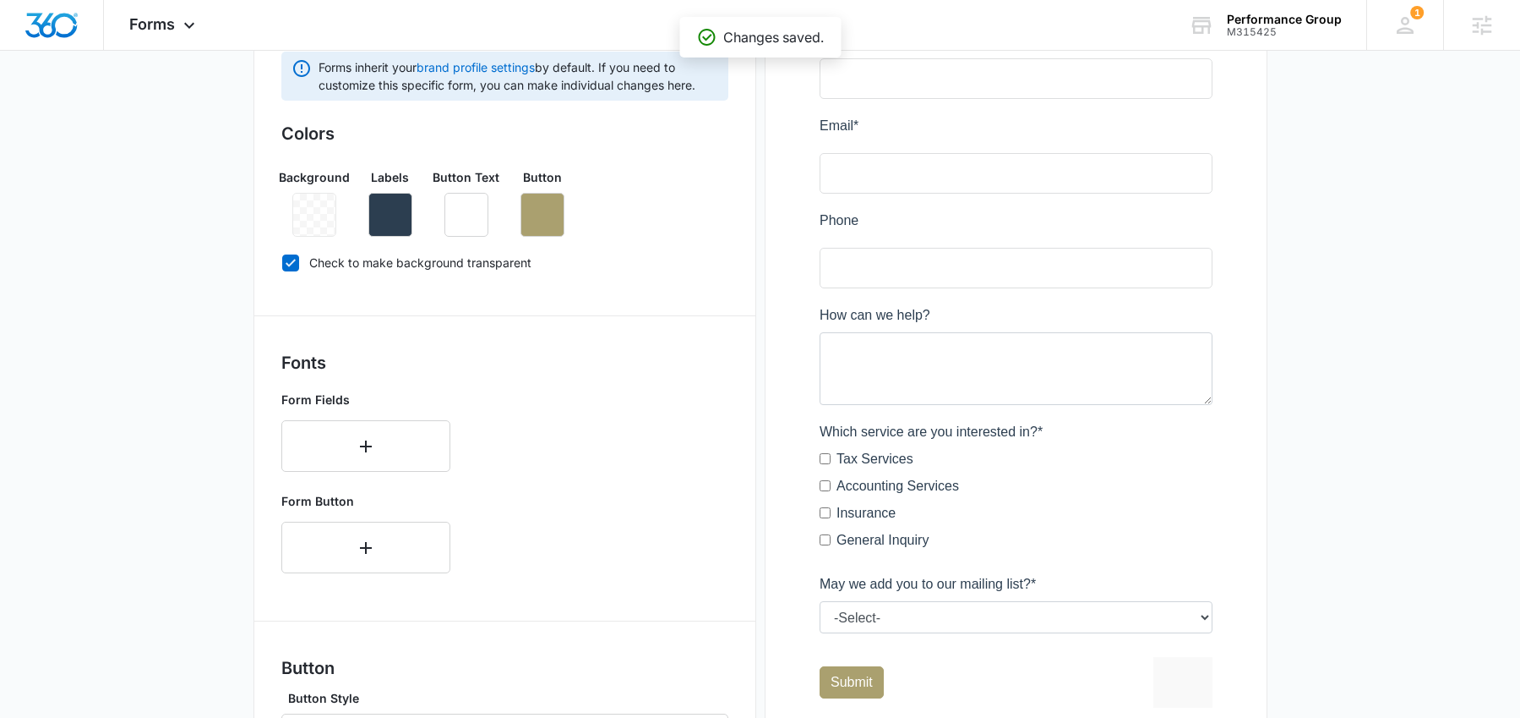
scroll to position [0, 0]
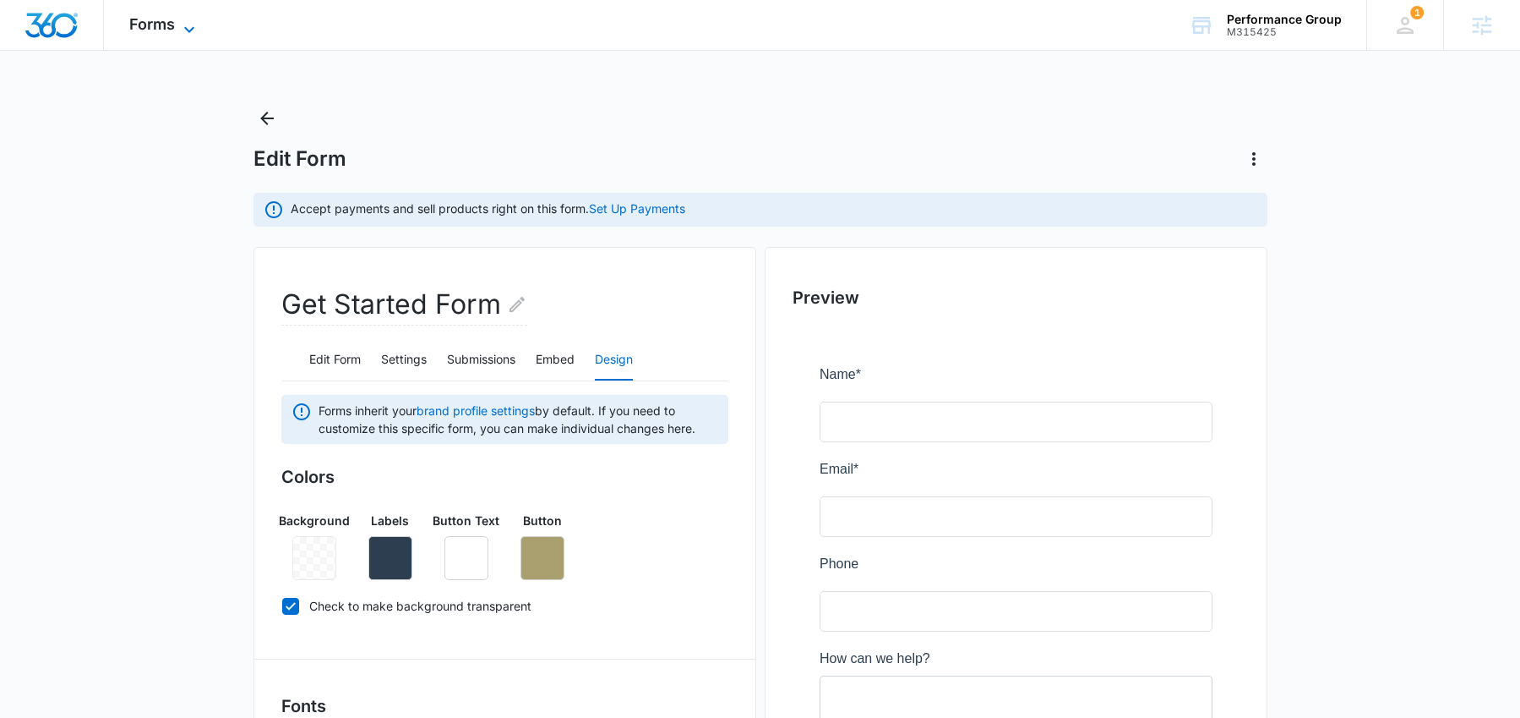
click at [142, 22] on span "Forms" at bounding box center [152, 24] width 46 height 18
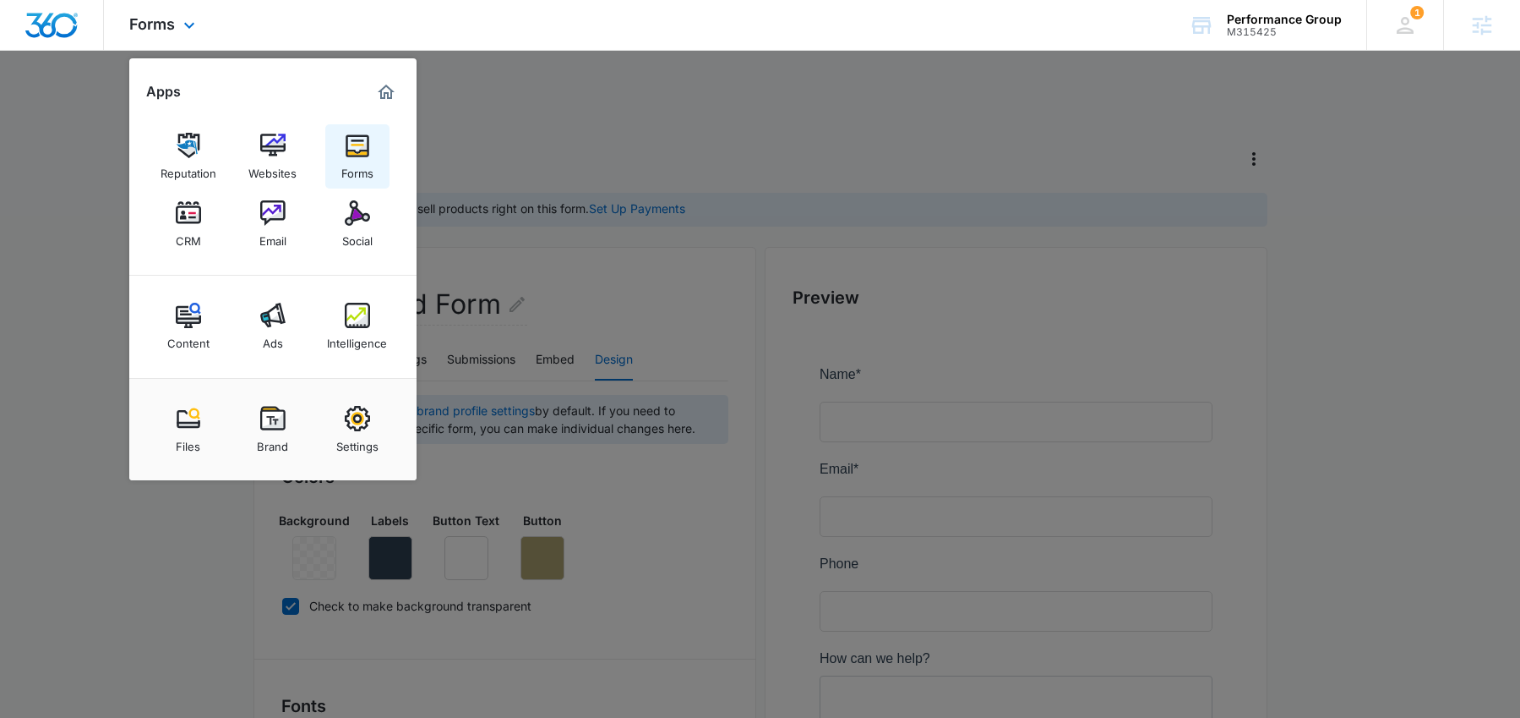
click at [347, 151] on img at bounding box center [357, 145] width 25 height 25
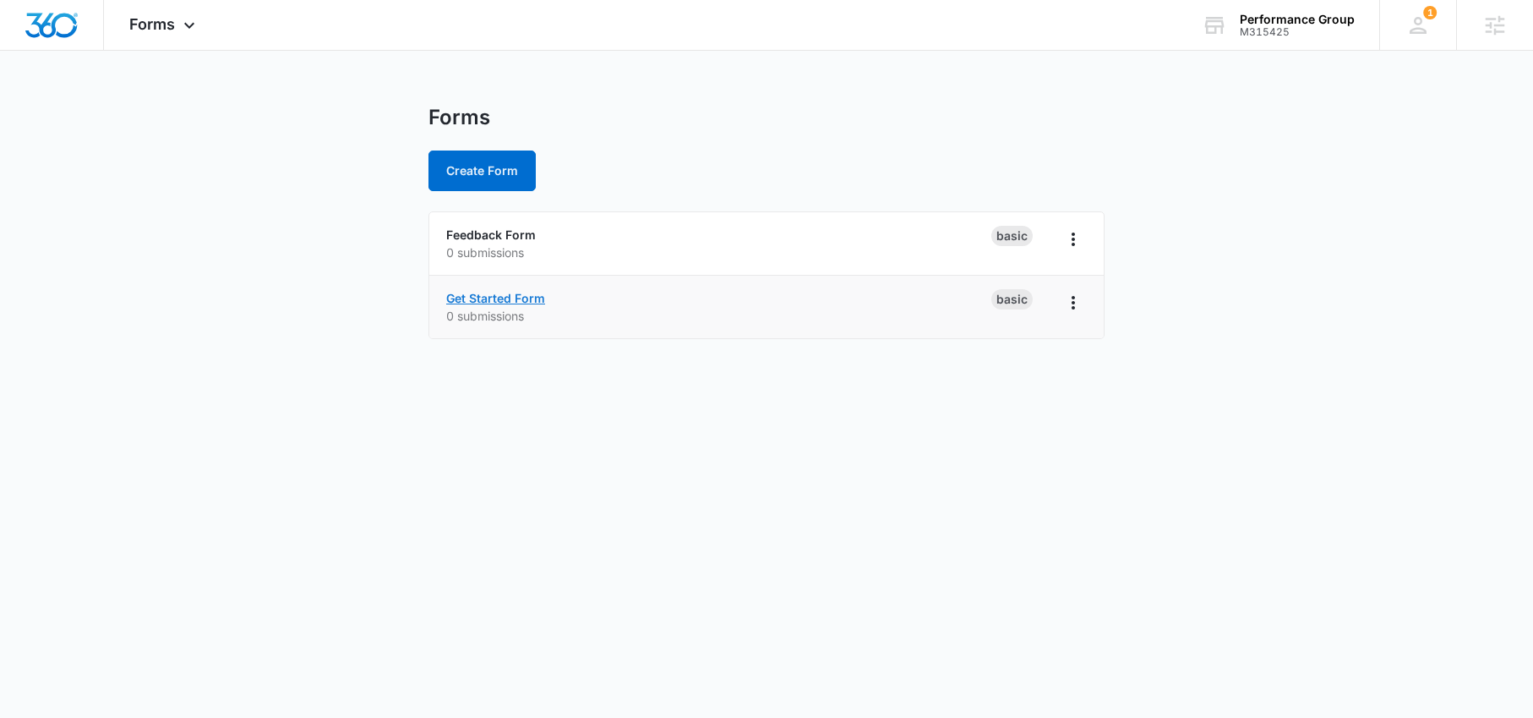
click at [518, 297] on link "Get Started Form" at bounding box center [495, 298] width 99 height 14
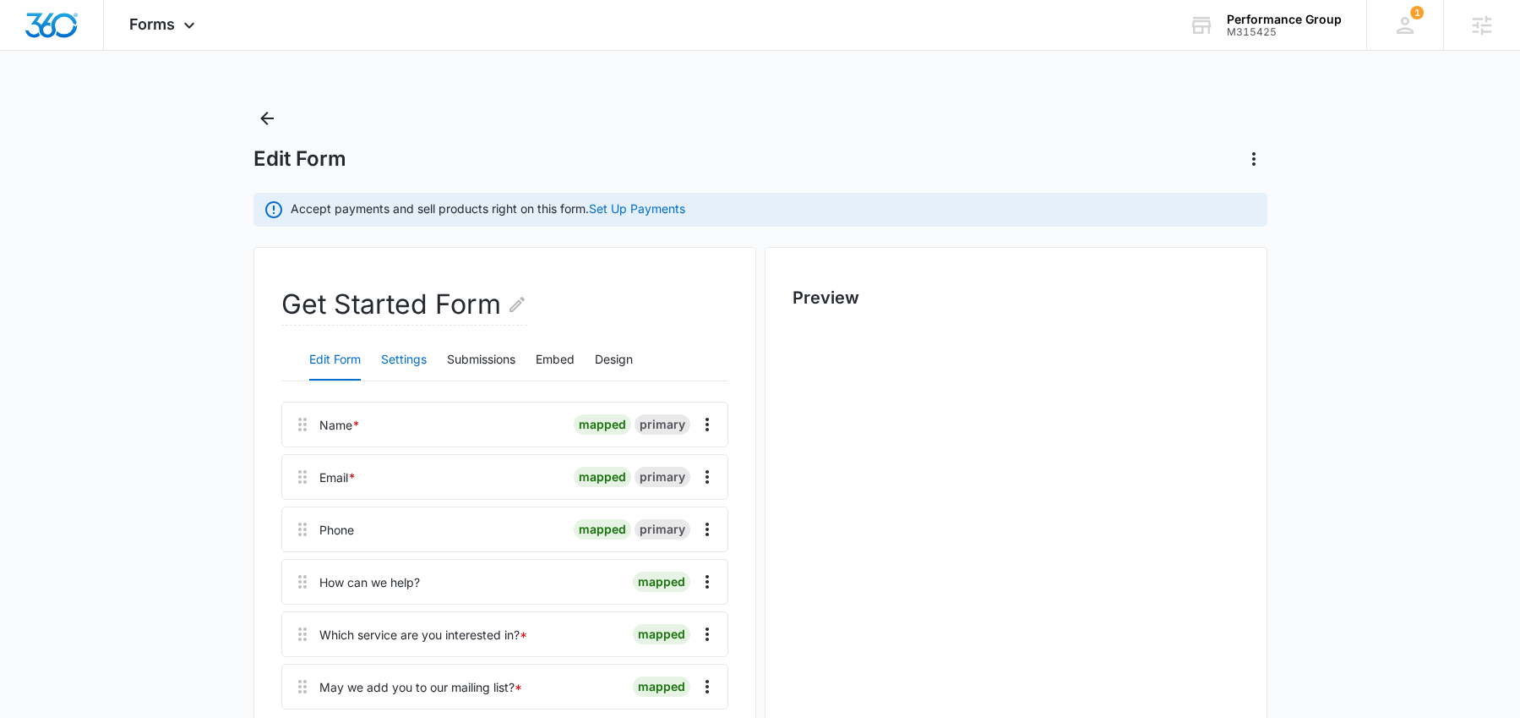
click at [399, 367] on button "Settings" at bounding box center [404, 360] width 46 height 41
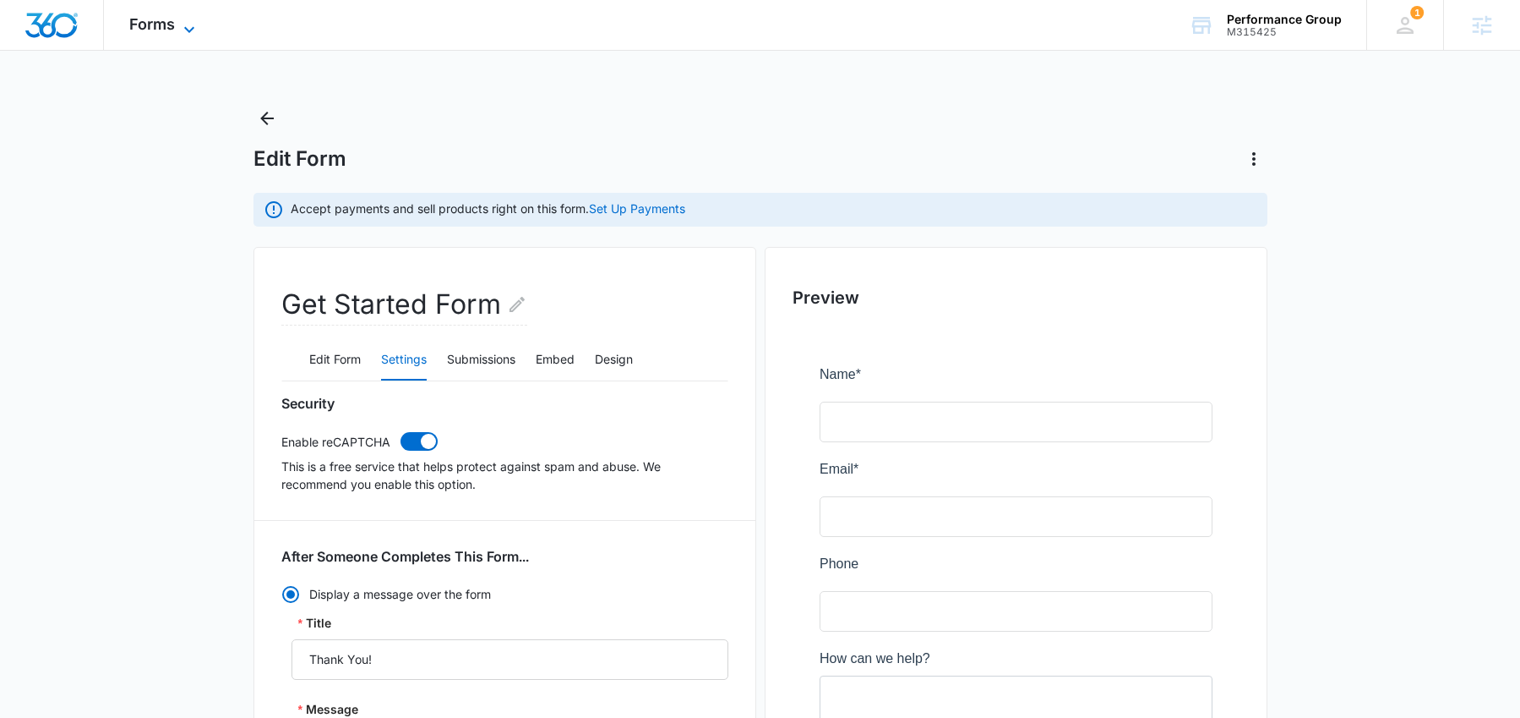
click at [156, 18] on span "Forms" at bounding box center [152, 24] width 46 height 18
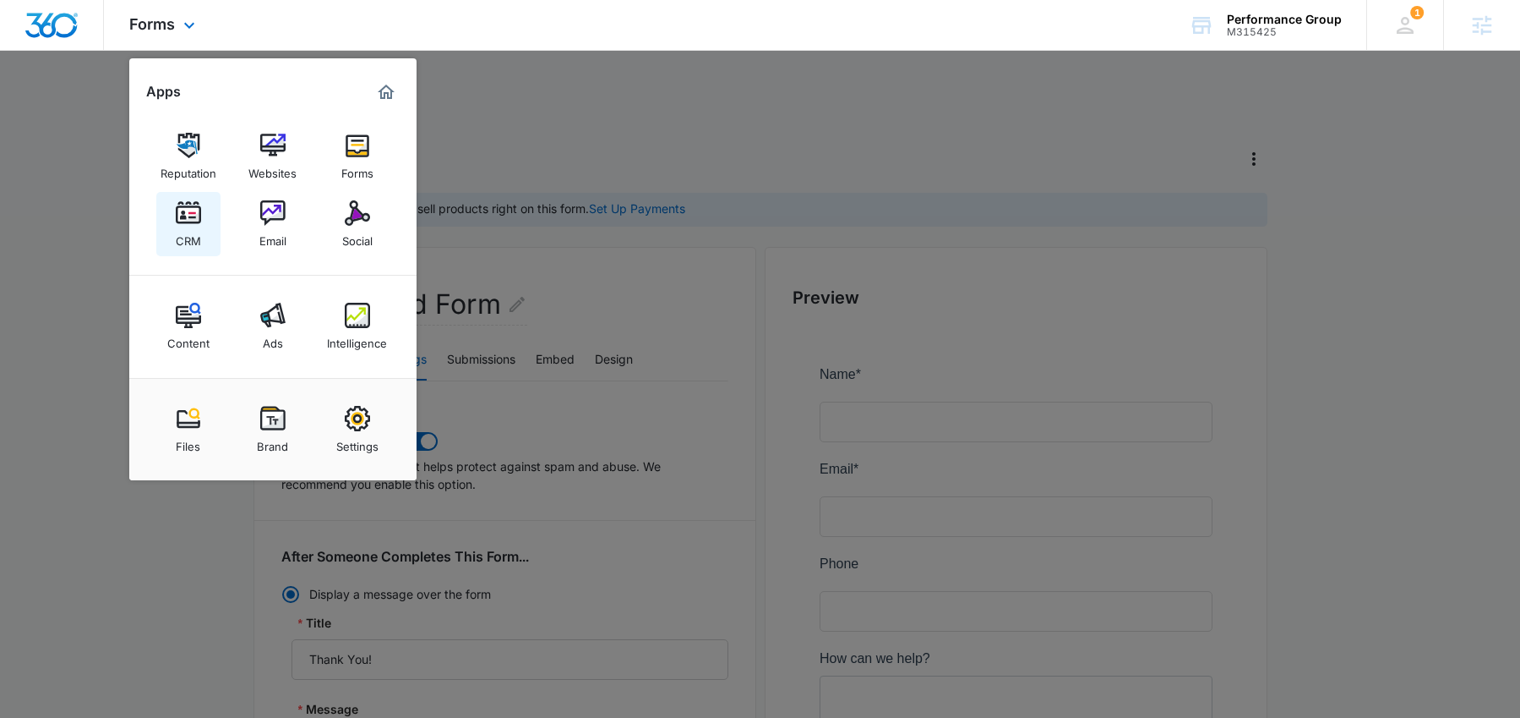
click at [192, 213] on img at bounding box center [188, 212] width 25 height 25
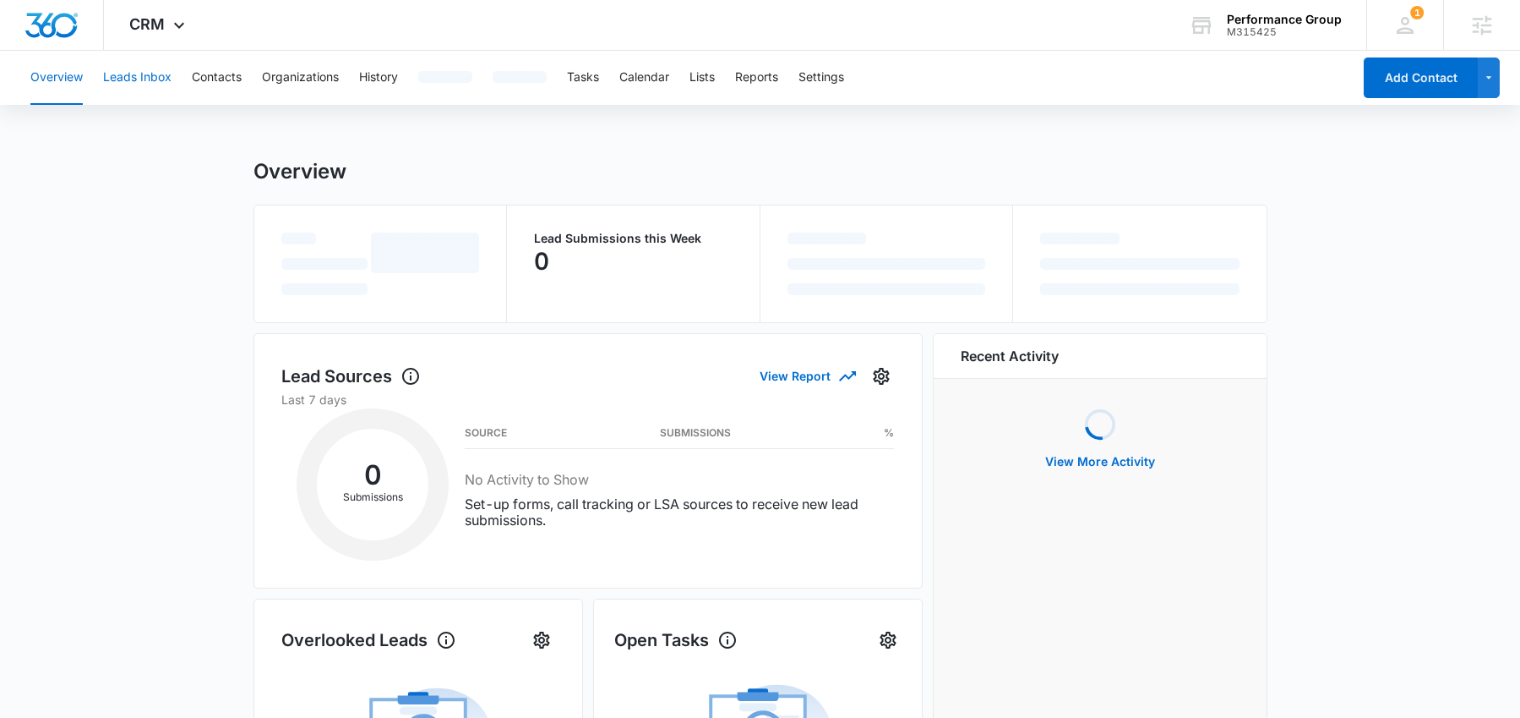
click at [127, 78] on button "Leads Inbox" at bounding box center [137, 78] width 68 height 54
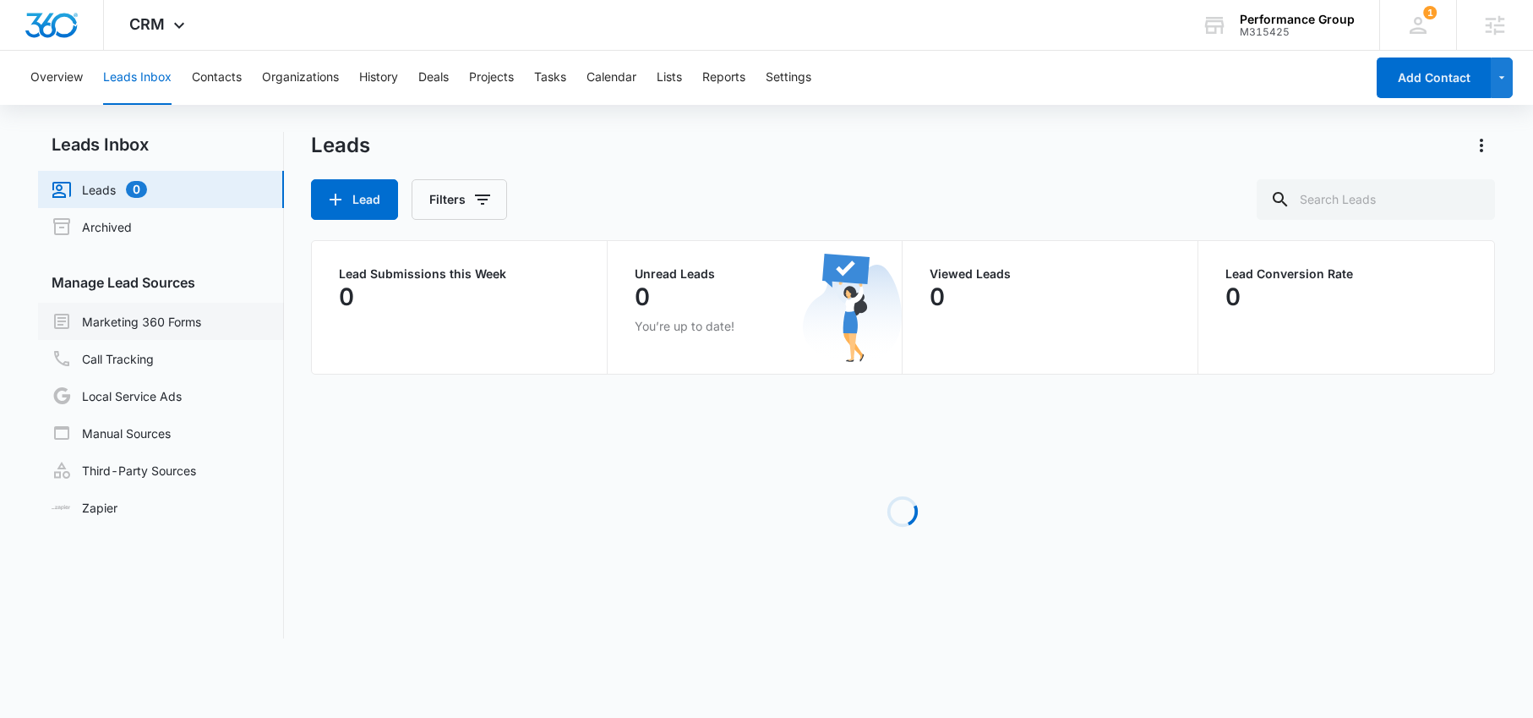
click at [143, 325] on link "Marketing 360 Forms" at bounding box center [127, 321] width 150 height 20
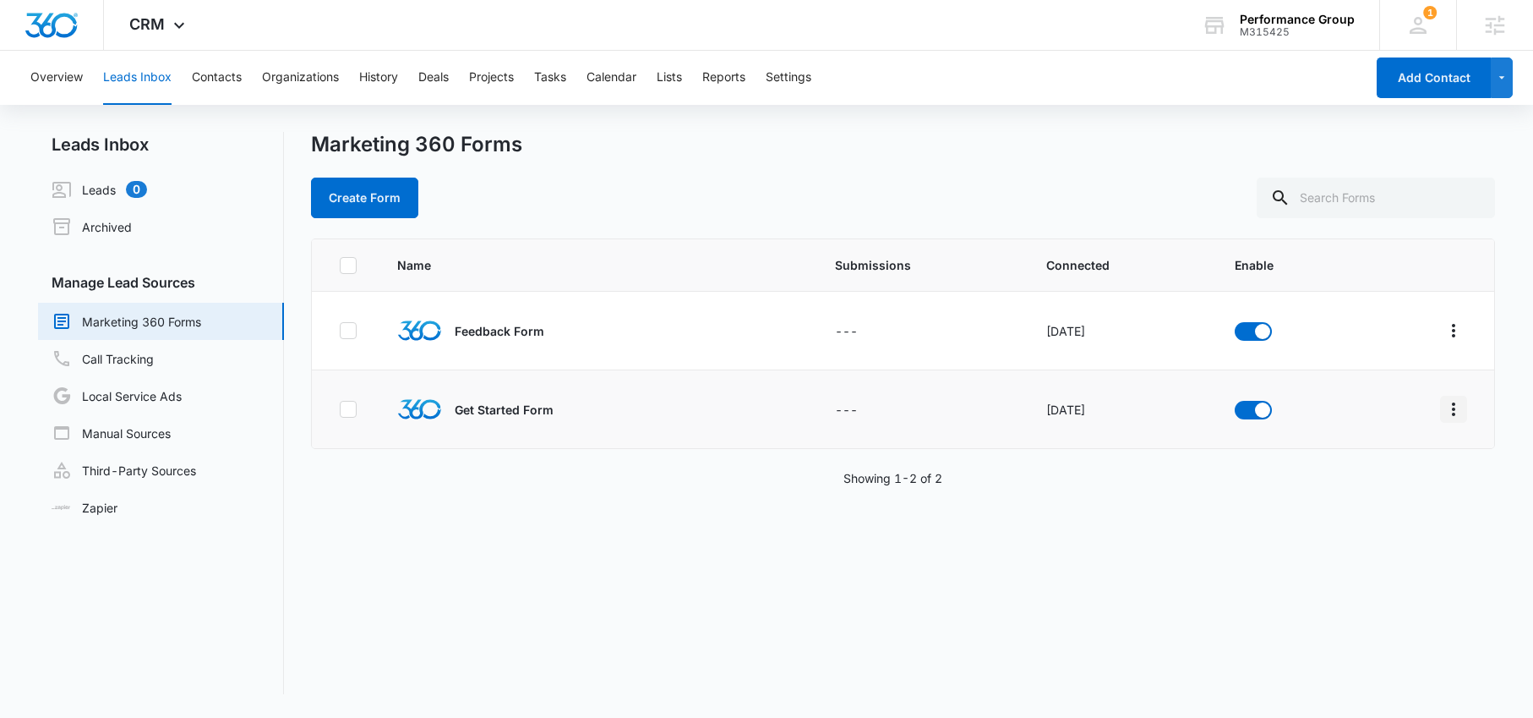
click at [1444, 406] on icon "Overflow Menu" at bounding box center [1454, 409] width 20 height 20
click at [1376, 508] on div "Field Mapping" at bounding box center [1366, 507] width 96 height 12
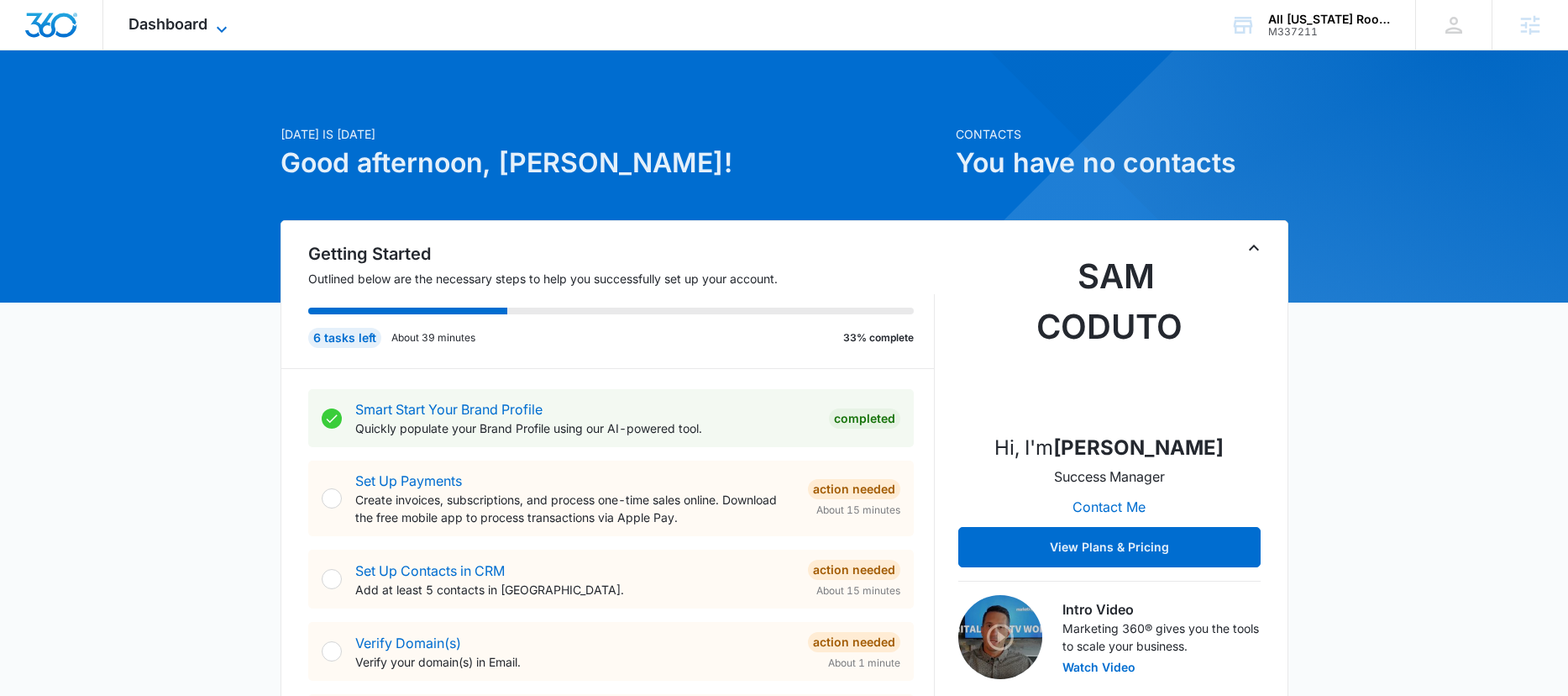
click at [190, 16] on span "Dashboard" at bounding box center [167, 24] width 78 height 18
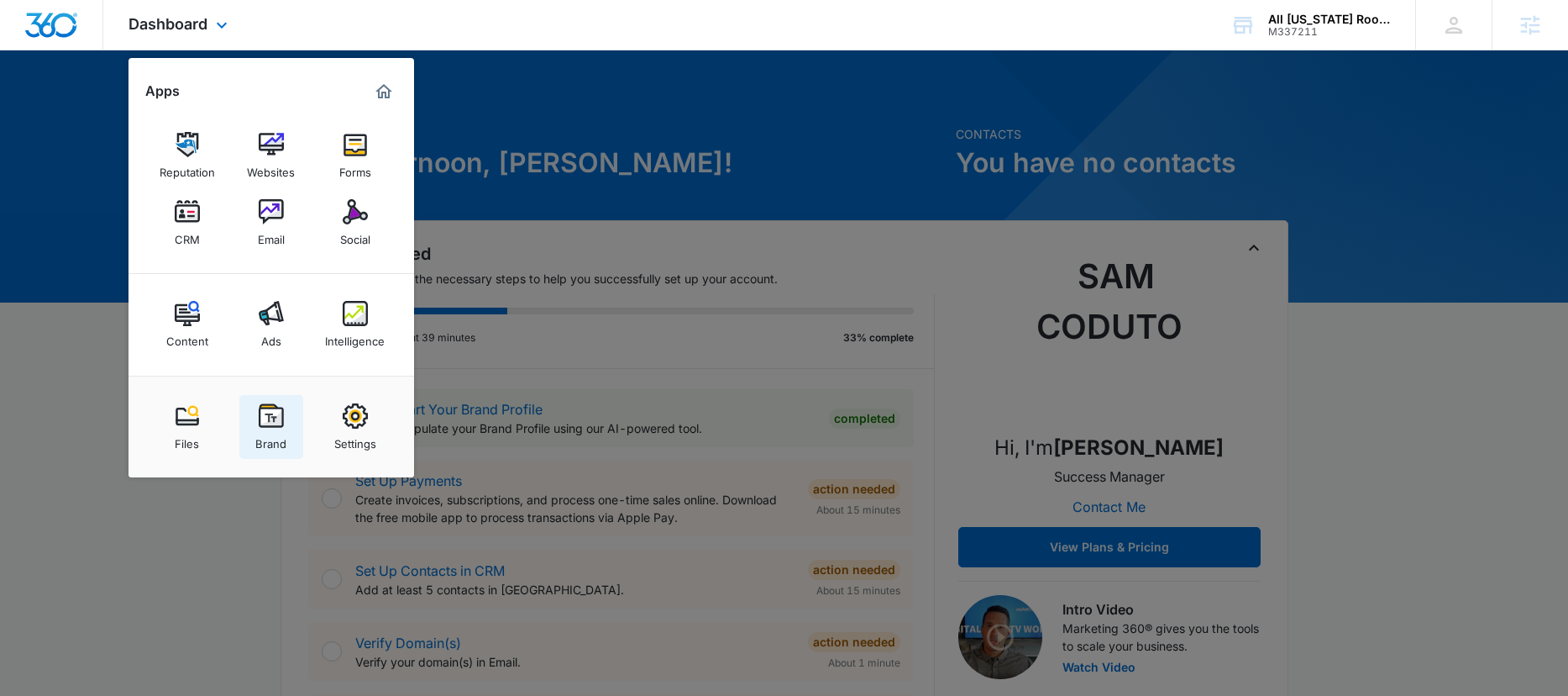
click at [274, 426] on img at bounding box center [270, 416] width 25 height 25
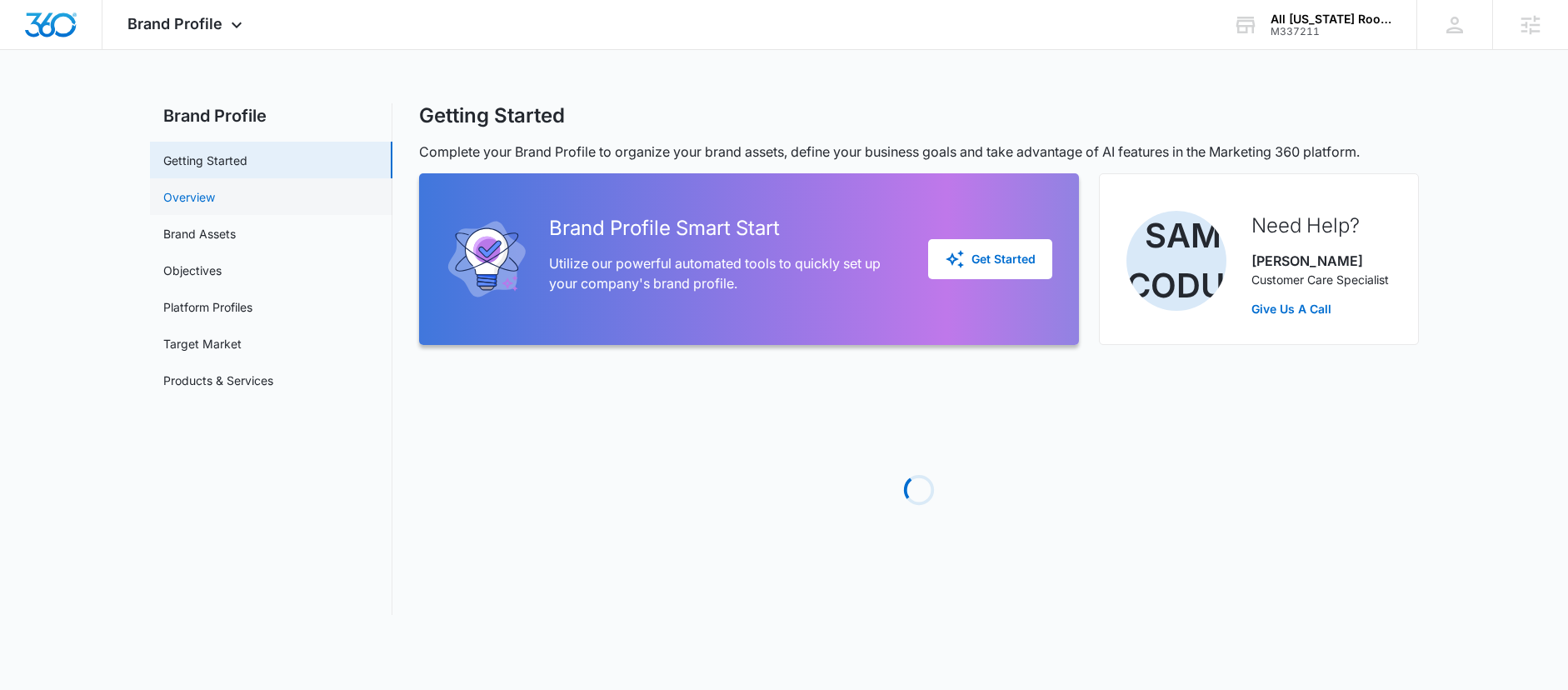
click at [191, 206] on link "Overview" at bounding box center [189, 197] width 51 height 18
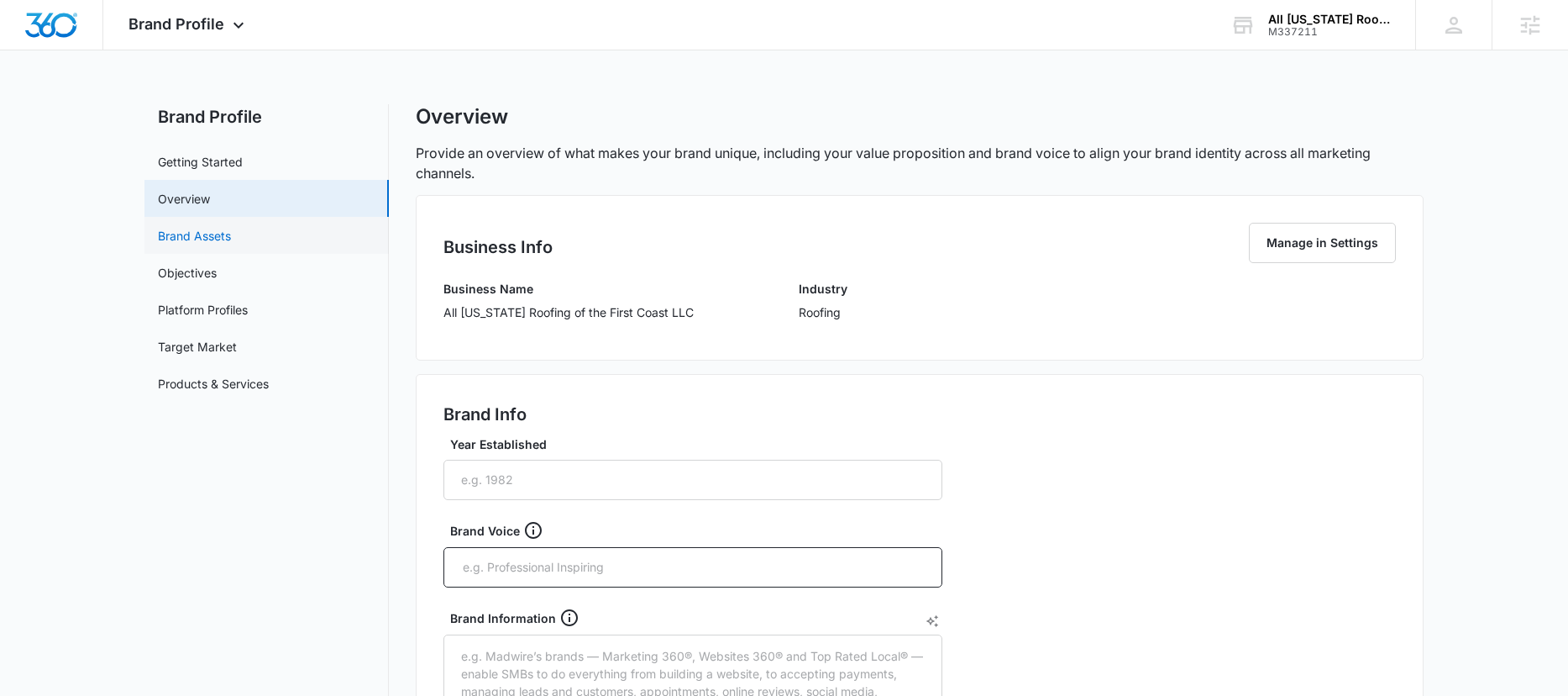
click at [214, 240] on link "Brand Assets" at bounding box center [195, 236] width 74 height 18
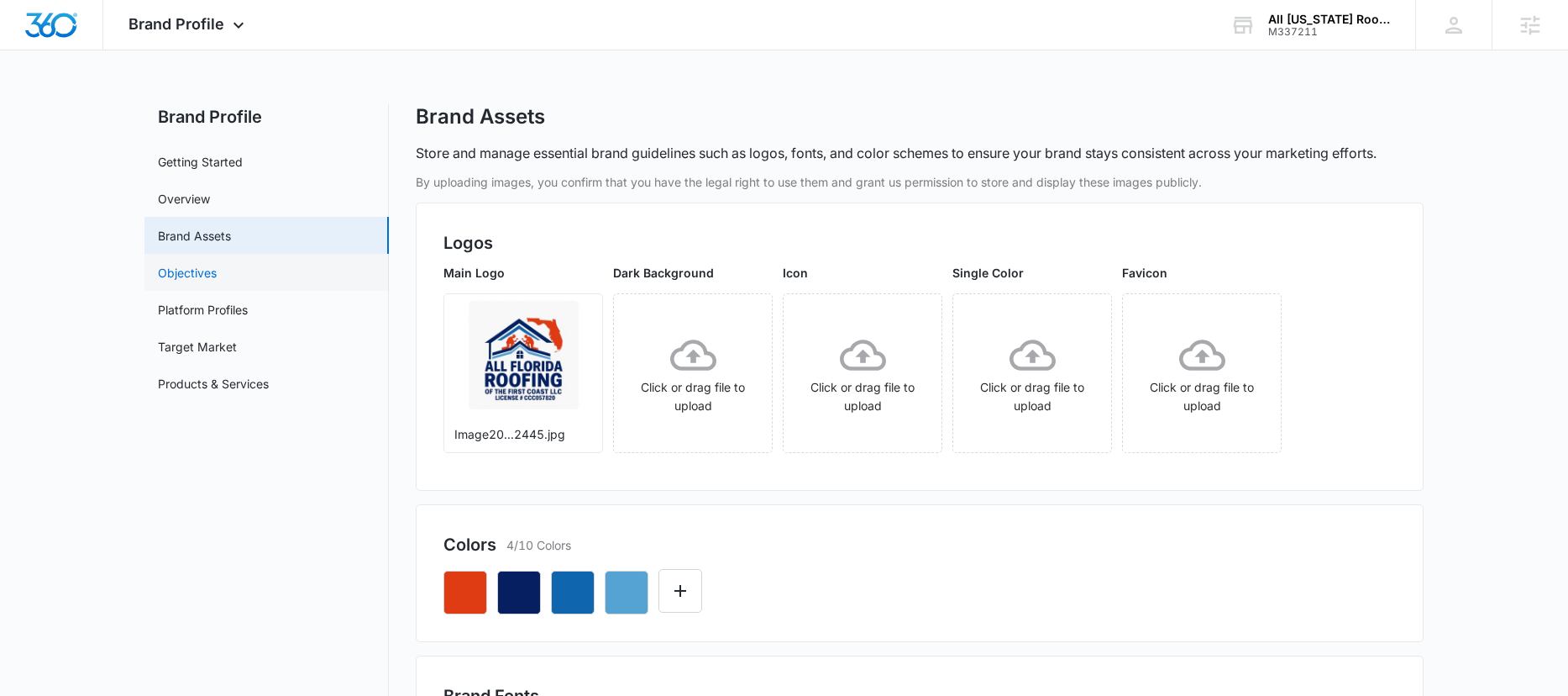
click at [191, 279] on link "Objectives" at bounding box center [187, 272] width 59 height 18
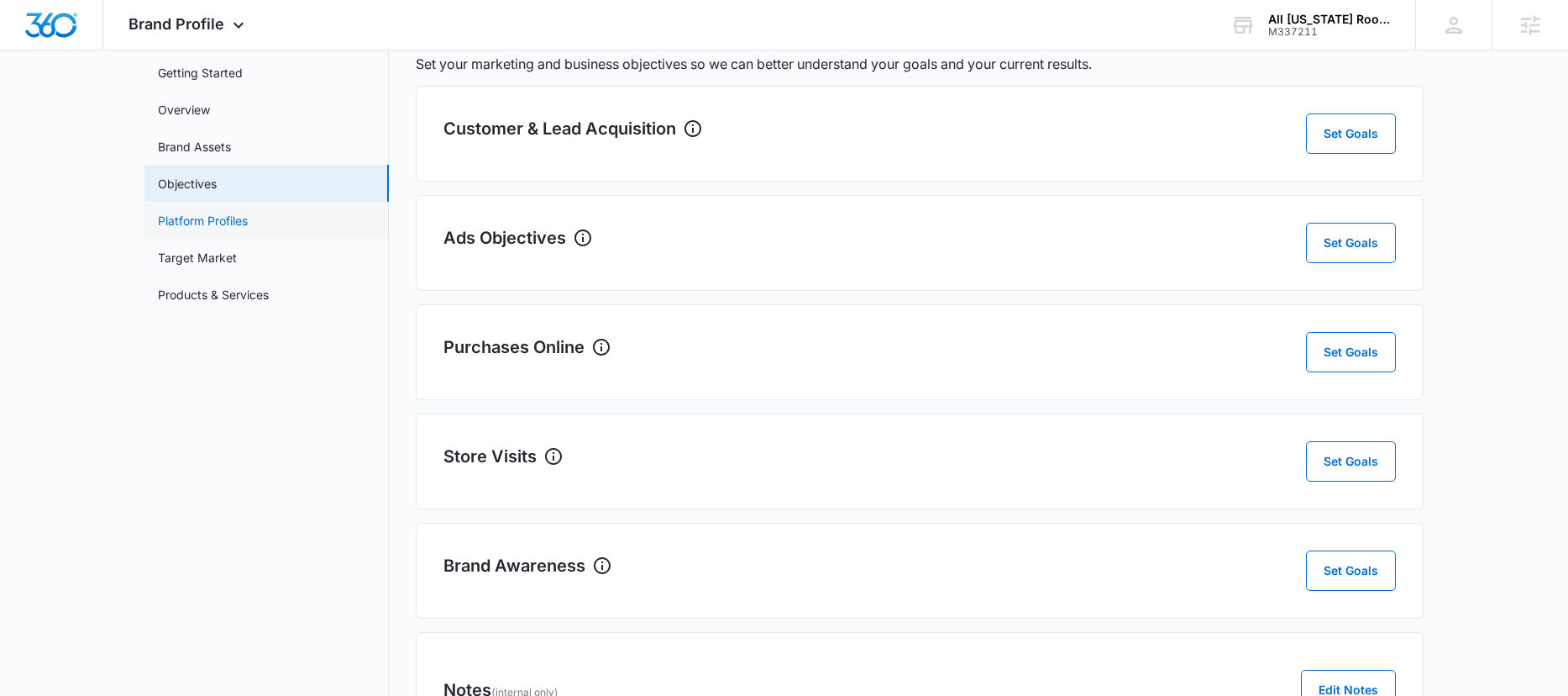
scroll to position [175, 0]
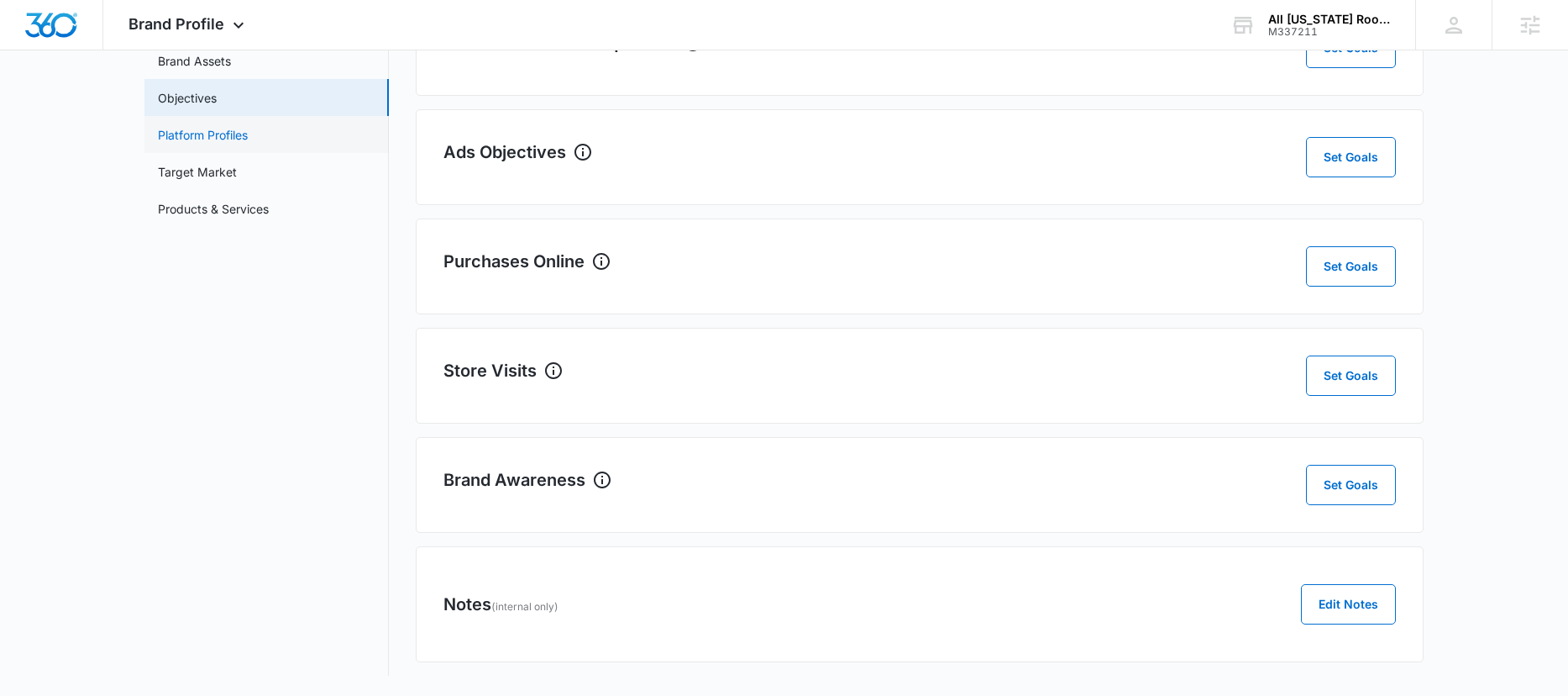
click at [196, 130] on link "Platform Profiles" at bounding box center [203, 135] width 89 height 18
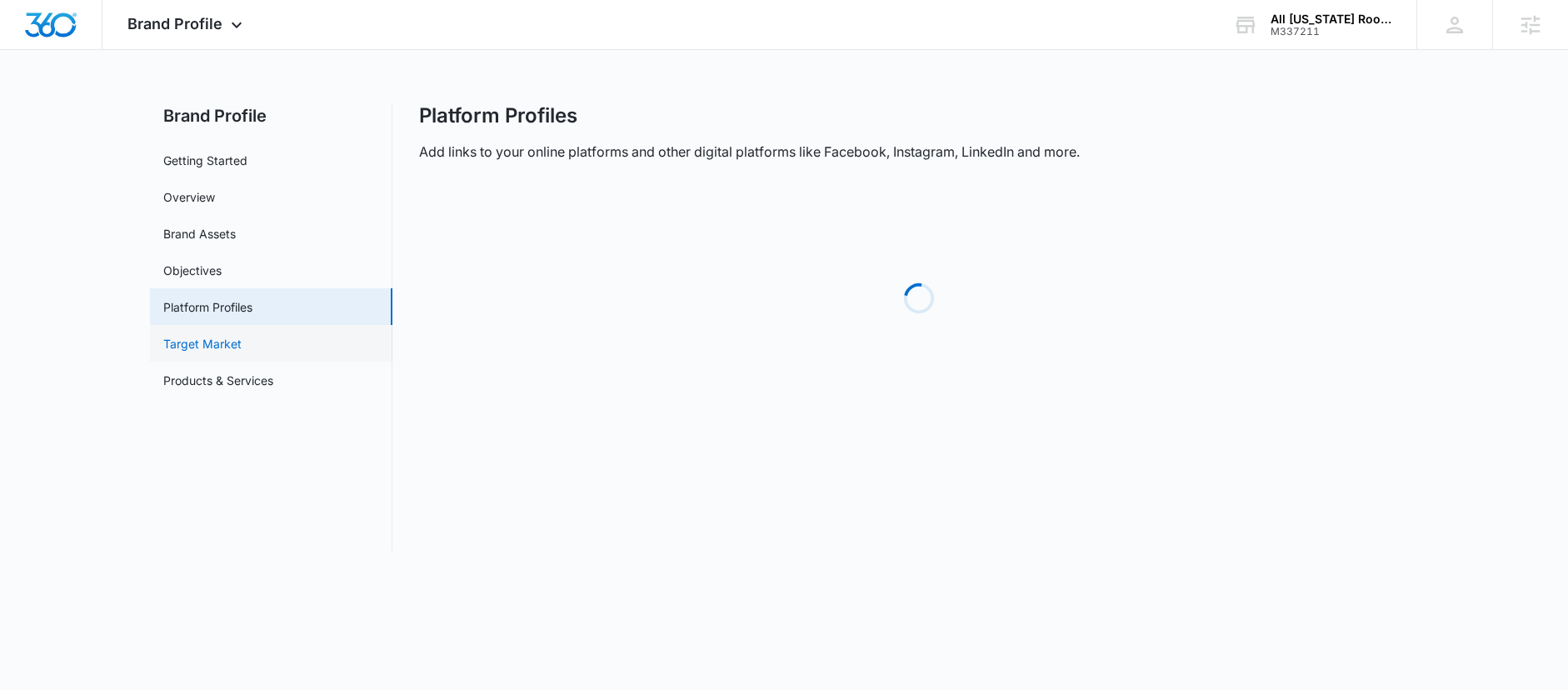
click at [193, 342] on link "Target Market" at bounding box center [202, 344] width 78 height 18
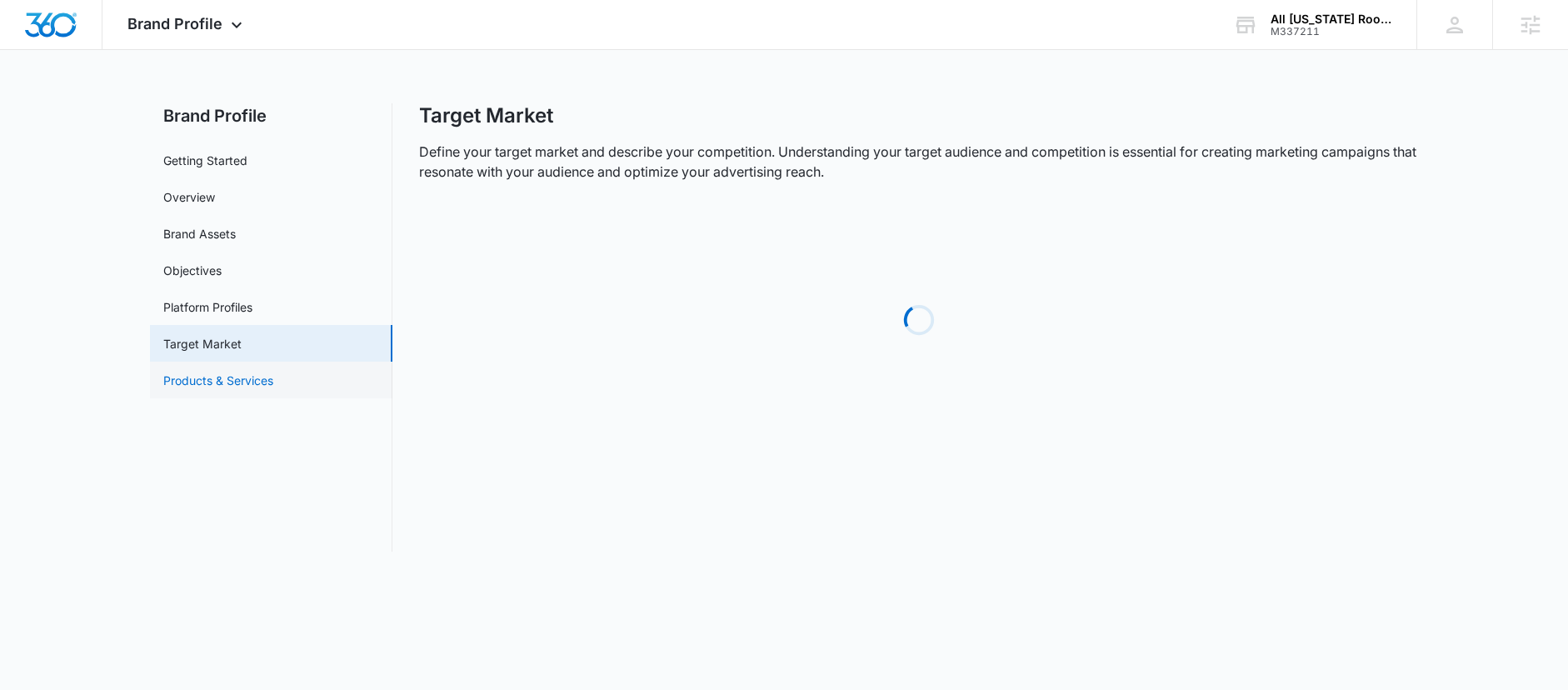
click at [221, 387] on link "Products & Services" at bounding box center [219, 380] width 110 height 18
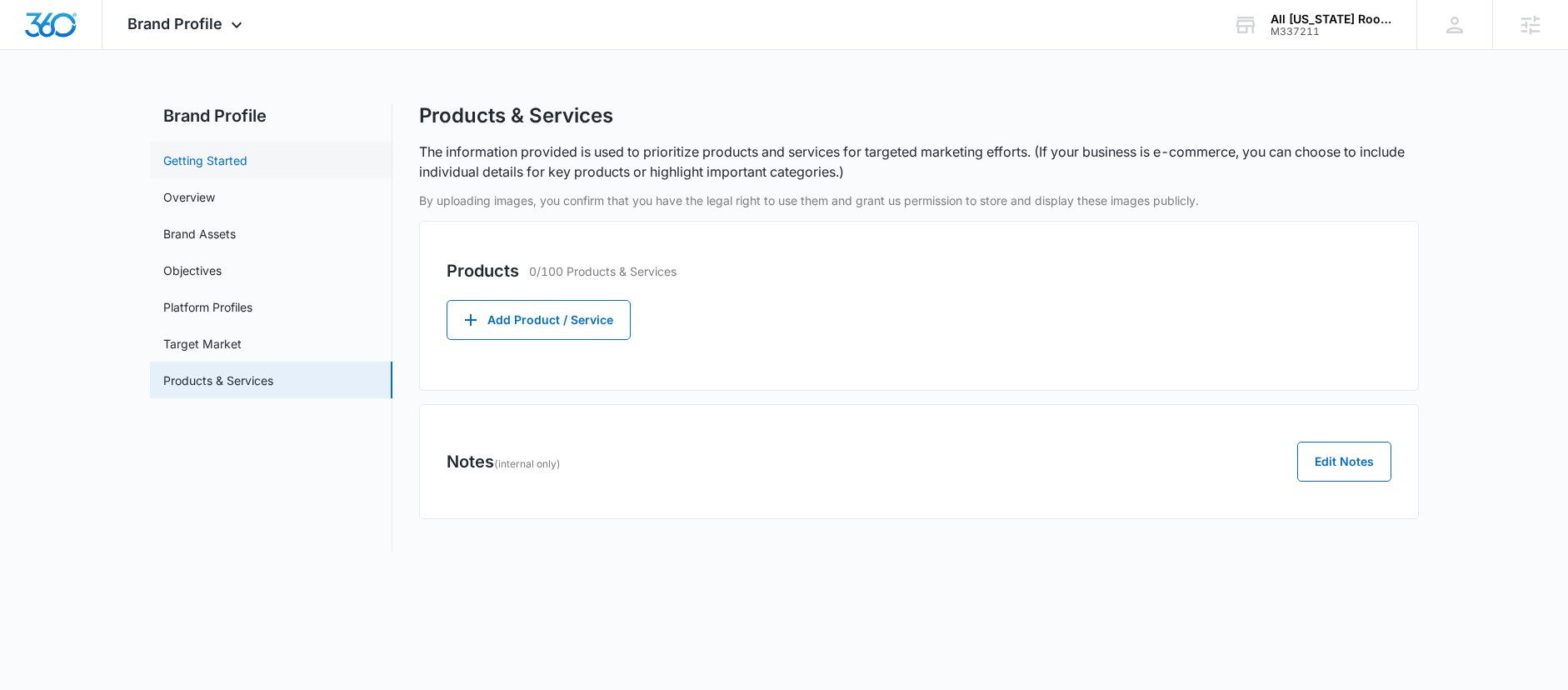
click at [200, 152] on link "Getting Started" at bounding box center [205, 161] width 84 height 18
